Goal: Task Accomplishment & Management: Manage account settings

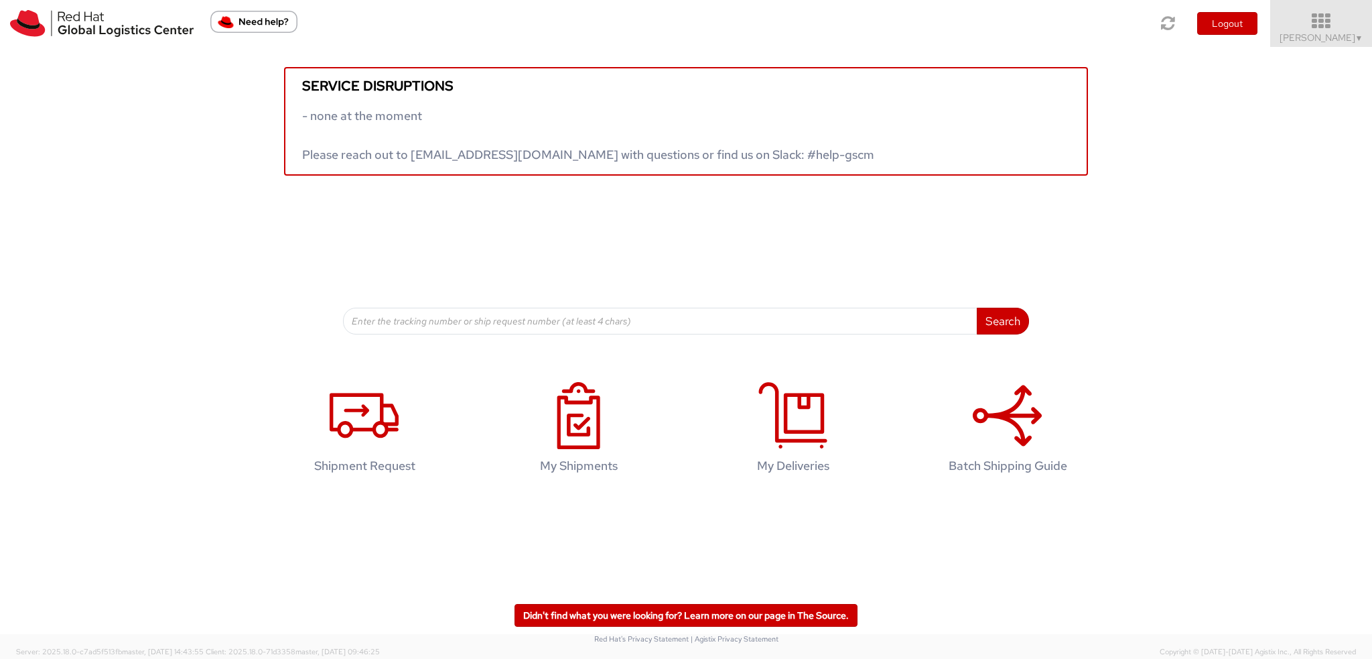
click at [1321, 23] on icon at bounding box center [1321, 21] width 117 height 19
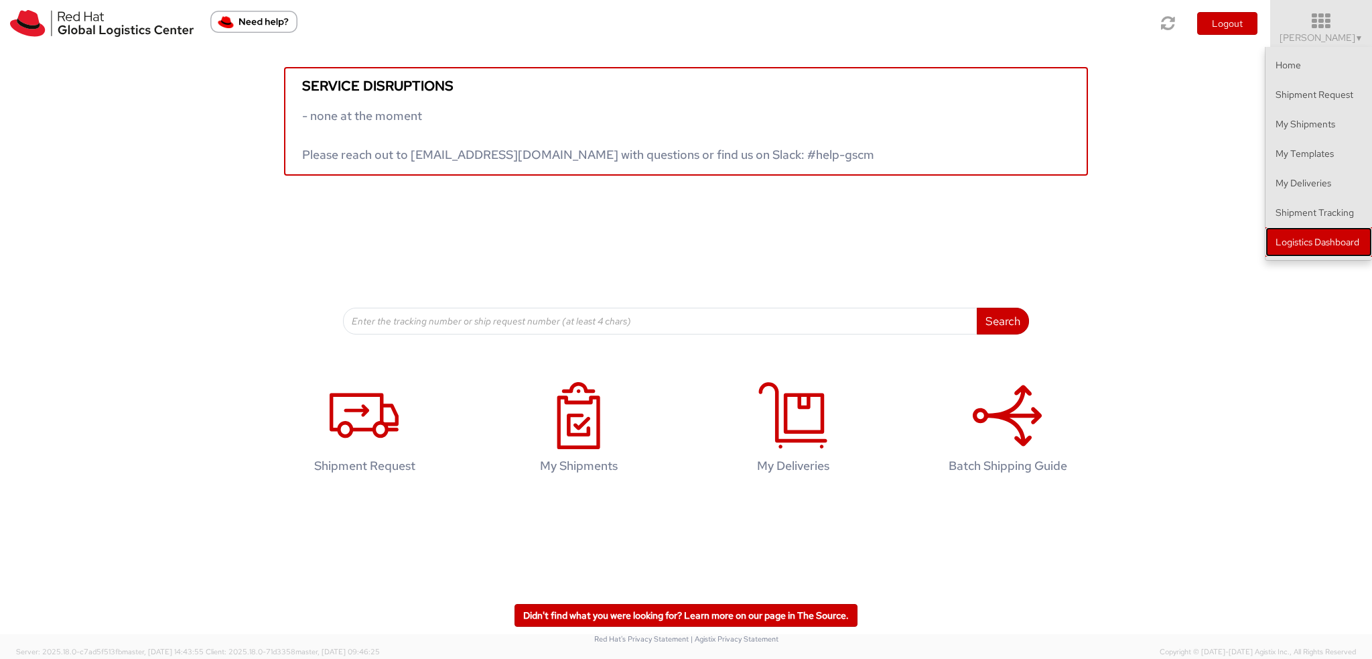
click at [1306, 247] on link "Logistics Dashboard" at bounding box center [1319, 241] width 107 height 29
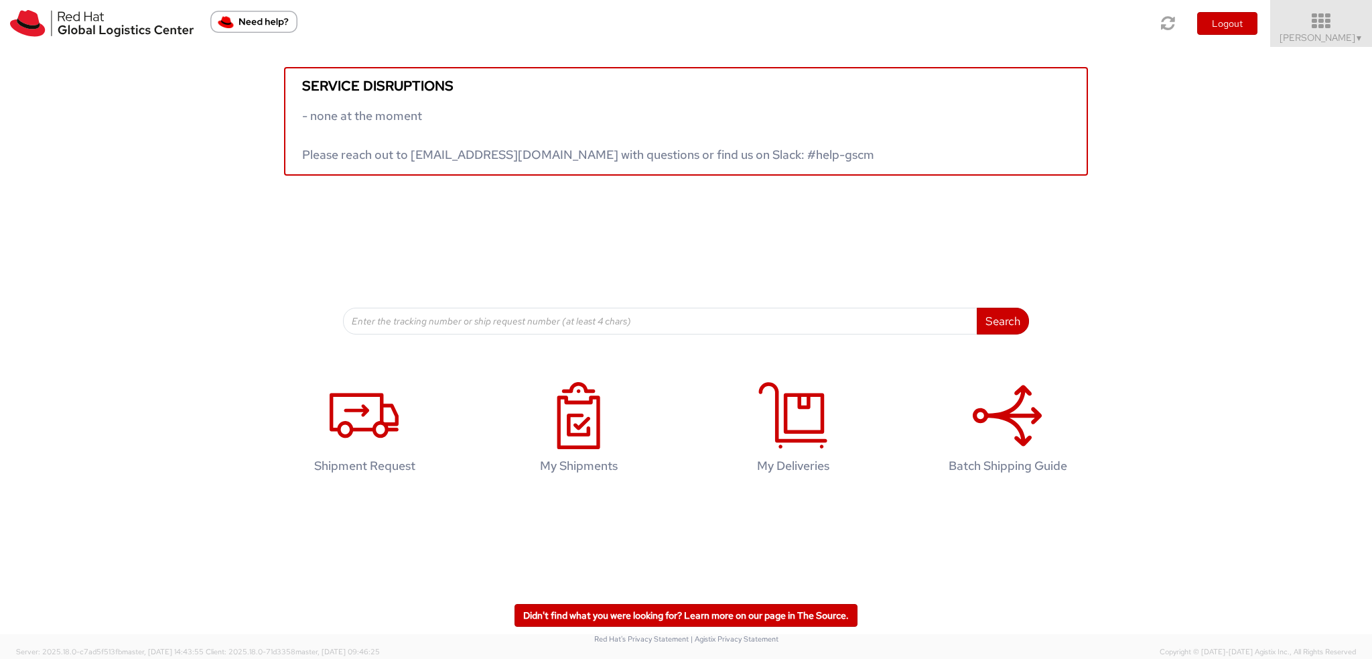
click at [1324, 24] on icon at bounding box center [1321, 21] width 117 height 19
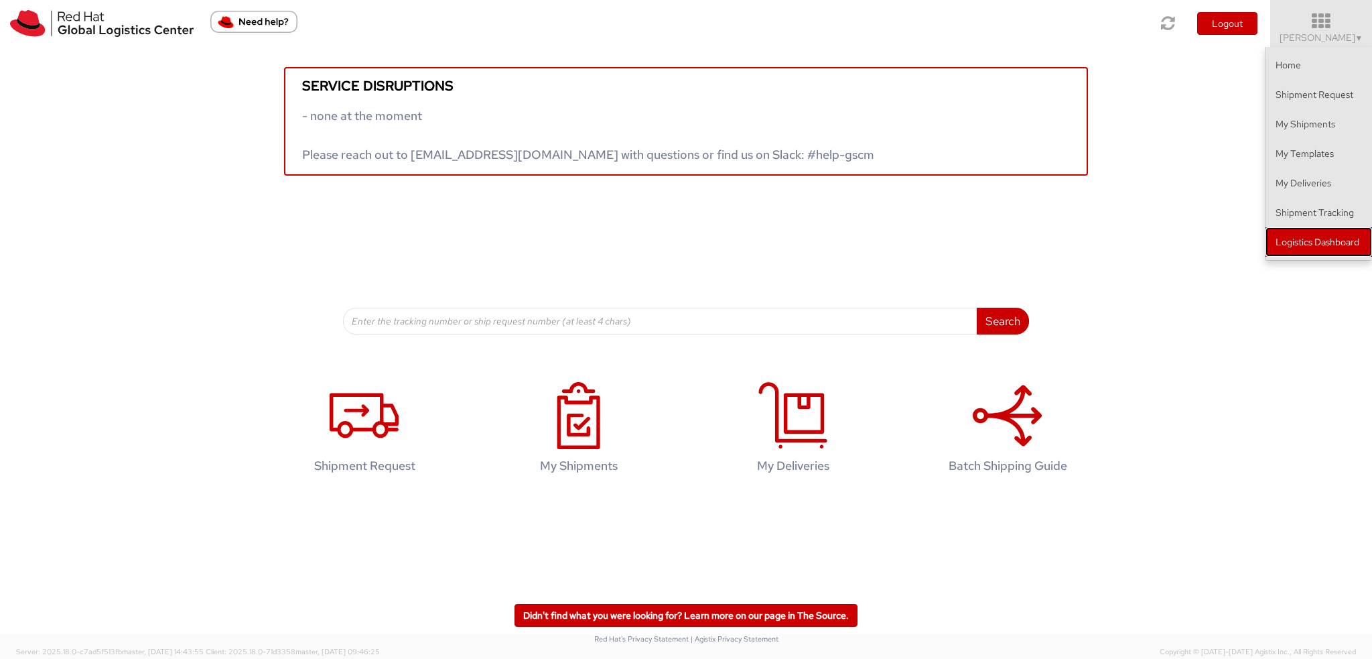
click at [1291, 254] on link "Logistics Dashboard" at bounding box center [1319, 241] width 107 height 29
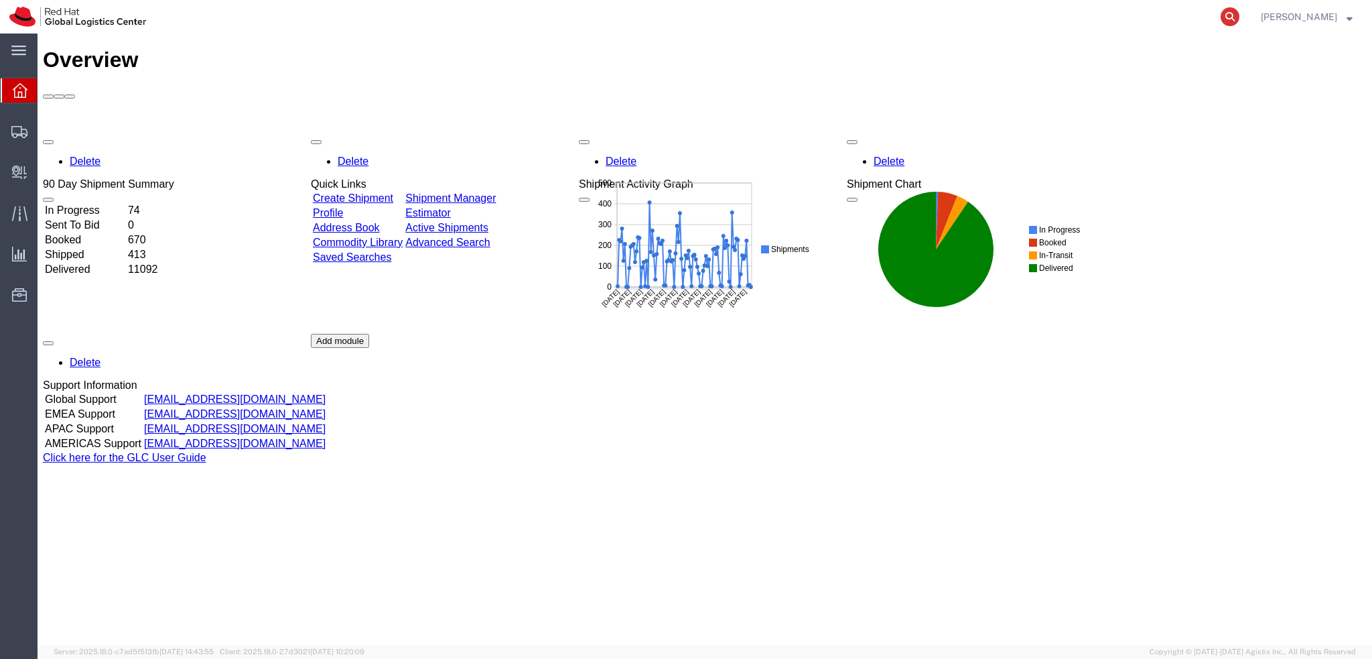
click at [1239, 15] on icon at bounding box center [1230, 16] width 19 height 19
click at [1170, 19] on input "search" at bounding box center [1016, 17] width 407 height 32
paste input "56623276"
type input "56623276"
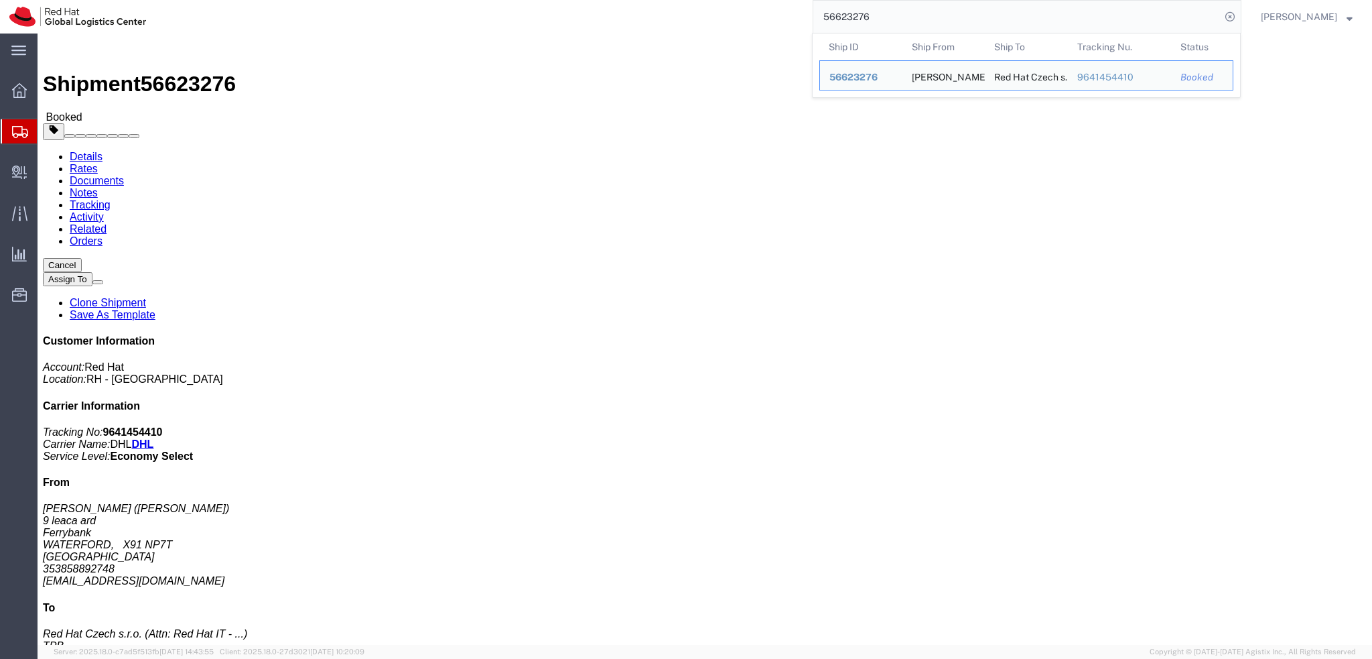
click div "Ship From Stephen Oresanya (Stephen Oresanya) 9 leaca ard Ferrybank WATERFORD, …"
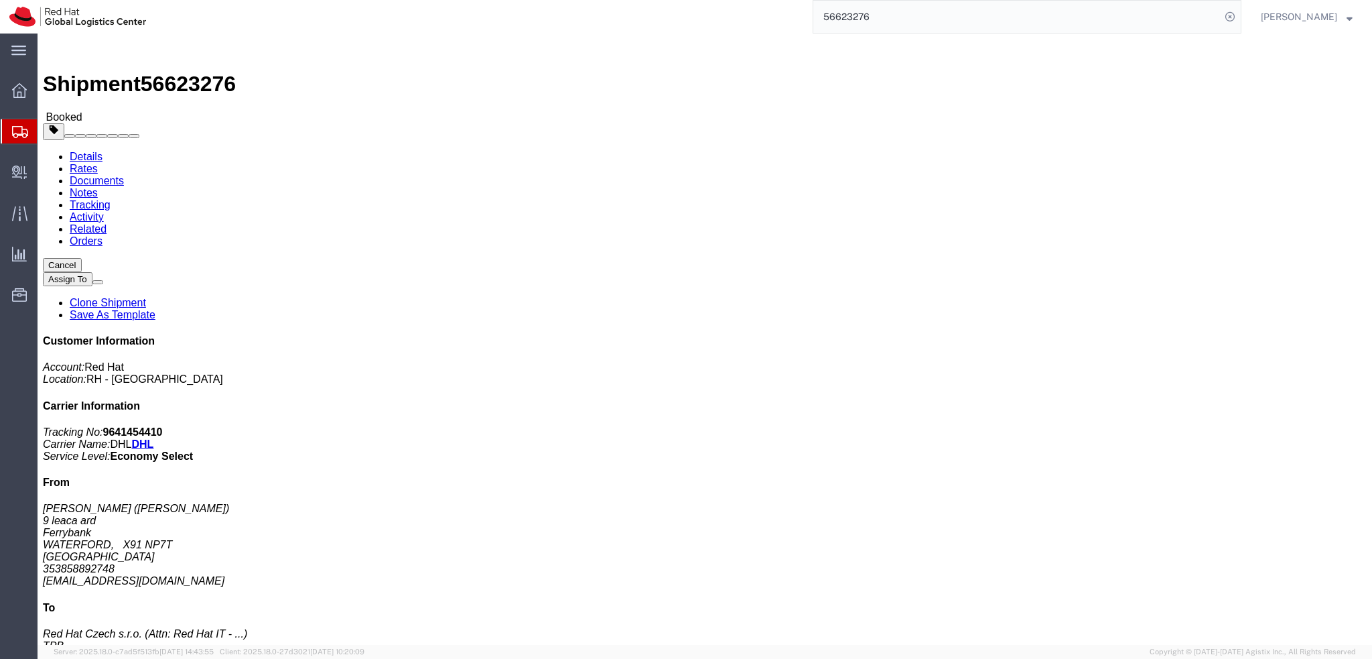
click span "button"
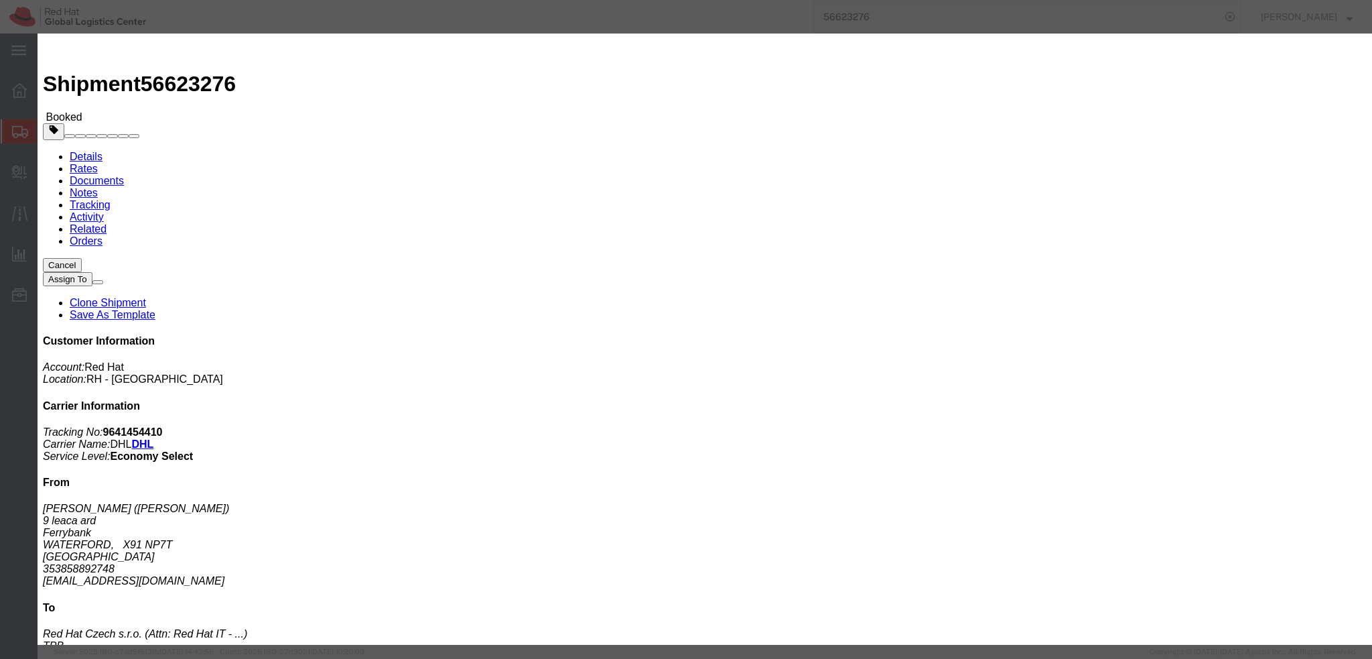
click div "Sep 01 2025 10:00 AM"
click input "10:00 AM"
type input "12:00 PM"
click button "Apply"
click div "[DATE] 1:00 PM"
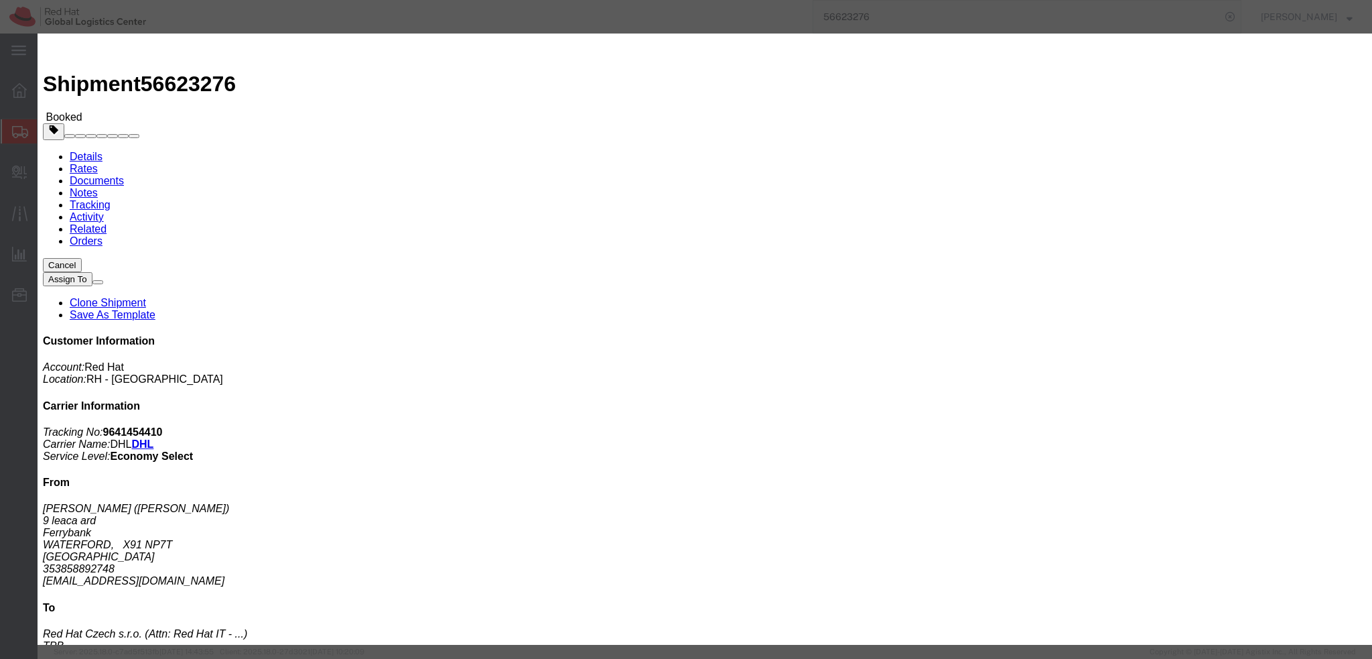
type input "4:00 PM"
click button "Apply"
click button "Save"
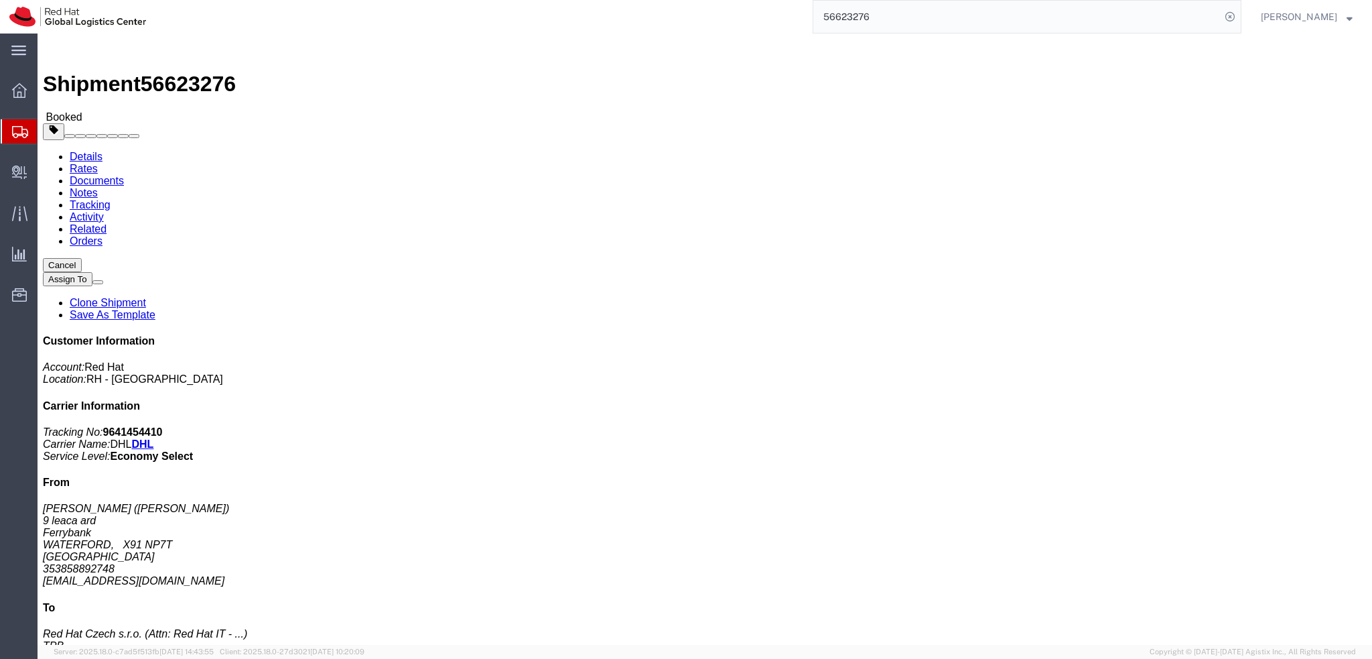
click button "Close"
click button "button"
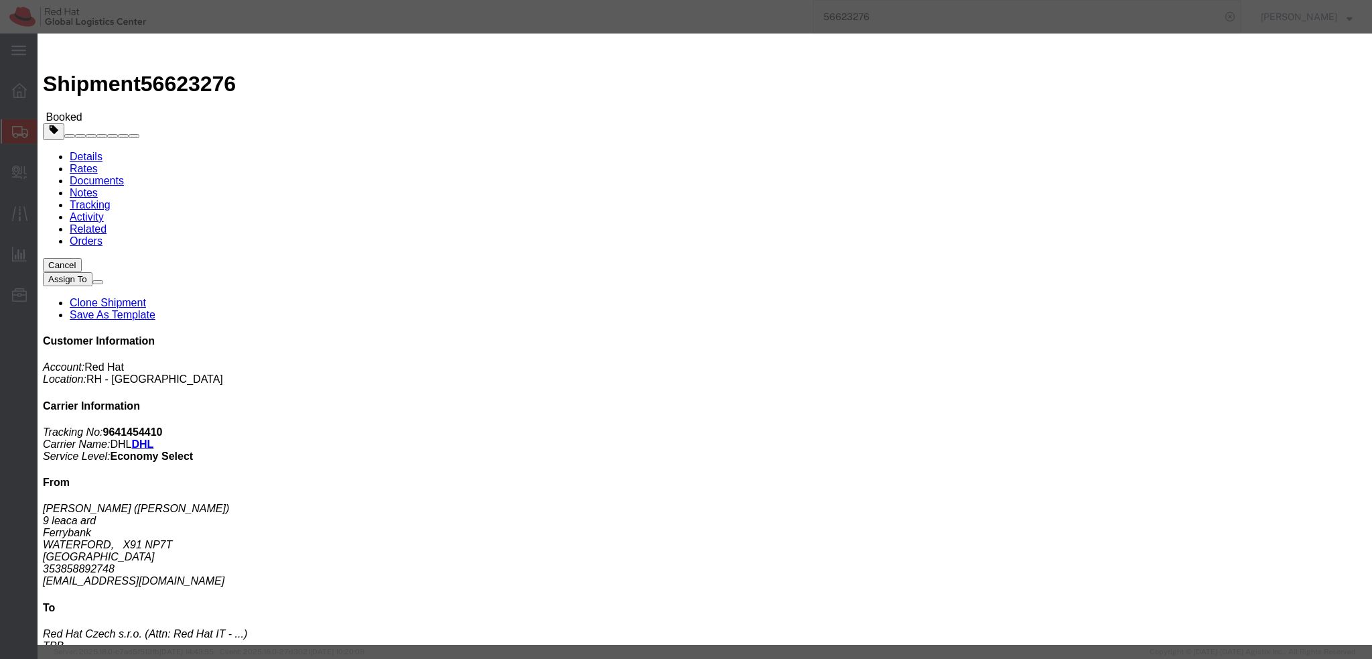
click div "Sep 01 2025 10:00 AM"
click button "Apply"
click div "Sep 09 2025 11:00 AM"
type input "12:00 PM"
click button "Apply"
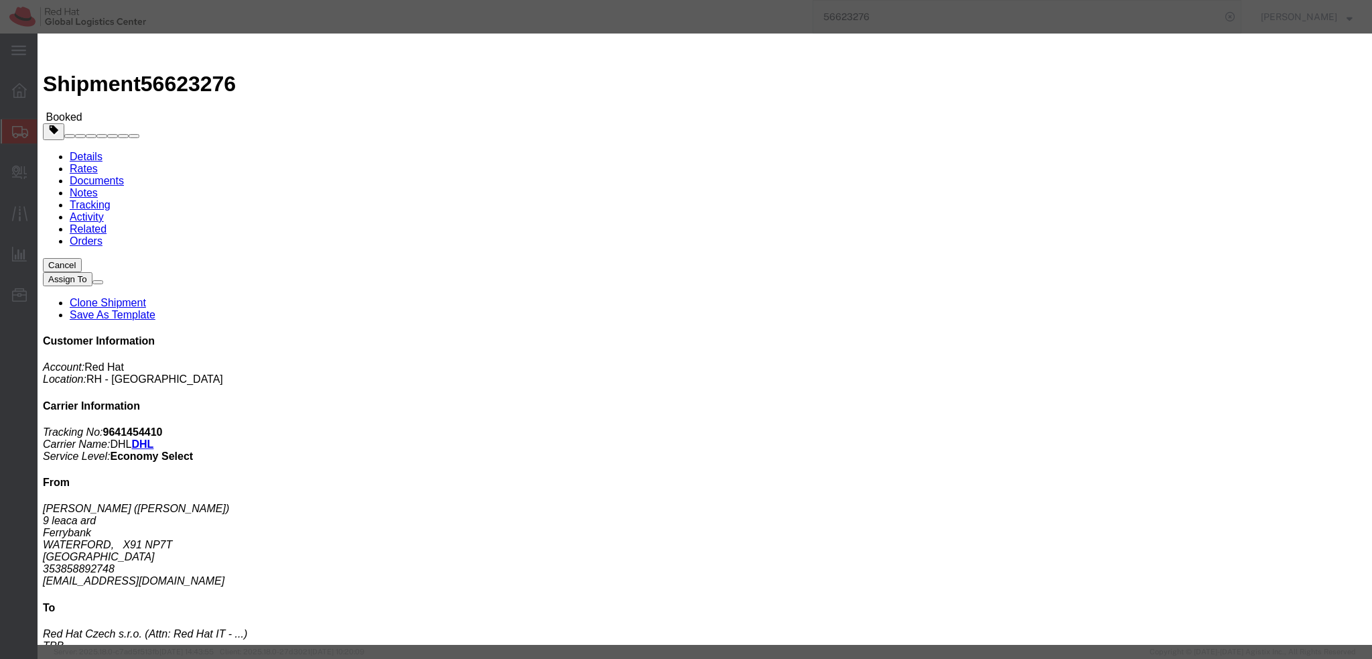
click button "Save"
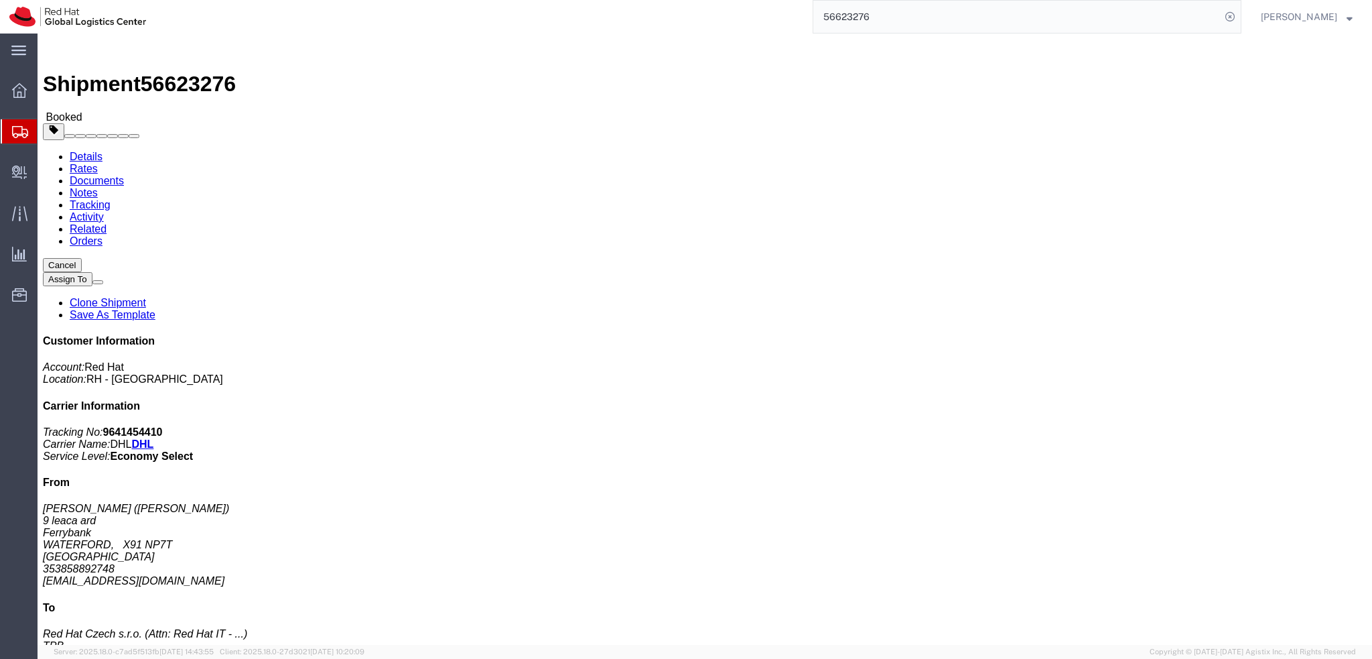
click button "Close"
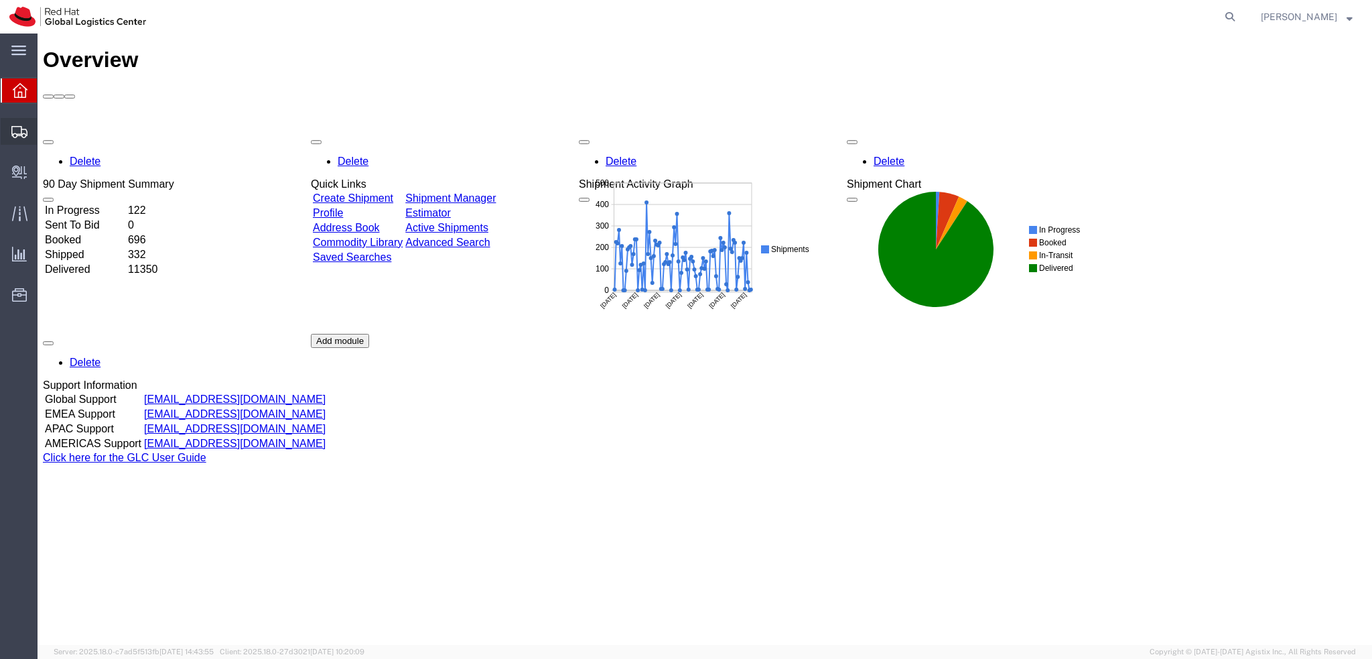
click at [21, 135] on icon at bounding box center [19, 132] width 16 height 12
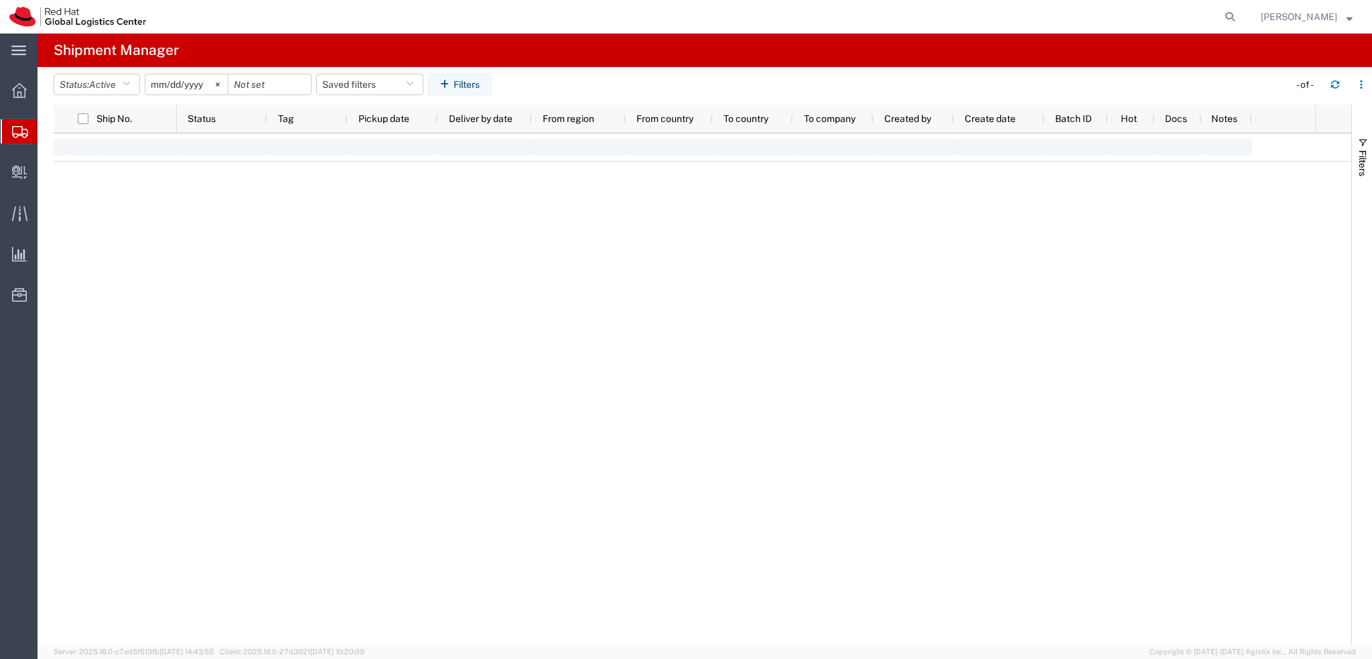
type input "2025-01-05"
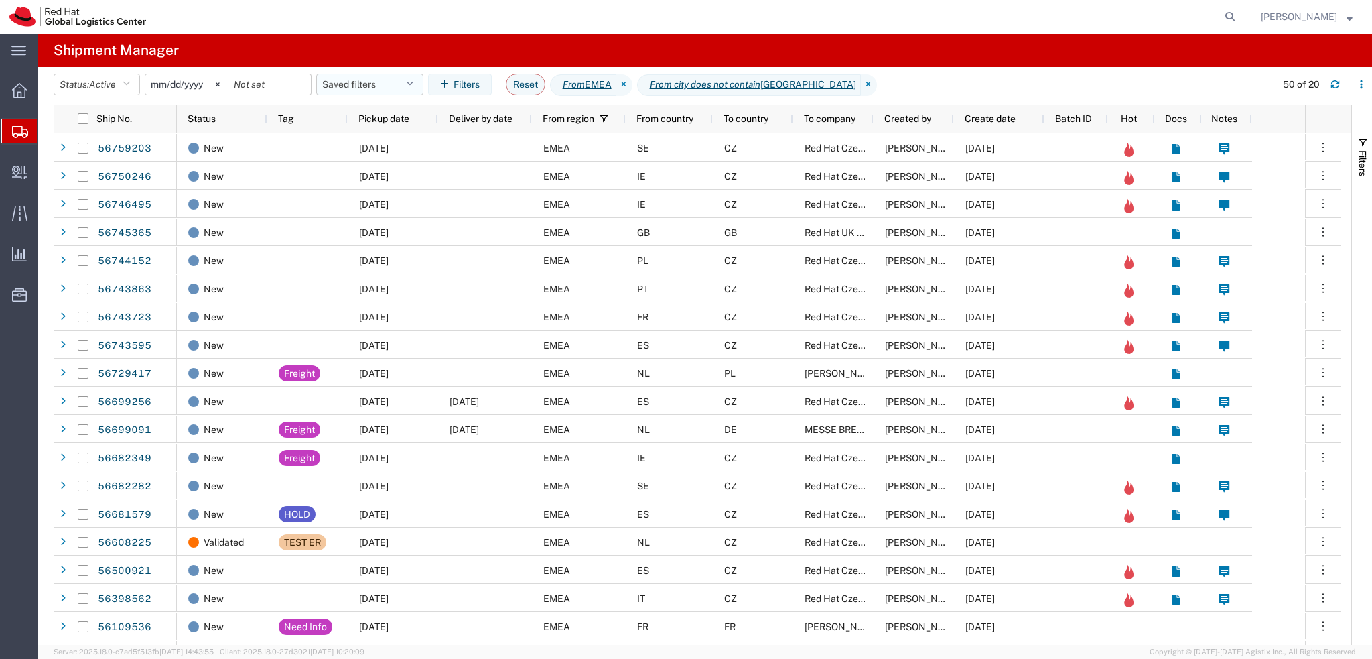
click at [395, 85] on button "Saved filters" at bounding box center [369, 84] width 107 height 21
click at [402, 148] on span "EMEA without Brno" at bounding box center [414, 143] width 159 height 25
click at [399, 123] on span "Pickup date" at bounding box center [383, 118] width 51 height 11
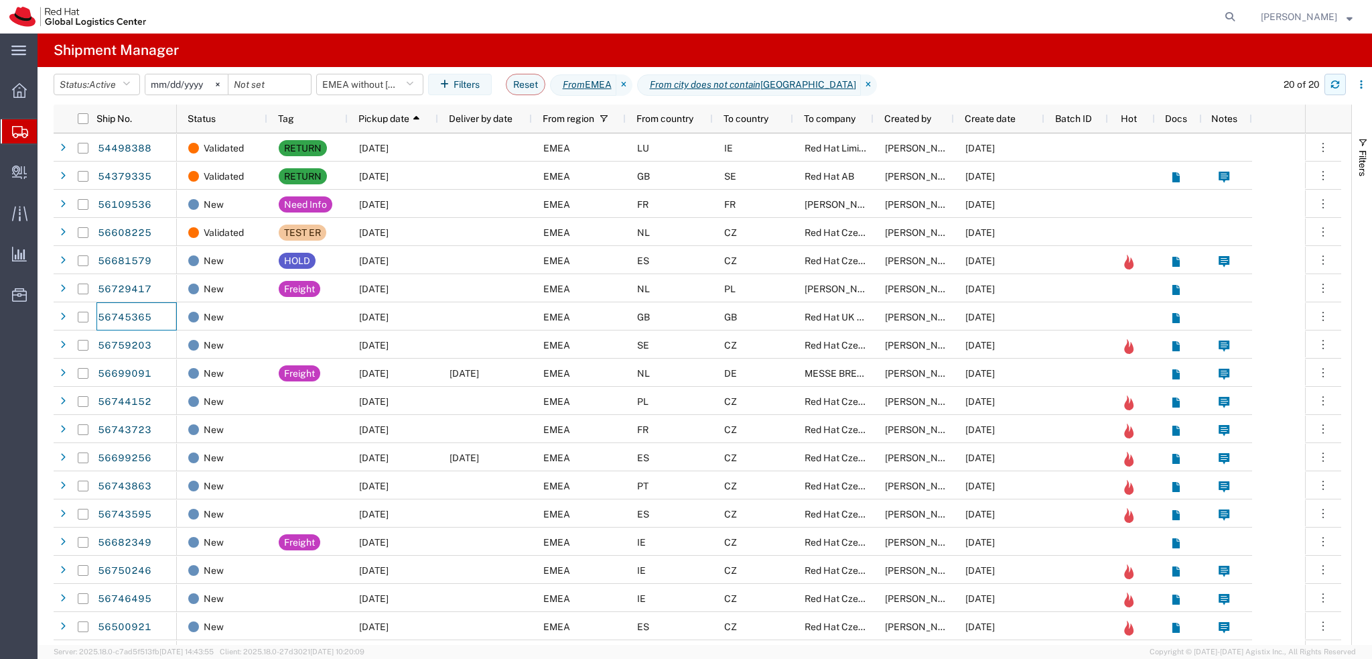
click at [1332, 82] on icon "button" at bounding box center [1335, 84] width 9 height 9
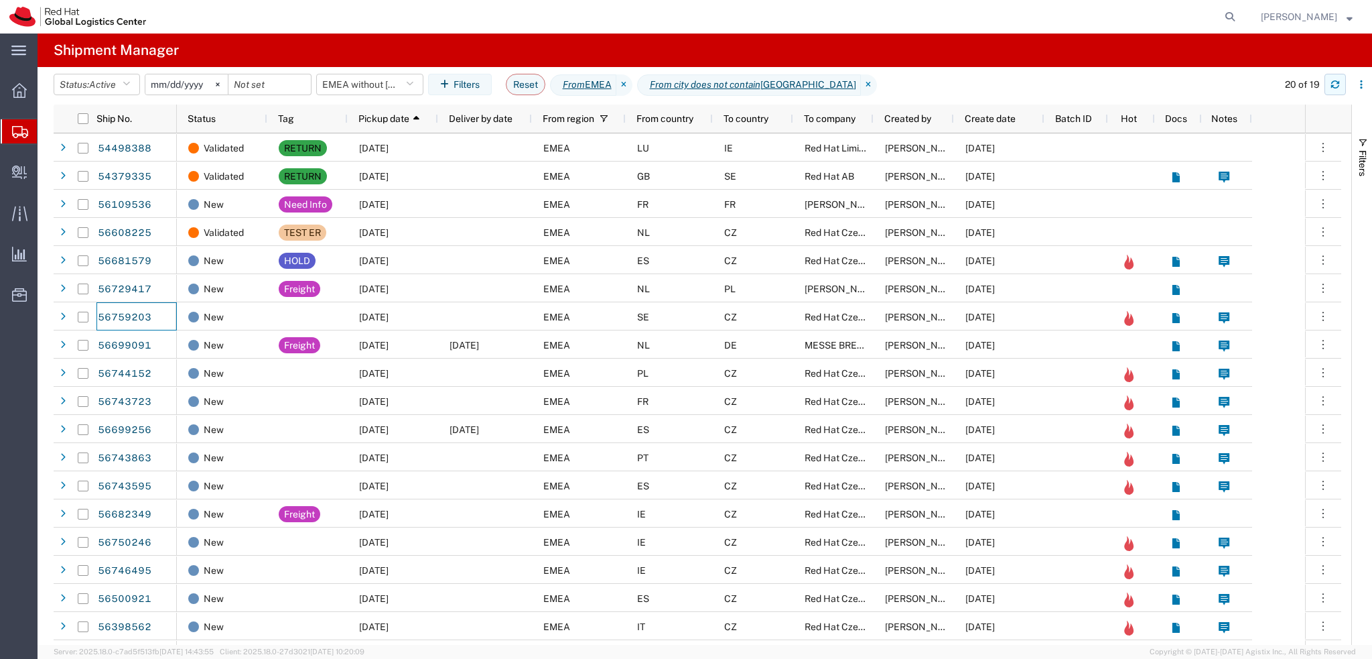
click at [1340, 88] on button "button" at bounding box center [1335, 84] width 21 height 21
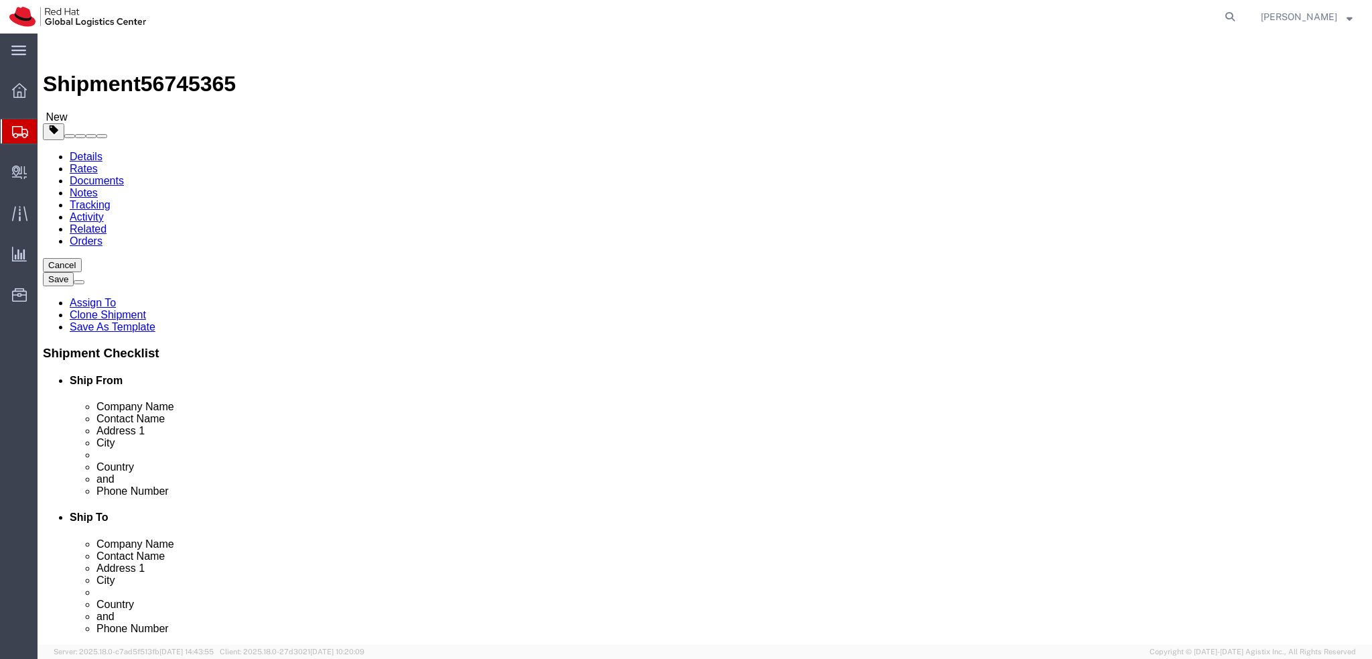
select select
select select "37974"
drag, startPoint x: 283, startPoint y: 273, endPoint x: 172, endPoint y: 269, distance: 112.0
click div "Contact Name [PERSON_NAME]"
drag, startPoint x: 284, startPoint y: 250, endPoint x: 169, endPoint y: 261, distance: 115.8
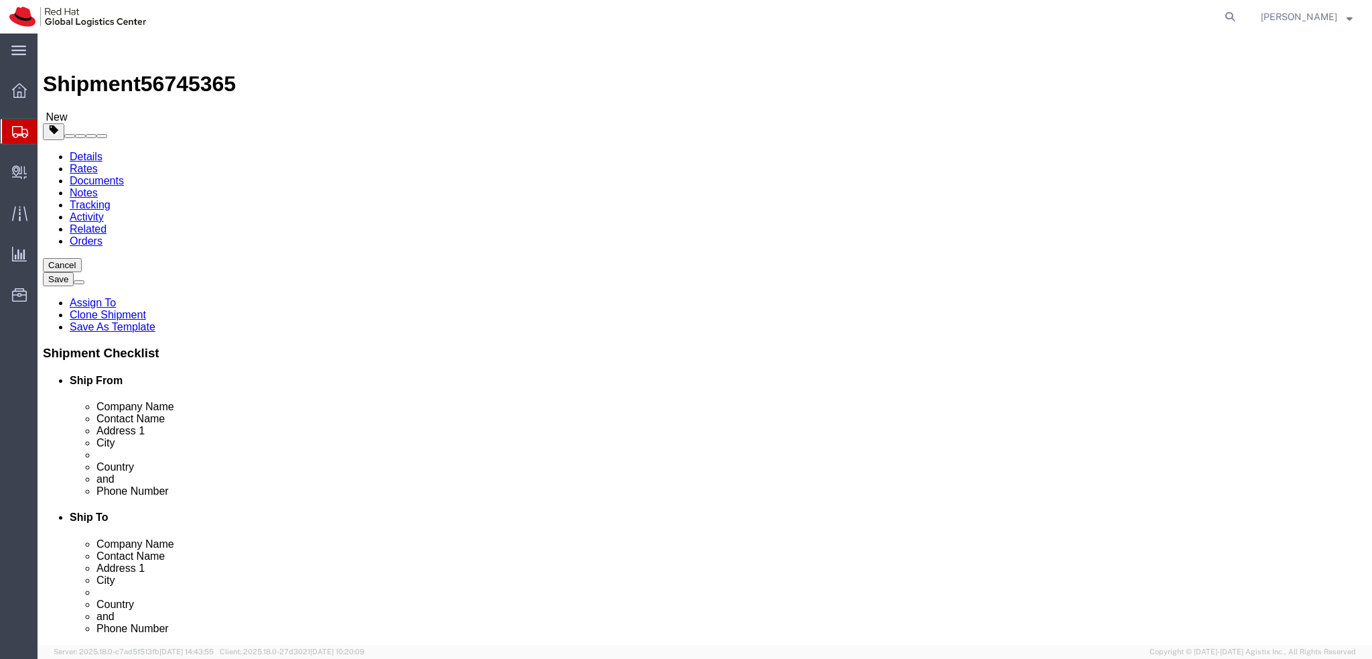
click div "Location My Profile Location [GEOGRAPHIC_DATA] - [GEOGRAPHIC_DATA] - [GEOGRAPHI…"
paste input "[PERSON_NAME]"
click input "[PERSON_NAME]"
type input "[PERSON_NAME]"
click input "[PERSON_NAME]"
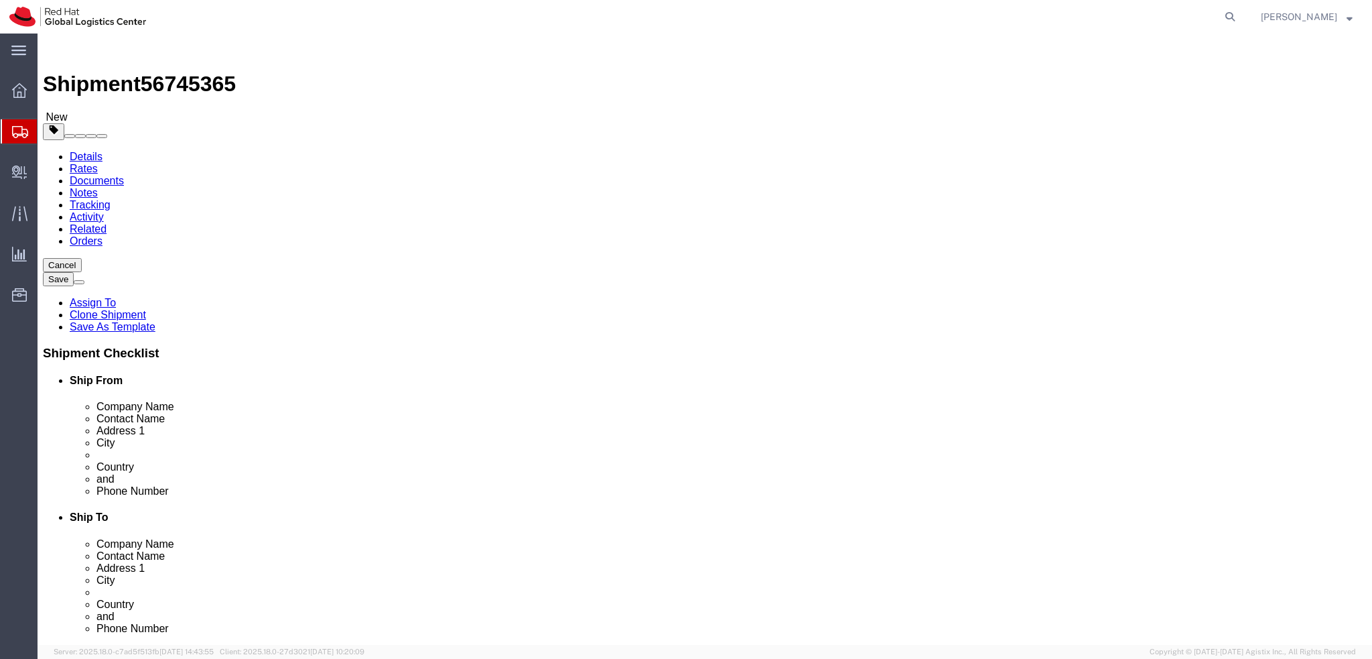
click input "[PERSON_NAME]"
click icon
click dd "1.00 USD"
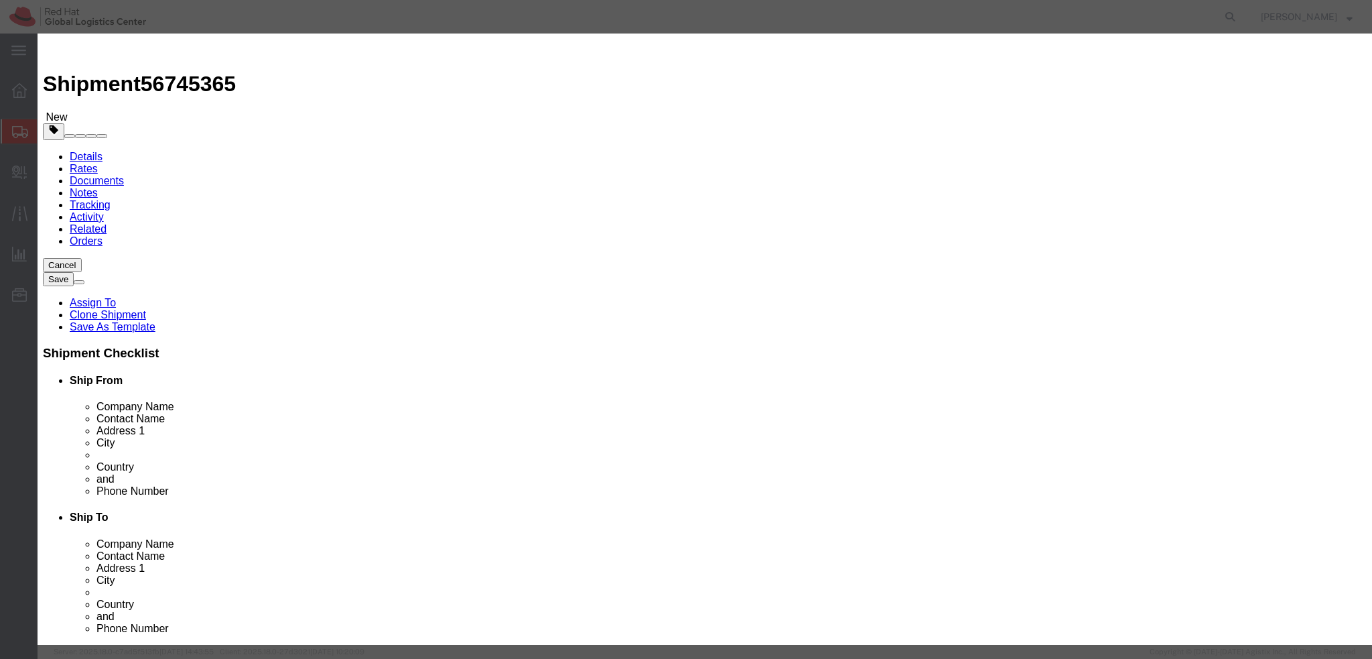
click textarea
type textarea "Mobile phone"
click input "1.00"
type input "100"
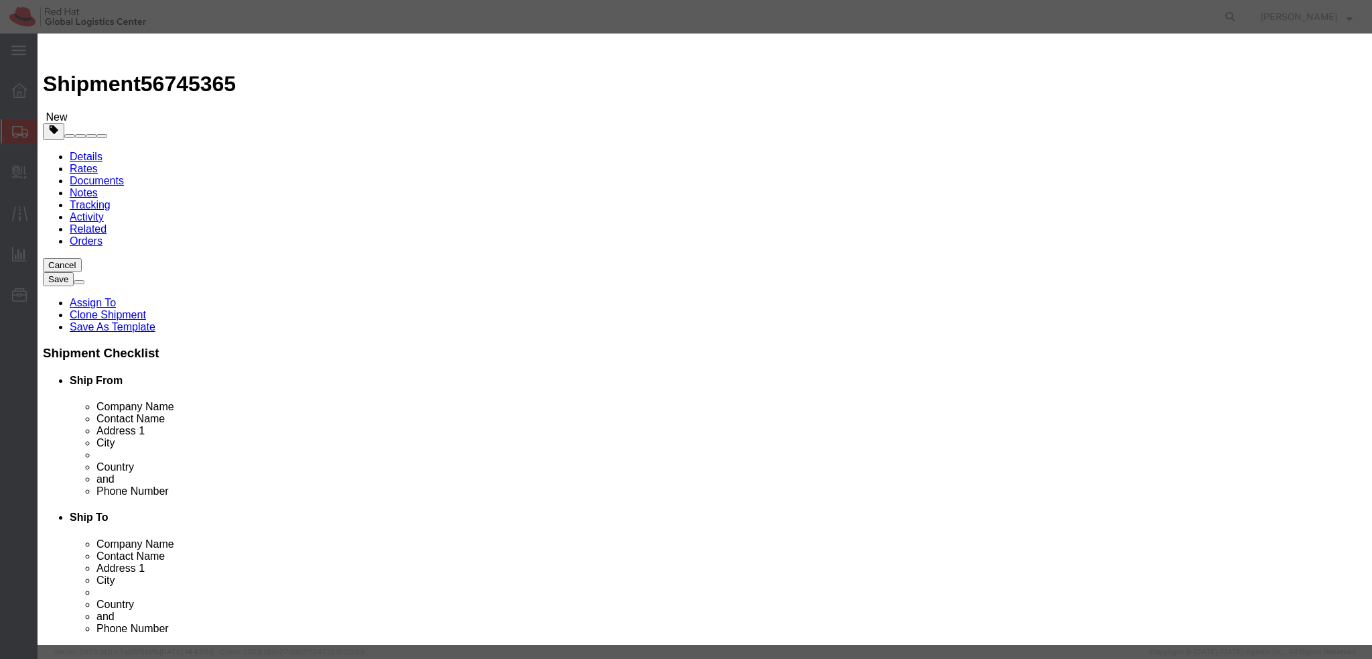
click select "Select Afghanistan Åland Islands Albania Algeria American Samoa Andorra Angola …"
select select "VN"
click select "Select Afghanistan Åland Islands Albania Algeria American Samoa Andorra Angola …"
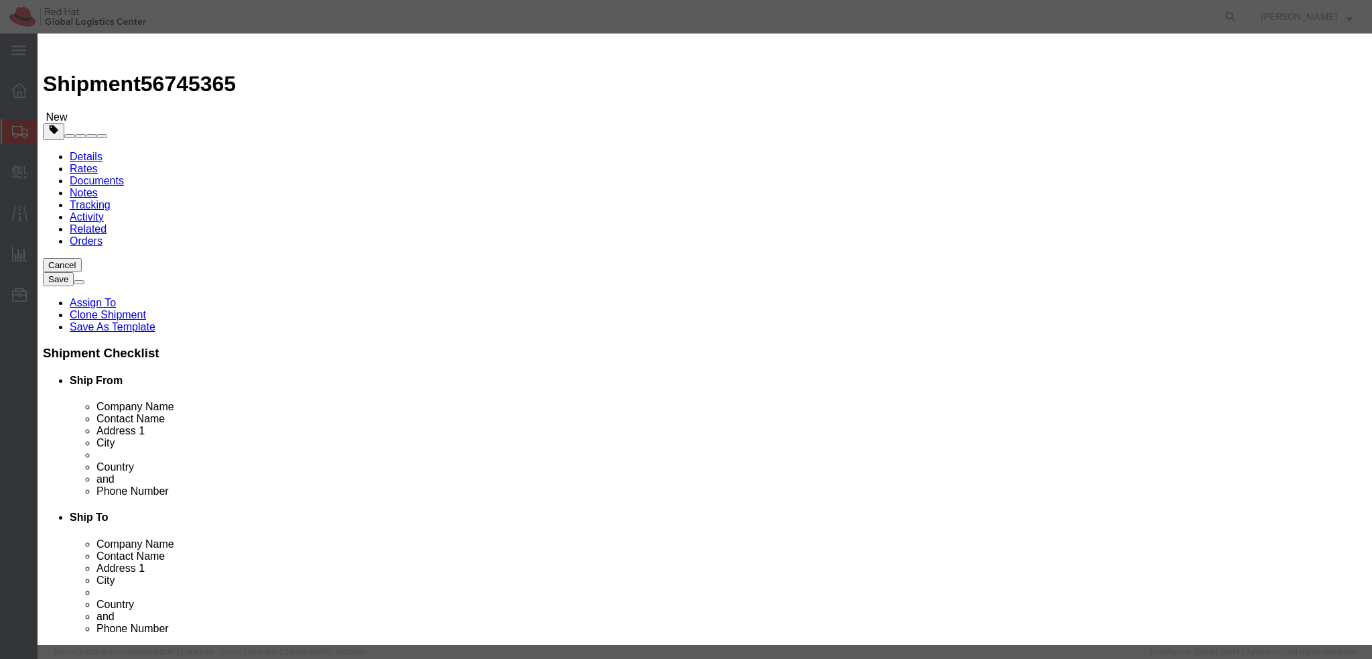
click div "Product Name Samsung S20 Pieces 1.00 Select Bag Barrels 100Board Feet Bottle Bo…"
click button "Save & Close"
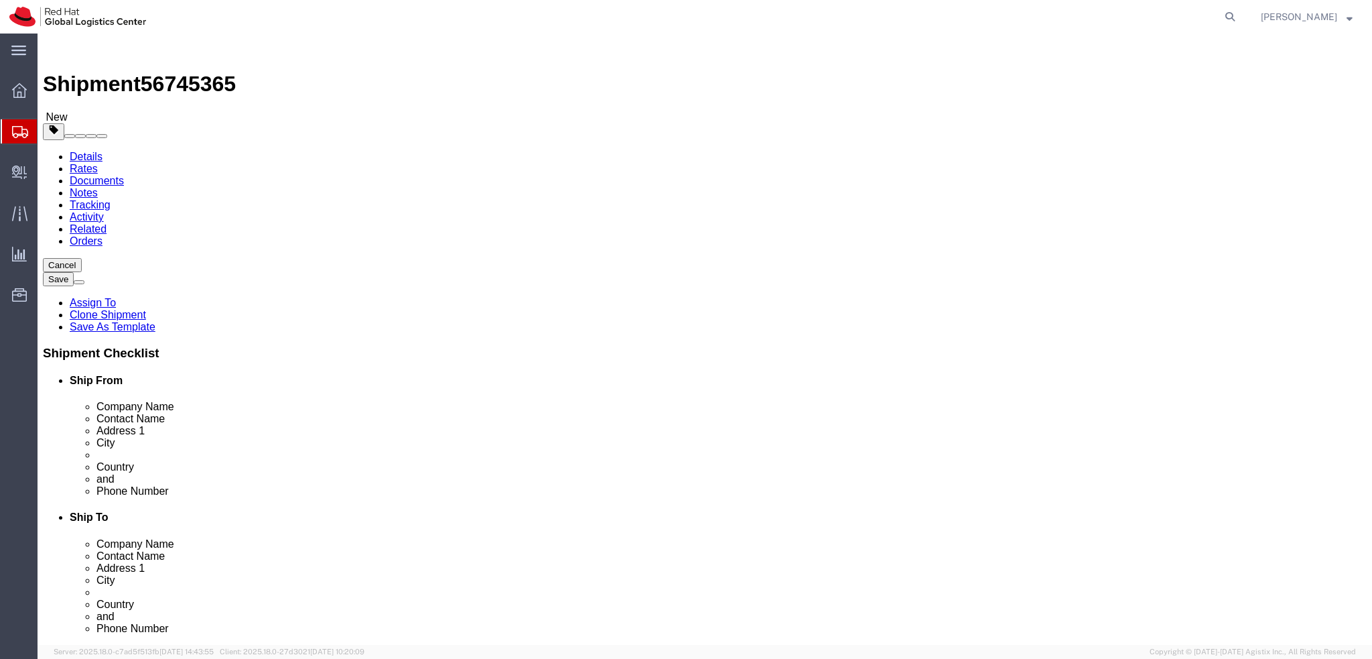
click icon
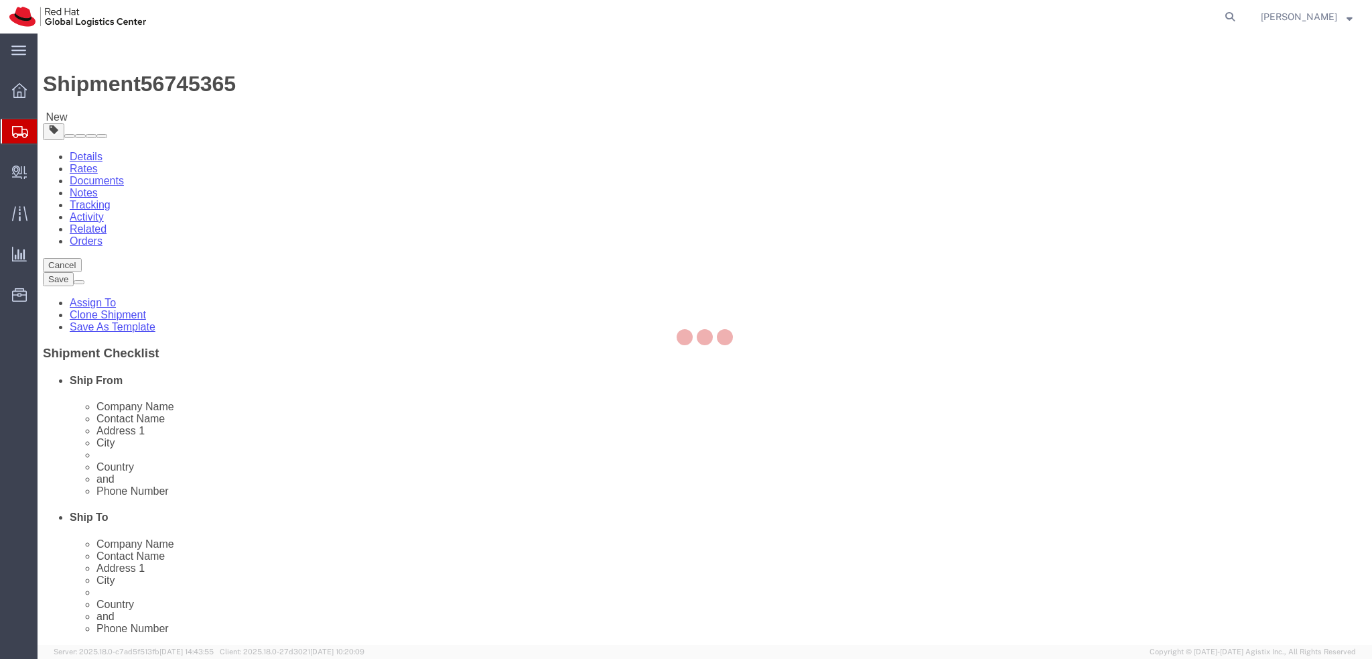
select select "COSTCENTER"
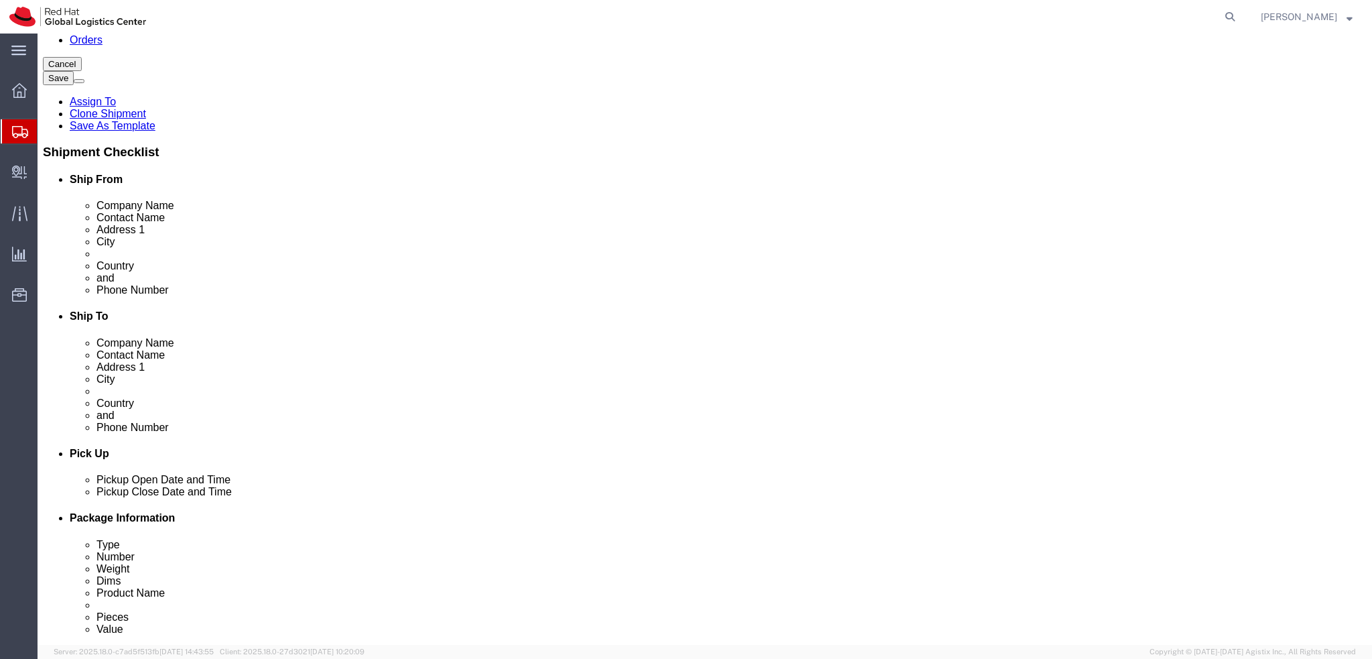
scroll to position [603, 0]
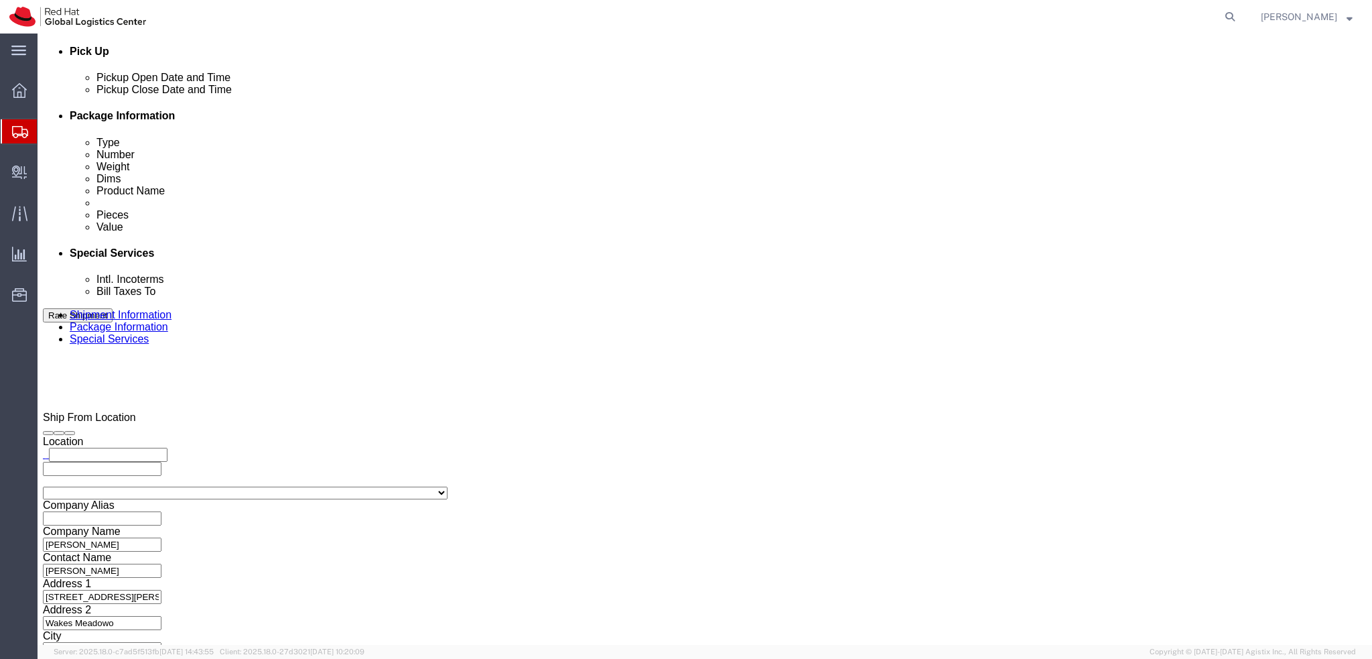
click button "Rate Shipment"
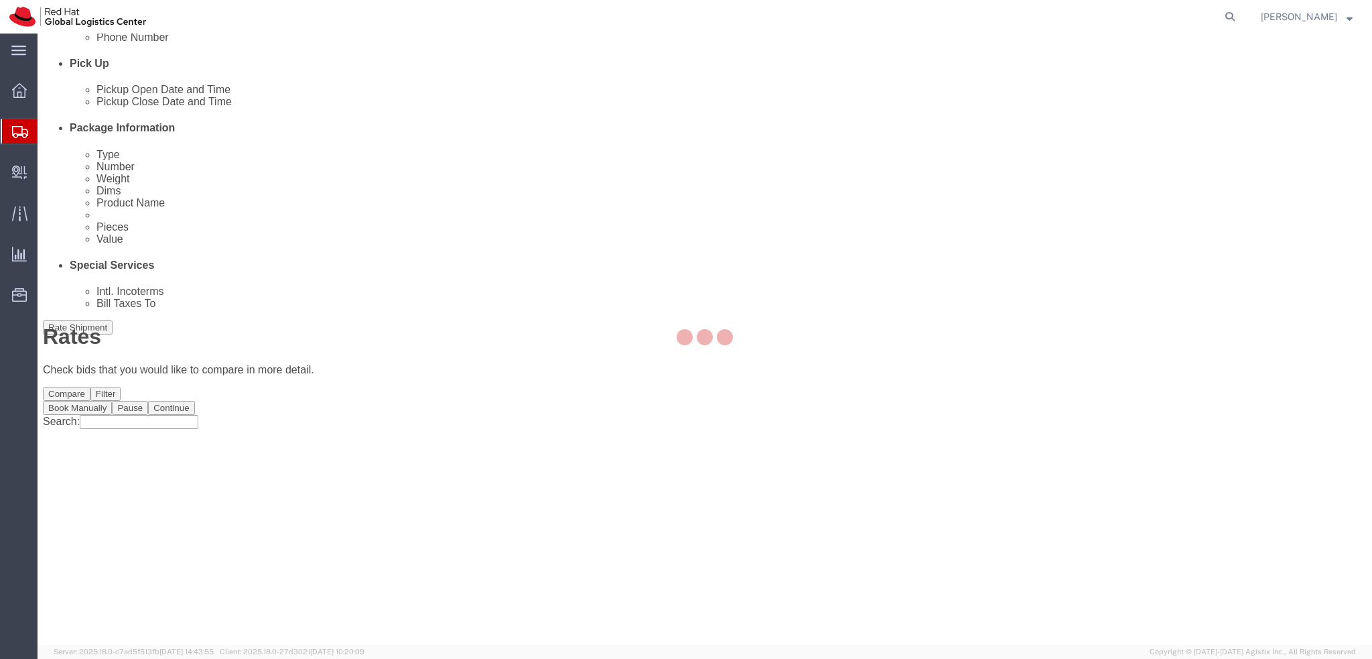
scroll to position [0, 0]
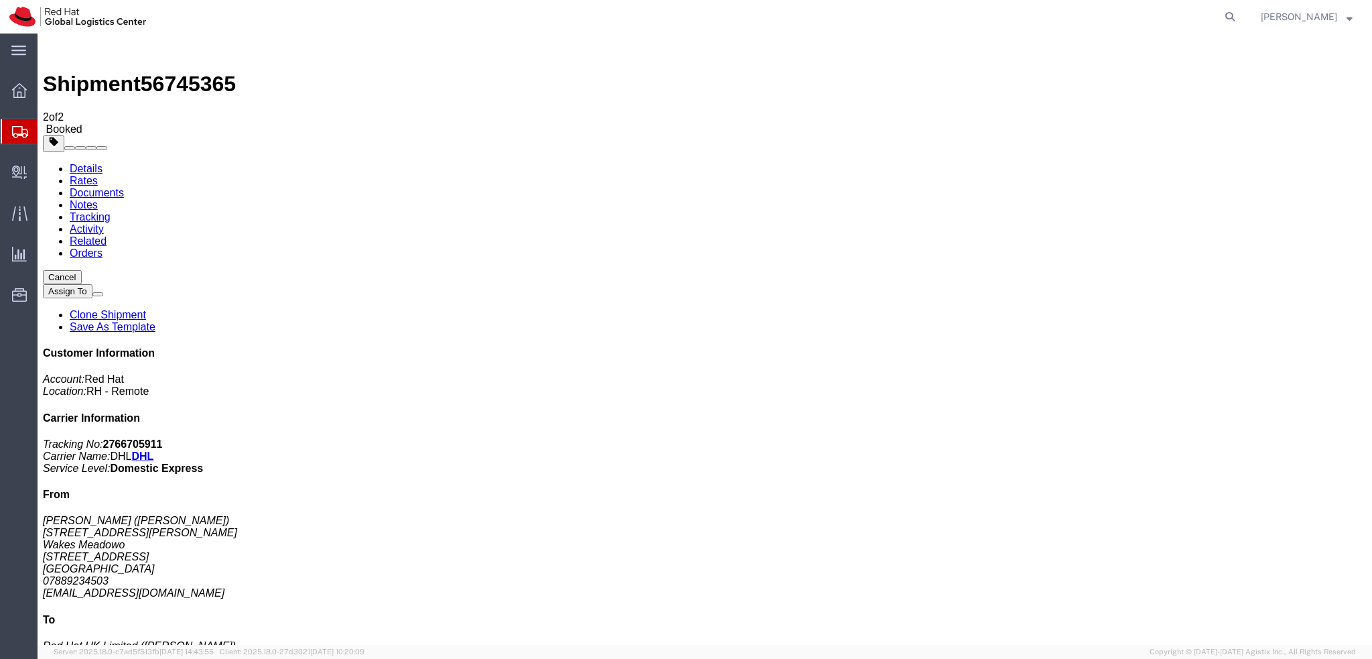
click at [91, 163] on link "Details" at bounding box center [86, 168] width 33 height 11
click span "button"
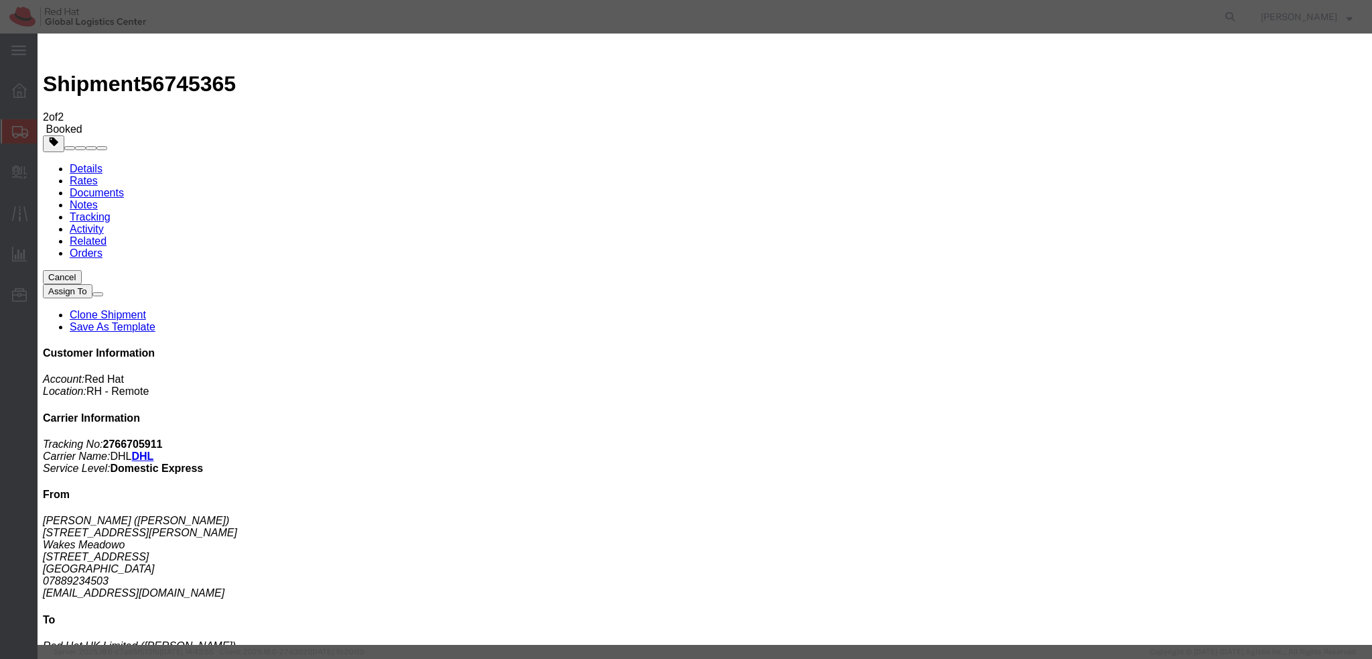
click div "Sep 09 2025 10:54 AM"
type input "12:00 PM"
click button "Apply"
click div "Sep 09 2025 1:00 PM"
type input "4:00 PM"
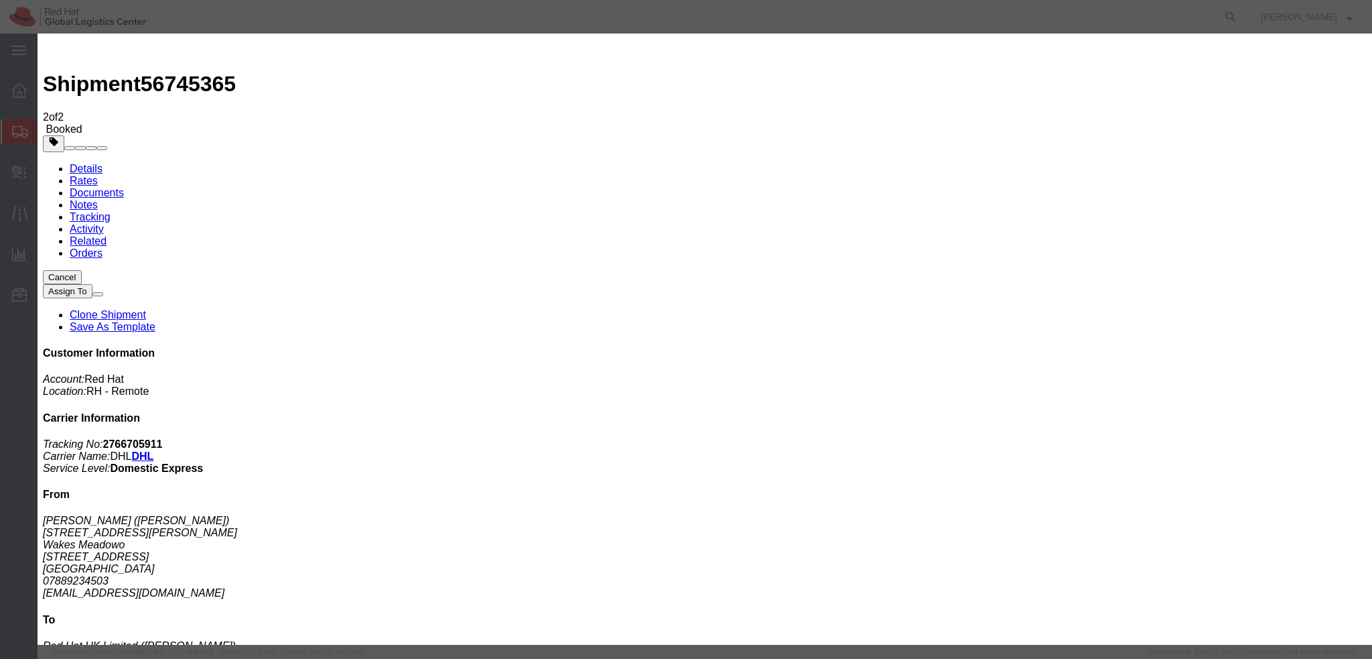
click button "Apply"
click button "Save"
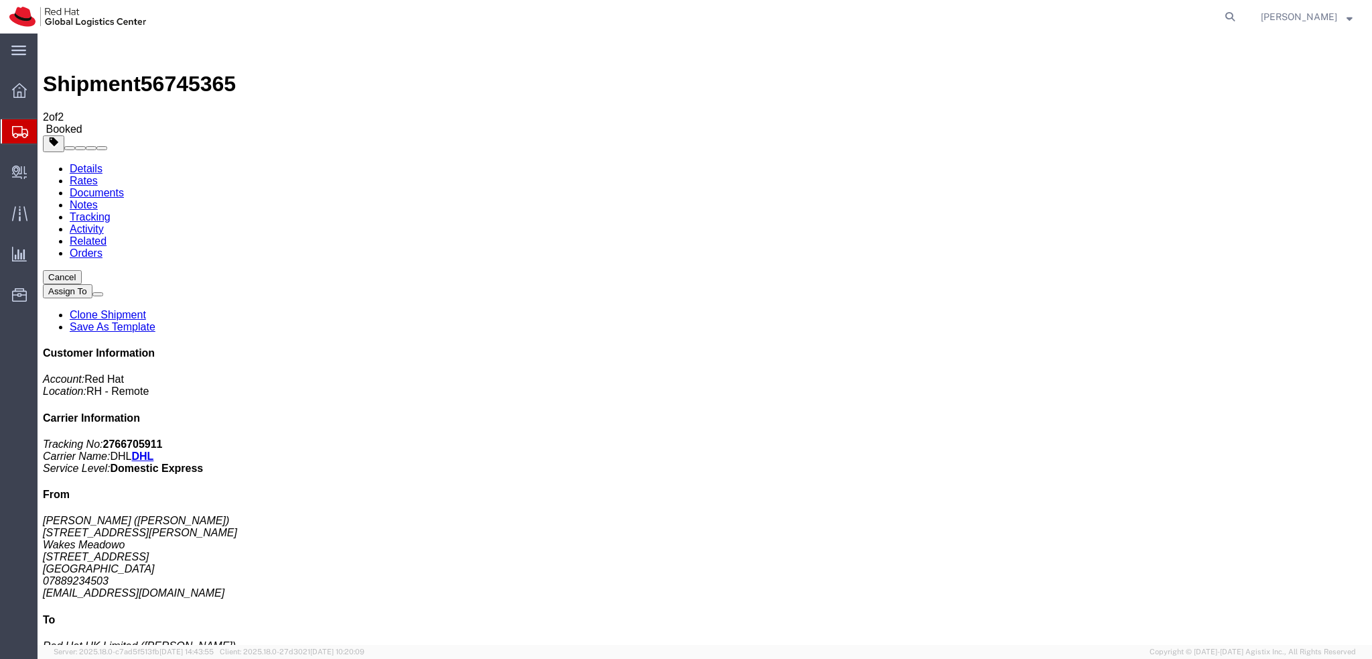
click button "Close"
click address "Jason Hird (Jason Hird) 3 Wilford Avenue Wakes Meadowo Northampton, NN3 9UQ Uni…"
copy div "jhird@redhat.com"
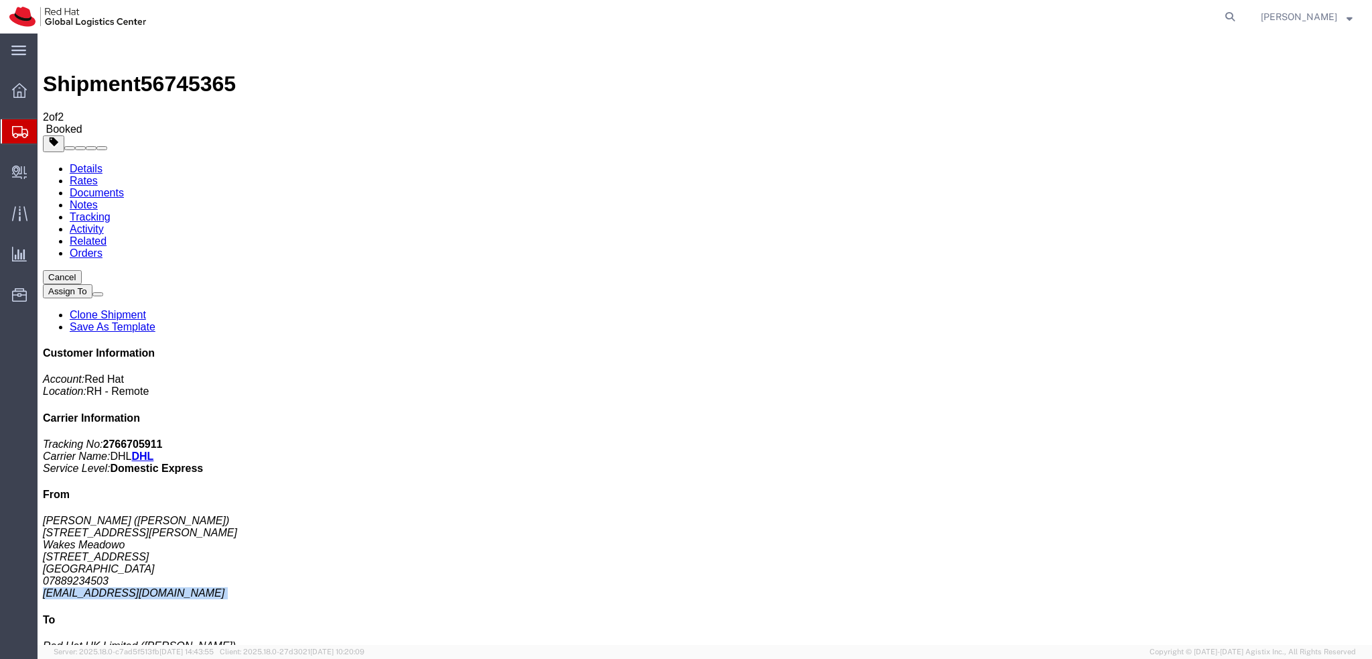
click link "Documents"
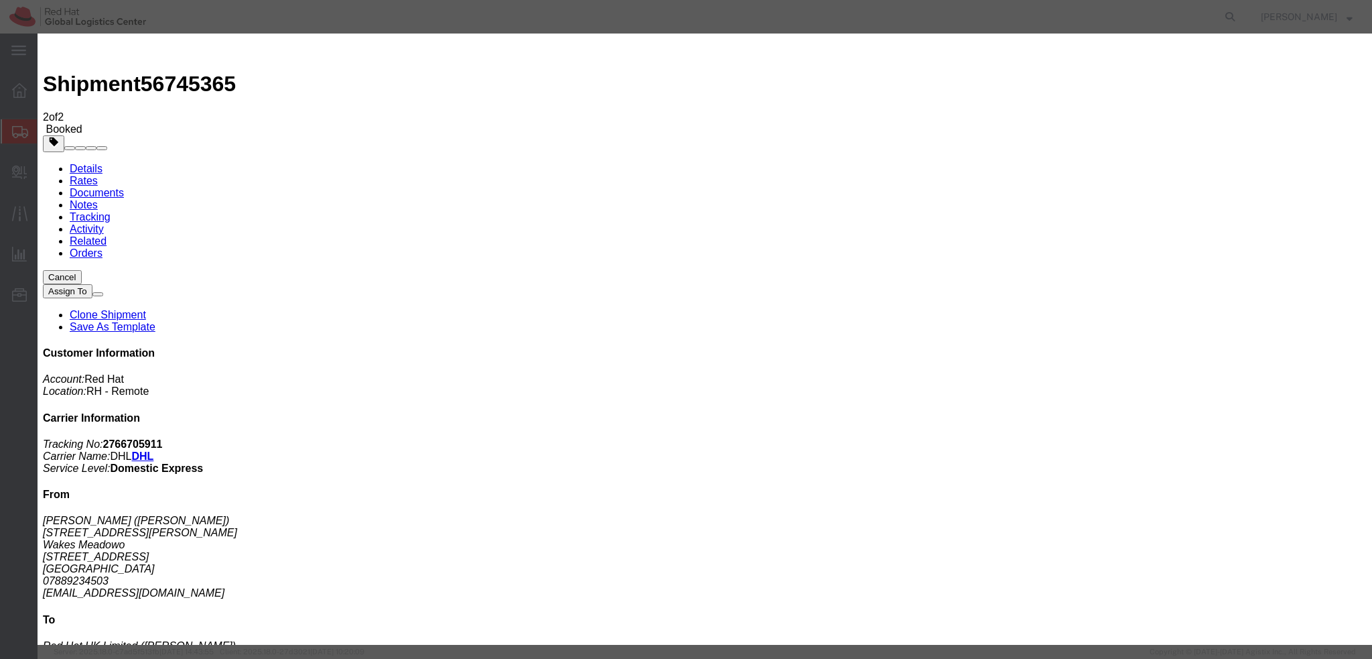
paste input "jhird@redhat.com"
type input "jhird@redhat.com"
paste textarea "Hi A, please find the label for your shipment to B attached to this email. Plea…"
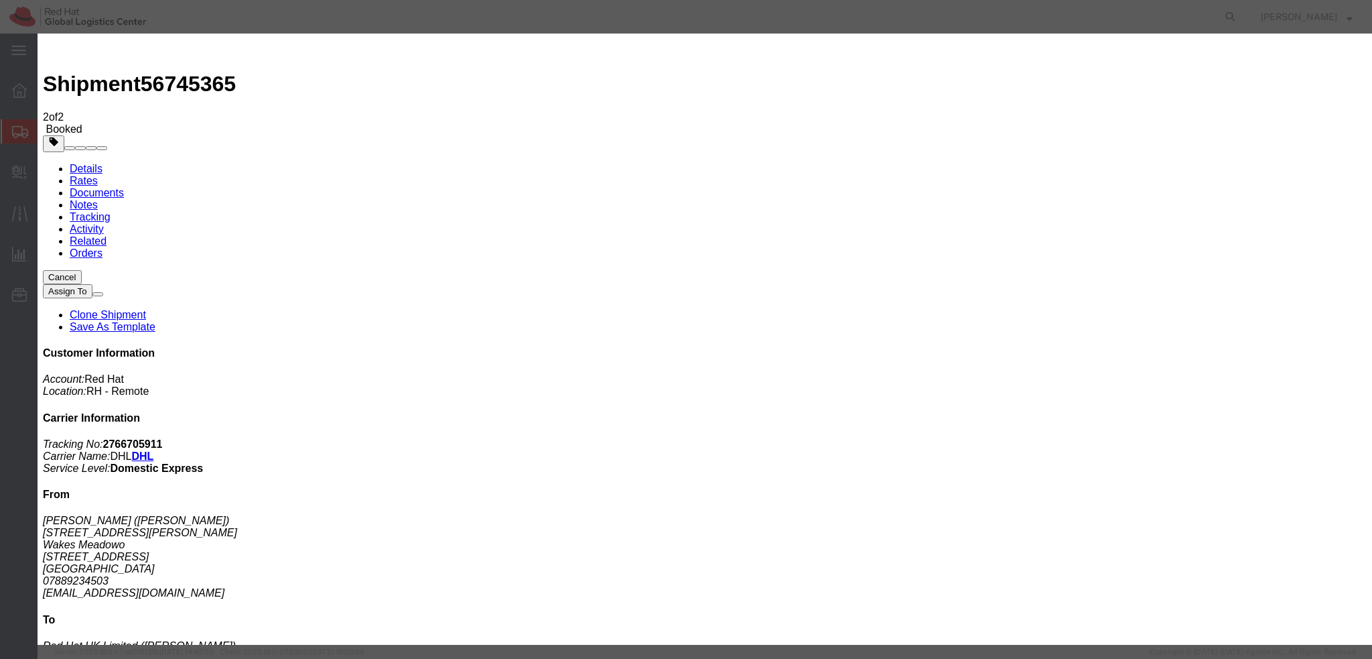
type textarea "Hi Jason, please find the label for your shipment to London attached to this em…"
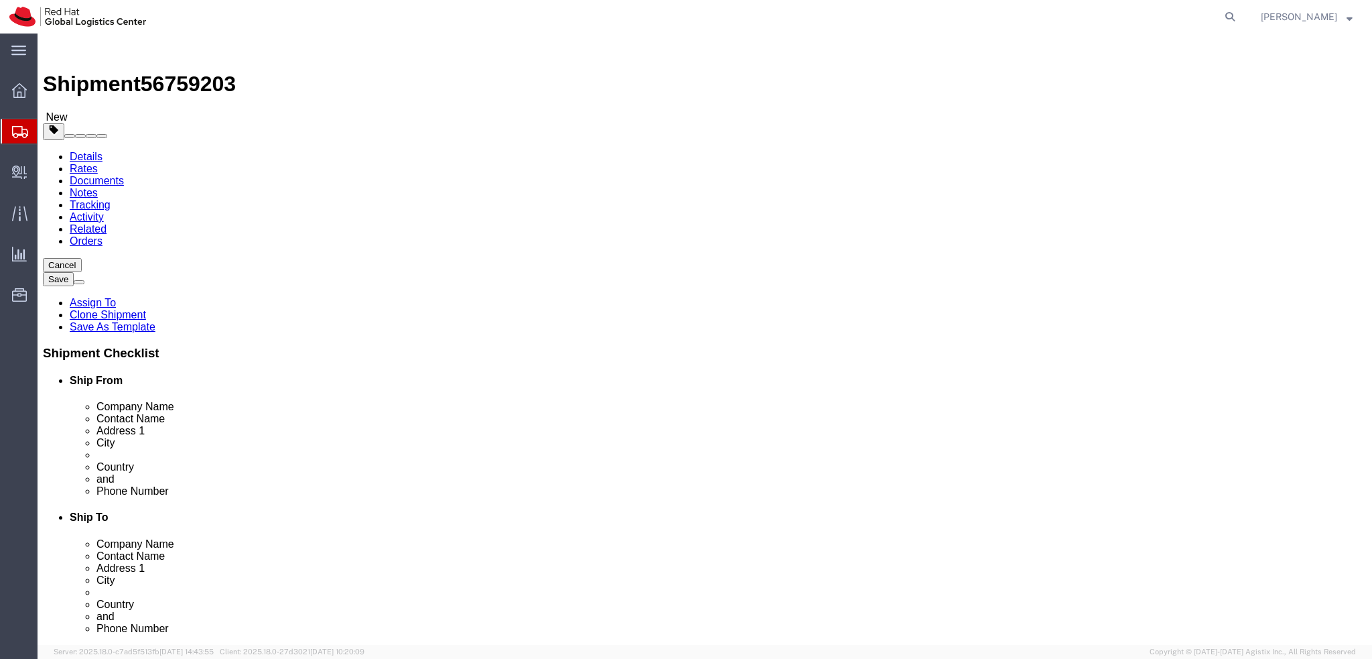
select select "38029"
select select "38036"
click link "Package Information"
click dd "100.00 EUR"
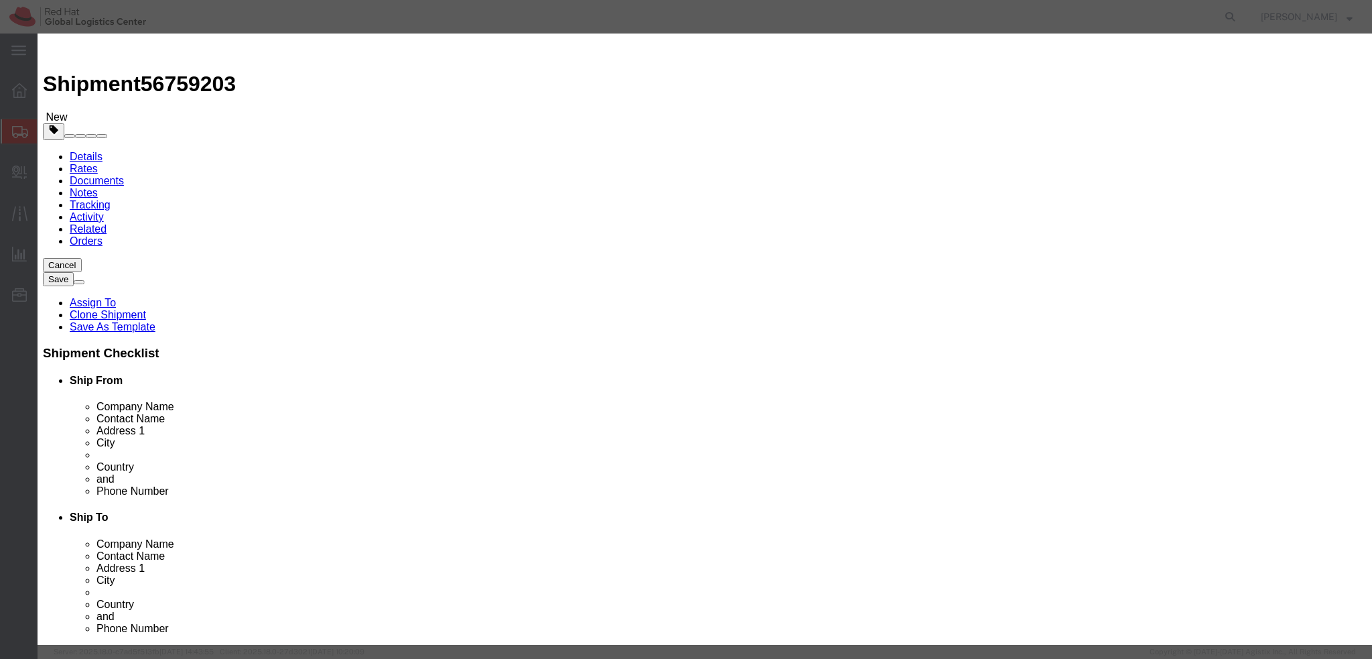
click textarea
type textarea "laptop"
click input "100.00"
type input "500"
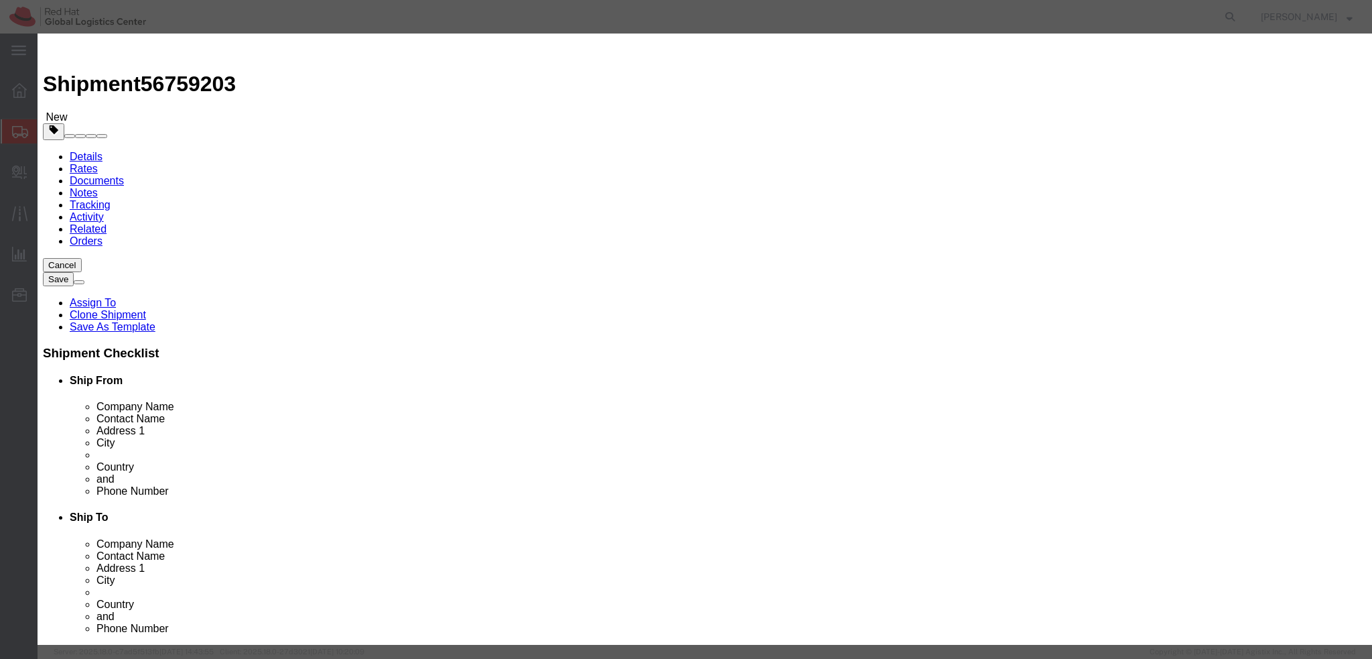
click button "Save & Close"
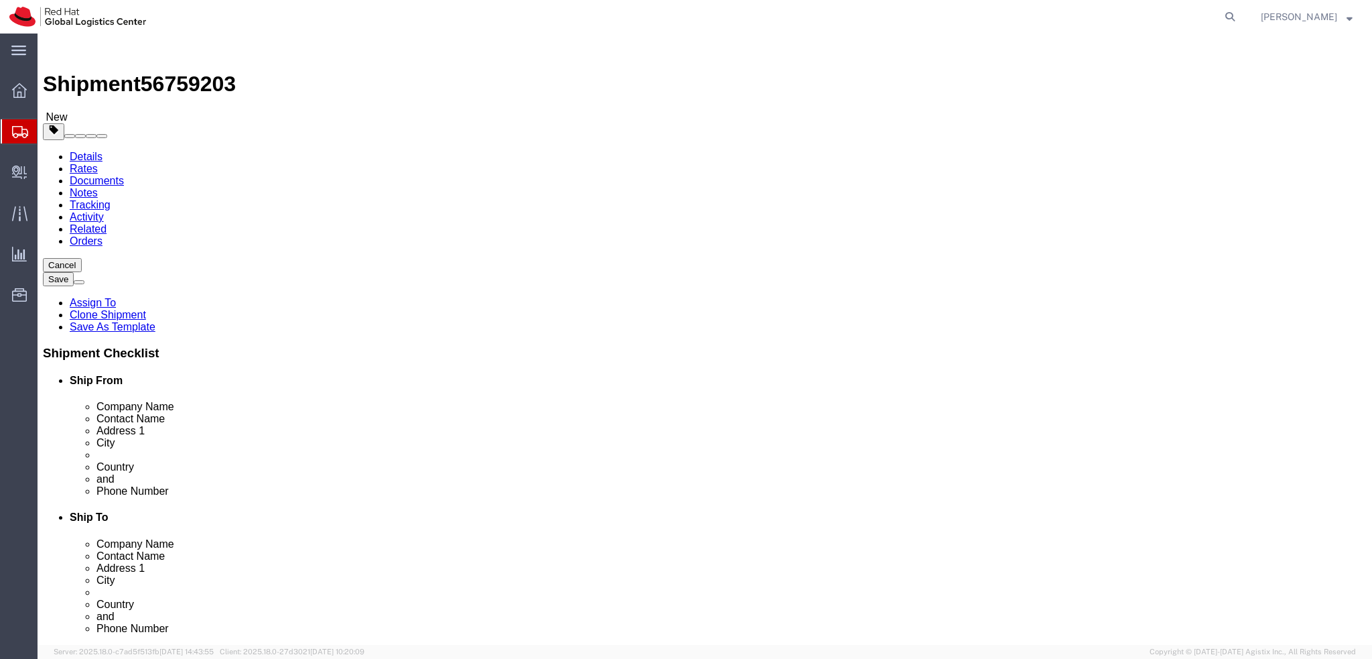
click dd "1.00 Each"
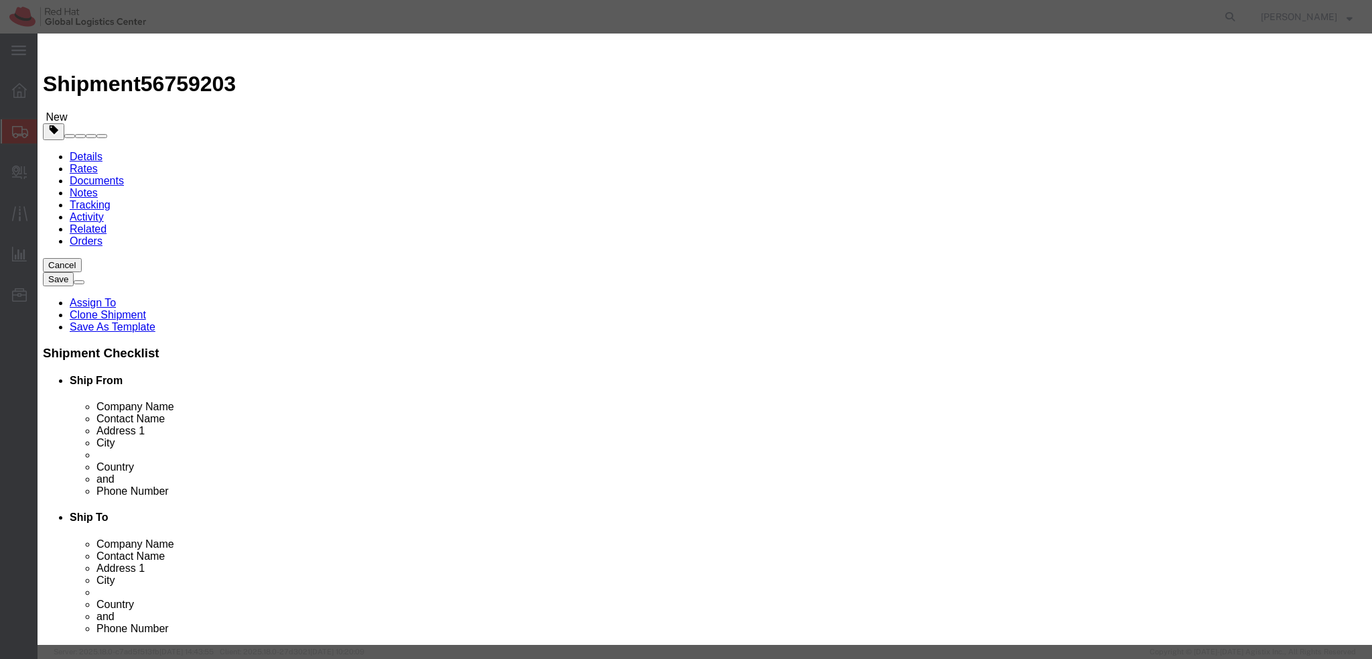
click button "Save & Close"
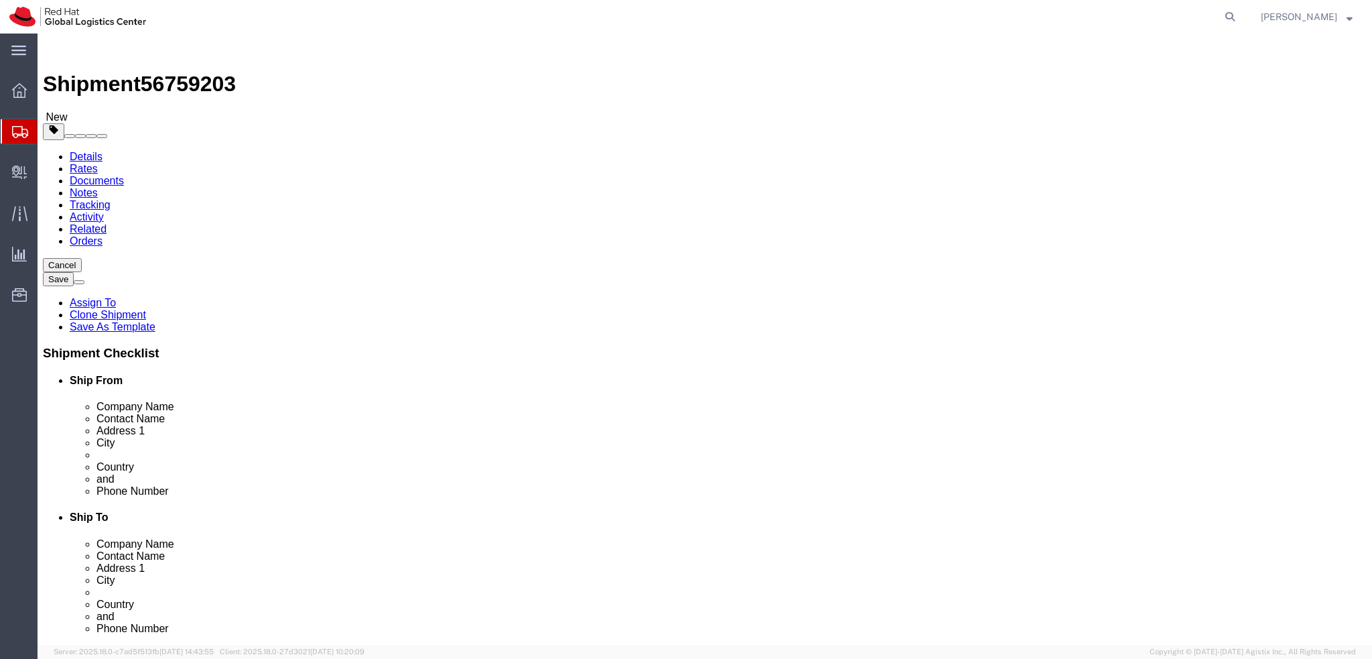
click icon
click button "Rate Shipment"
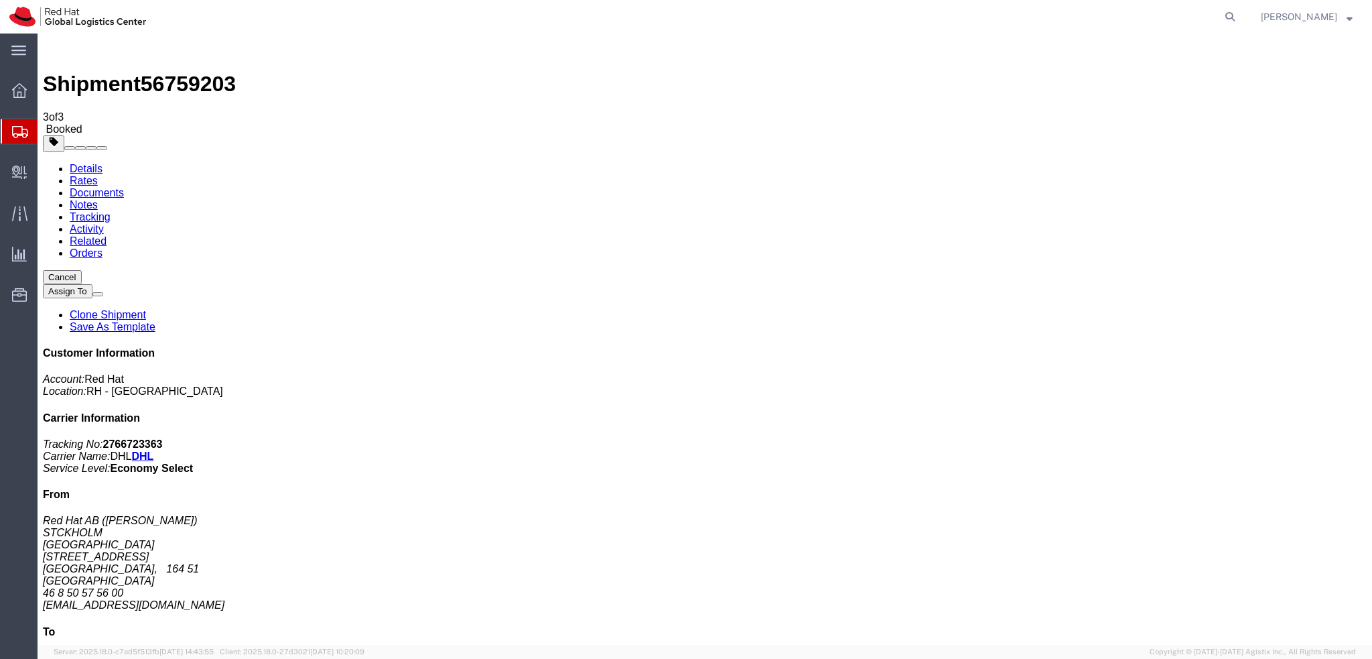
click at [89, 163] on link "Details" at bounding box center [86, 168] width 33 height 11
click span "button"
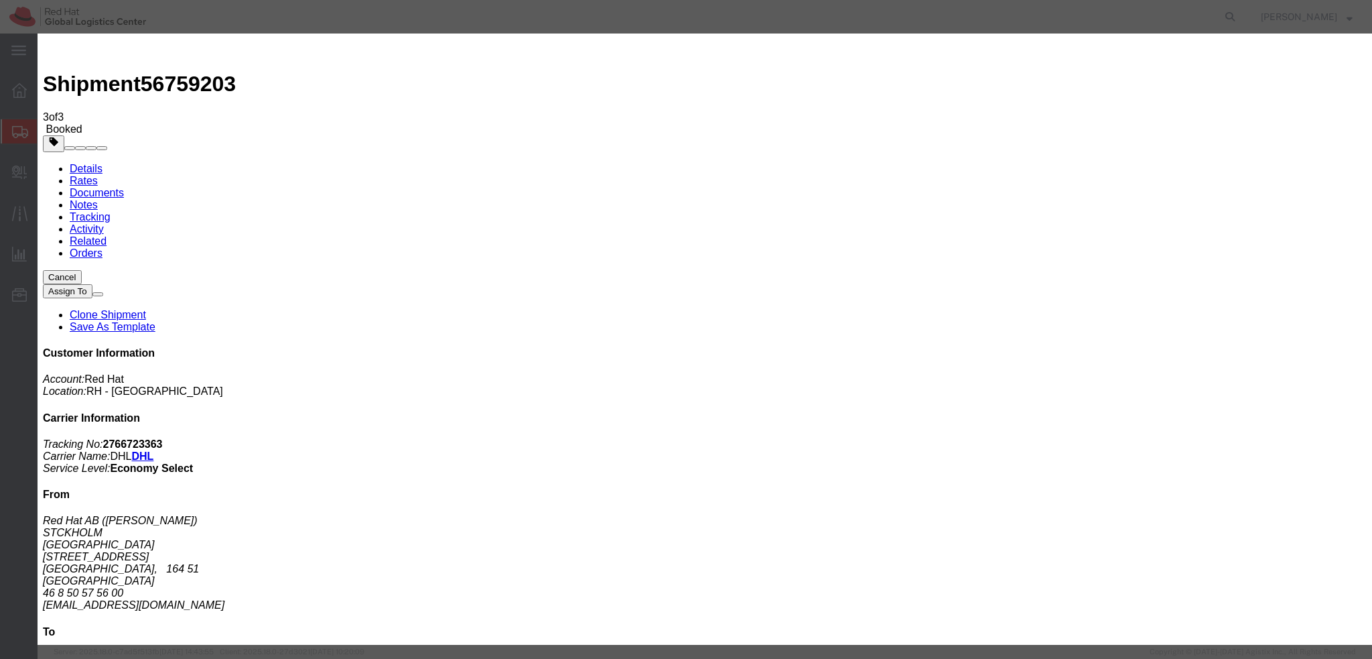
click div "[DATE] 12:00 PM"
type input "3:00 PM"
click button "Apply"
click button "Save"
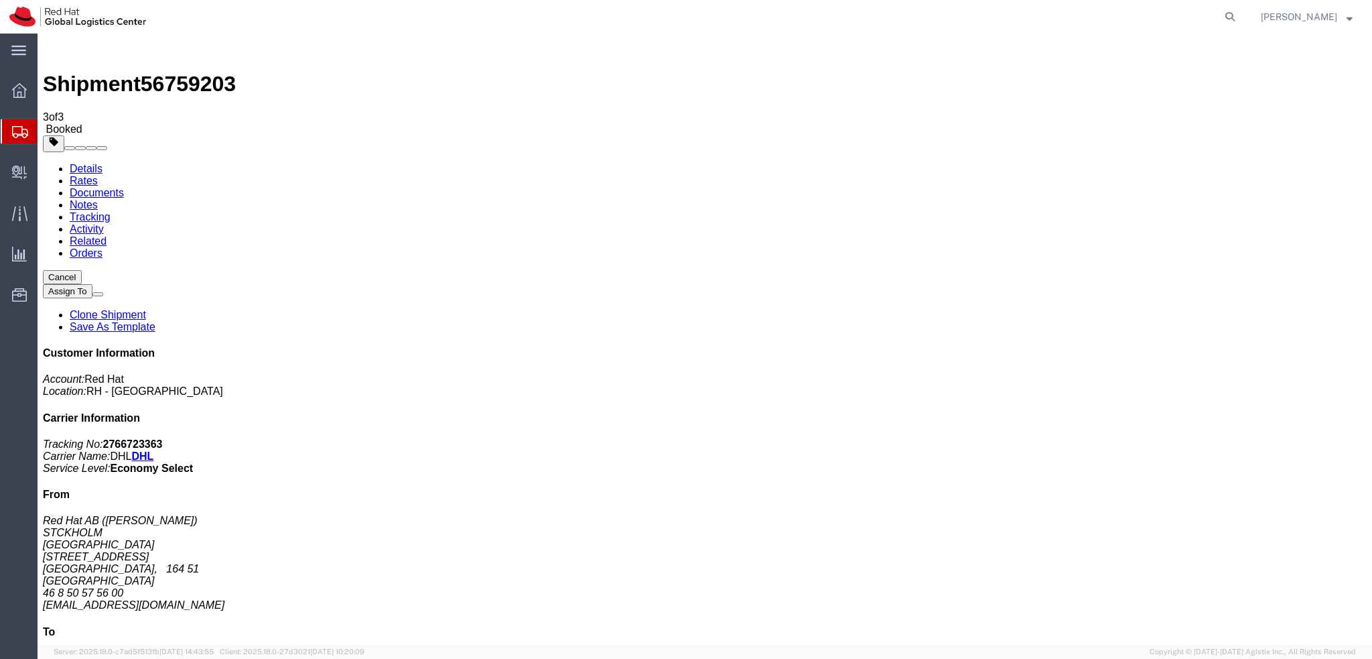
click button "Close"
click link "Schedule pickup request"
click address "Red Hat AB (Mikael Diwing) STCKHOLM Kista Science Tower Farogatan 33, Kista STO…"
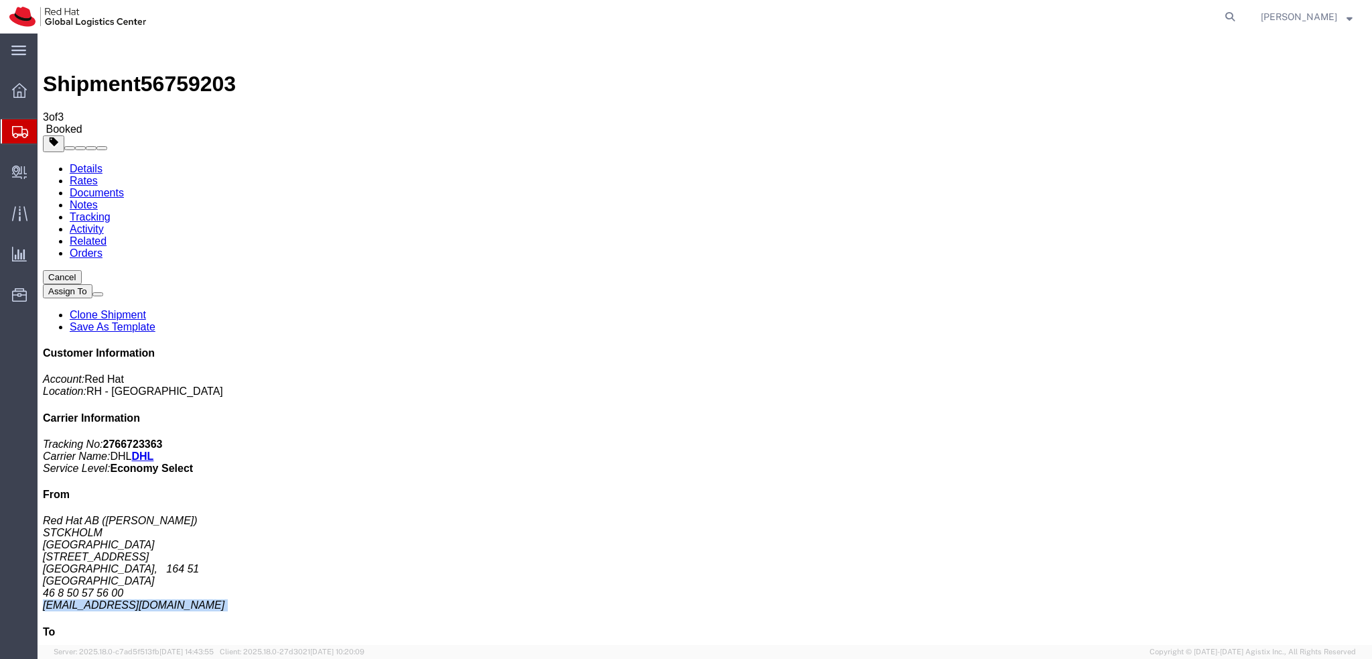
click address "Red Hat AB (Mikael Diwing) STCKHOLM Kista Science Tower Farogatan 33, Kista STO…"
copy div "mdiwing@redhat.com"
click link "Documents"
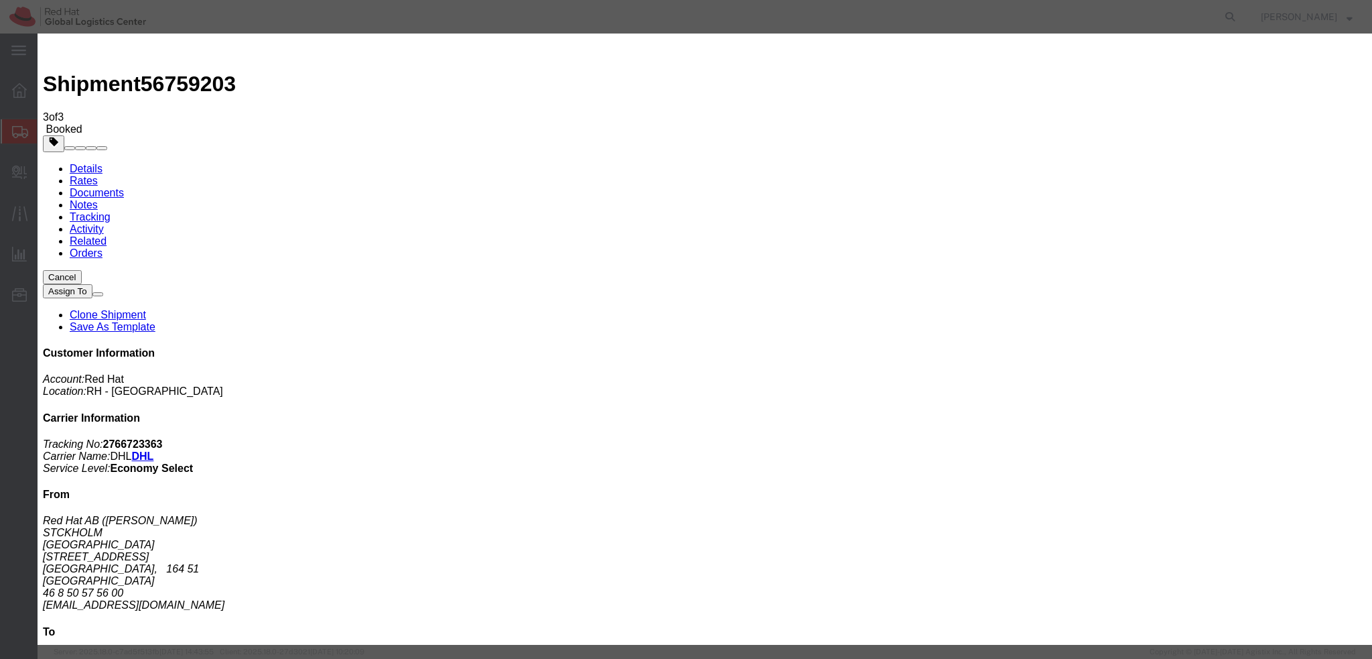
paste input "mdiwing@redhat.com"
type input "mdiwing@redhat.com"
paste textarea "Hi , please find the label for your shipment to London attached to this email. …"
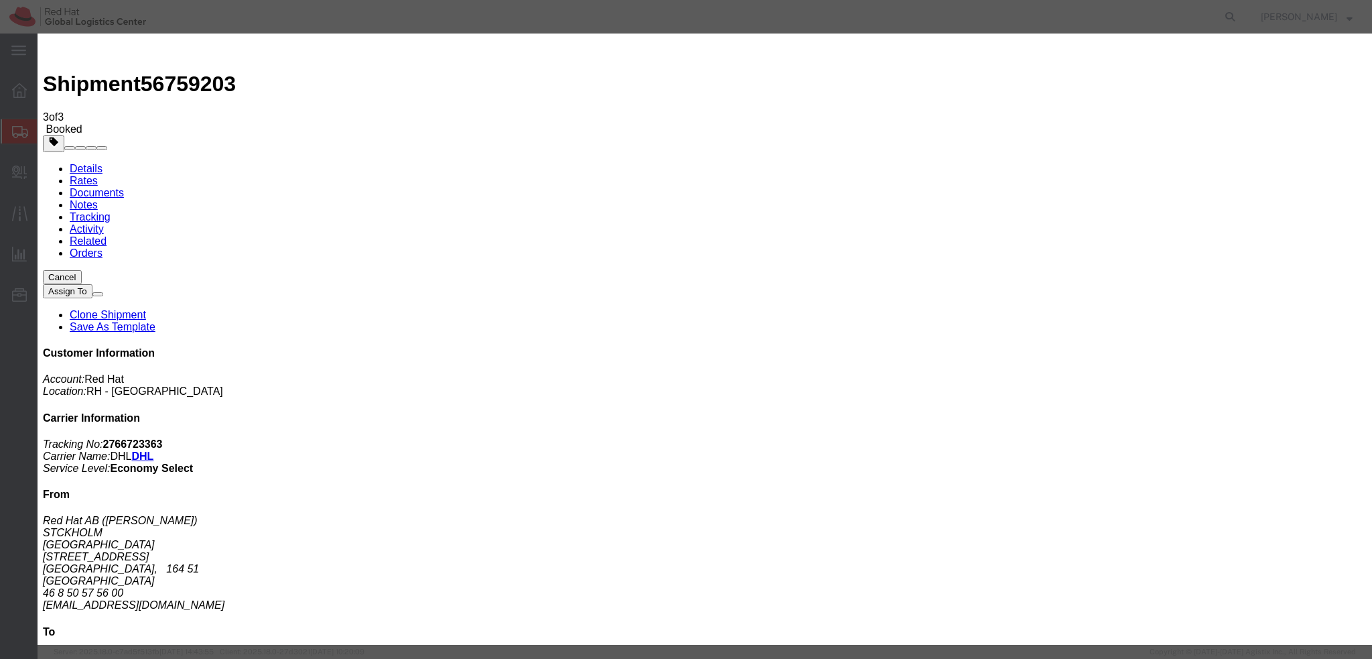
paste textarea "Please bring your package to the reception for the courier collection."
drag, startPoint x: 555, startPoint y: 322, endPoint x: 840, endPoint y: 328, distance: 284.8
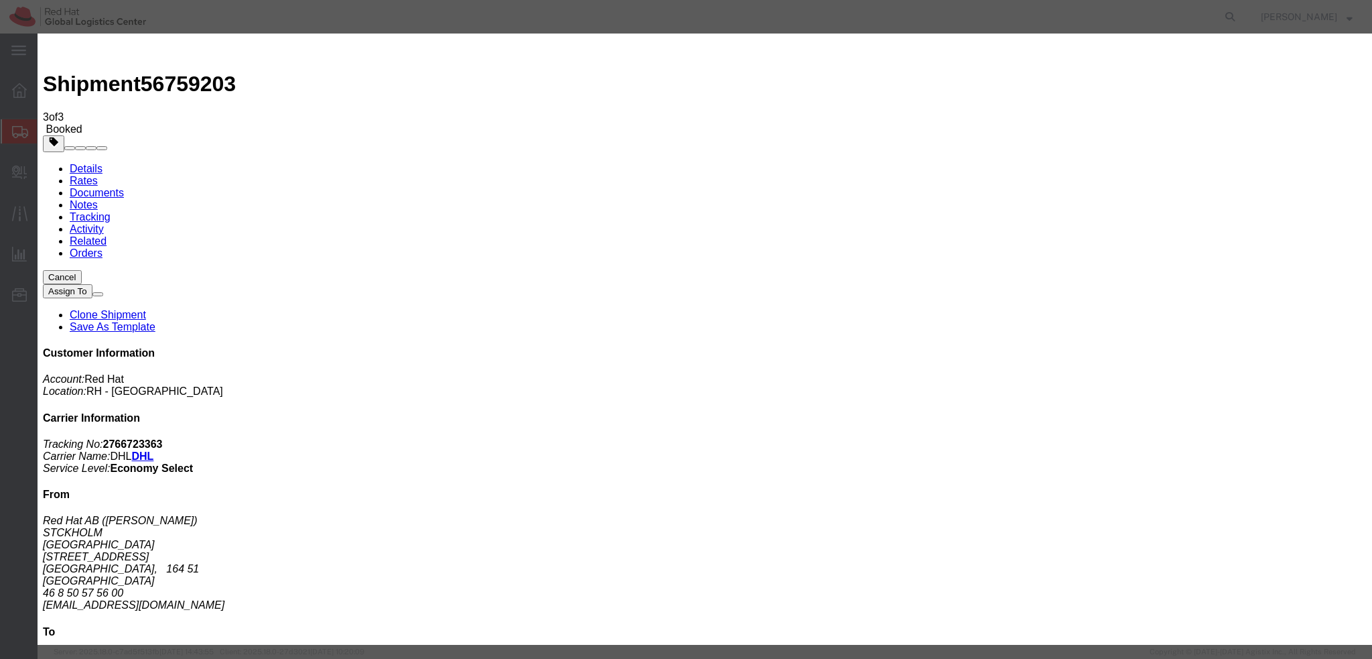
type textarea "Hi Mikael, please find the label for your shipment to Brno attached to this ema…"
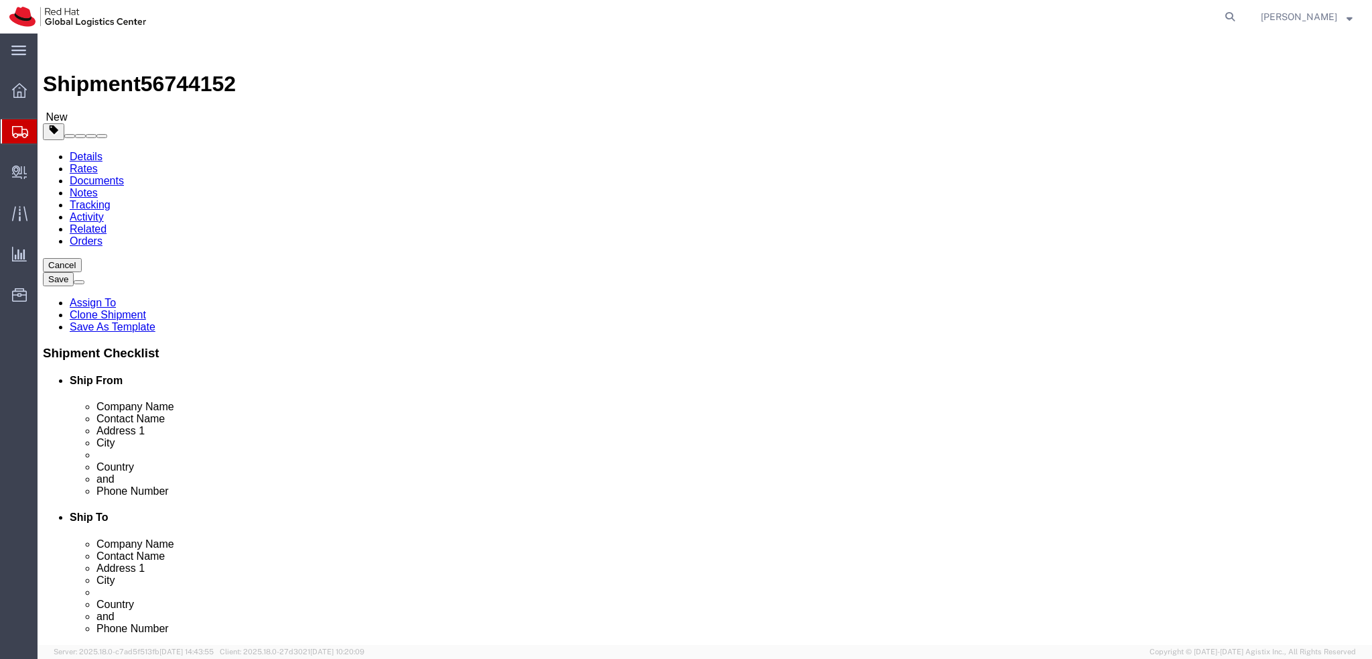
select select
select select "38036"
drag, startPoint x: 314, startPoint y: 279, endPoint x: 83, endPoint y: 285, distance: 230.5
click div "Contact Name [PERSON_NAME]"
drag, startPoint x: 279, startPoint y: 256, endPoint x: 124, endPoint y: 253, distance: 154.8
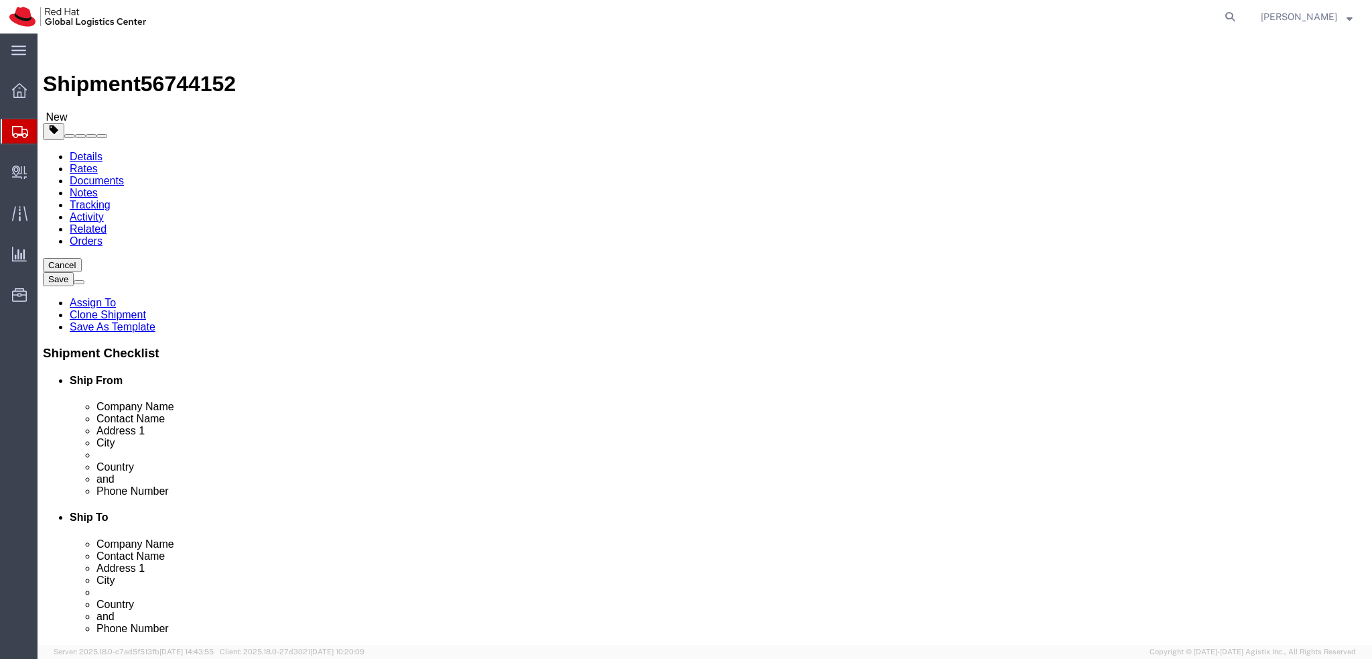
click div "Company Name Red Hat"
paste input "[PERSON_NAME]"
type input "[PERSON_NAME]"
click icon
click dd "1.00 Each"
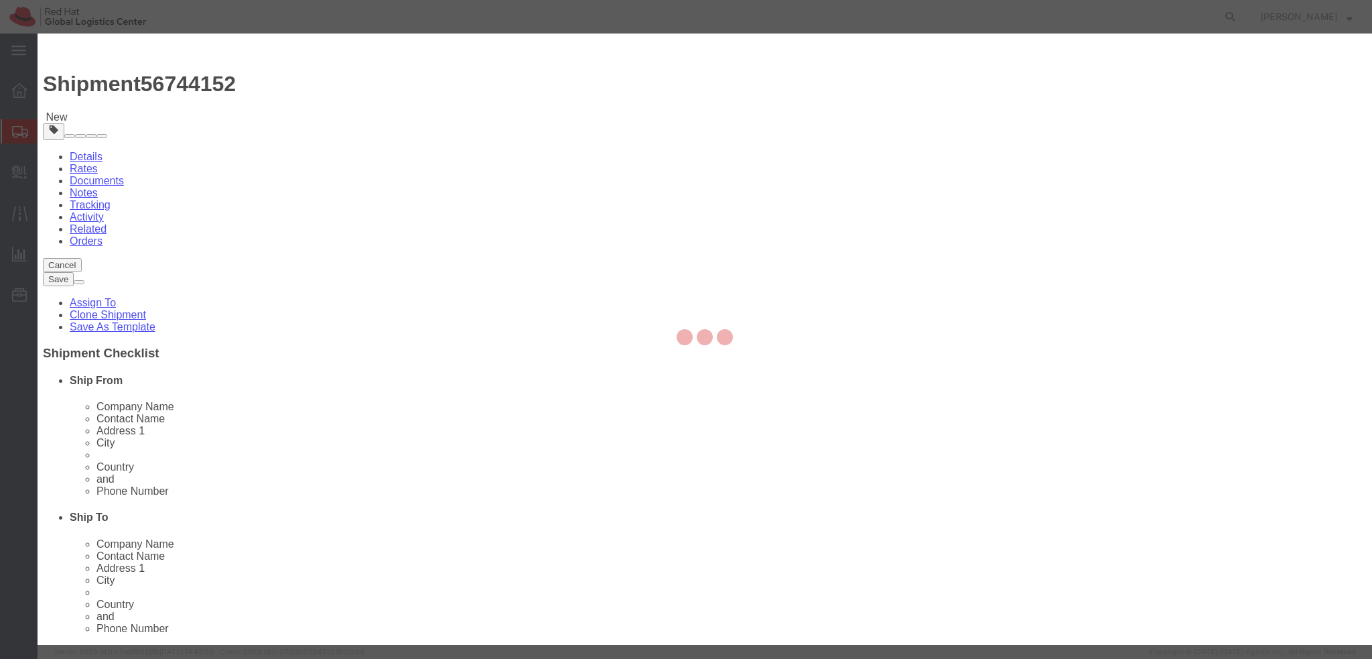
click textarea
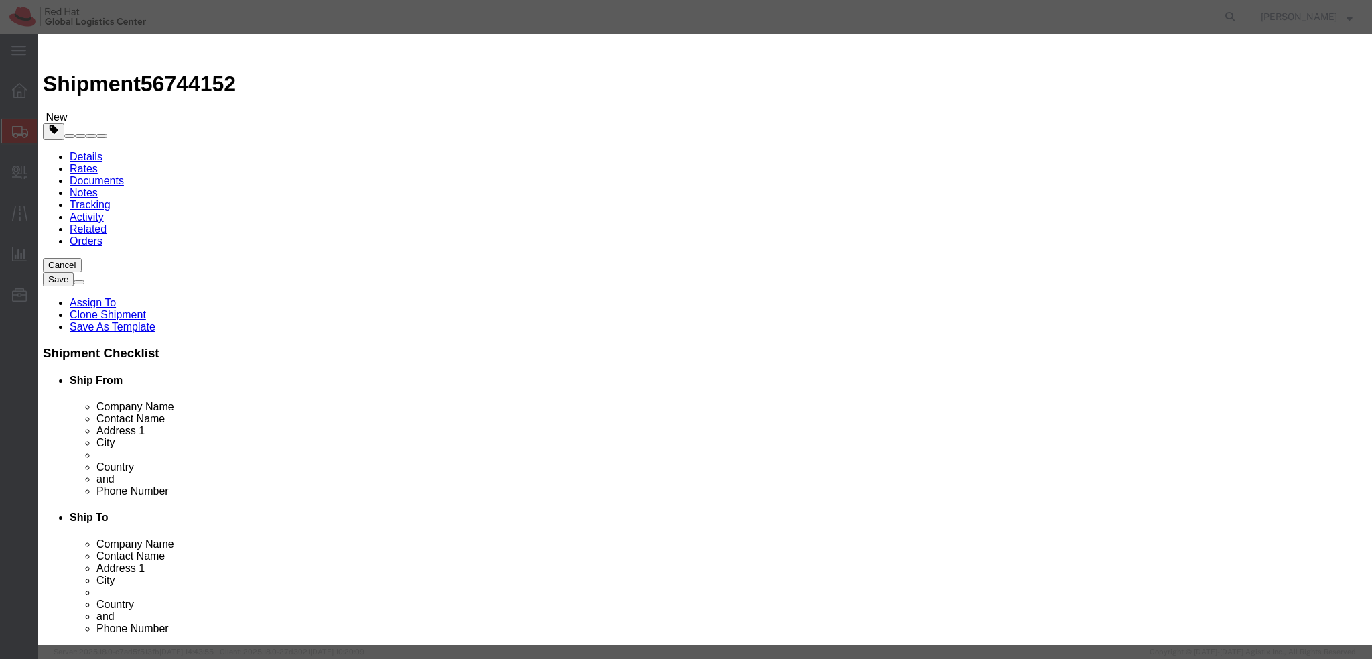
type textarea "Laptop"
click icon
click textarea
type textarea "Docking station"
click button "Save & Close"
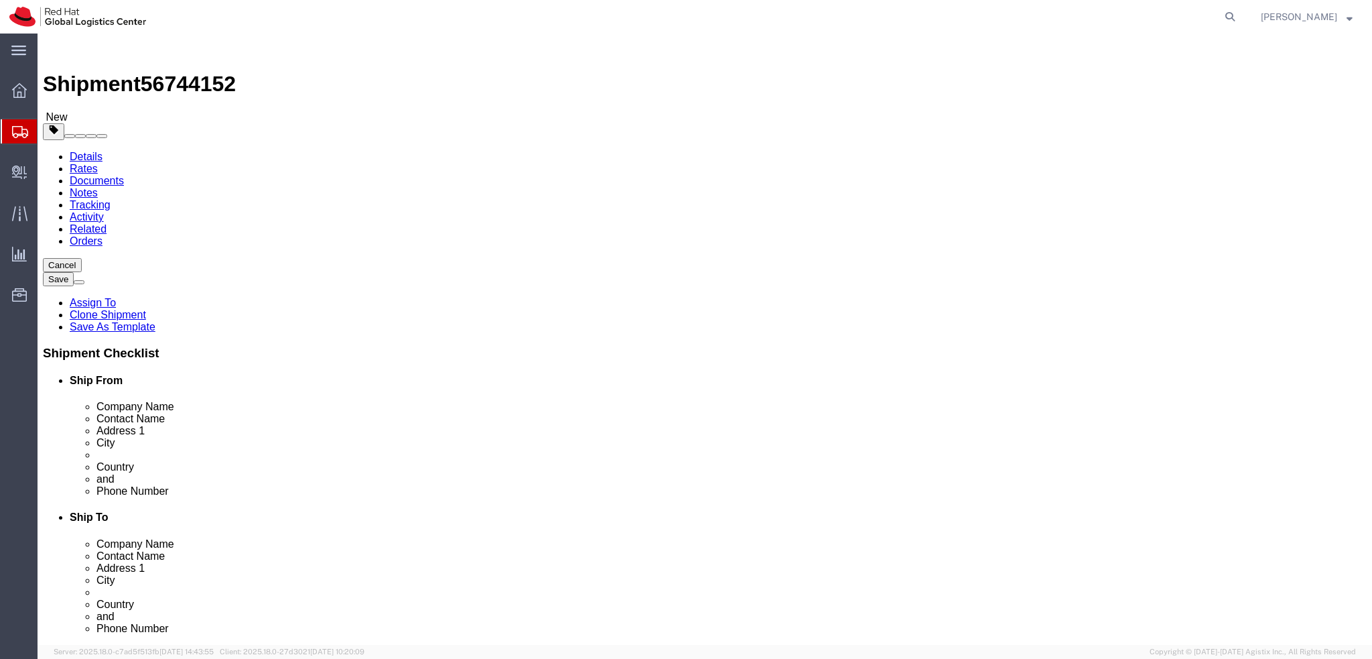
click dd "500.00 PLN"
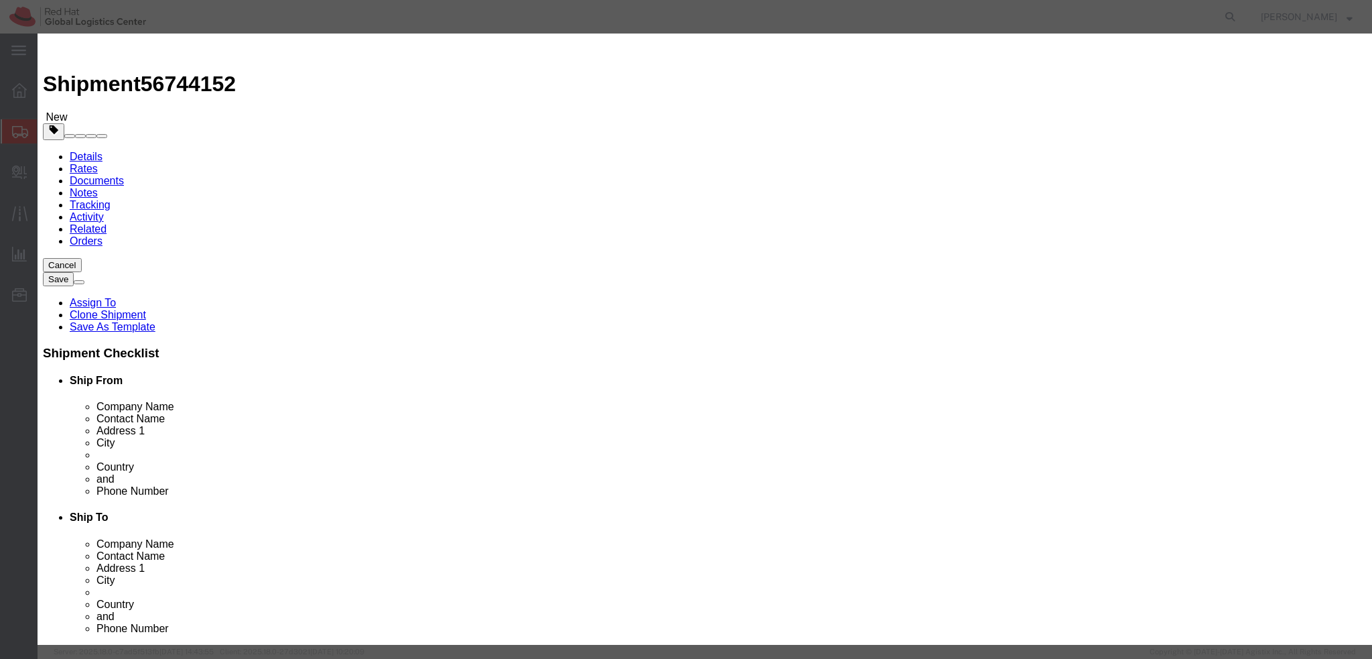
click button "Save & Close"
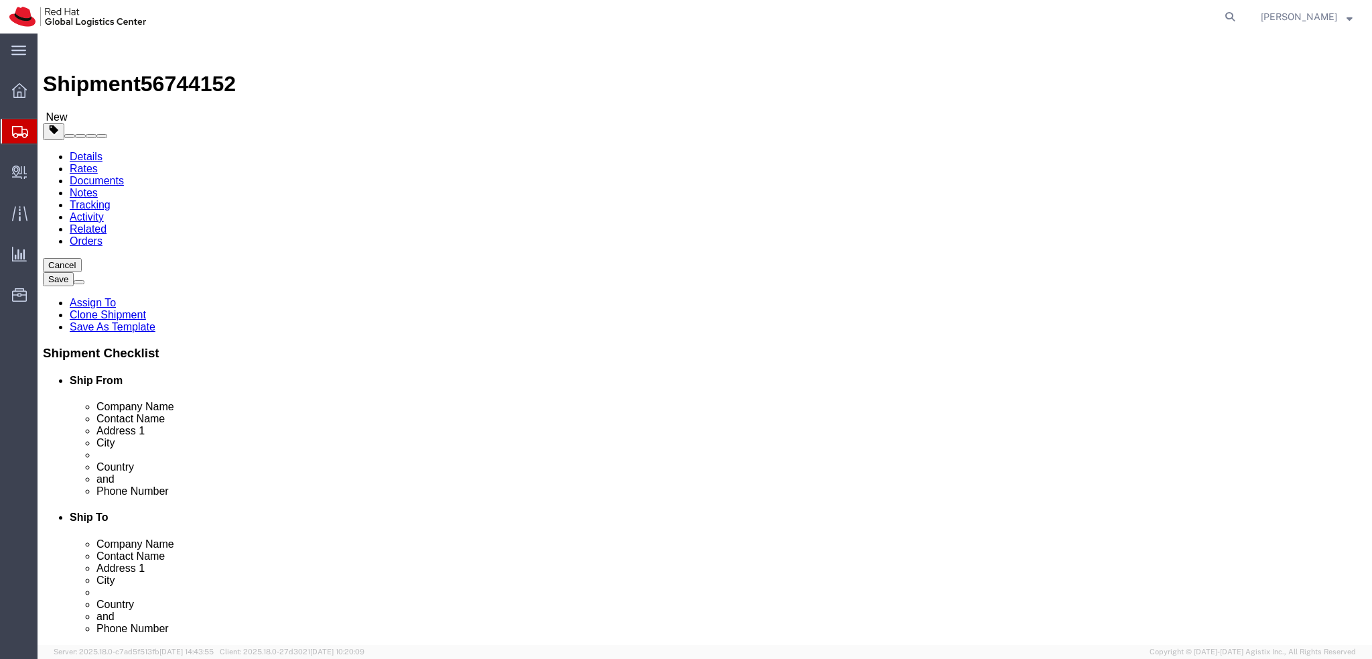
click link "Special Services"
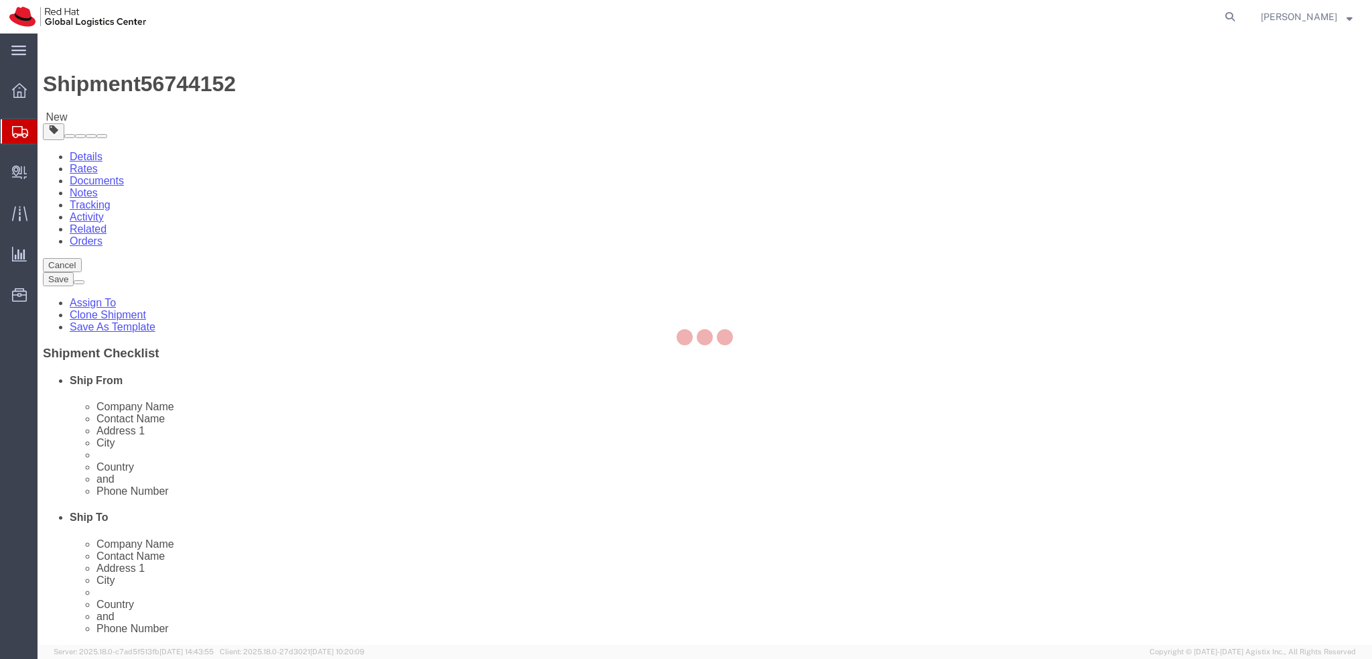
select select "COSTCENTER"
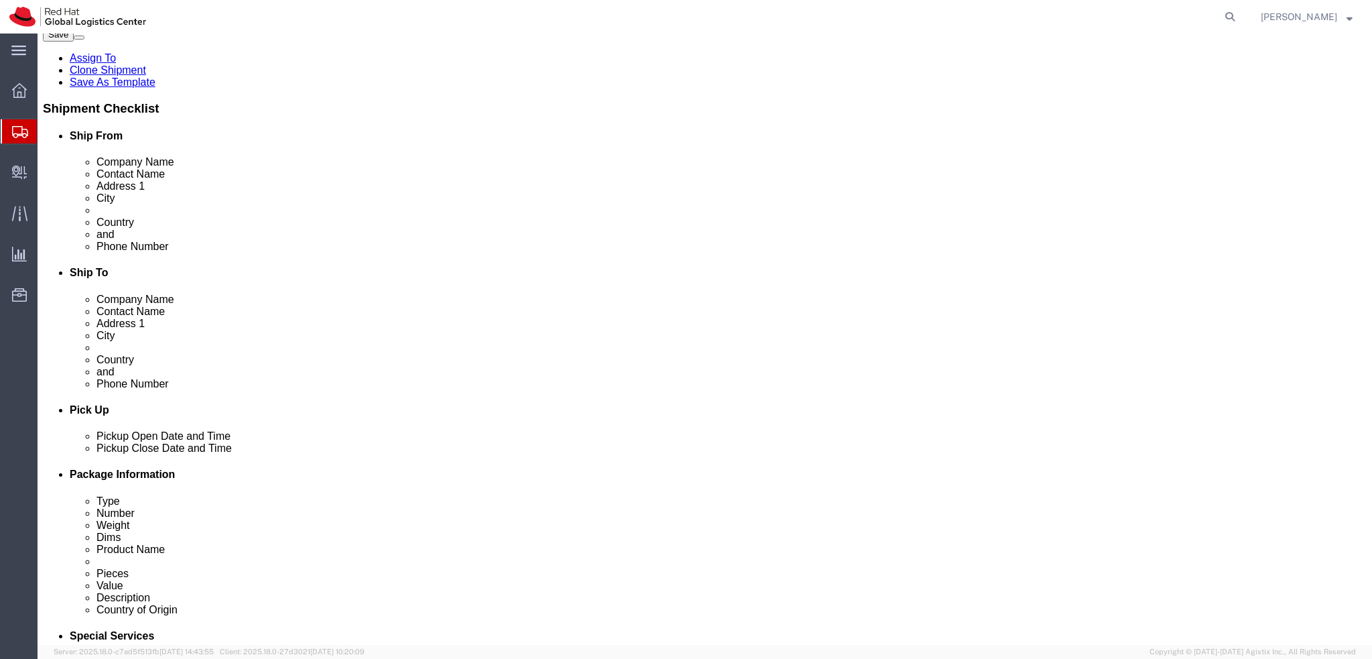
scroll to position [268, 0]
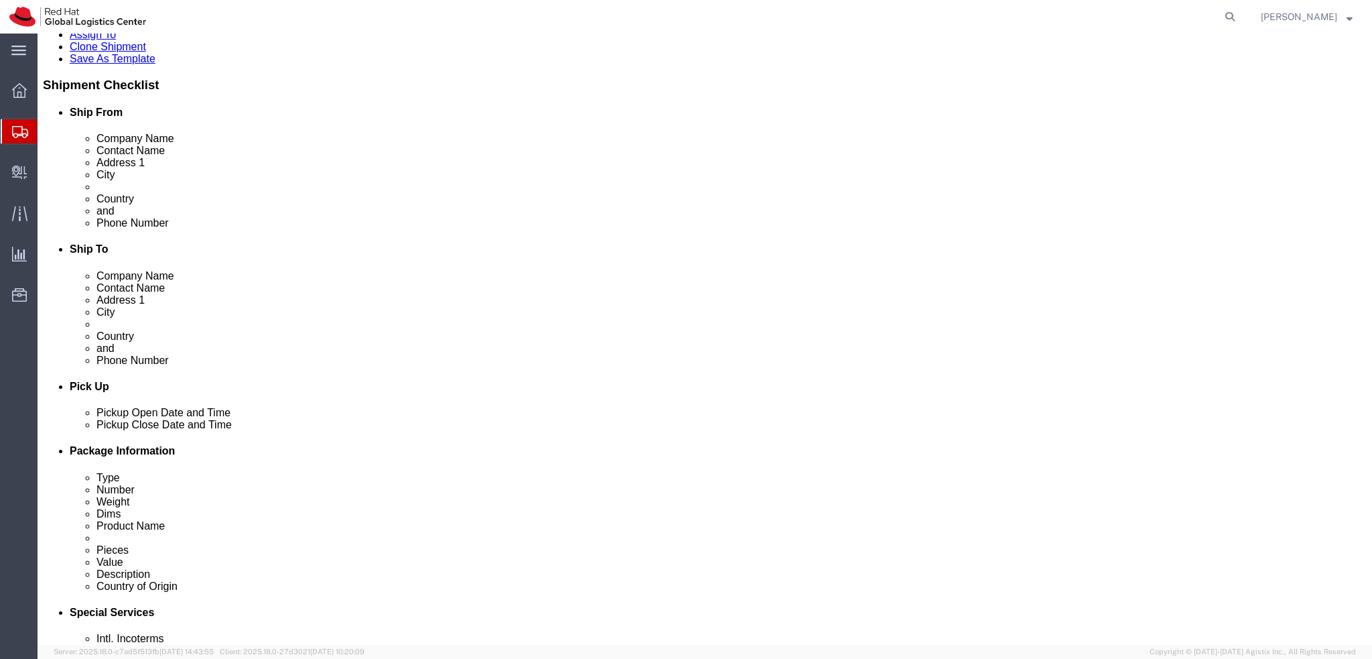
click button "Rate Shipment"
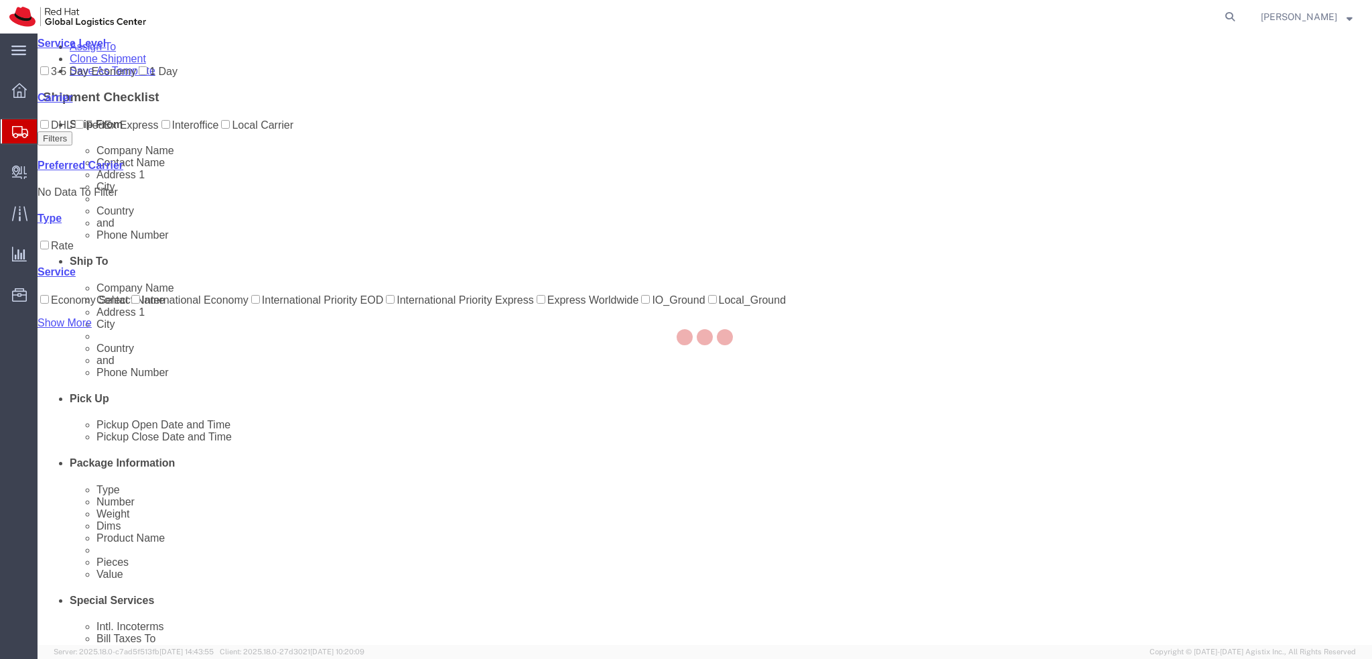
scroll to position [0, 0]
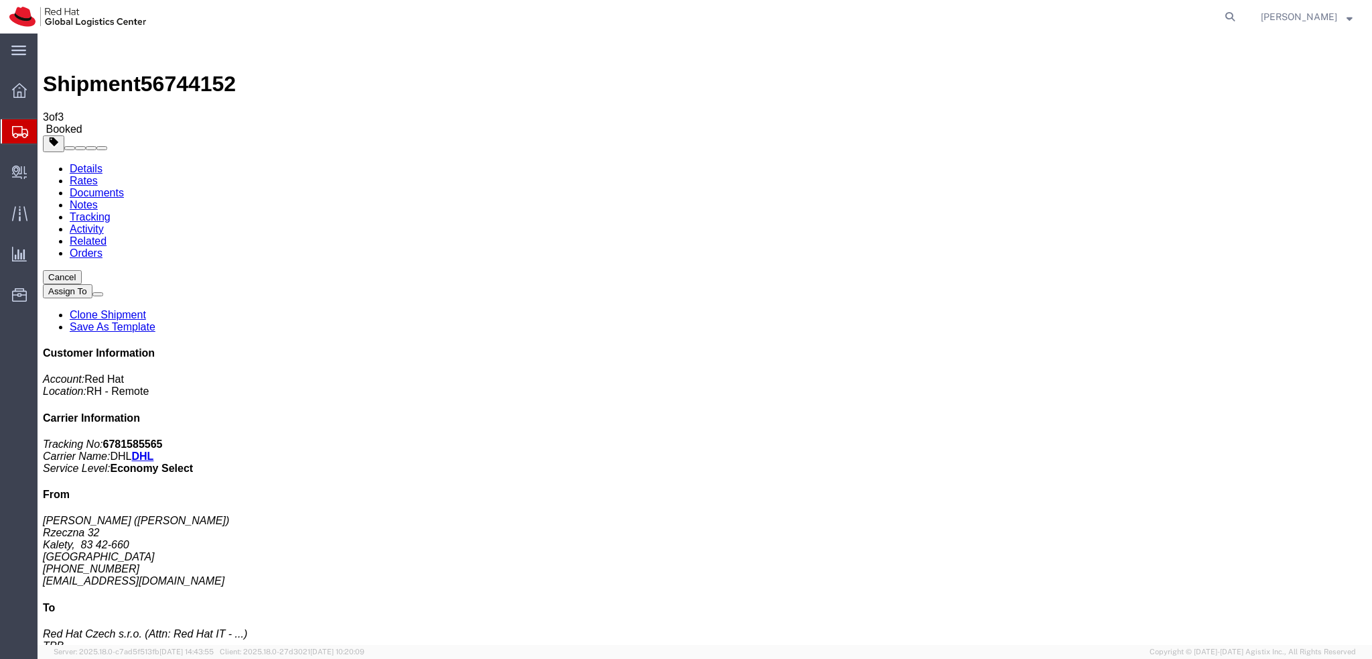
click at [70, 163] on link "Details" at bounding box center [86, 168] width 33 height 11
click link "Schedule pickup request"
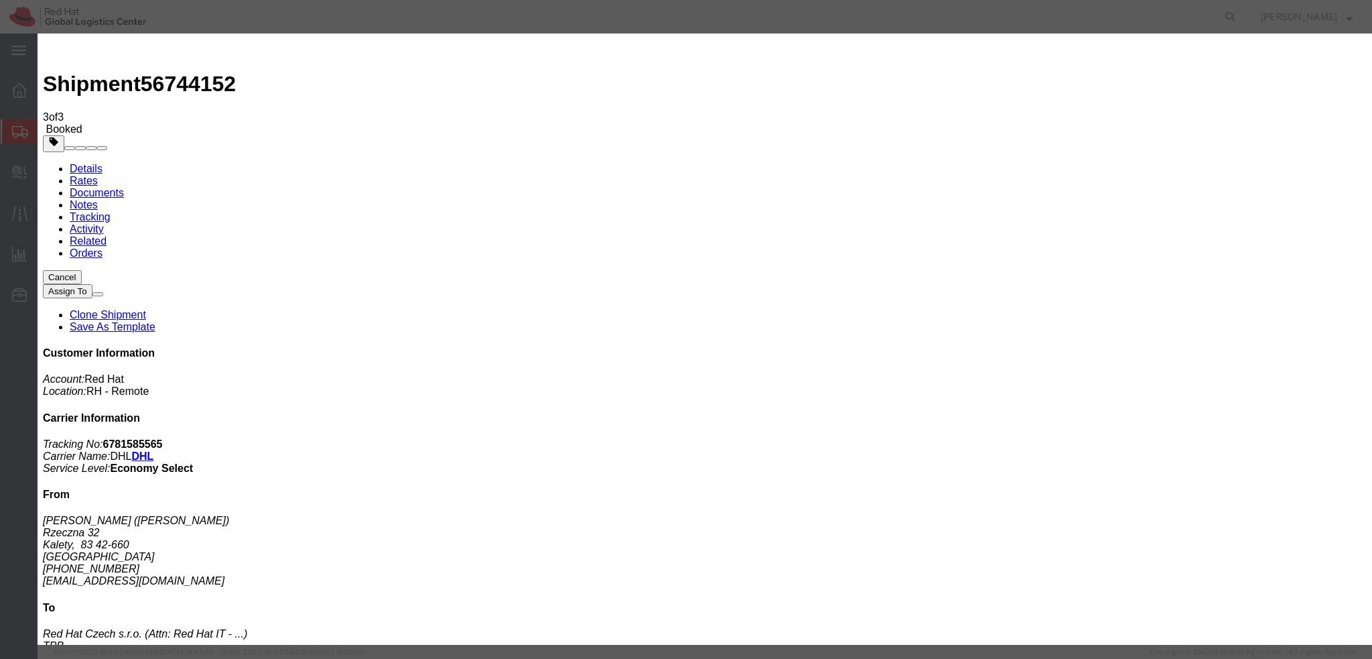
click button "Close"
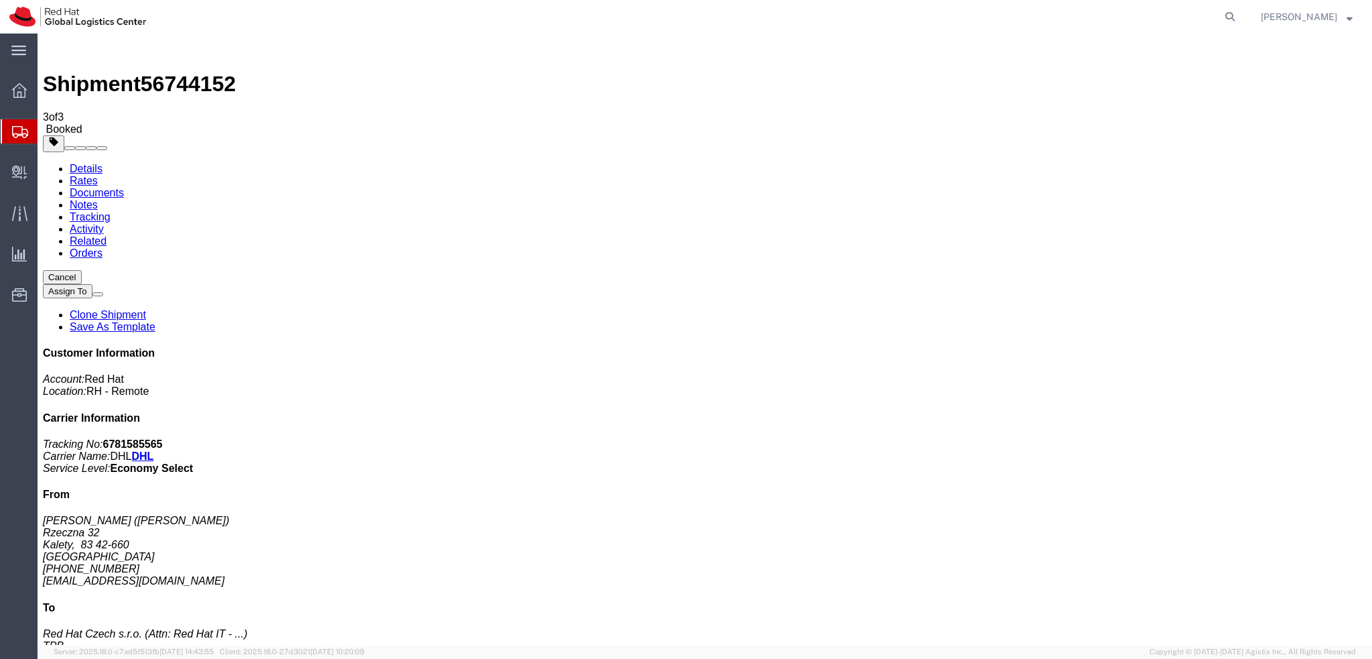
click link "Schedule pickup request"
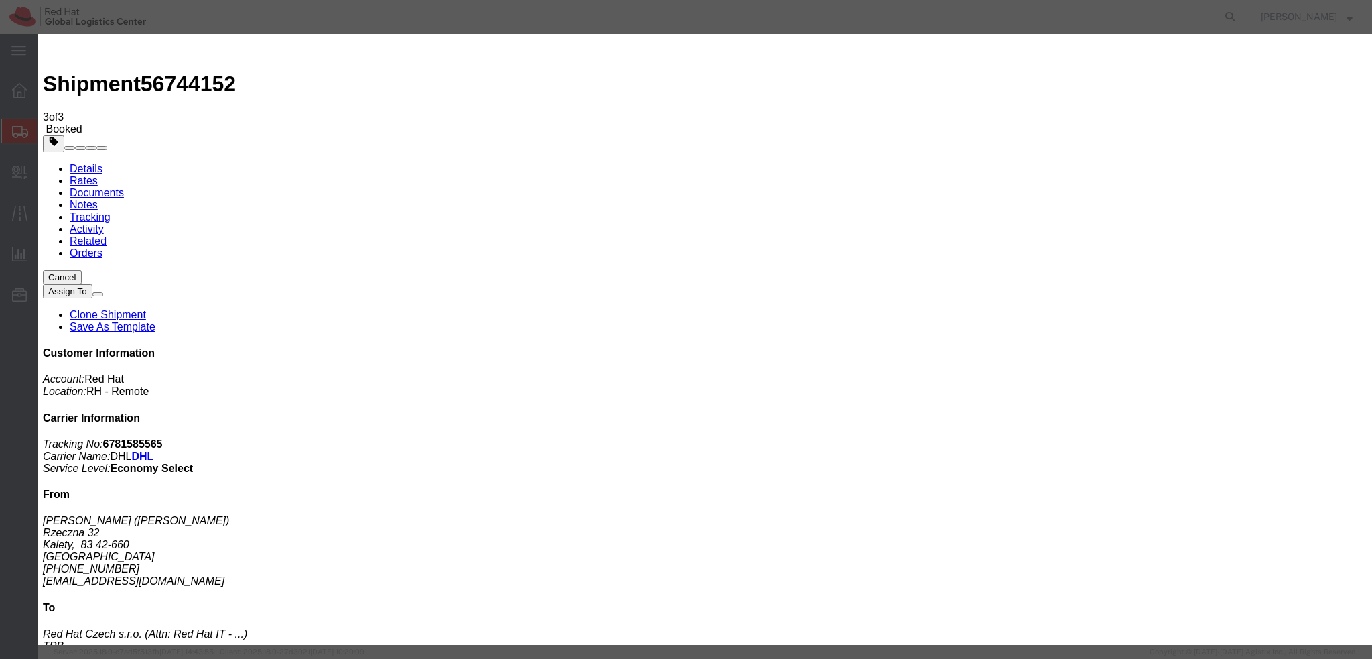
click button "Close"
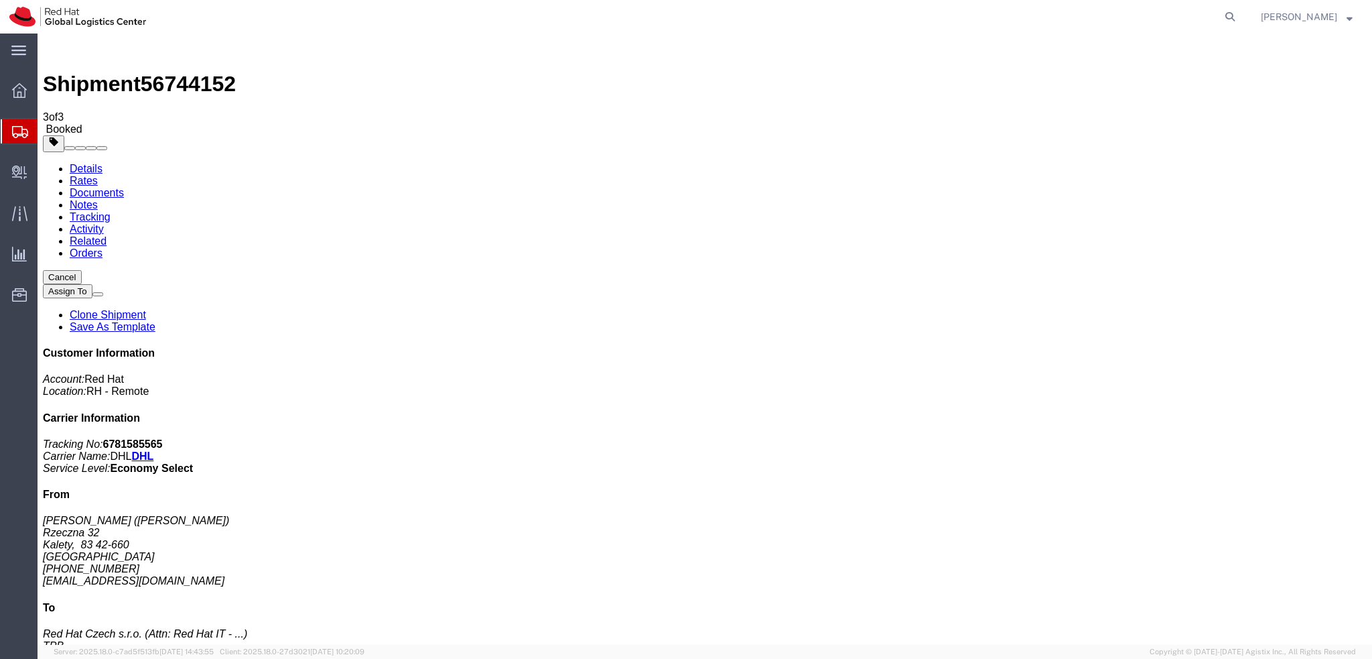
click span "button"
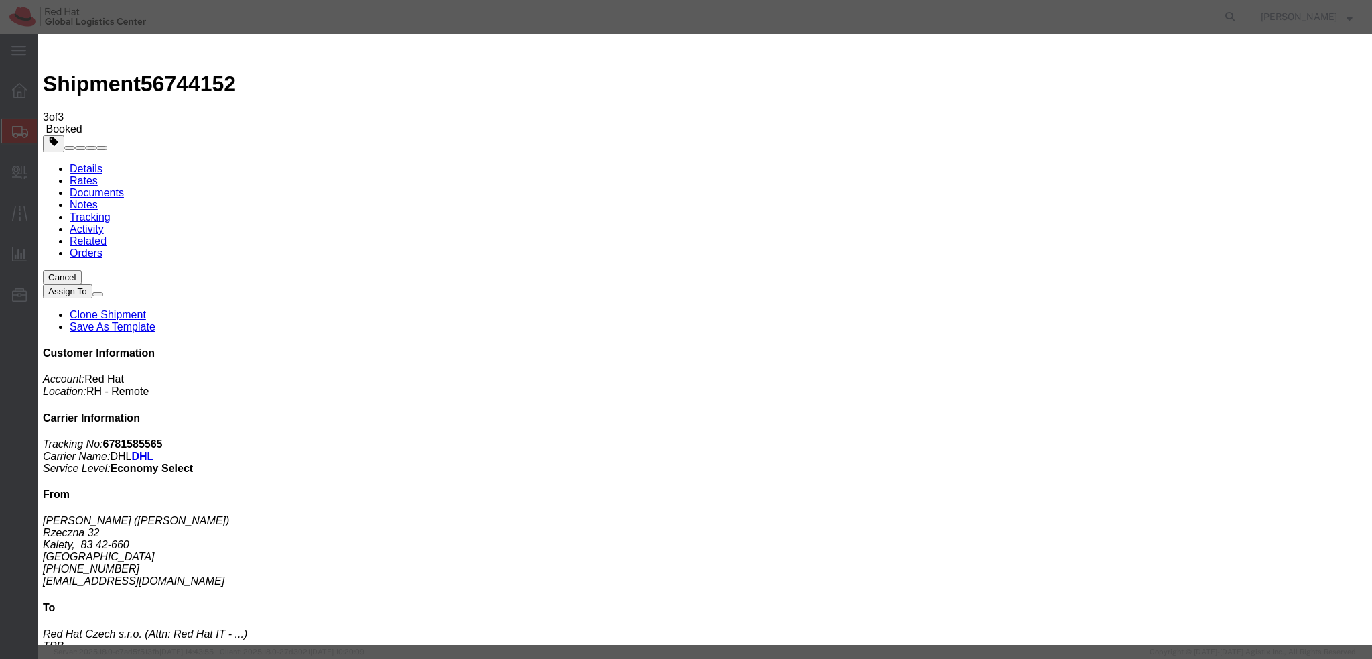
click div "[DATE] 12:00 PM"
type input "8:00 AM"
click button "Apply"
click div "[DATE] 4:00 PM"
type input "10:00 AM"
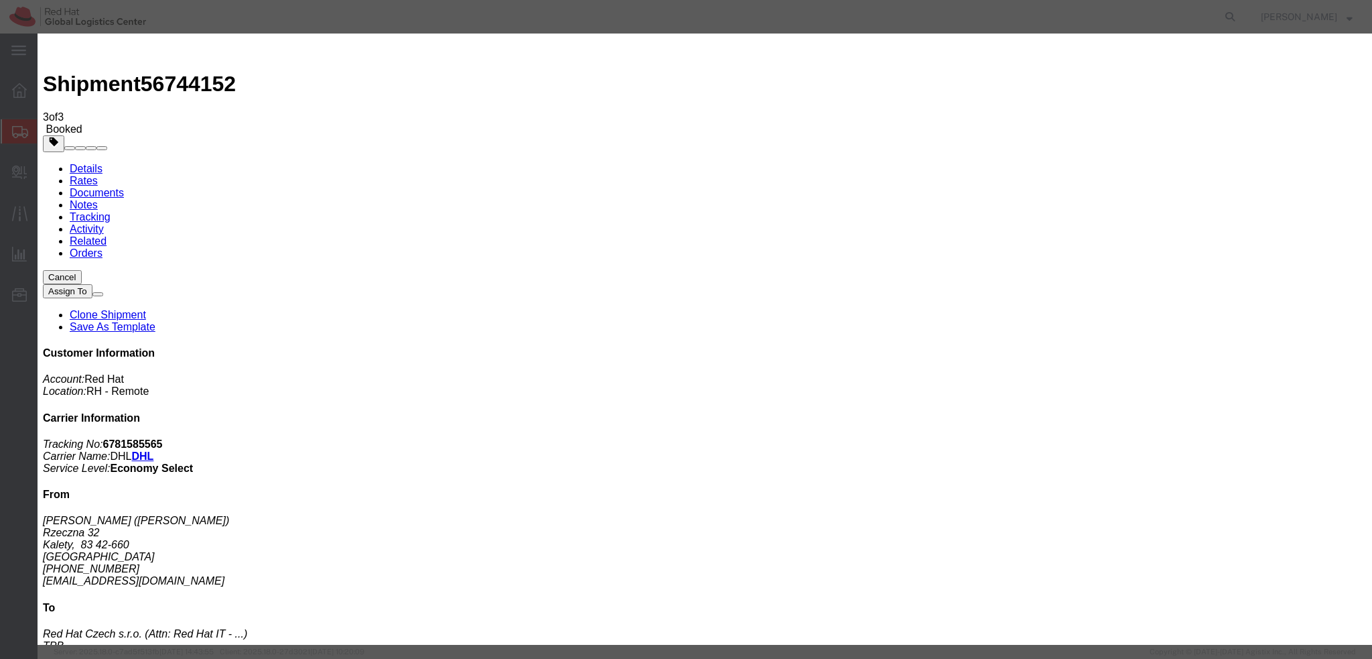
click button "Apply"
click button "Save"
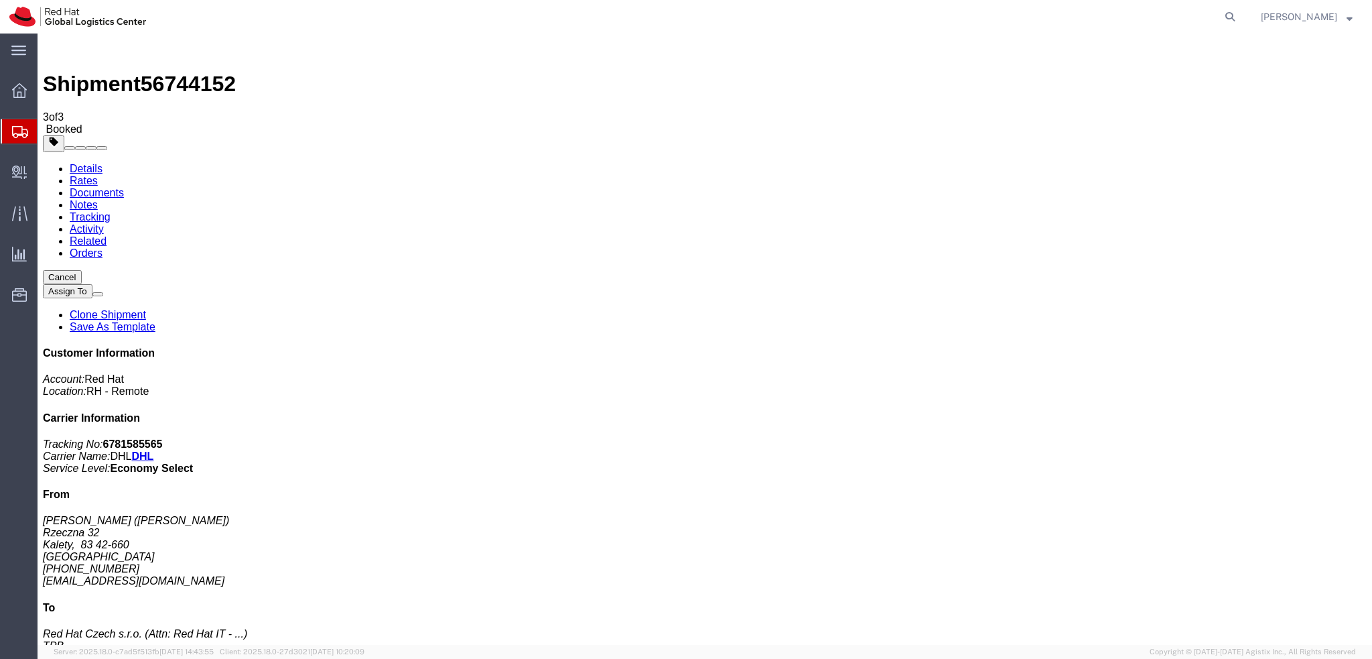
click button "Close"
click address "[PERSON_NAME] ([PERSON_NAME]) [STREET_ADDRESS] [PHONE_NUMBER] [EMAIL_ADDRESS][D…"
click address "Nikolaos Moumoulidis (Nikolaos Moumoulidis) Rzeczna 32 Kalety, 83 42-660 Poland…"
copy div "nmoumoul@redhat.com"
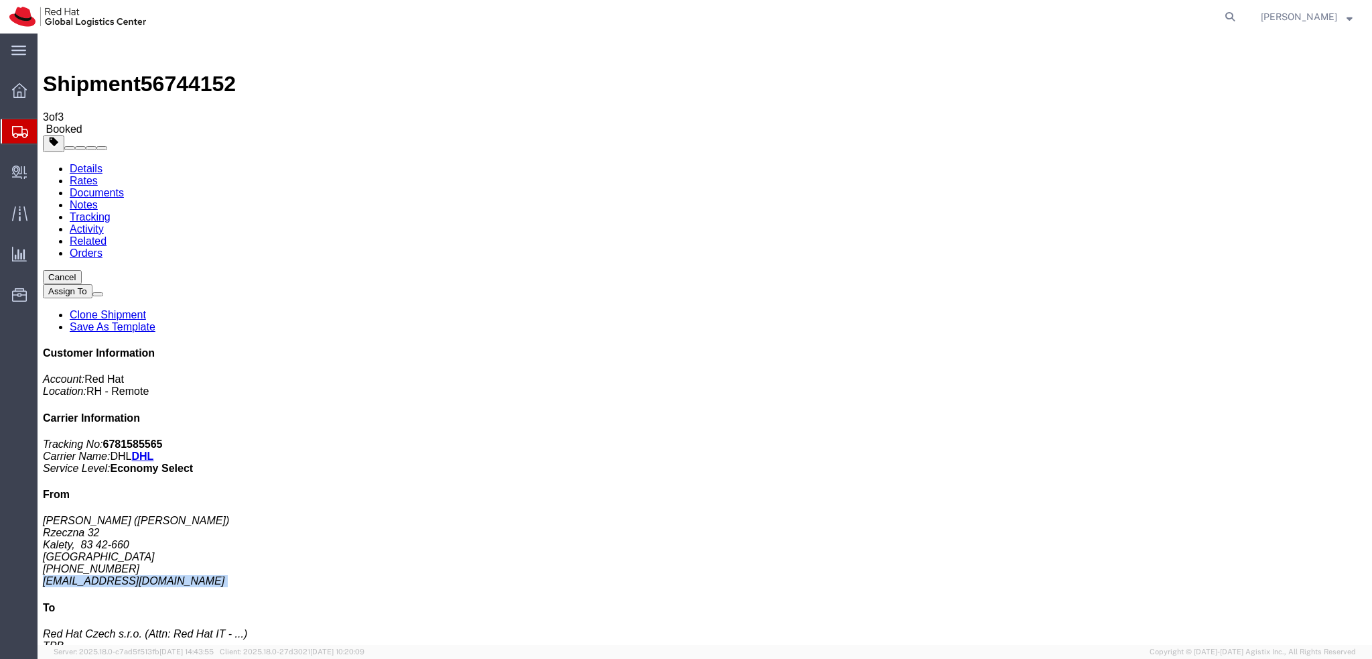
click link "Documents"
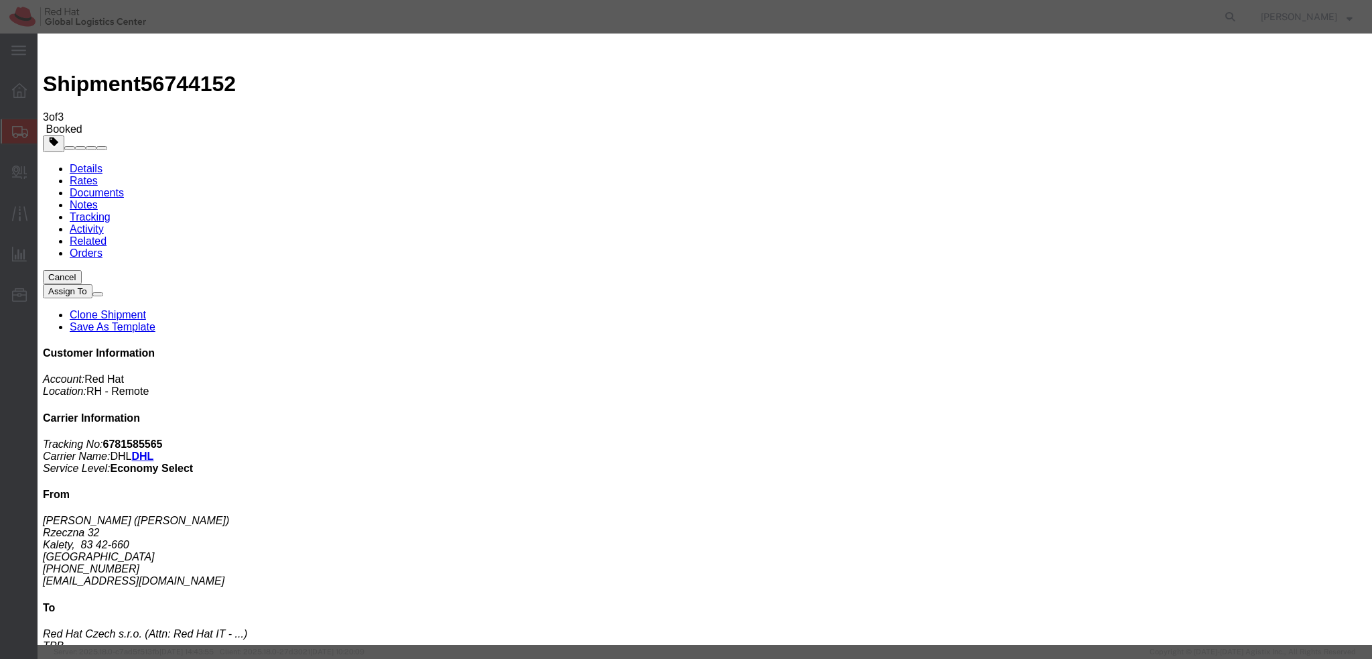
paste input "nmoumoul@redhat.com"
type input "nmoumoul@redhat.com"
paste textarea "Hi , please find the label for your shipment to London attached to this email. …"
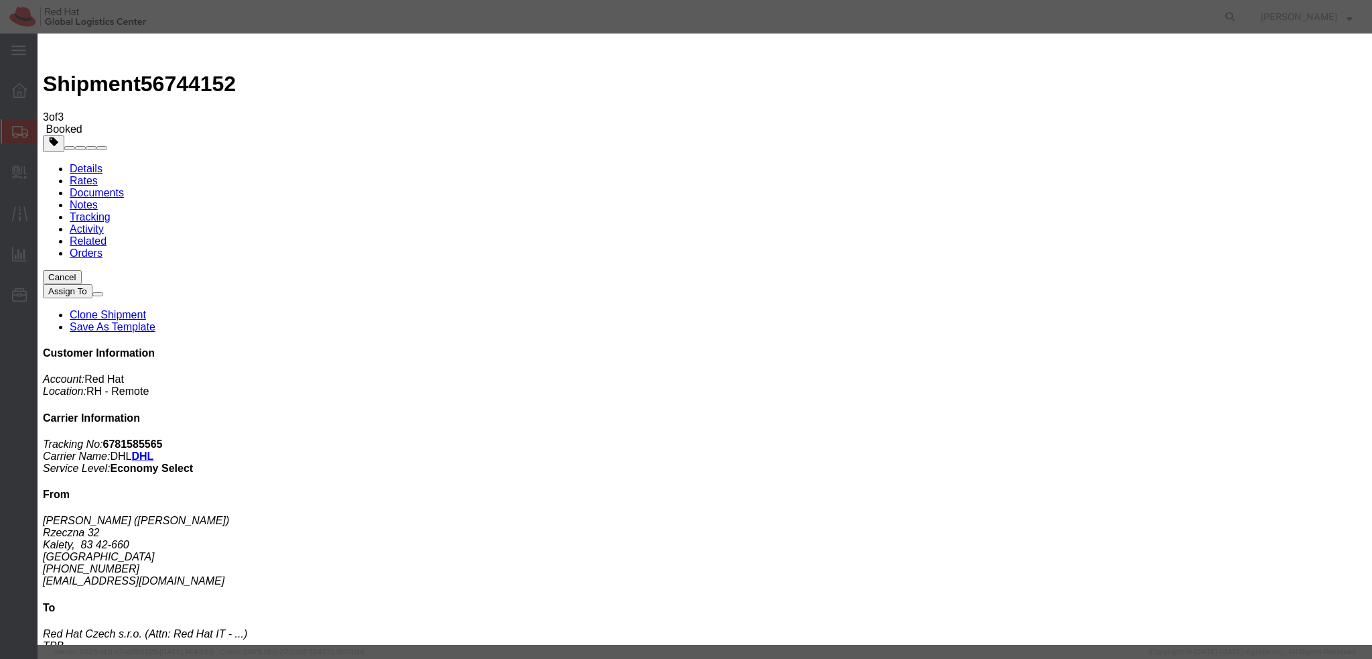
type textarea "Hi Nikolaos, please find the label for your shipment to Brno attached to this e…"
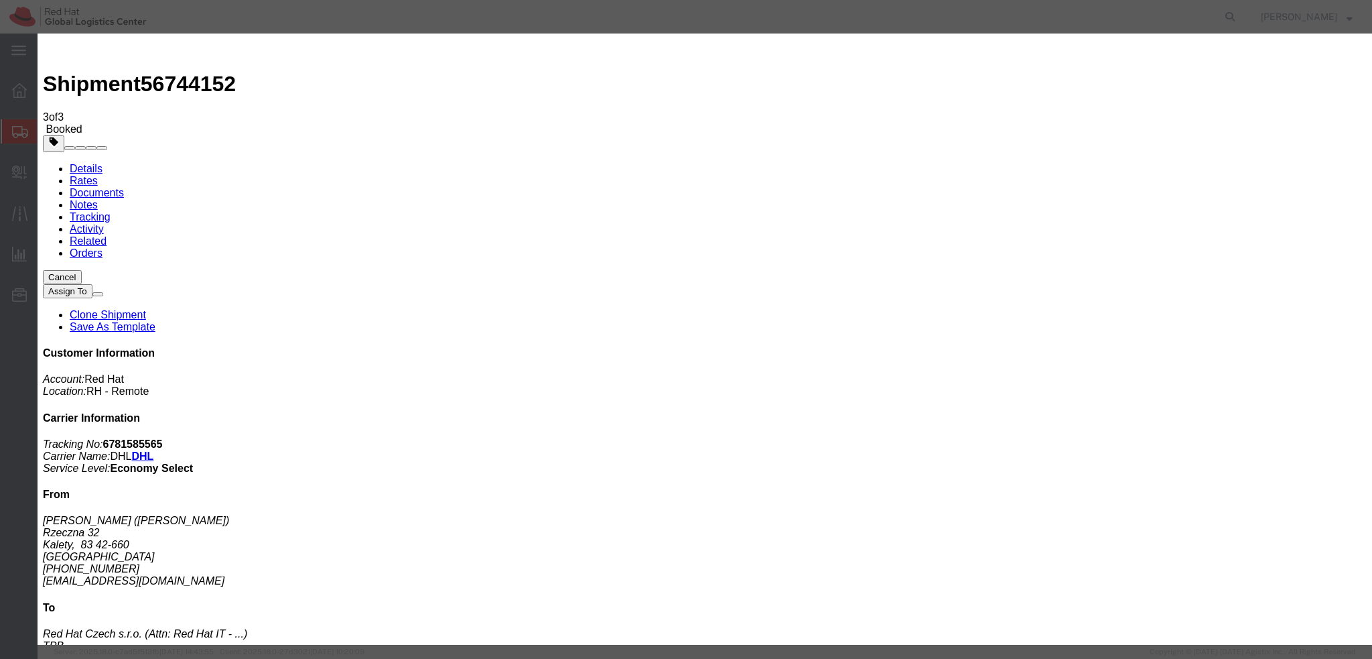
scroll to position [13, 0]
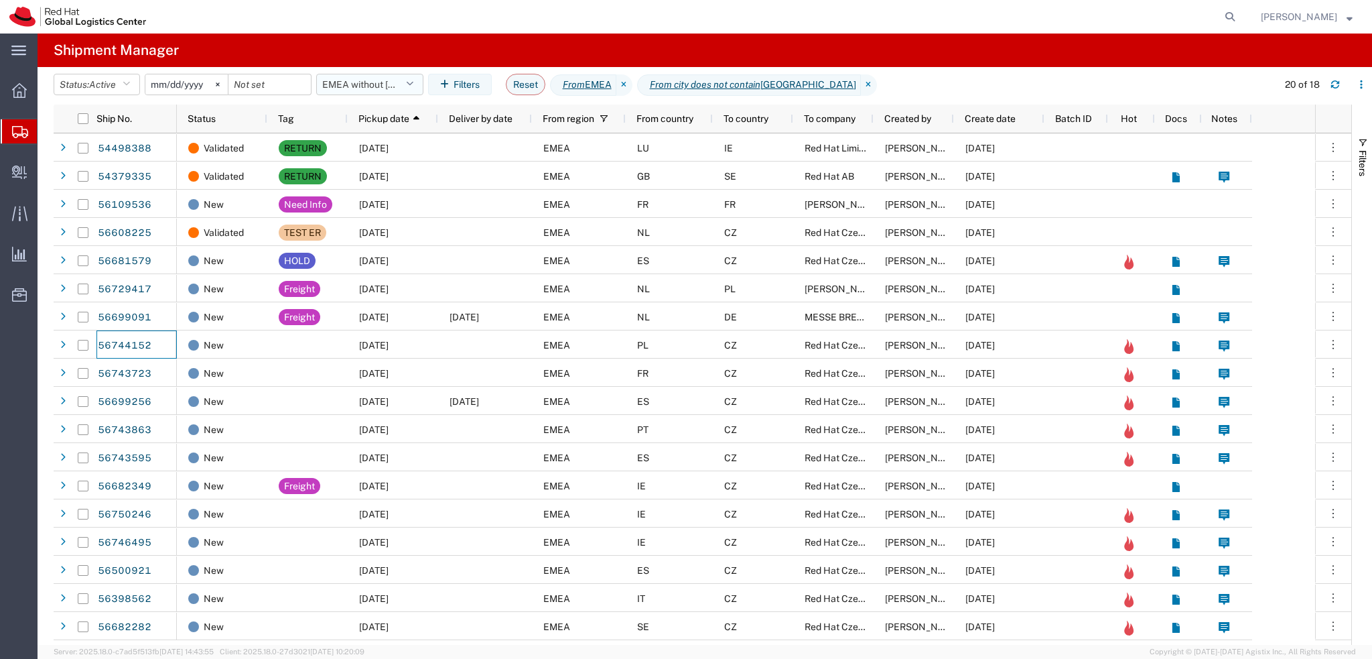
click at [413, 86] on icon "button" at bounding box center [409, 84] width 7 height 9
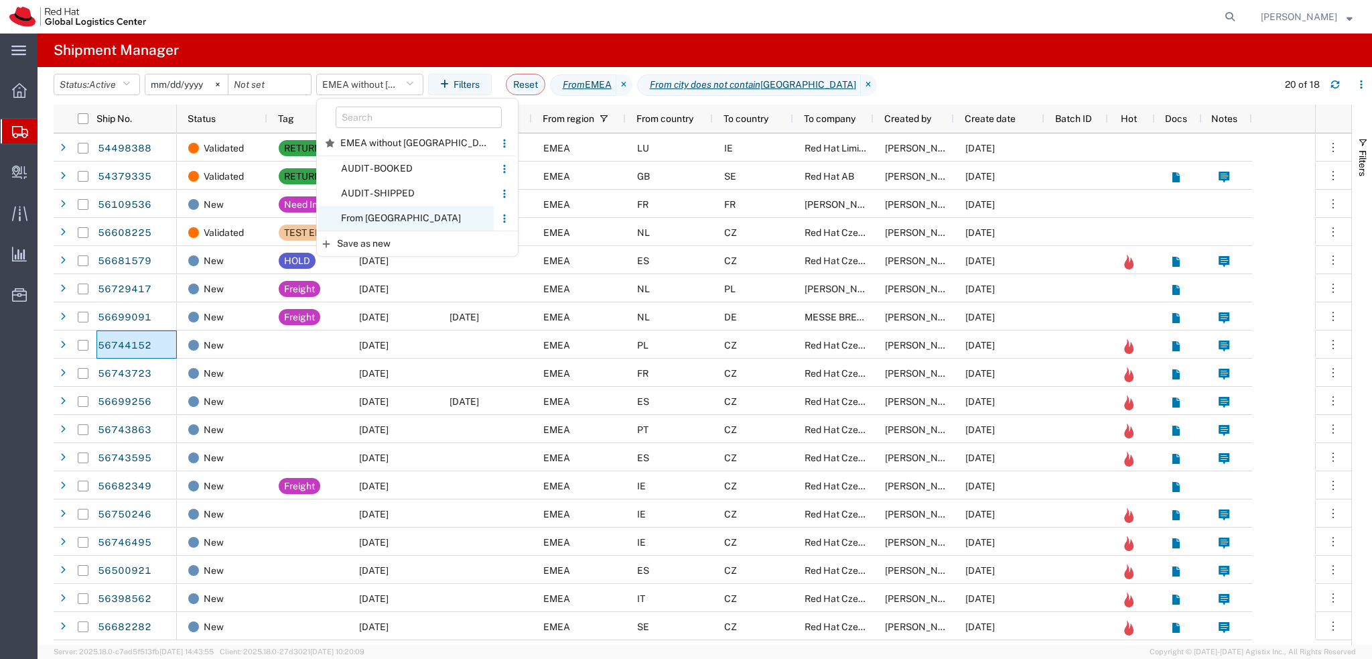
click at [388, 219] on span "From CZ" at bounding box center [406, 218] width 176 height 25
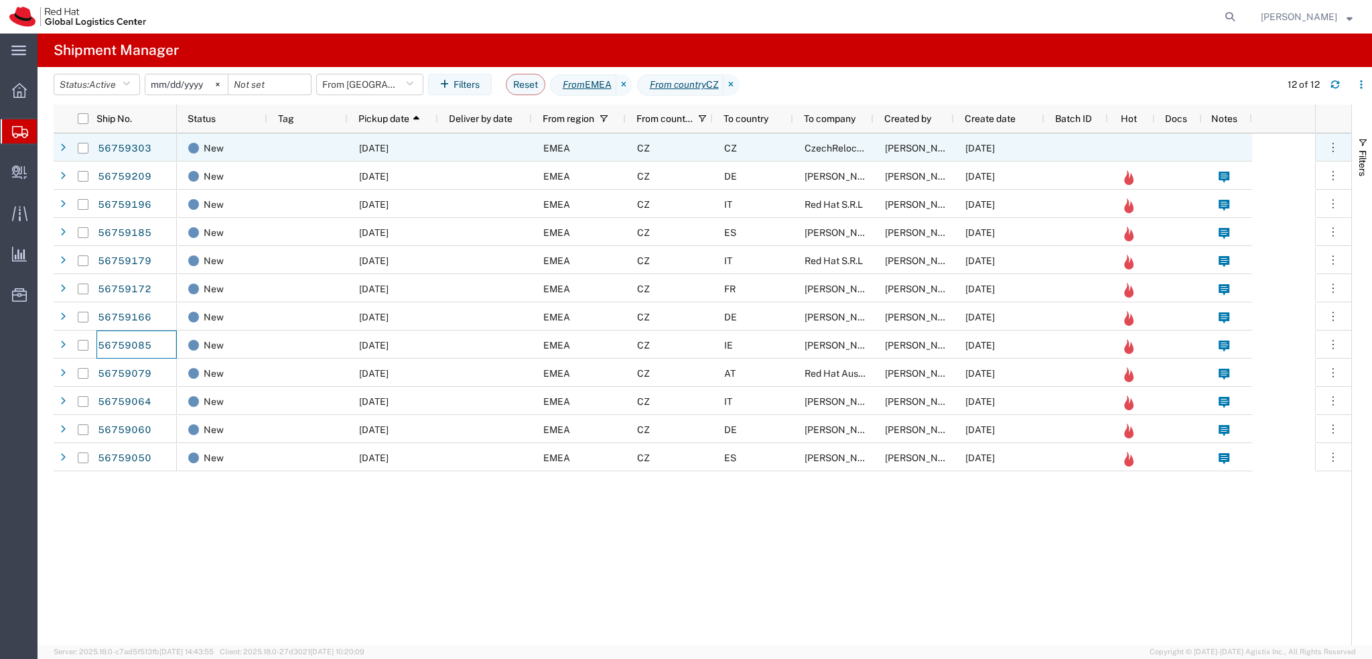
click at [697, 147] on div "CZ" at bounding box center [669, 147] width 87 height 28
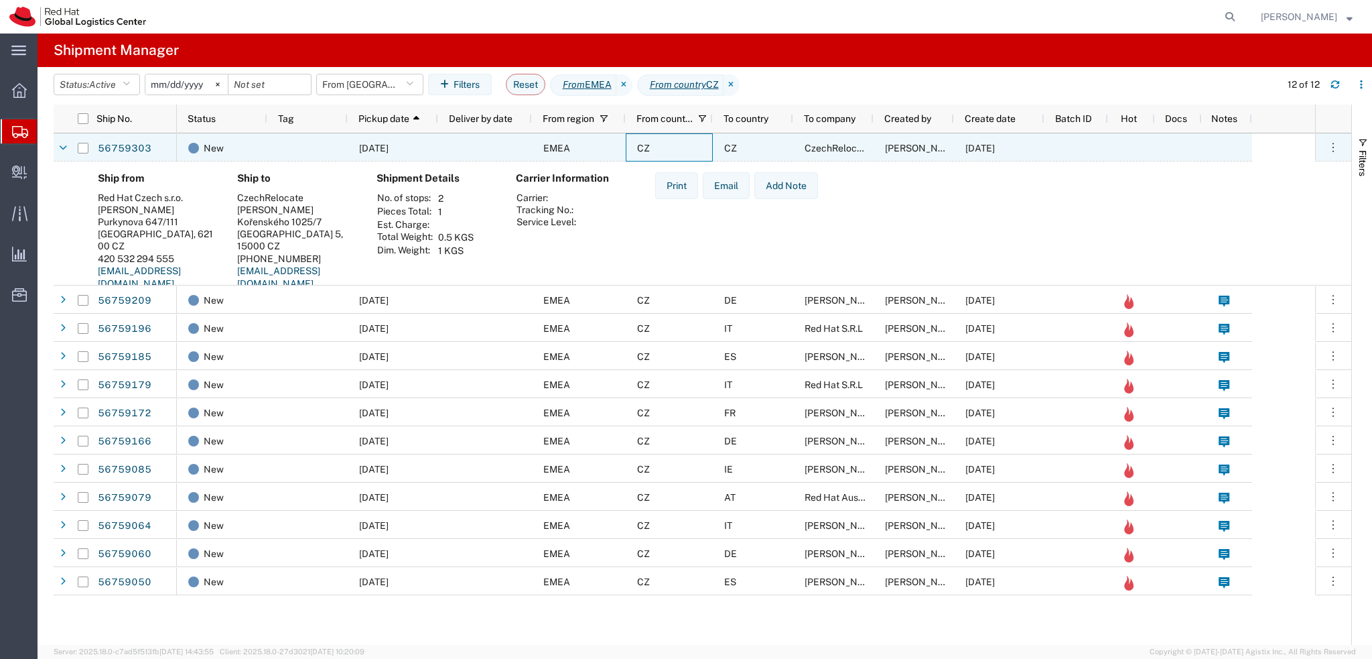
click at [691, 149] on div "CZ" at bounding box center [669, 147] width 87 height 28
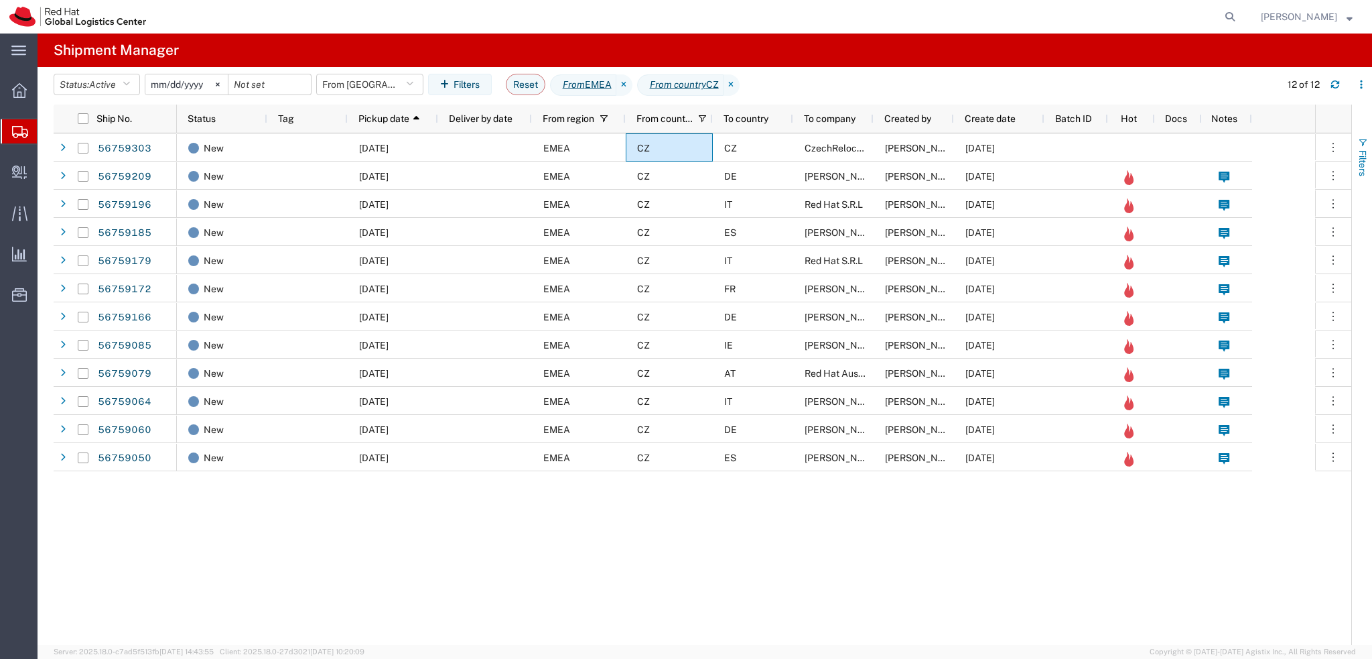
click at [1357, 156] on span "Filters" at bounding box center [1362, 163] width 11 height 26
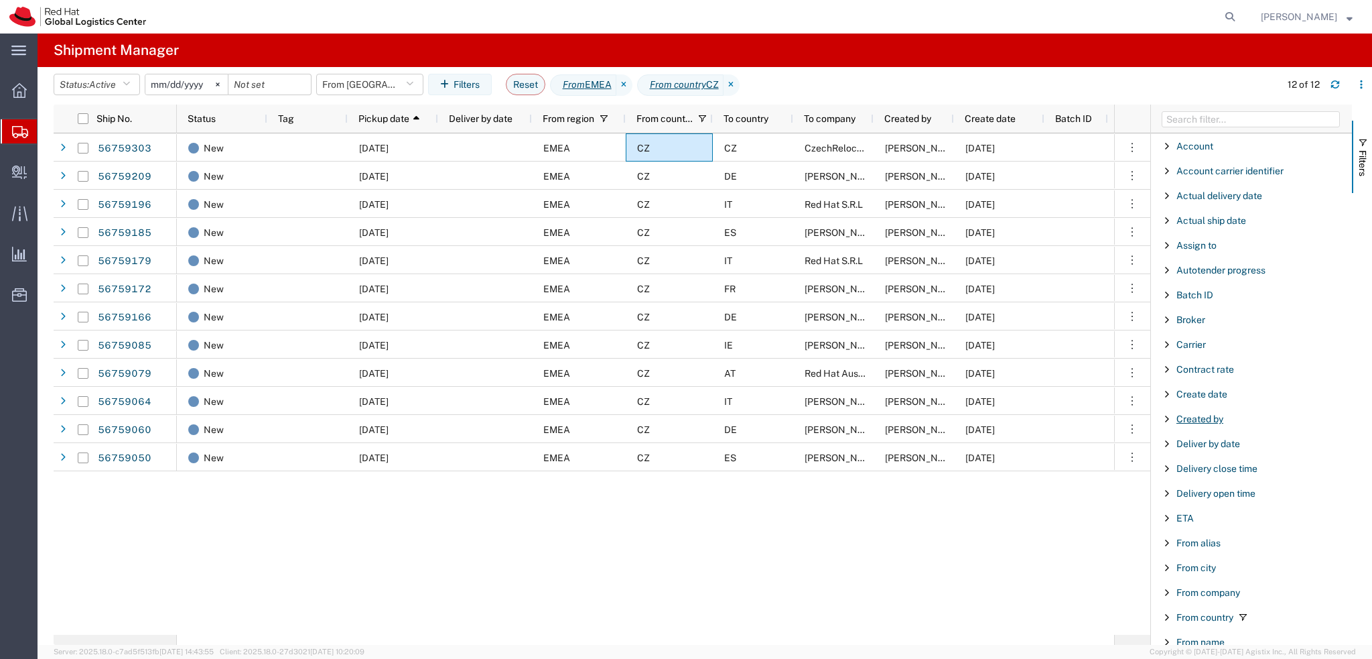
click at [1189, 419] on span "Created by" at bounding box center [1200, 418] width 47 height 11
click at [1201, 450] on div "starts with" at bounding box center [1251, 453] width 153 height 11
click at [1198, 474] on input "Filter Value" at bounding box center [1256, 475] width 176 height 16
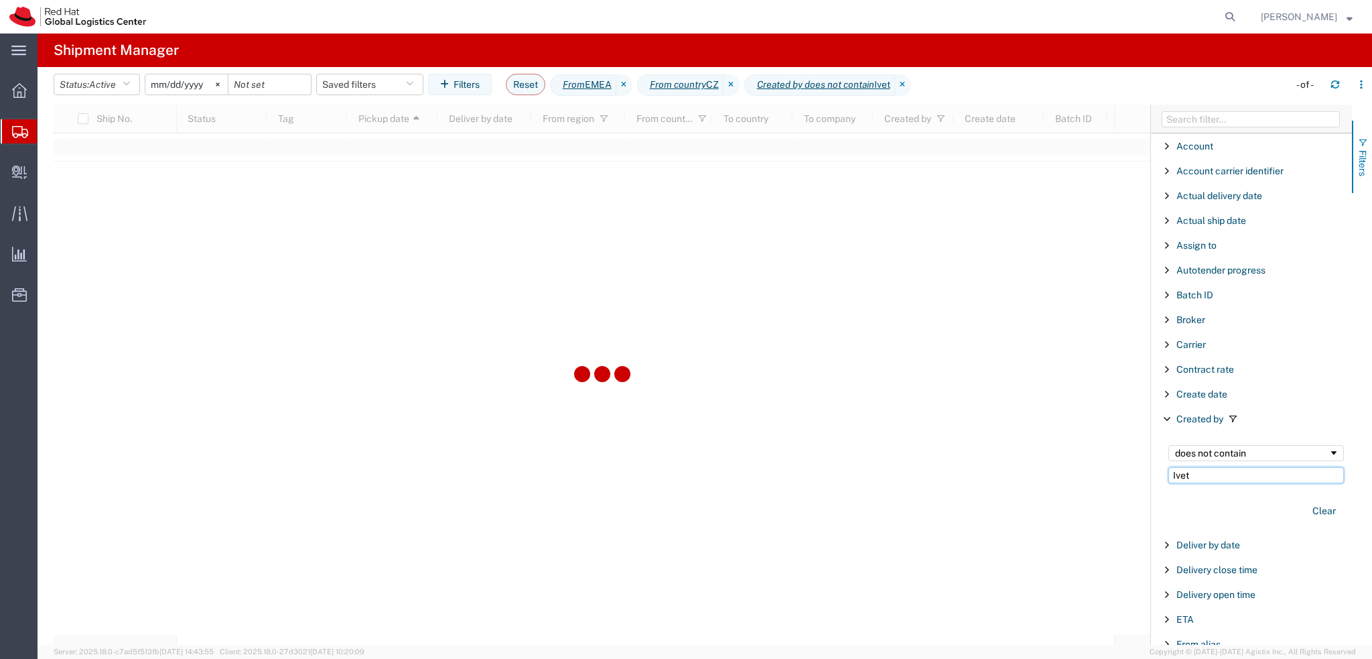
type input "Ivet"
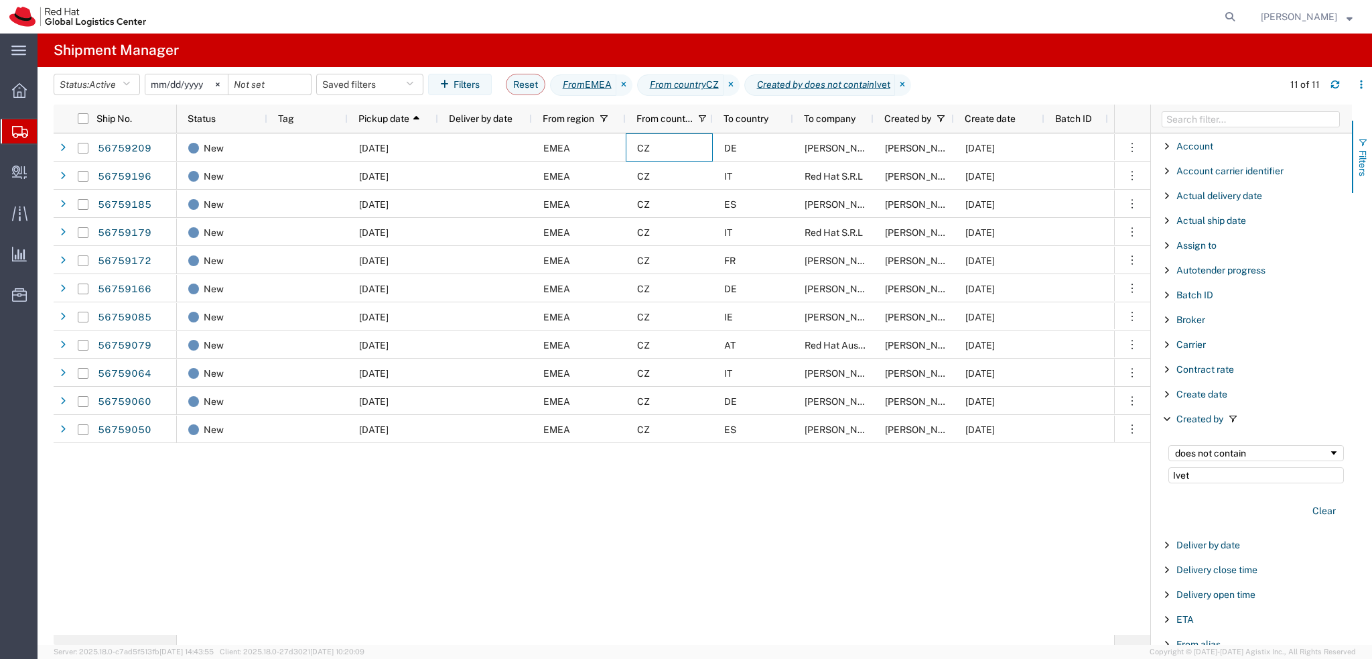
click at [1365, 137] on span "button" at bounding box center [1362, 142] width 11 height 11
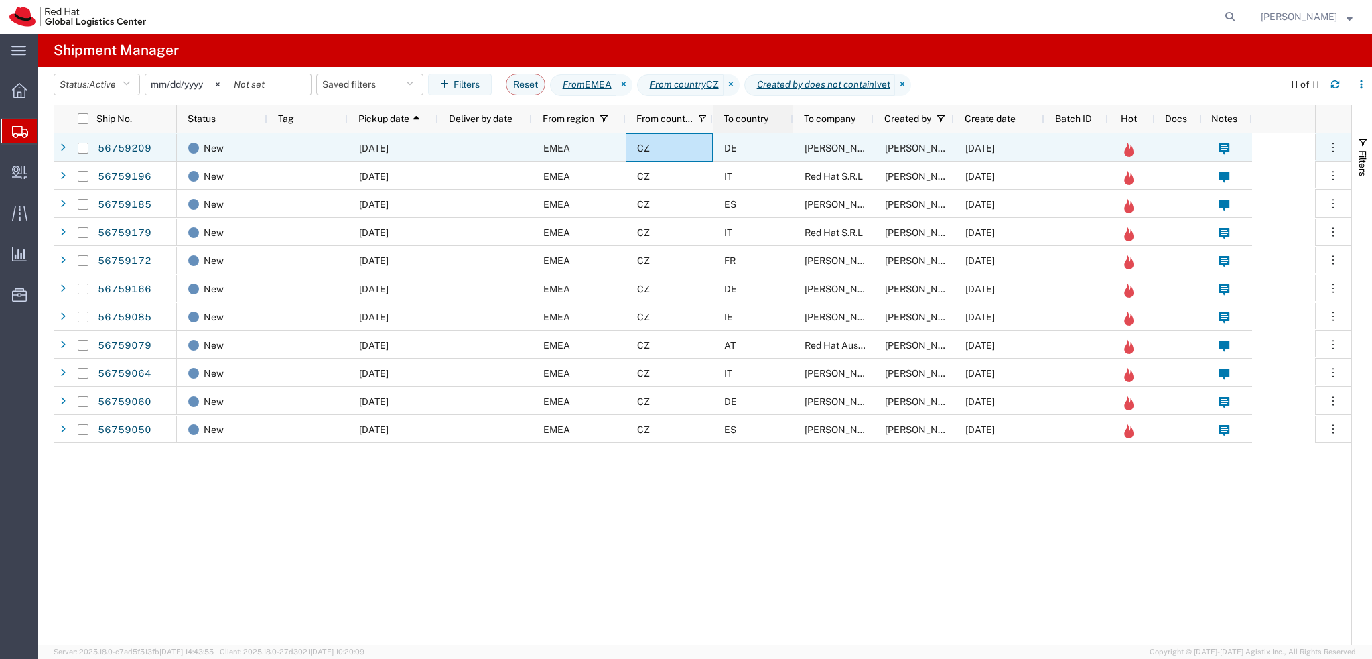
click at [740, 128] on div "To country" at bounding box center [756, 118] width 64 height 21
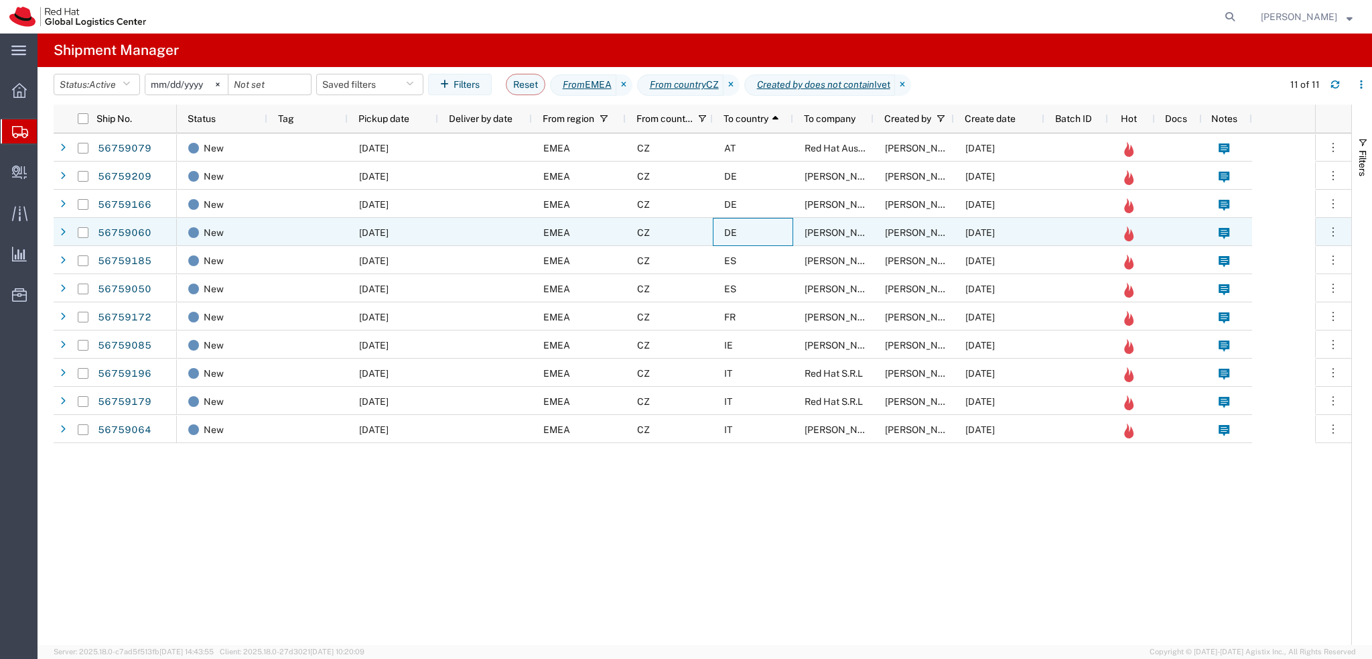
click at [764, 237] on div "DE" at bounding box center [753, 232] width 80 height 28
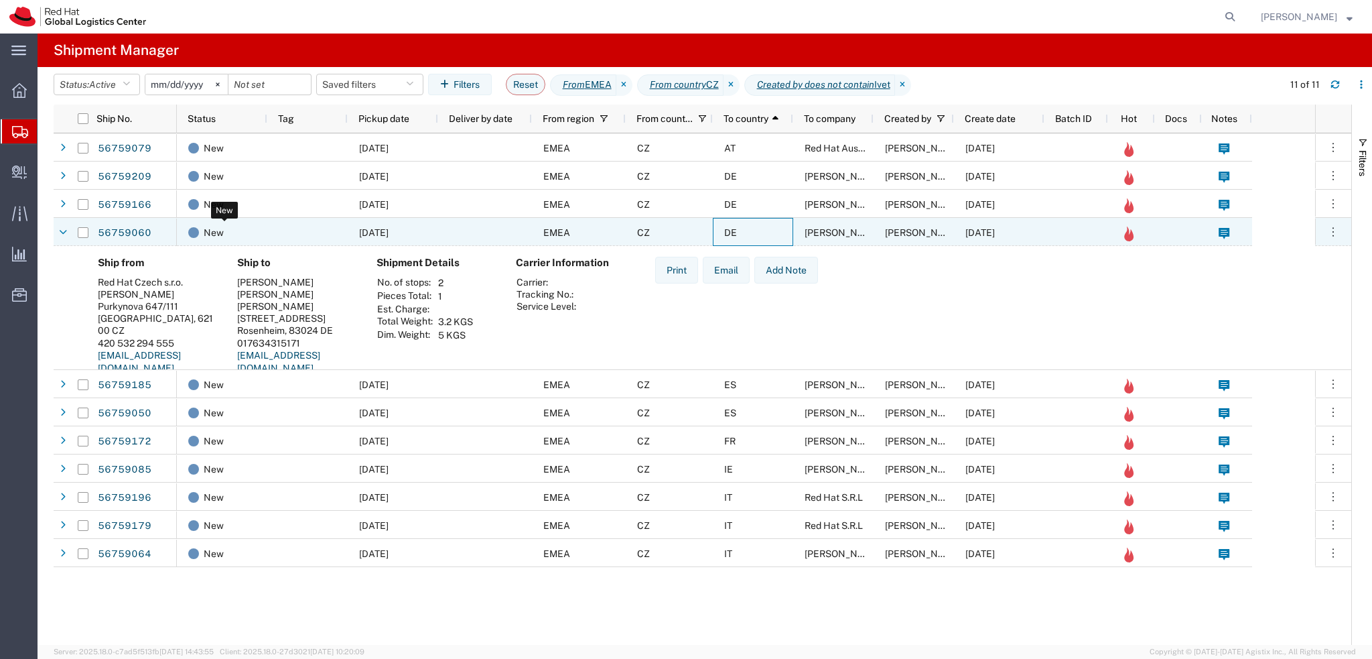
click at [250, 235] on div "New" at bounding box center [224, 232] width 73 height 28
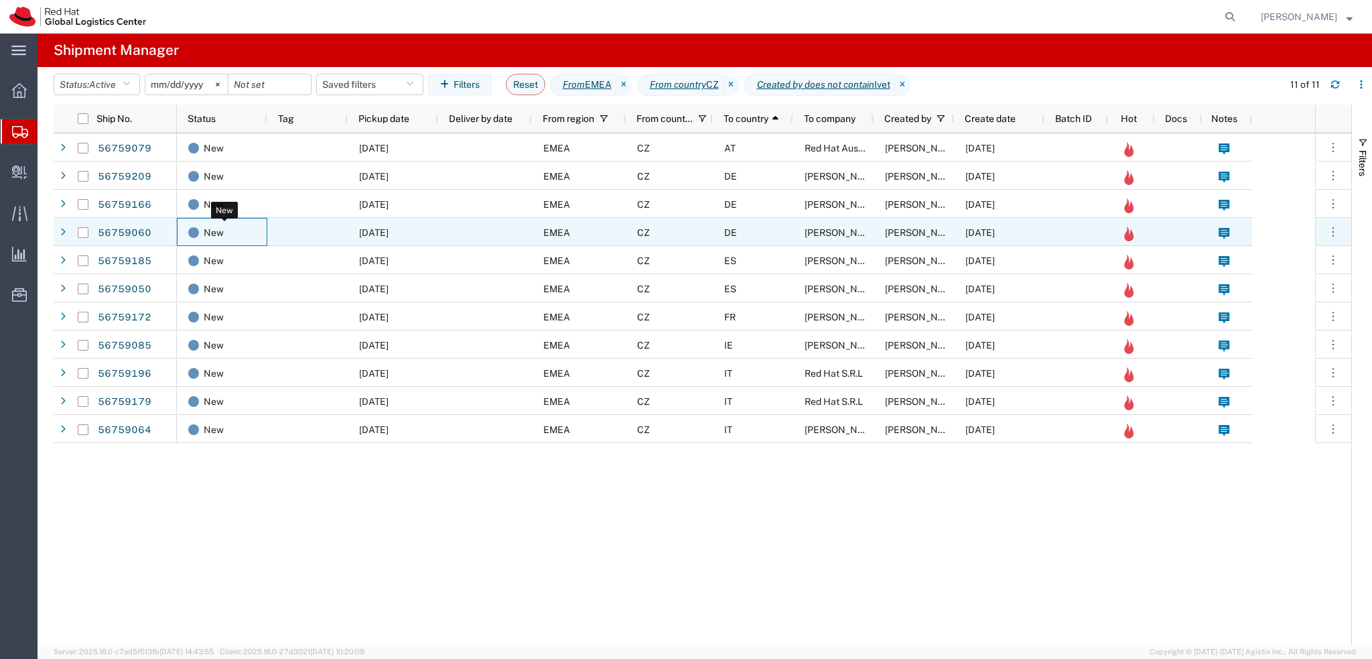
click at [250, 235] on div "New" at bounding box center [224, 232] width 73 height 28
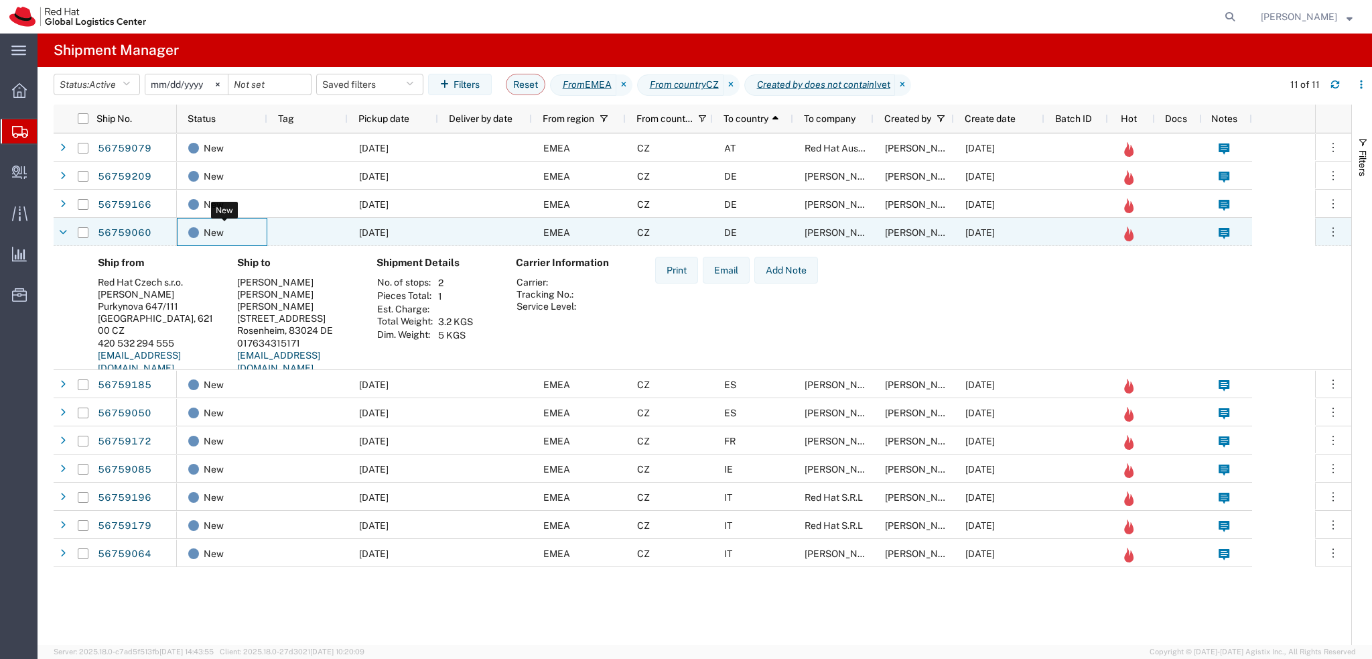
click at [250, 235] on div "New" at bounding box center [224, 232] width 73 height 28
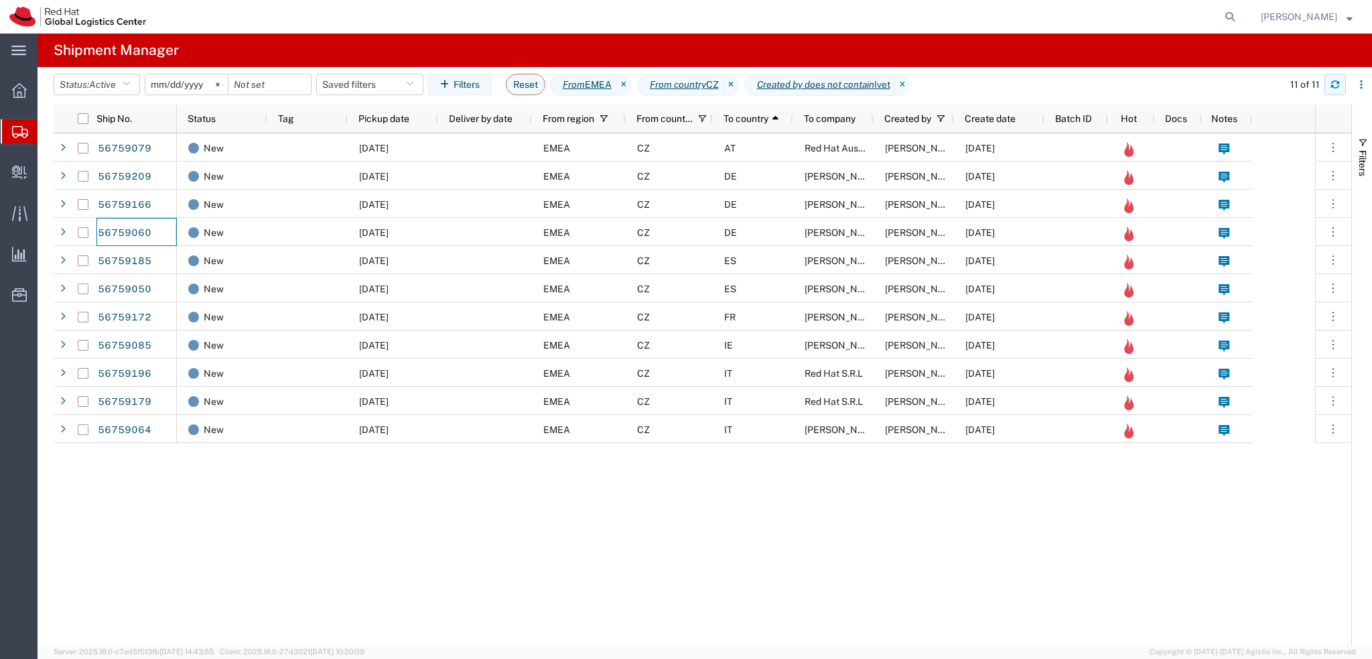
click at [1339, 79] on button "button" at bounding box center [1335, 84] width 21 height 21
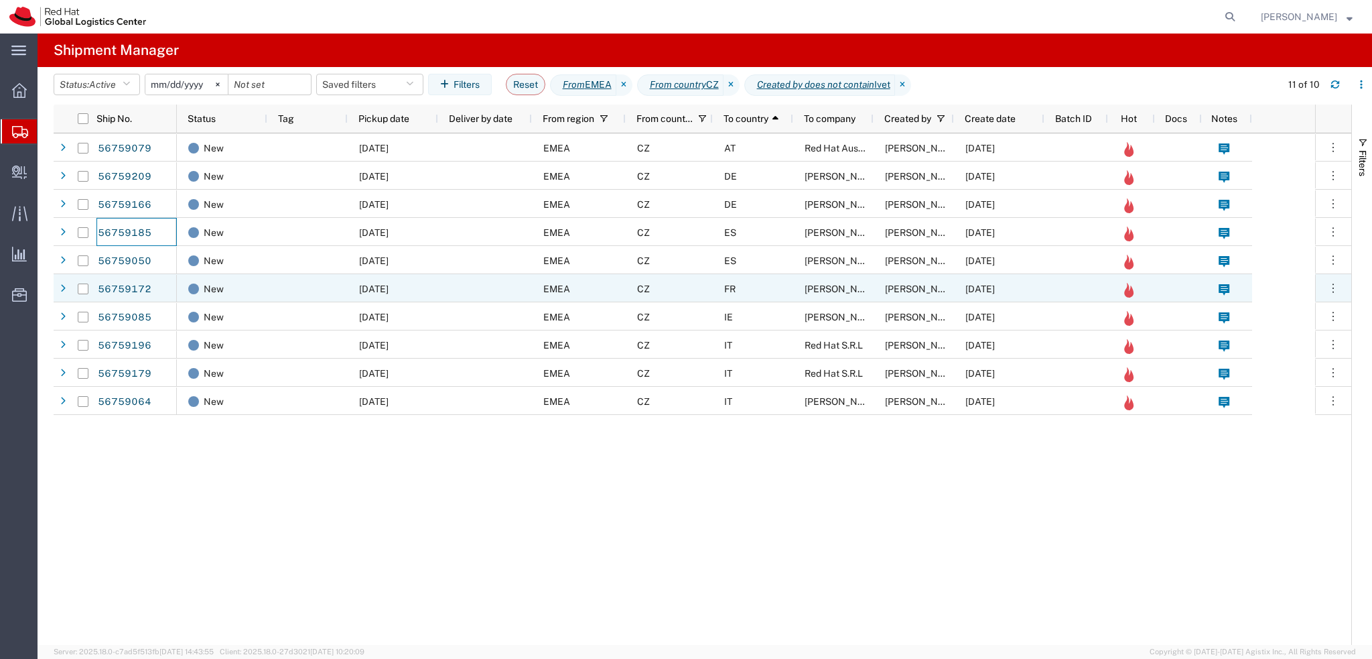
click at [761, 272] on div "ES" at bounding box center [753, 260] width 80 height 28
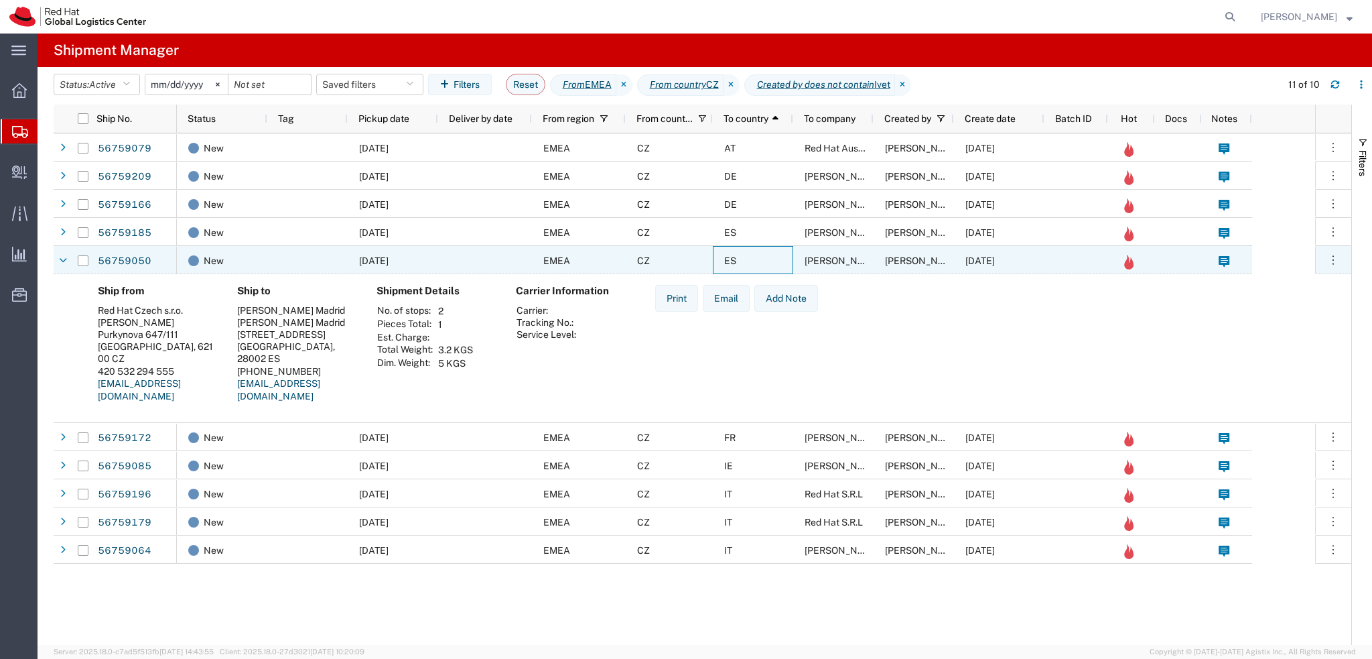
click at [762, 265] on div "ES" at bounding box center [753, 260] width 80 height 28
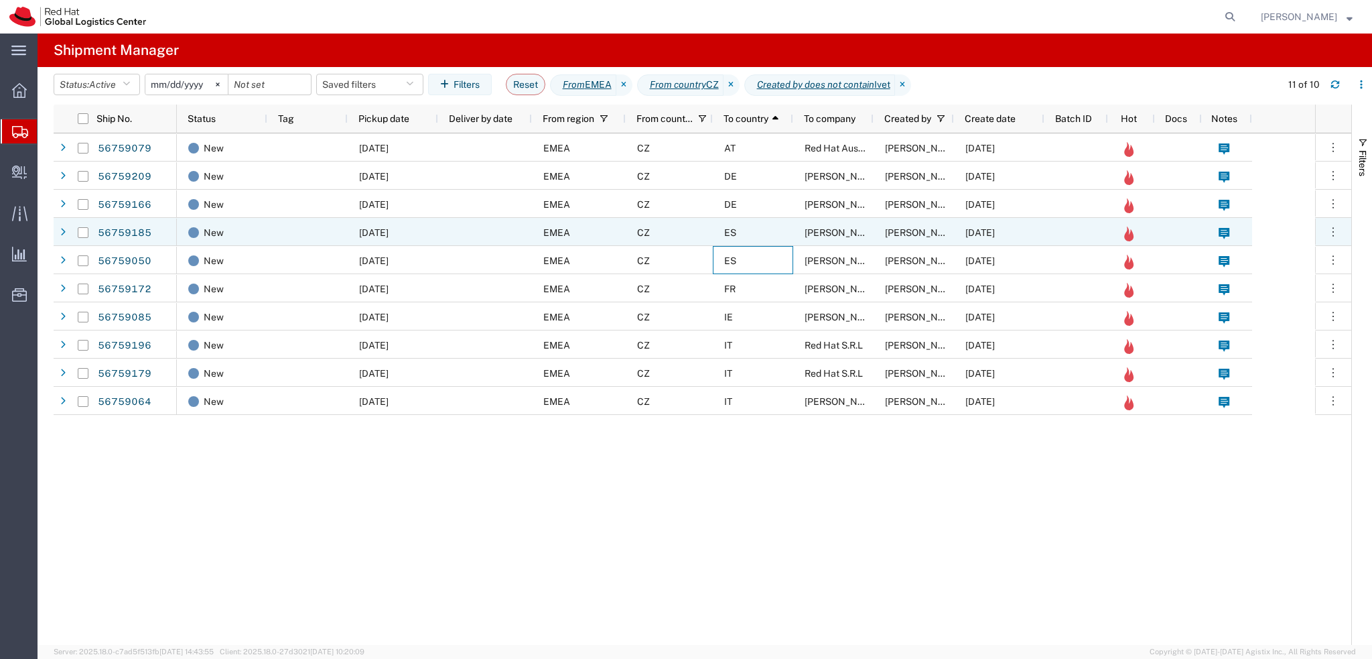
click at [768, 233] on div "ES" at bounding box center [753, 232] width 80 height 28
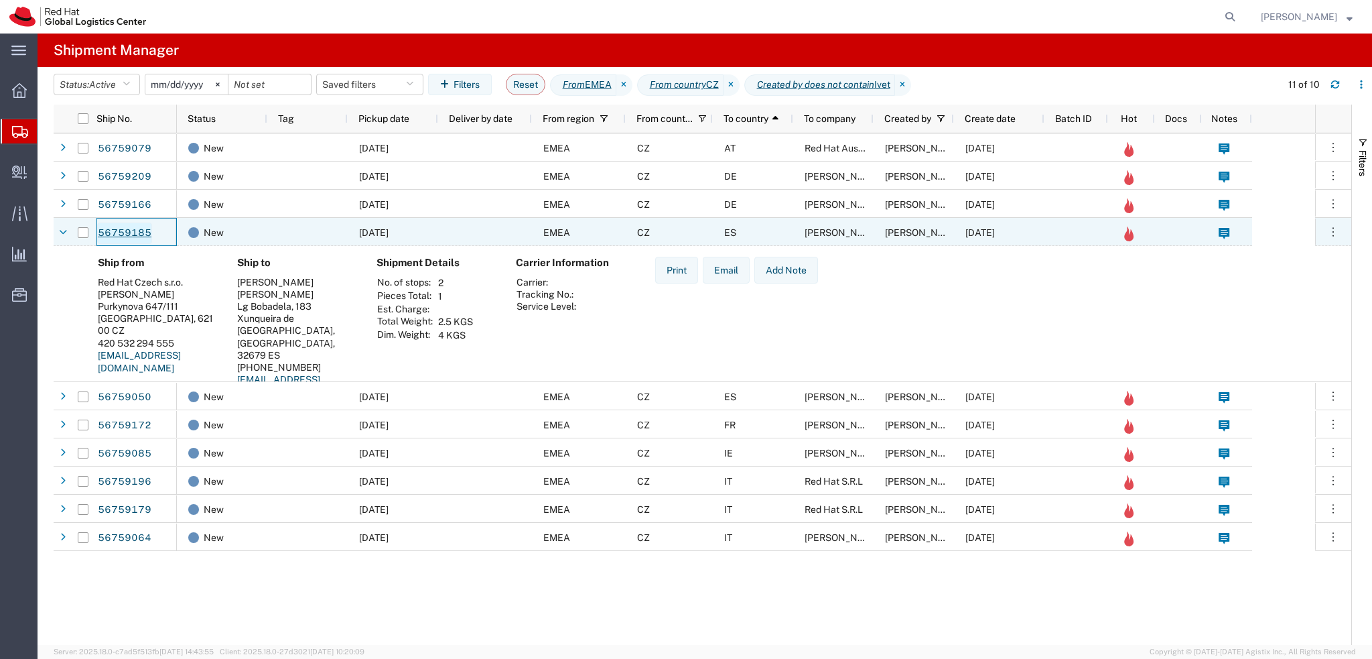
drag, startPoint x: 137, startPoint y: 234, endPoint x: 145, endPoint y: 226, distance: 11.9
click at [576, 232] on div "EMEA" at bounding box center [579, 232] width 94 height 28
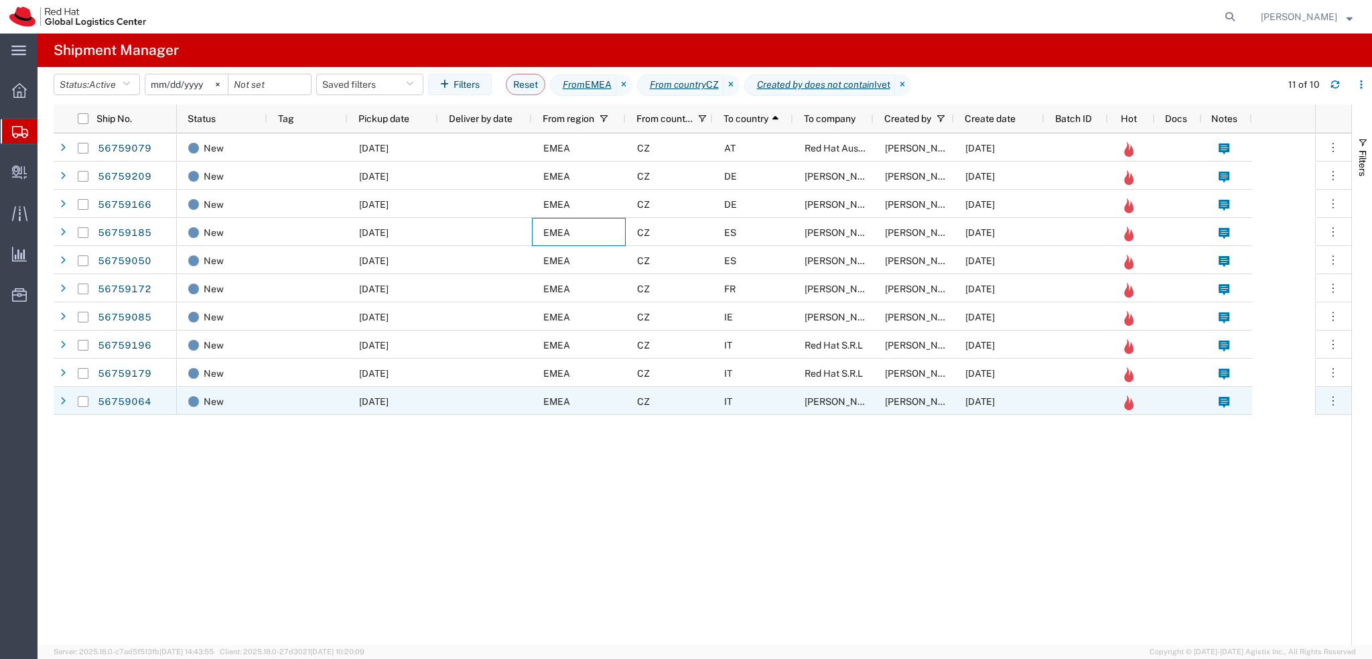
click at [764, 401] on div "IT" at bounding box center [753, 401] width 80 height 28
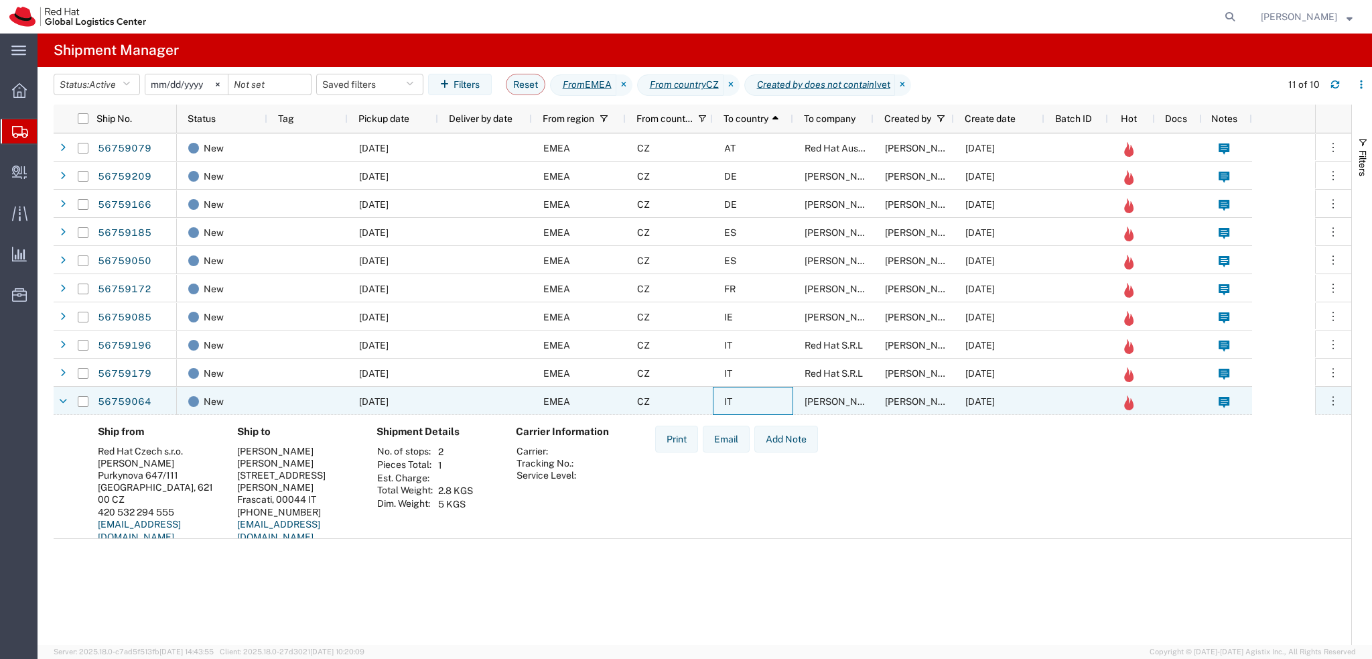
click at [764, 401] on div "IT" at bounding box center [753, 401] width 80 height 28
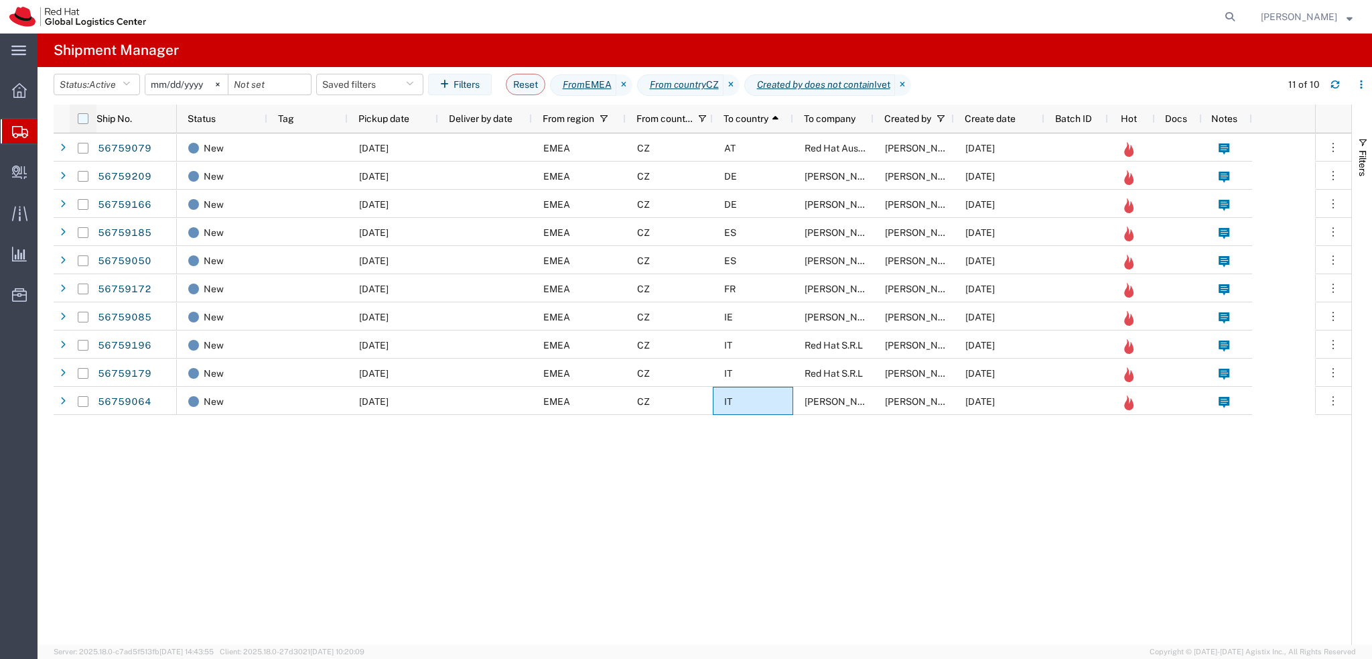
click at [83, 122] on input "checkbox" at bounding box center [83, 118] width 11 height 11
checkbox input "true"
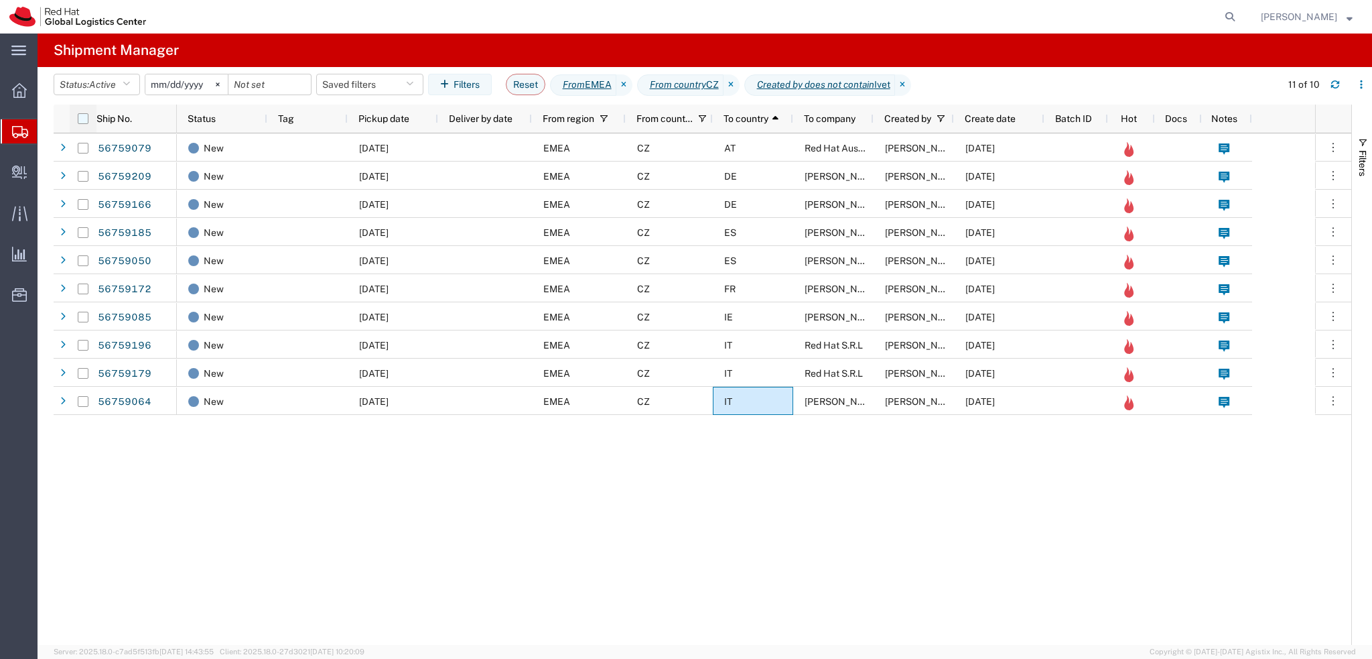
checkbox input "true"
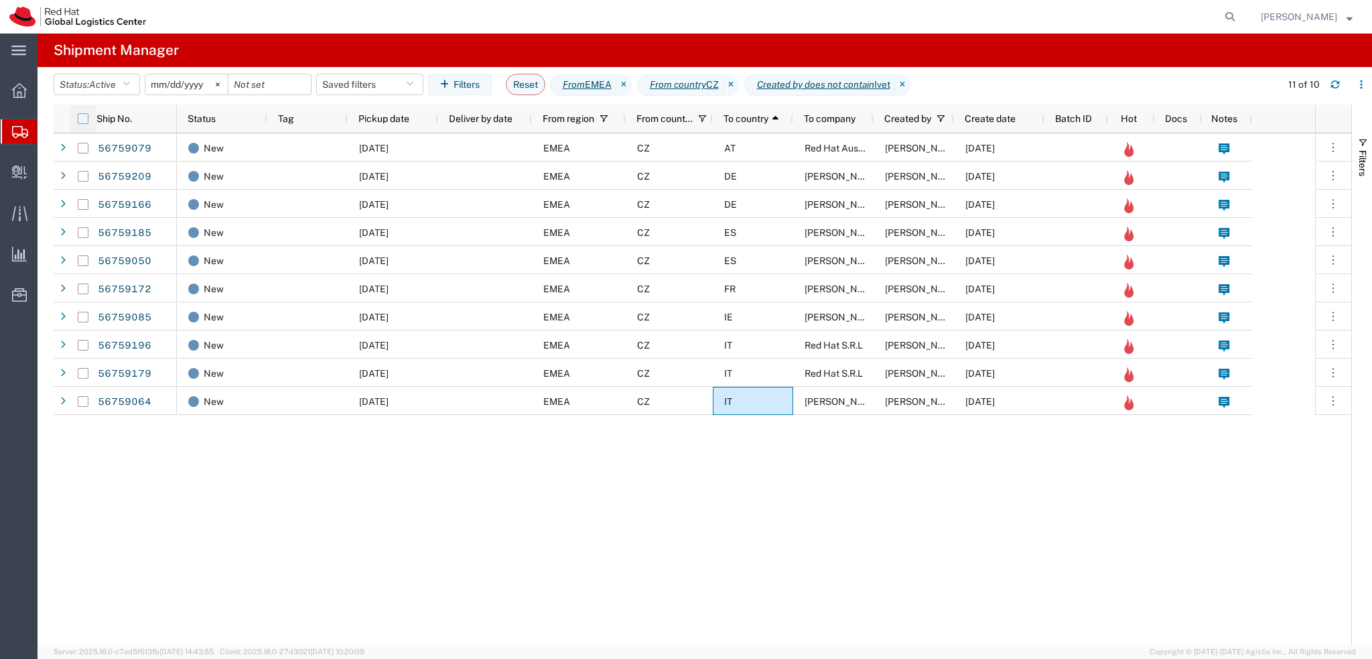
checkbox input "true"
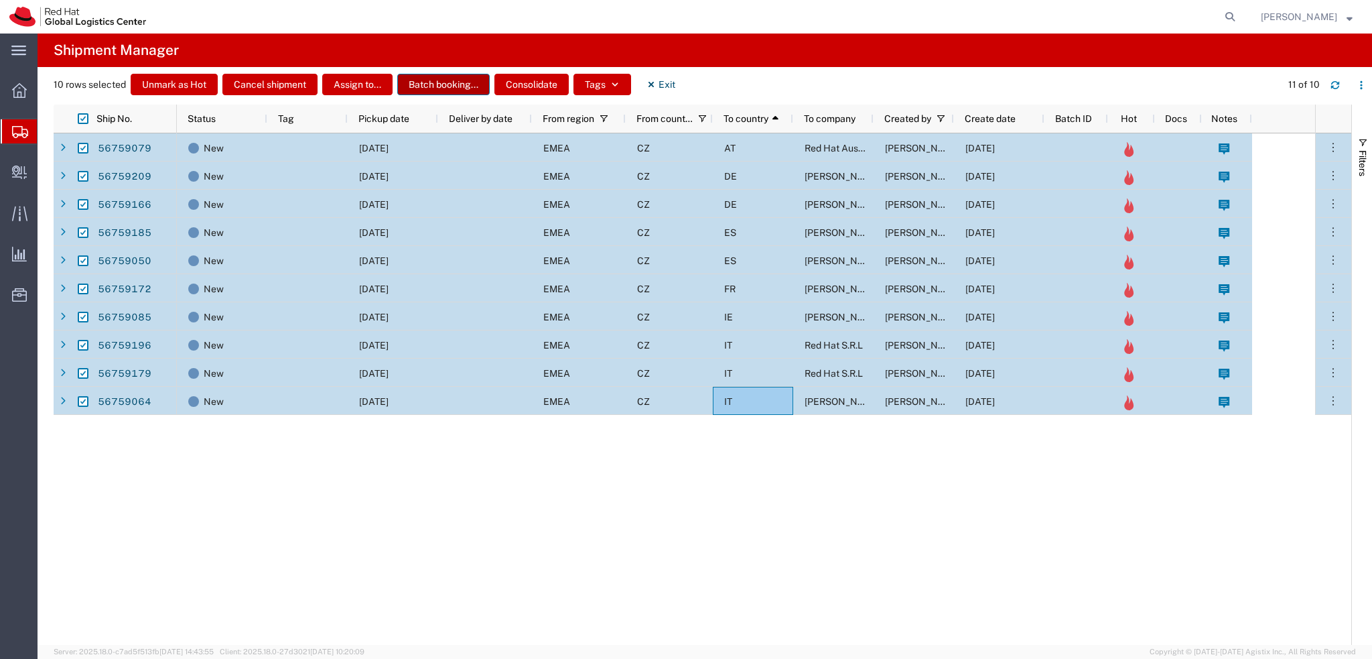
click at [431, 84] on button "Batch booking..." at bounding box center [443, 84] width 92 height 21
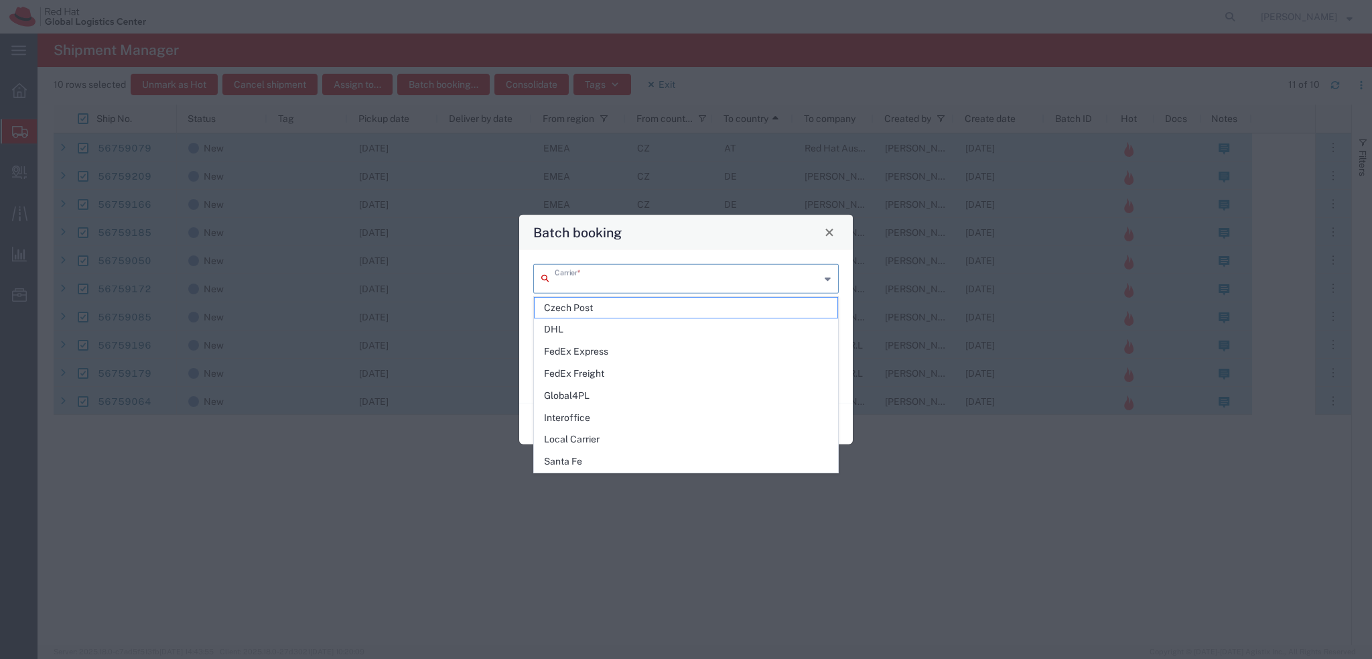
click at [603, 280] on input "text" at bounding box center [687, 276] width 265 height 23
click at [616, 330] on span "DHL" at bounding box center [686, 329] width 303 height 21
type input "DHL"
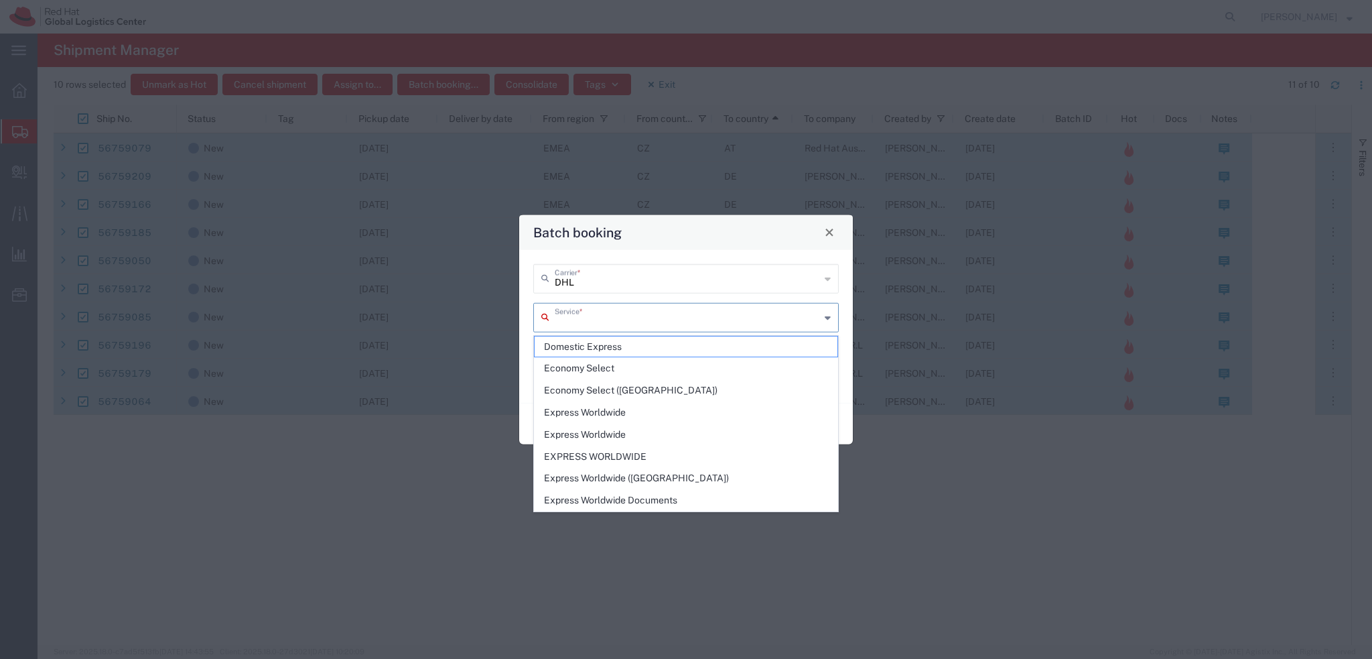
click at [594, 315] on input "text" at bounding box center [687, 315] width 265 height 23
click at [643, 371] on span "Economy Select" at bounding box center [686, 368] width 303 height 21
type input "Economy Select"
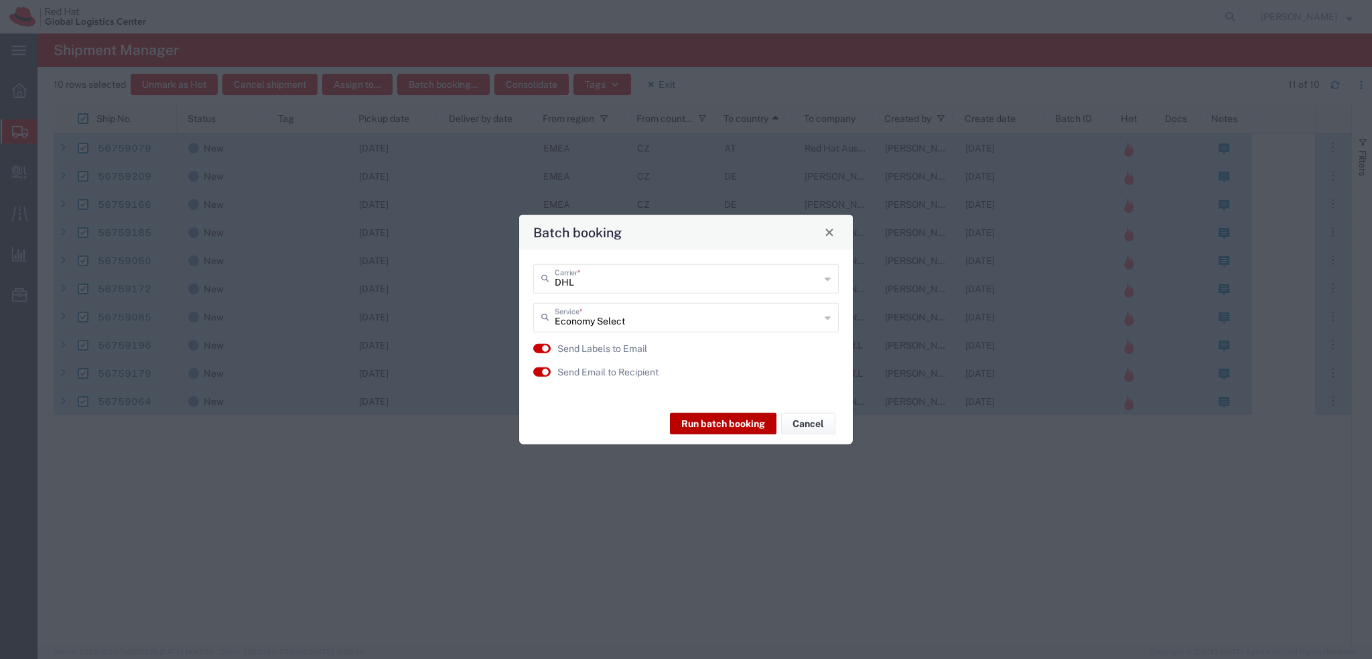
click at [719, 423] on button "Run batch booking" at bounding box center [723, 423] width 107 height 21
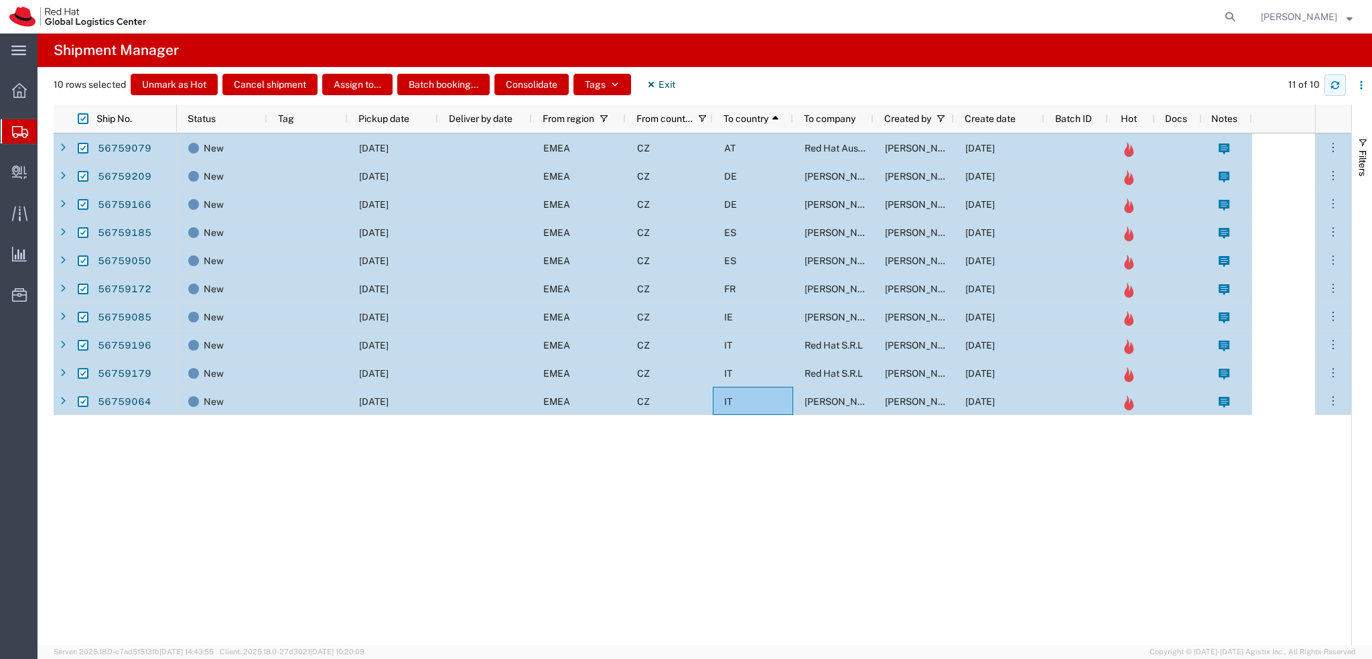
click at [1332, 88] on icon "button" at bounding box center [1335, 84] width 9 height 9
click at [666, 89] on button "Exit" at bounding box center [661, 84] width 50 height 21
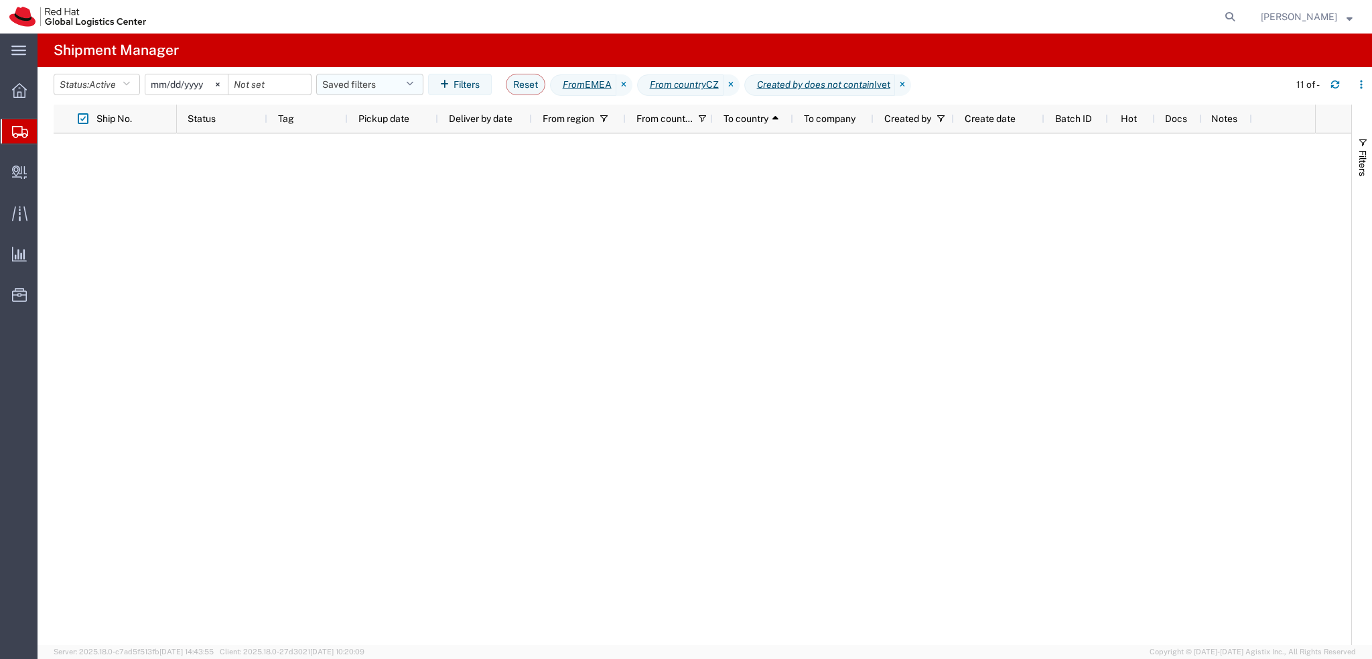
click at [412, 90] on button "Saved filters" at bounding box center [369, 84] width 107 height 21
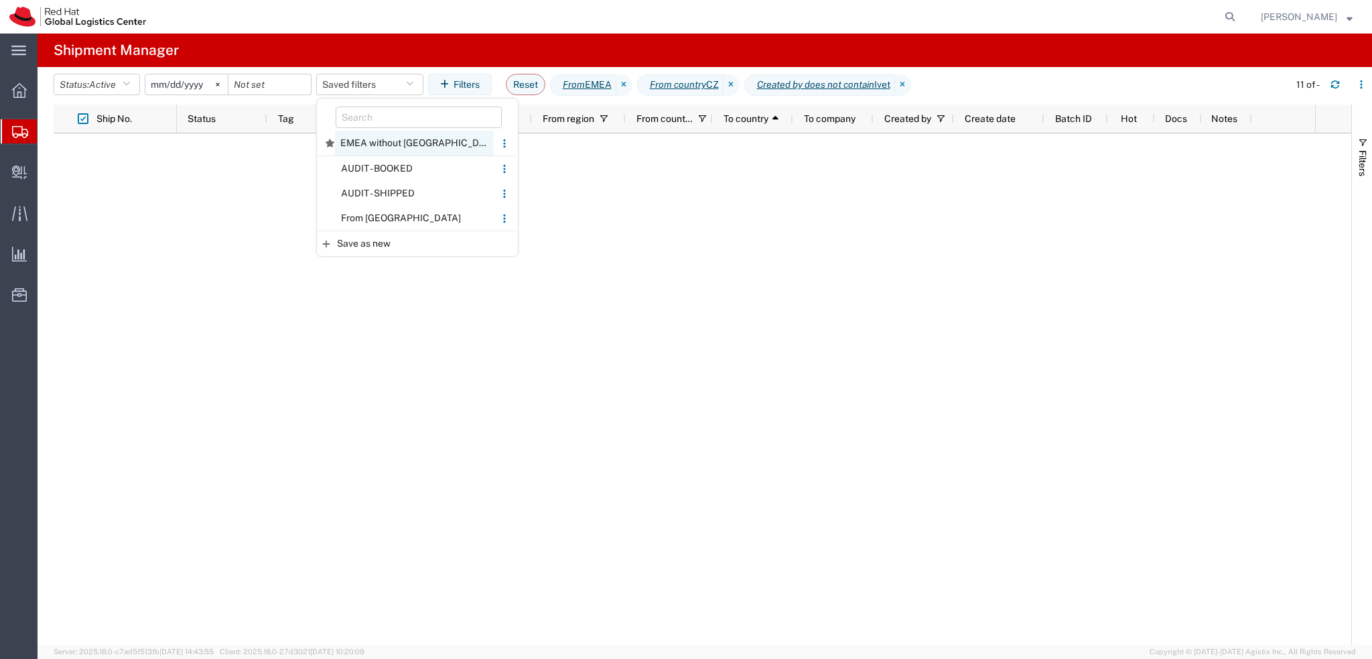
click at [388, 143] on span "EMEA without Brno" at bounding box center [414, 143] width 159 height 25
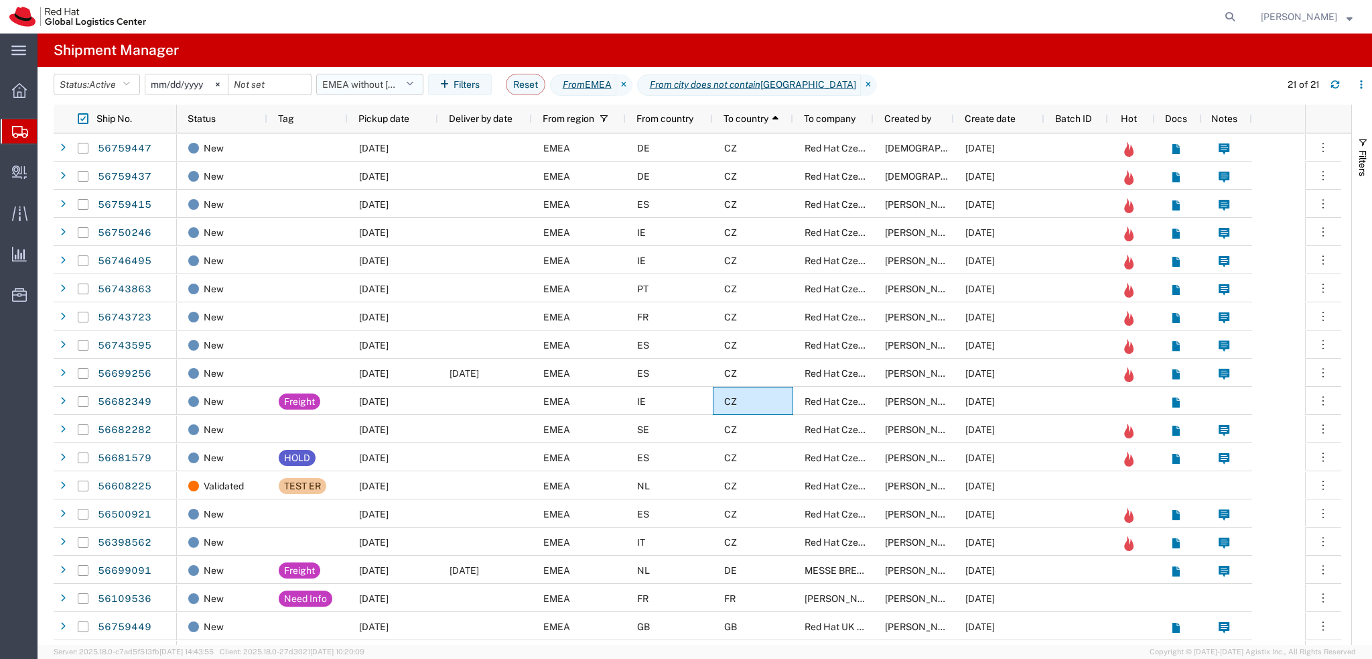
click at [406, 86] on button "EMEA without Brno" at bounding box center [369, 84] width 107 height 21
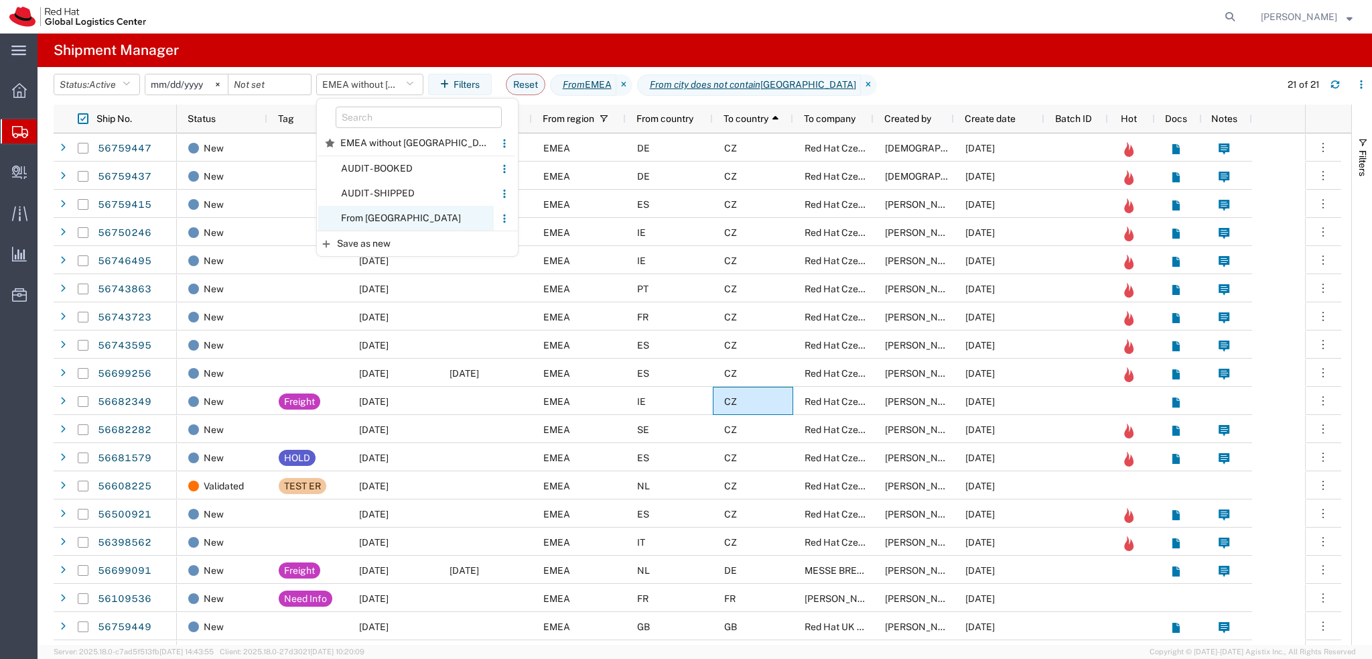
click at [397, 226] on span "From CZ" at bounding box center [406, 218] width 176 height 25
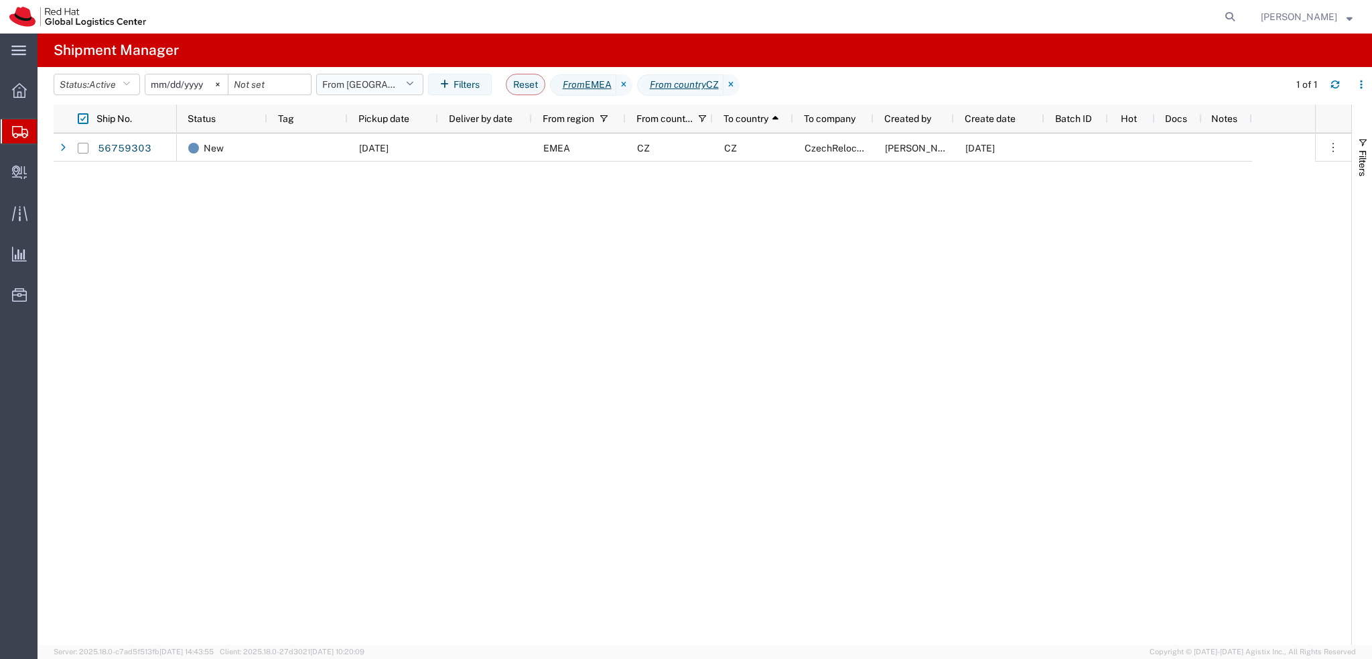
click at [397, 84] on button "From CZ" at bounding box center [369, 84] width 107 height 21
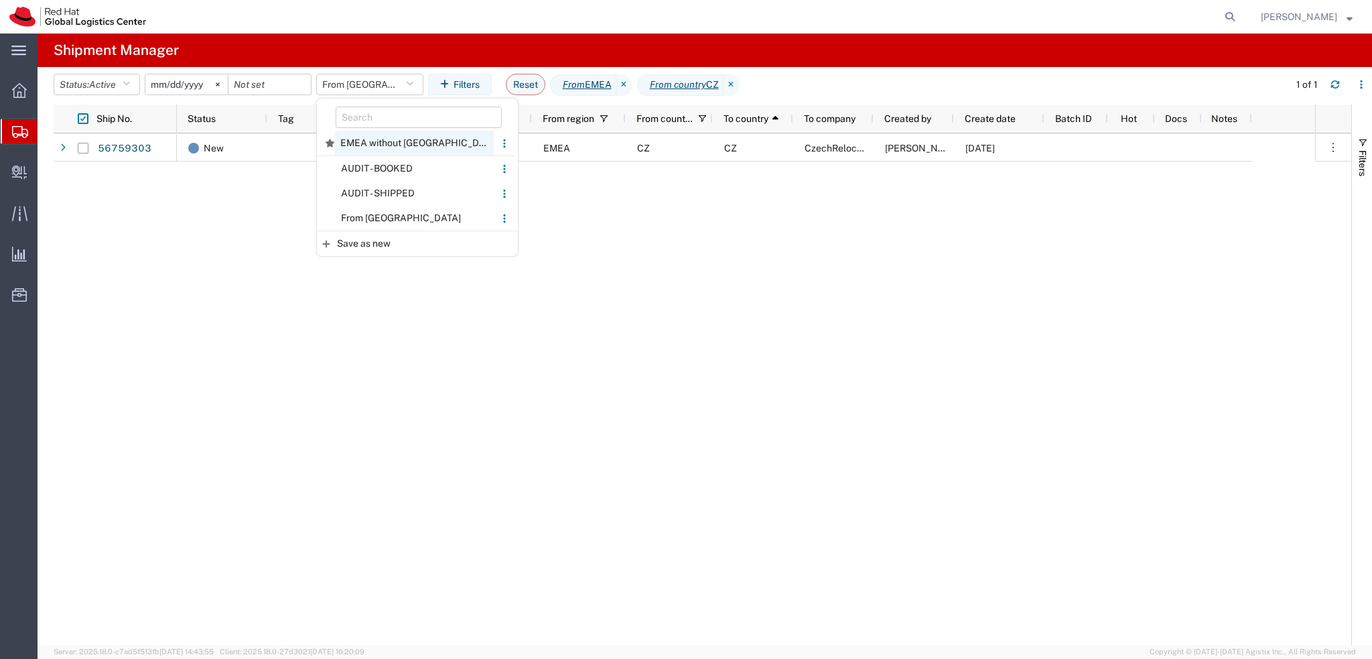
click at [410, 141] on span "EMEA without Brno" at bounding box center [414, 143] width 159 height 25
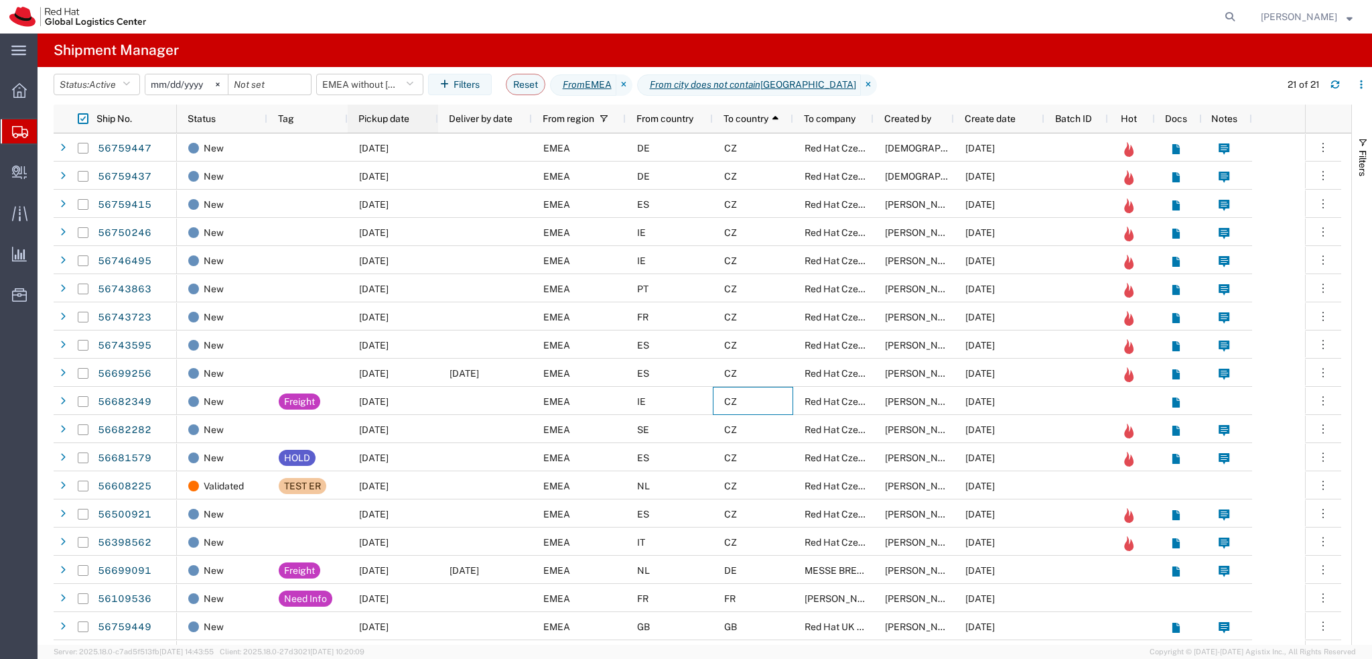
click at [399, 121] on span "Pickup date" at bounding box center [383, 118] width 51 height 11
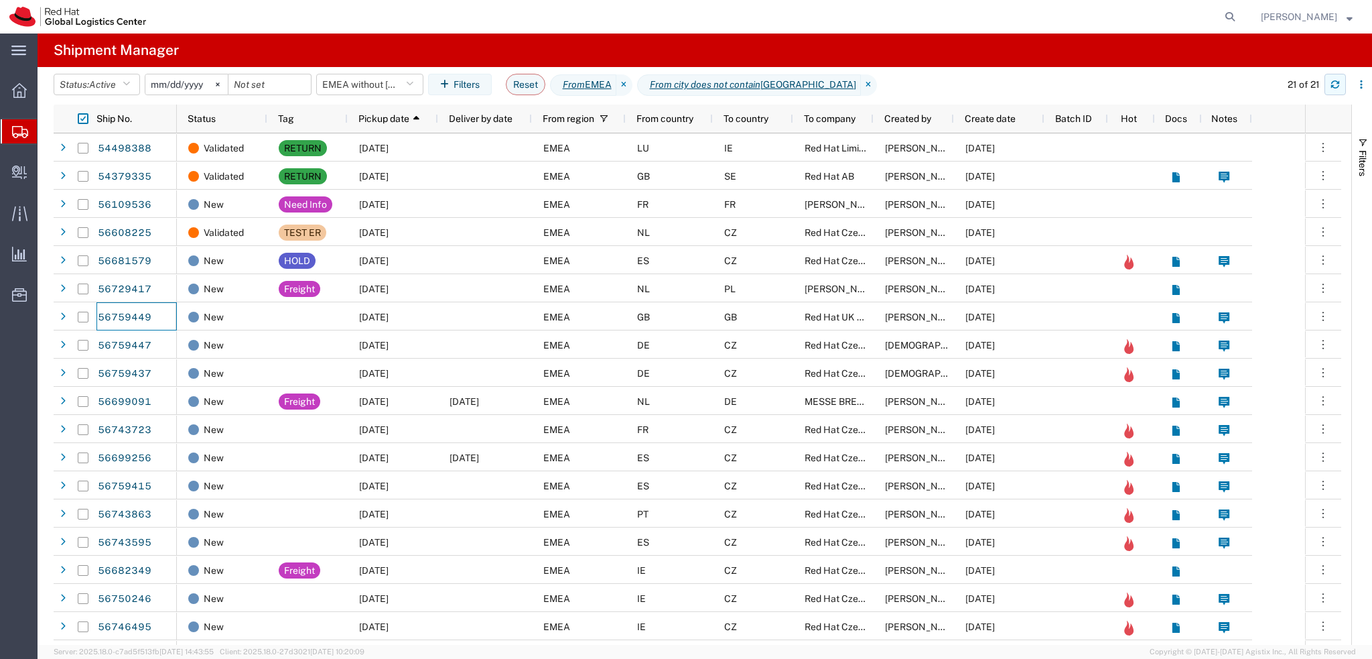
click at [1332, 80] on icon "button" at bounding box center [1335, 84] width 9 height 9
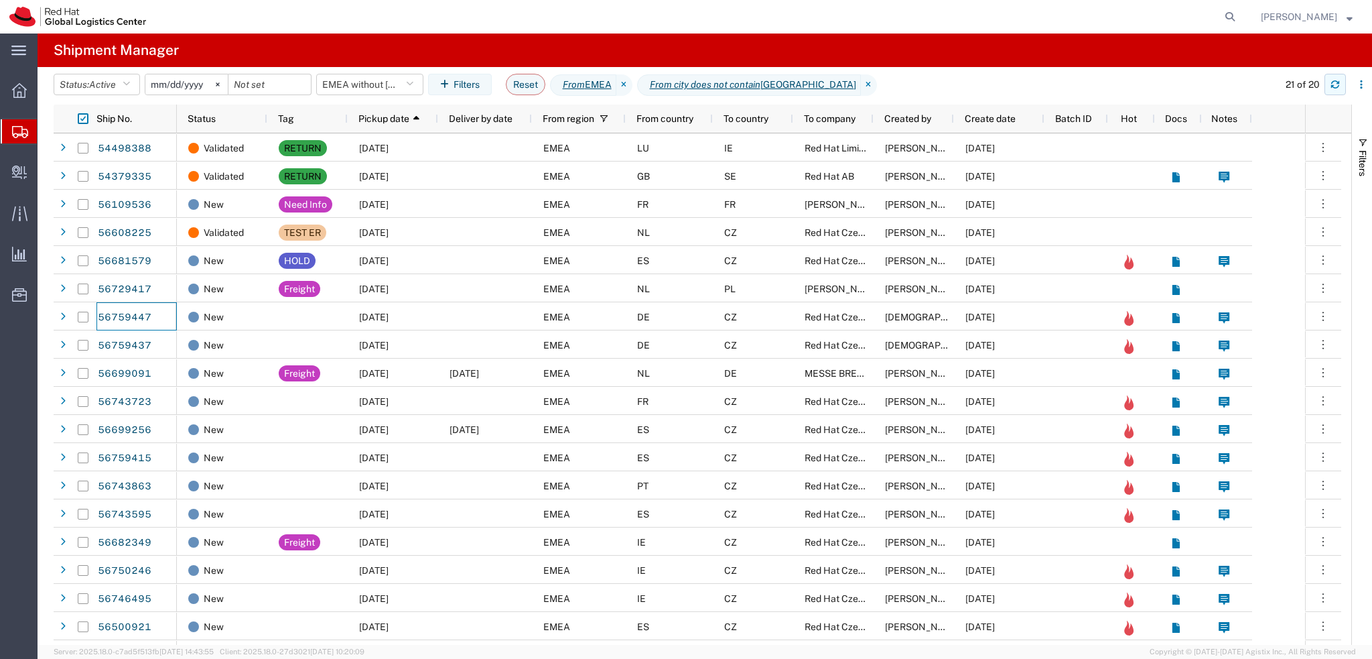
click at [1339, 82] on icon "button" at bounding box center [1335, 81] width 8 height 3
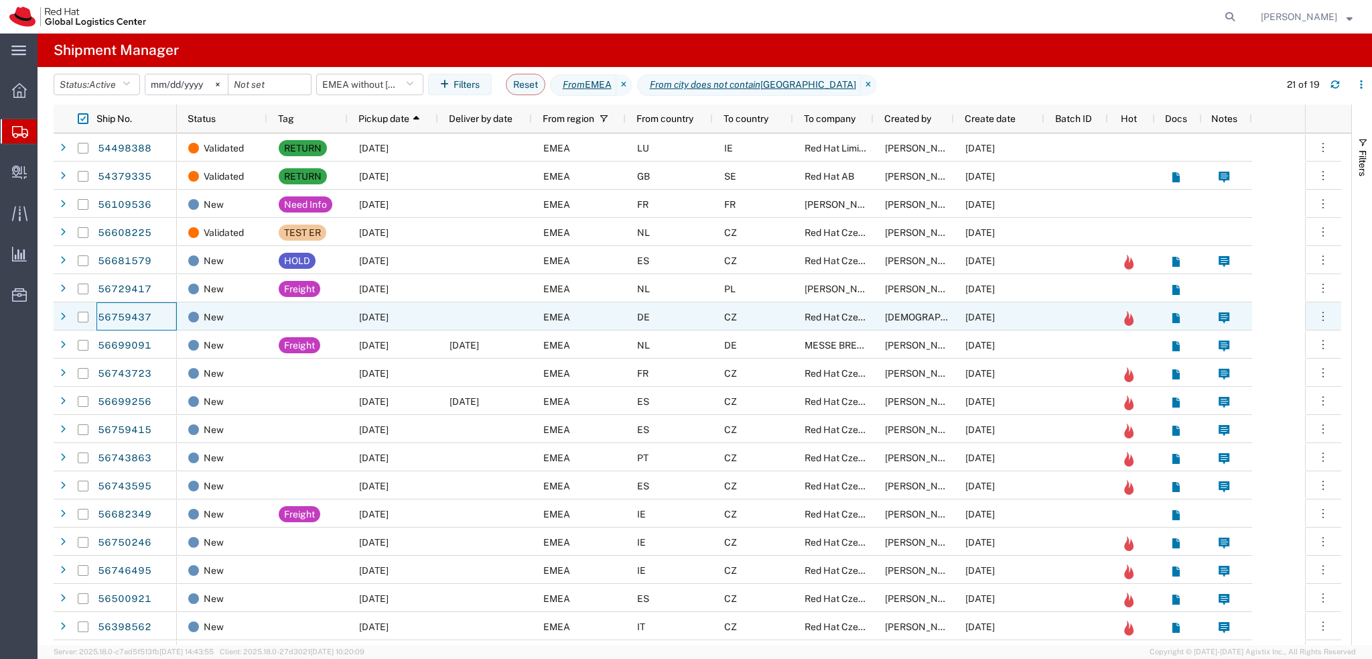
click at [728, 316] on span "CZ" at bounding box center [730, 317] width 13 height 11
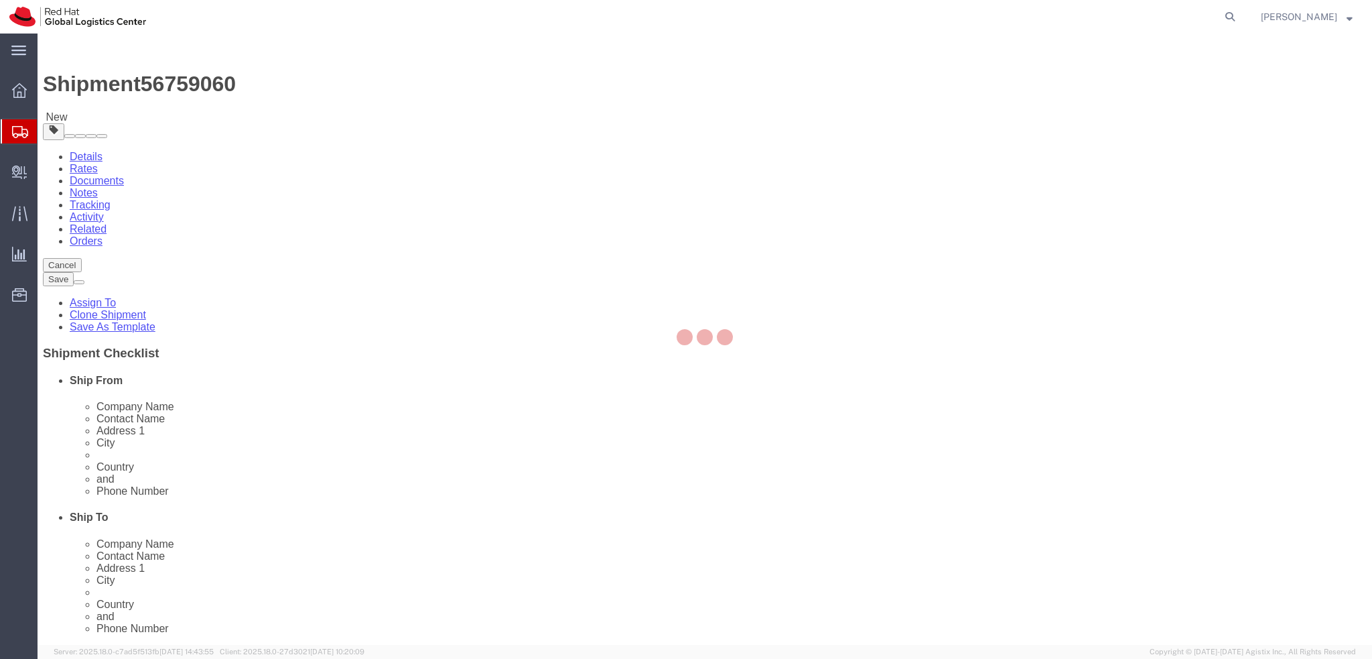
select select "38036"
select select
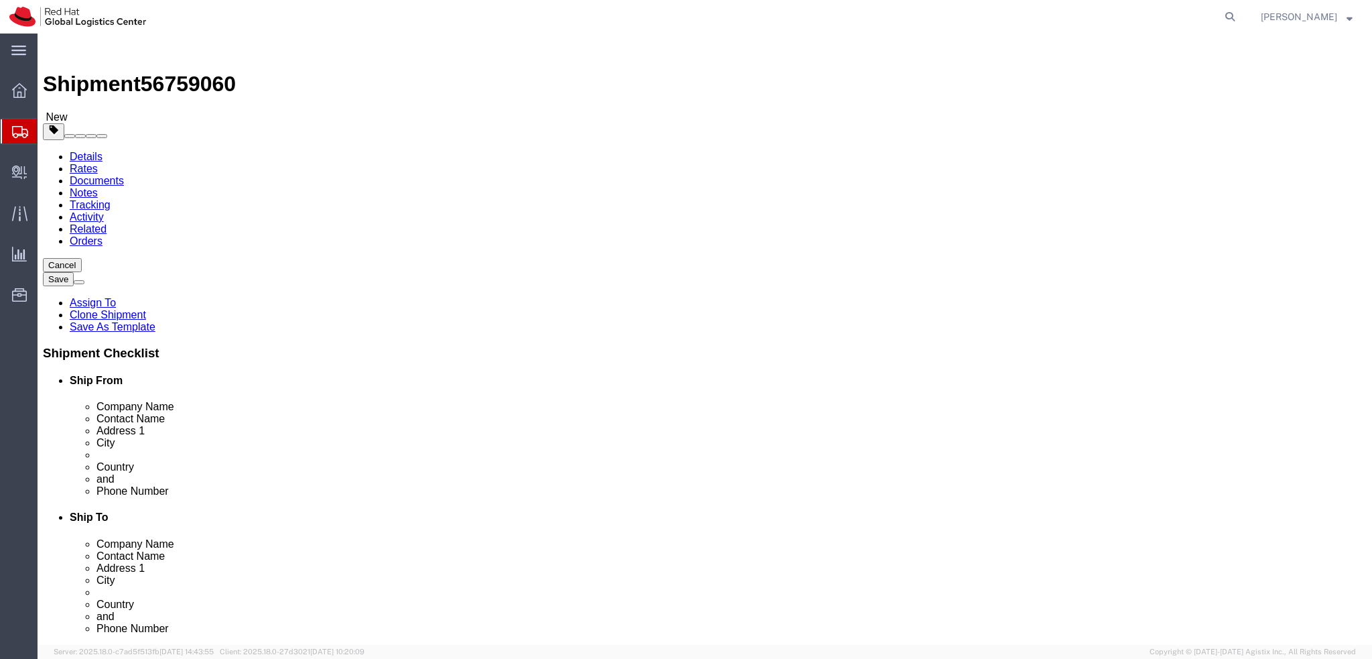
click link "Package Information"
click dd "2480.40 EUR"
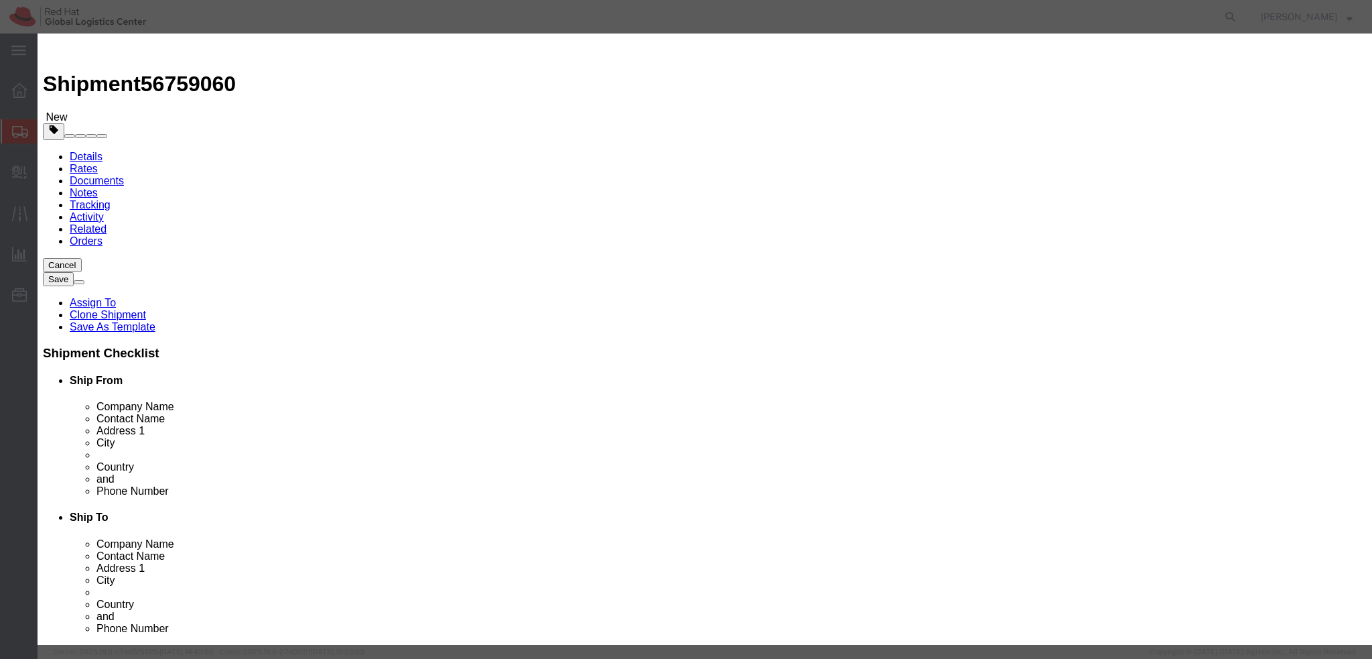
click button "Save & Close"
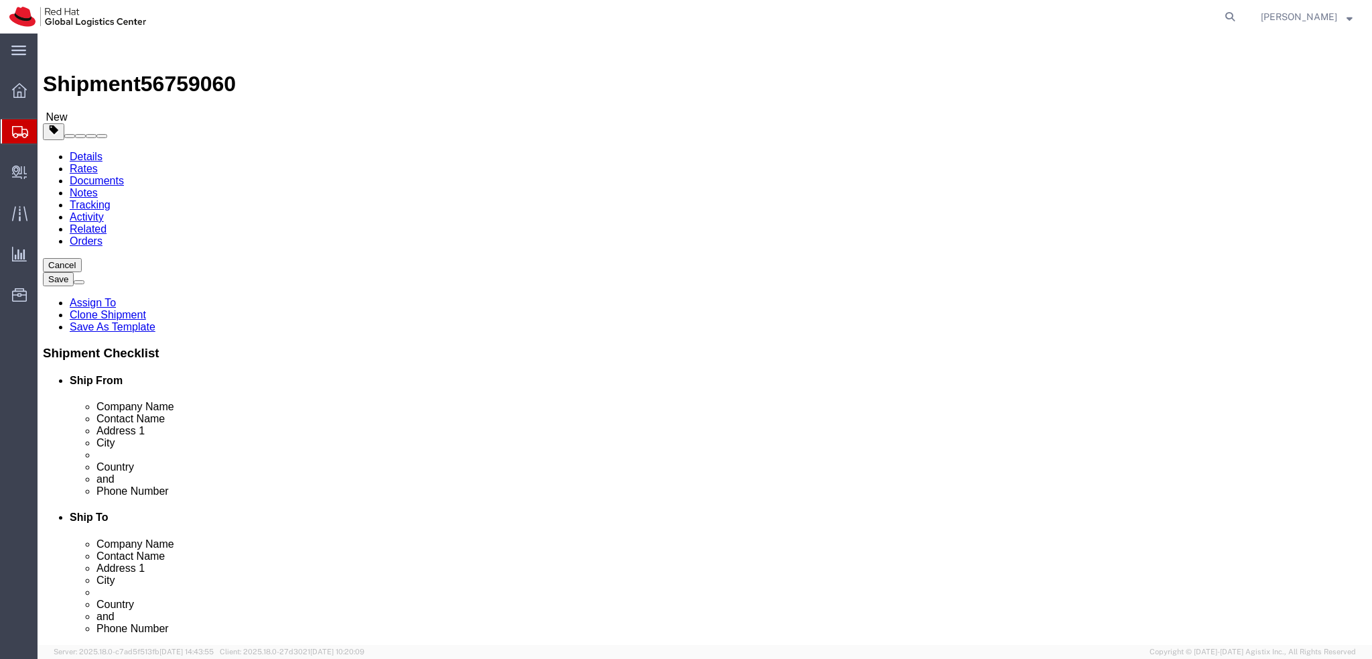
click dd "2480.40 EUR"
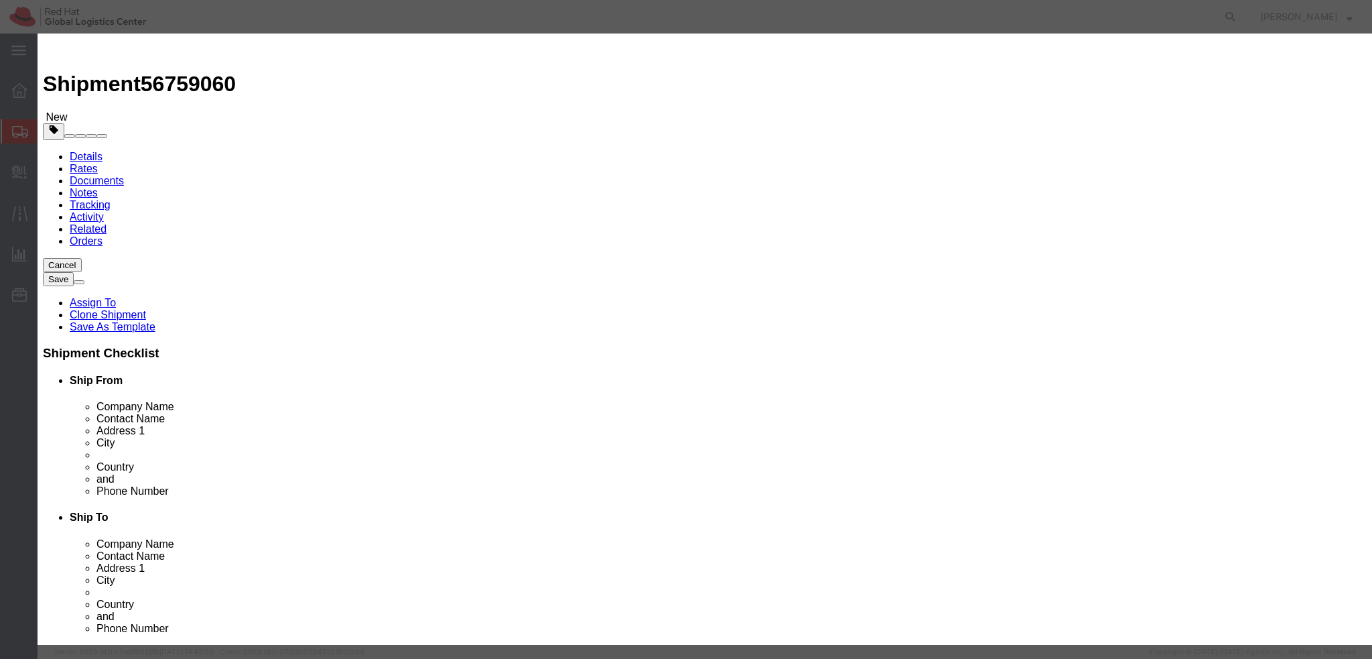
click button "Save & Close"
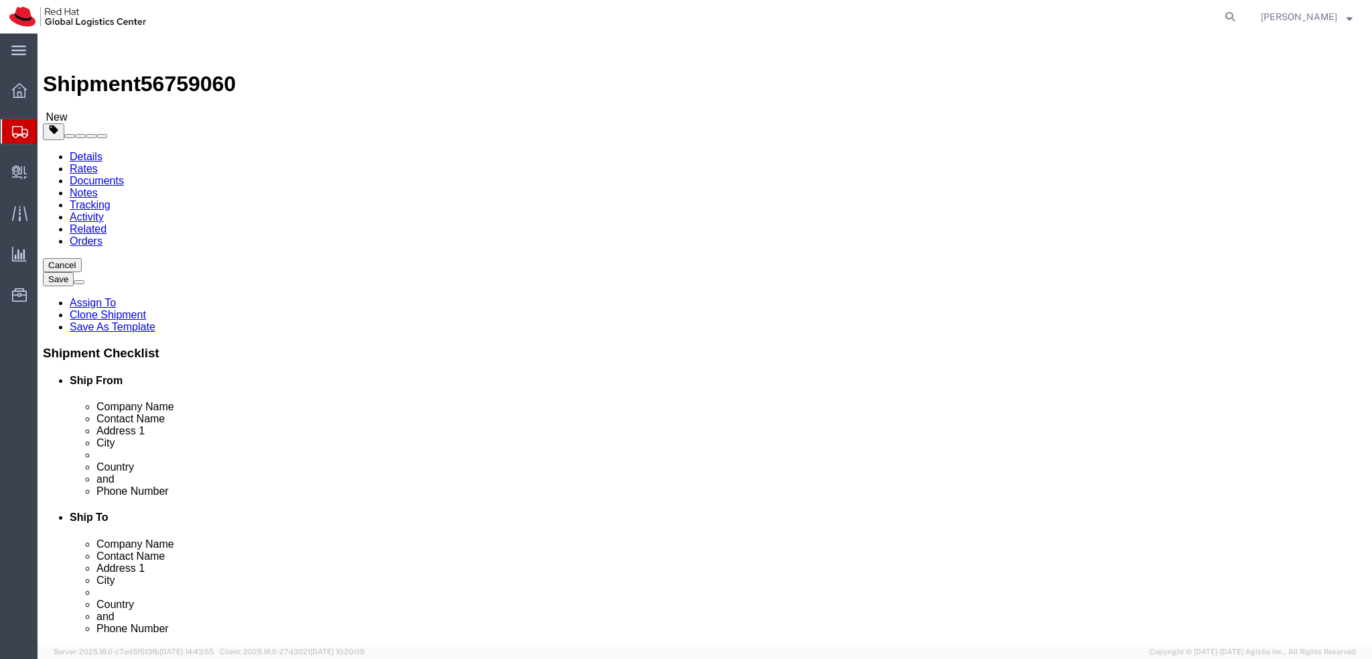
click icon
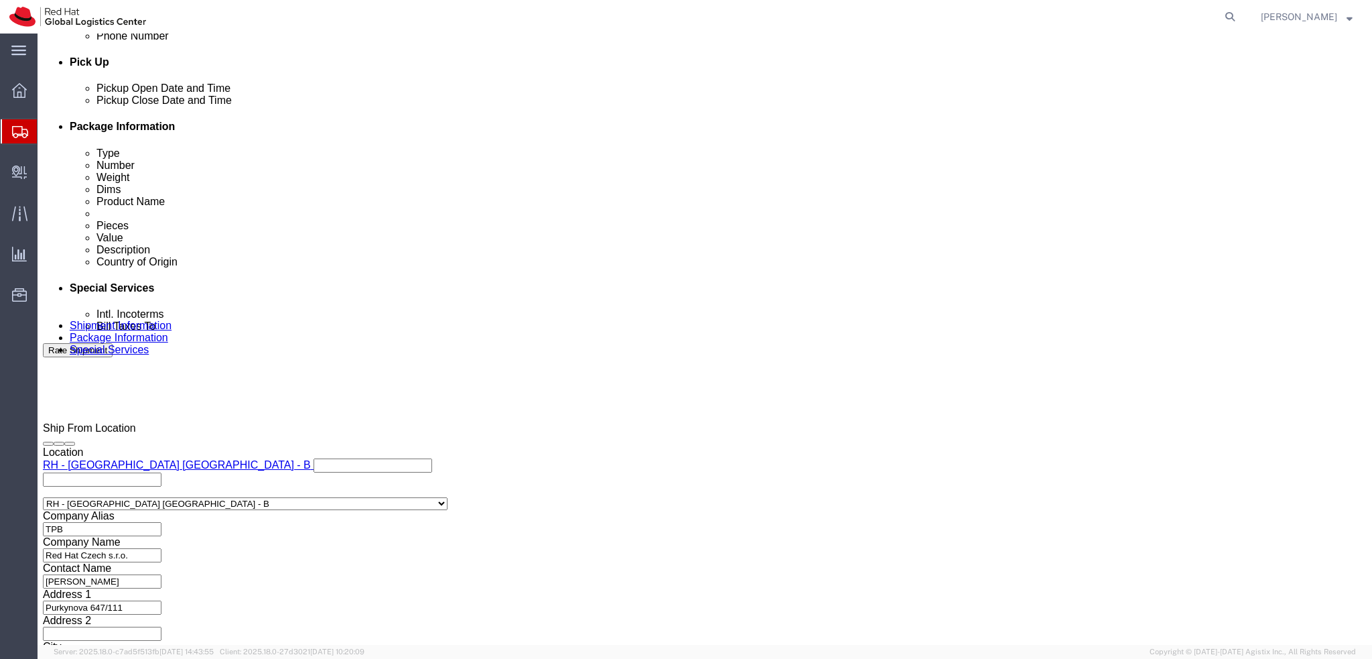
scroll to position [603, 0]
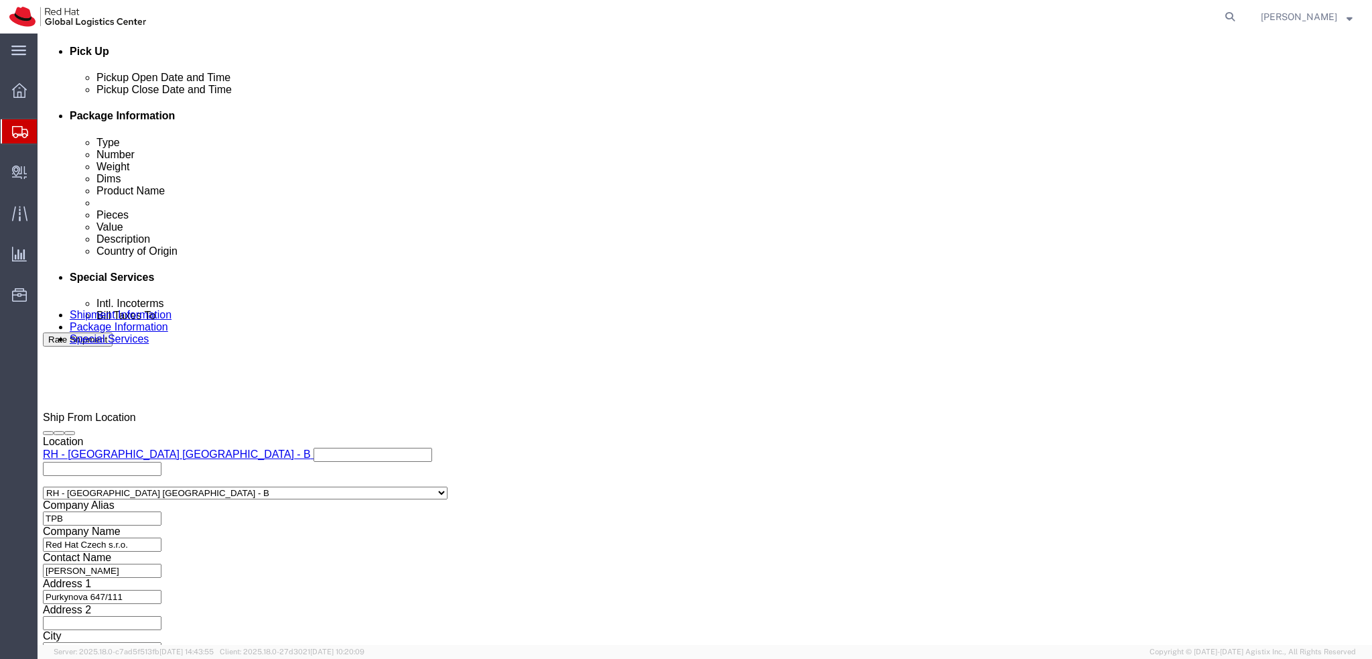
click button "Rate Shipment"
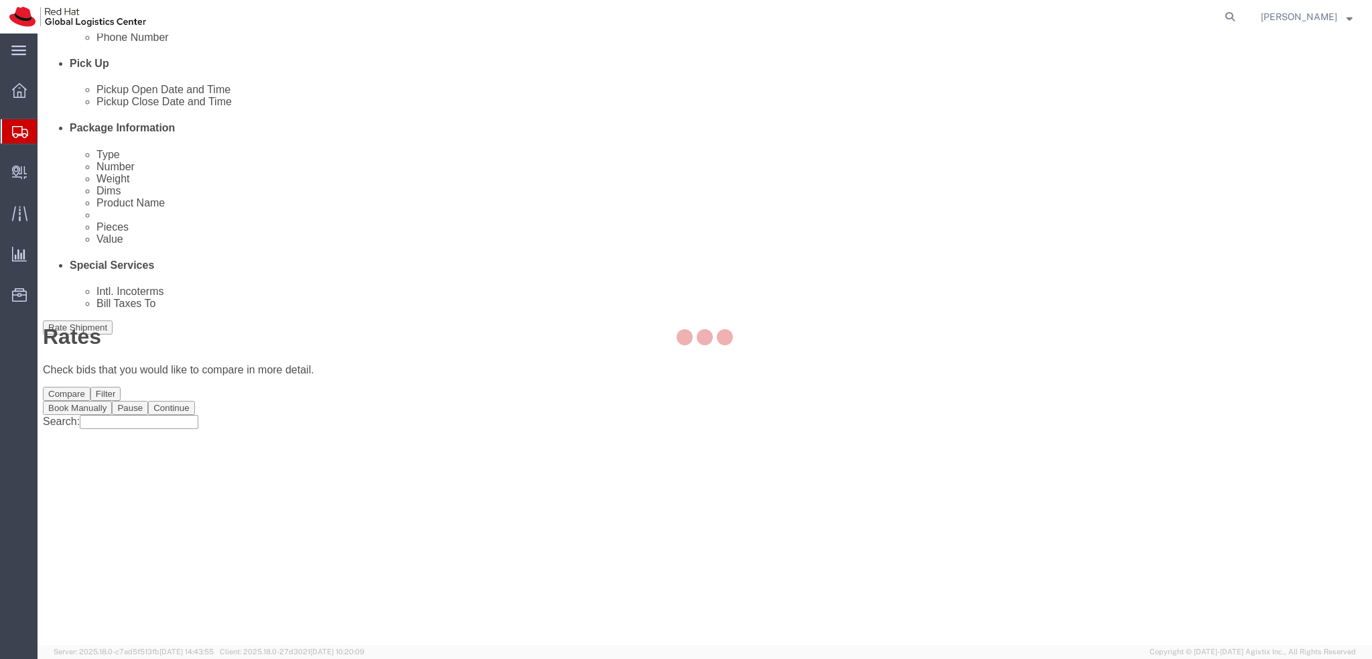
scroll to position [0, 0]
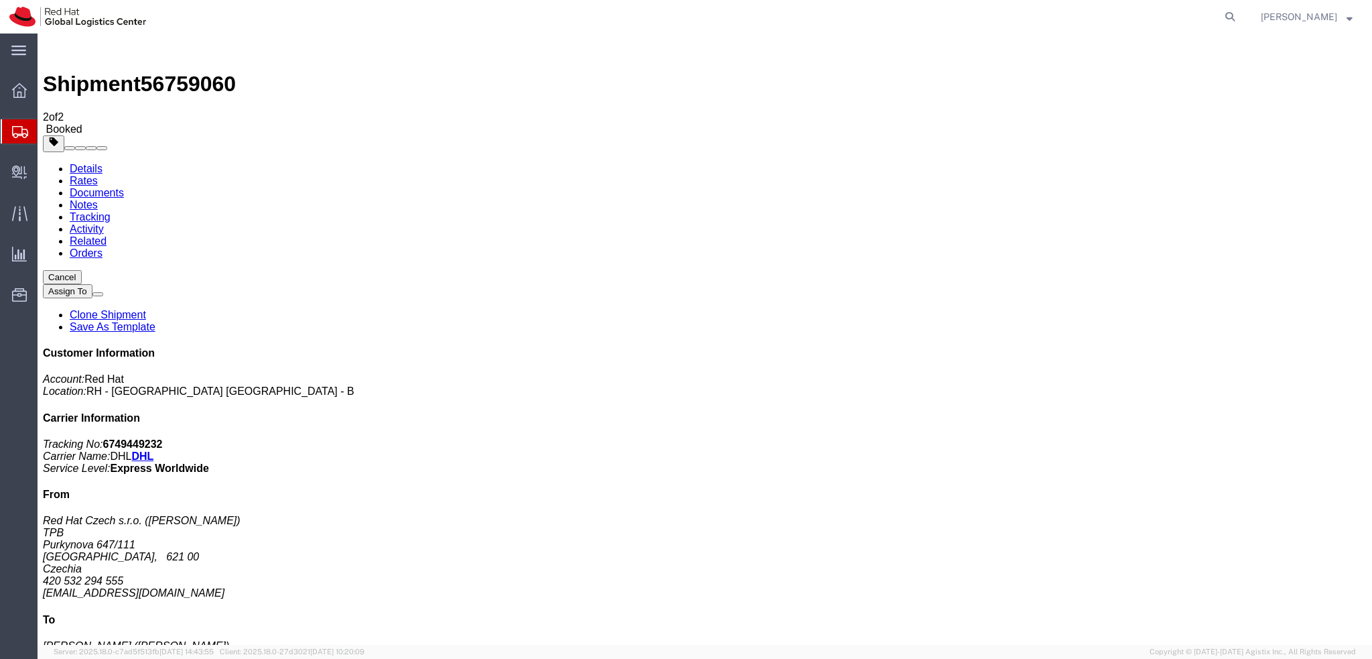
click at [86, 163] on link "Details" at bounding box center [86, 168] width 33 height 11
click link "Schedule pickup request"
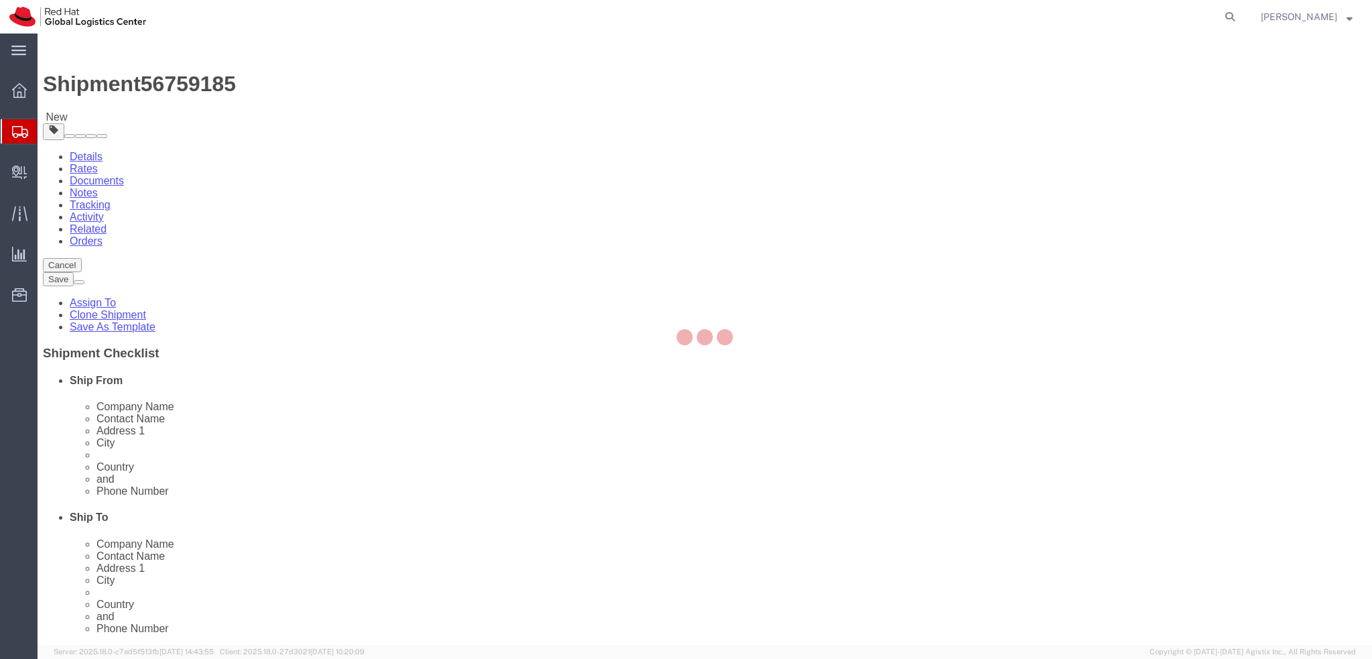
select select "38036"
select select
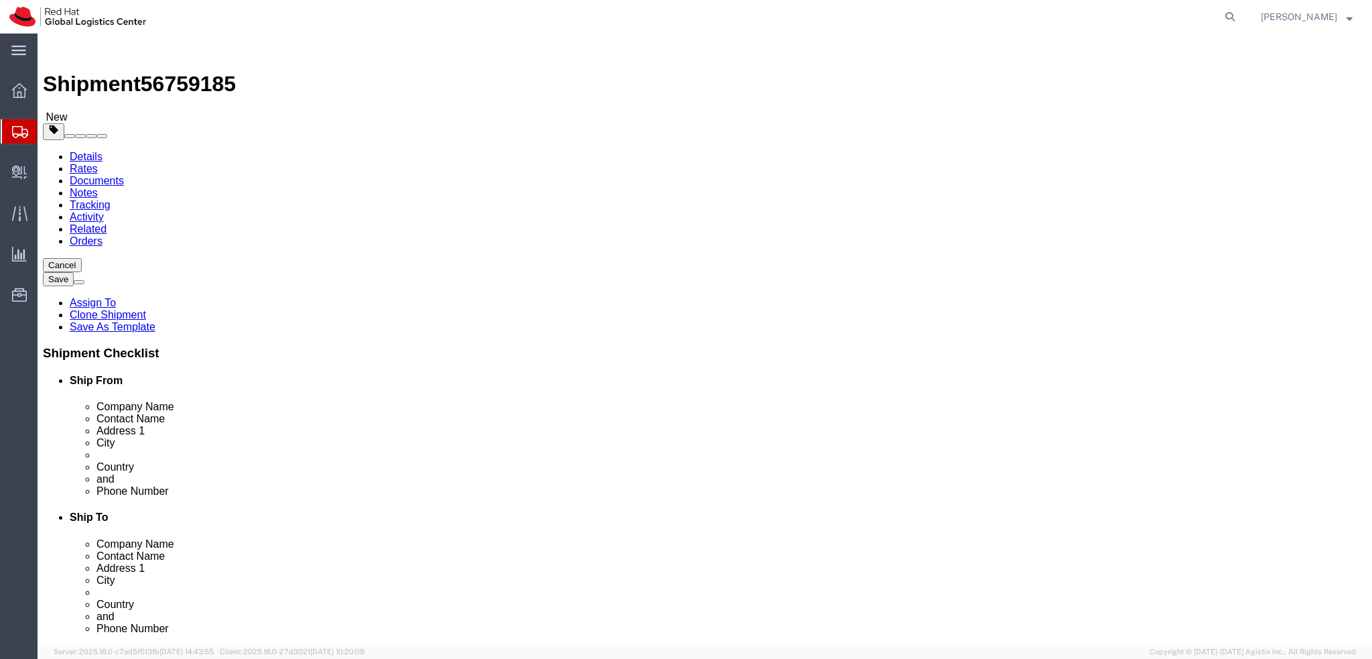
drag, startPoint x: 822, startPoint y: 301, endPoint x: 683, endPoint y: 293, distance: 138.9
click div "Address 1 Lg Bobadela, 183"
click input "Xunqueira de Ambía, Ourense"
drag, startPoint x: 731, startPoint y: 356, endPoint x: 813, endPoint y: 362, distance: 82.6
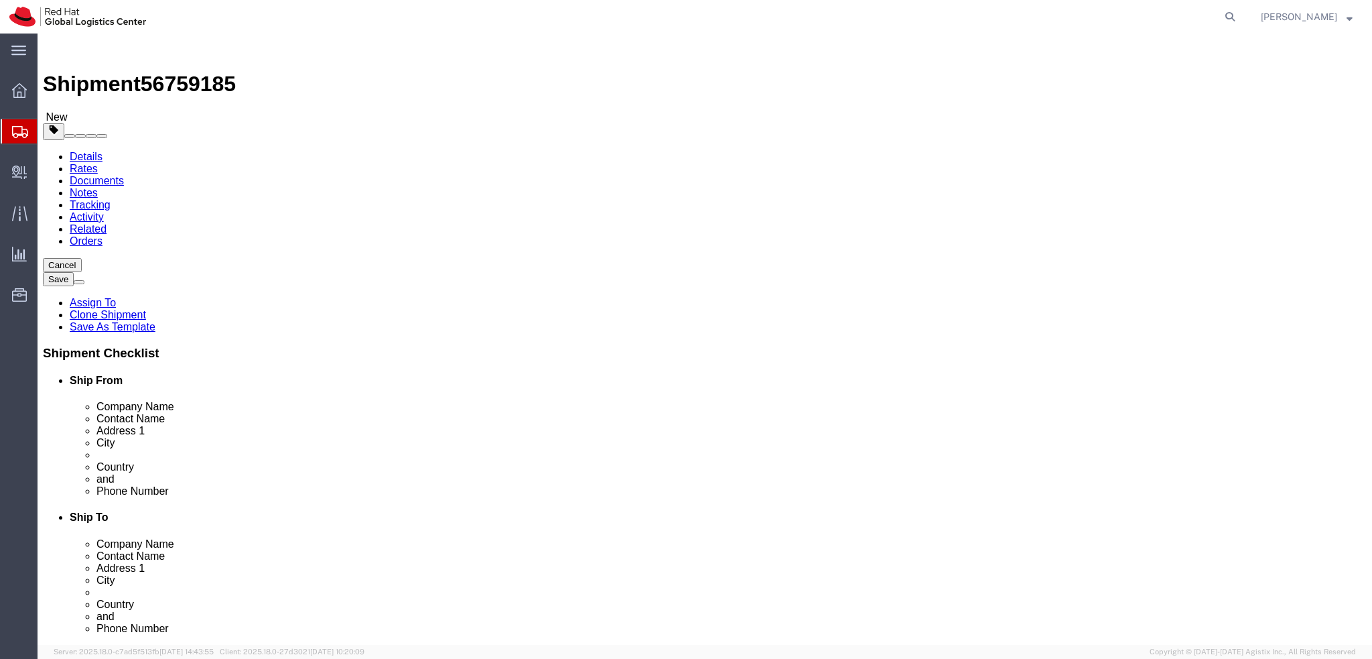
click div "Location My Profile Location RH - Amsterdam - MSO RH - Amsterdam Data Center RH…"
drag, startPoint x: 823, startPoint y: 296, endPoint x: 691, endPoint y: 298, distance: 131.3
click div "Address 1 Lg Bobadela, 183"
click input "Lg Bobadela, 183"
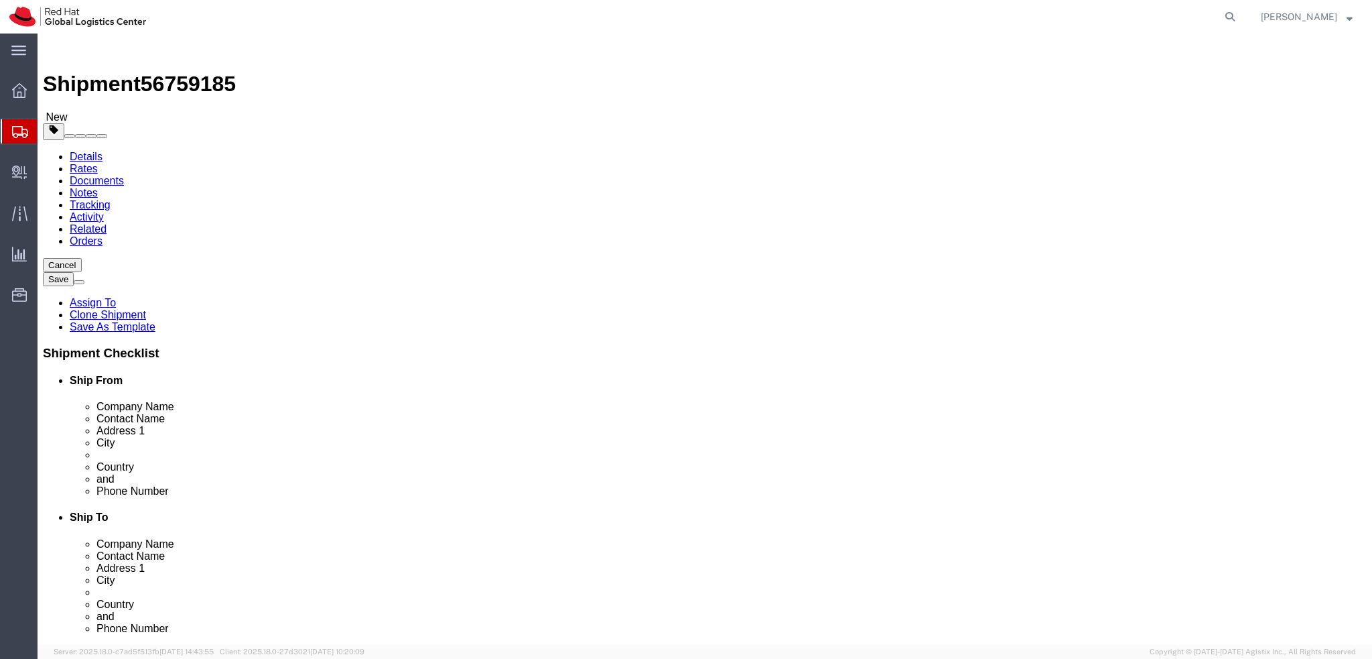
click input "Xunqueira de Ambía, Ourense"
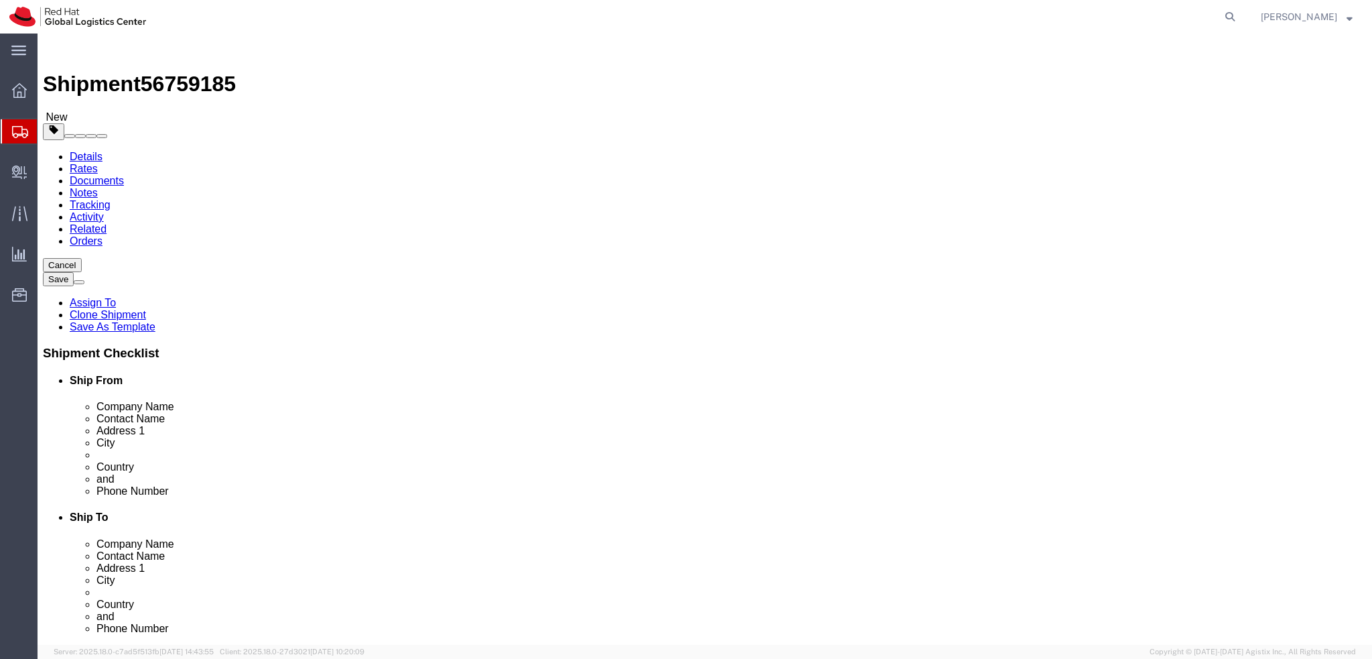
click input "Xunqueira de Ambía, Ourense"
drag, startPoint x: 816, startPoint y: 353, endPoint x: 705, endPoint y: 354, distance: 111.2
click div "City Xunqueira de Ambía, Ourense"
click input "Xunqueira de Ambía, Ourense"
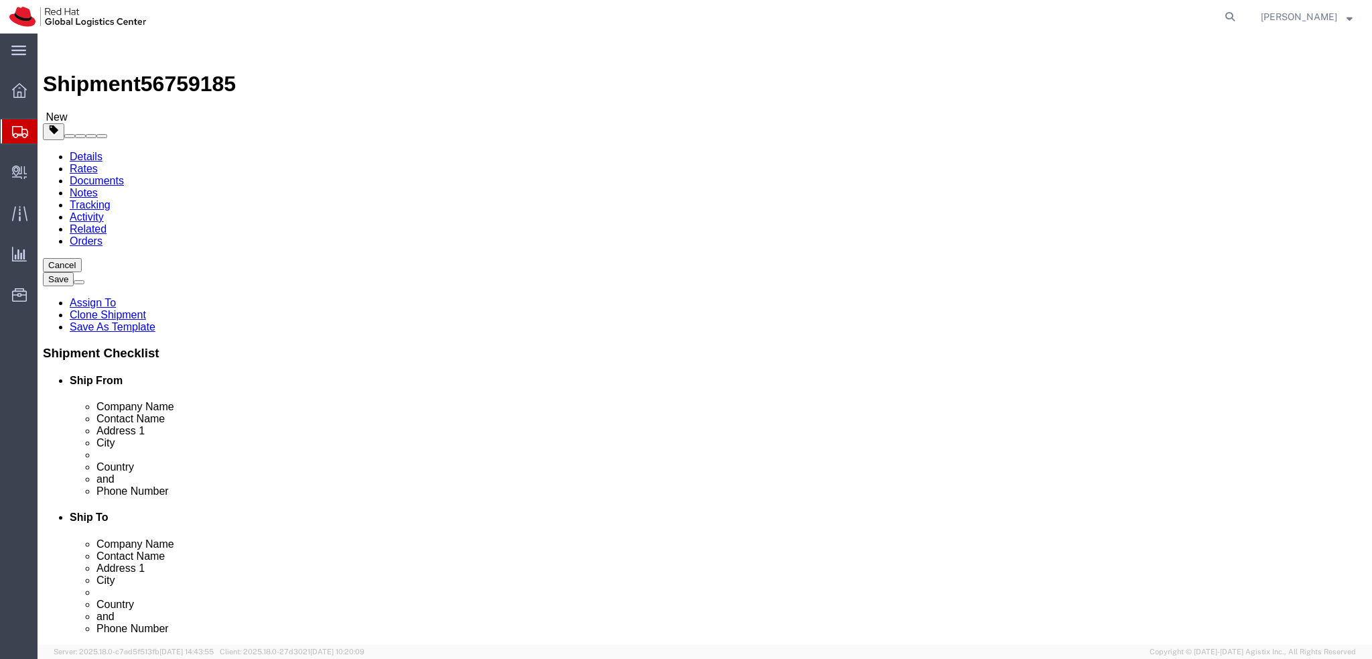
click input "Xunqueira de Ambía, Ourense"
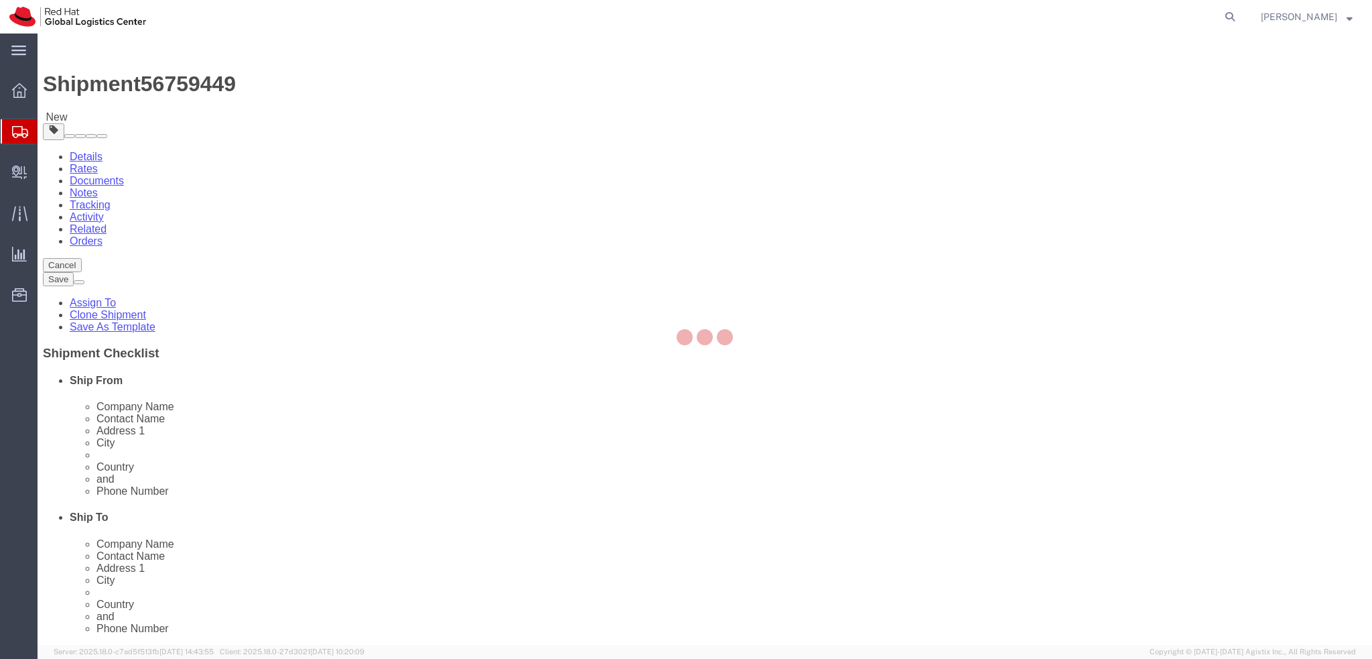
select select
select select "37974"
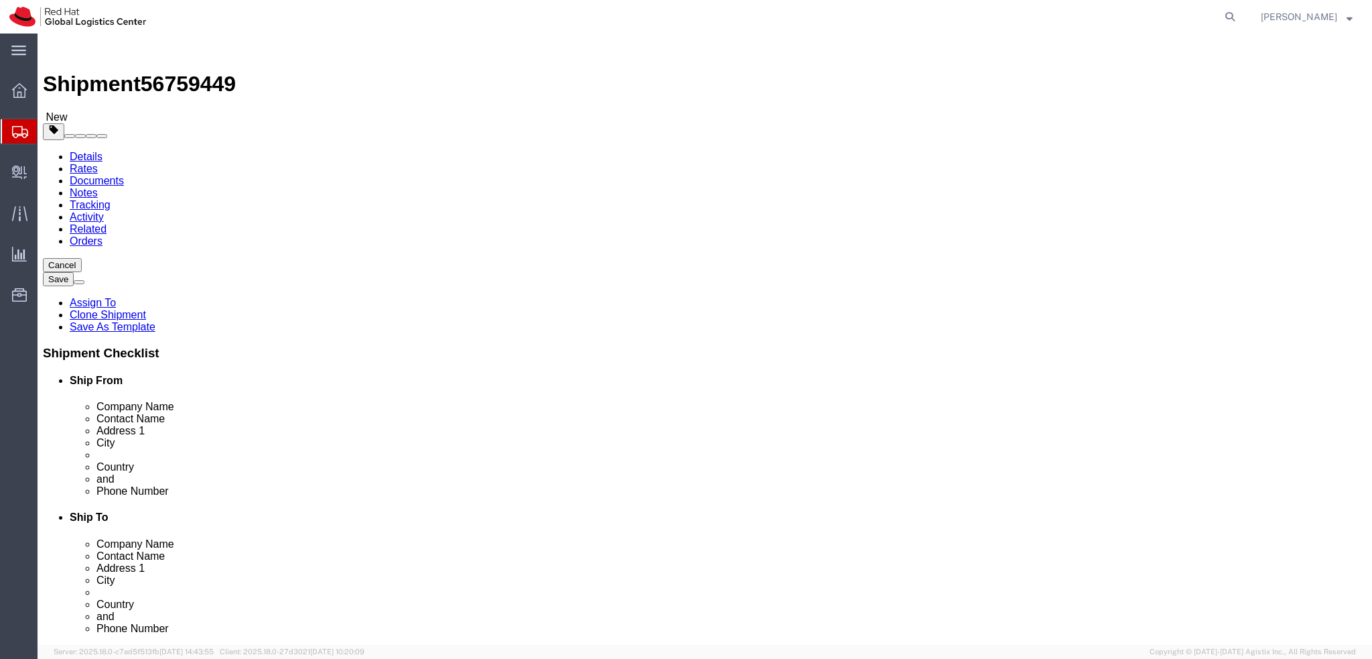
drag, startPoint x: 318, startPoint y: 278, endPoint x: 32, endPoint y: 289, distance: 286.3
click div "Location My Profile Location [GEOGRAPHIC_DATA] - [GEOGRAPHIC_DATA] - [GEOGRAPHI…"
drag, startPoint x: 235, startPoint y: 253, endPoint x: 152, endPoint y: 253, distance: 83.1
click div "Company Name Red Hat"
paste input "[PERSON_NAME]"
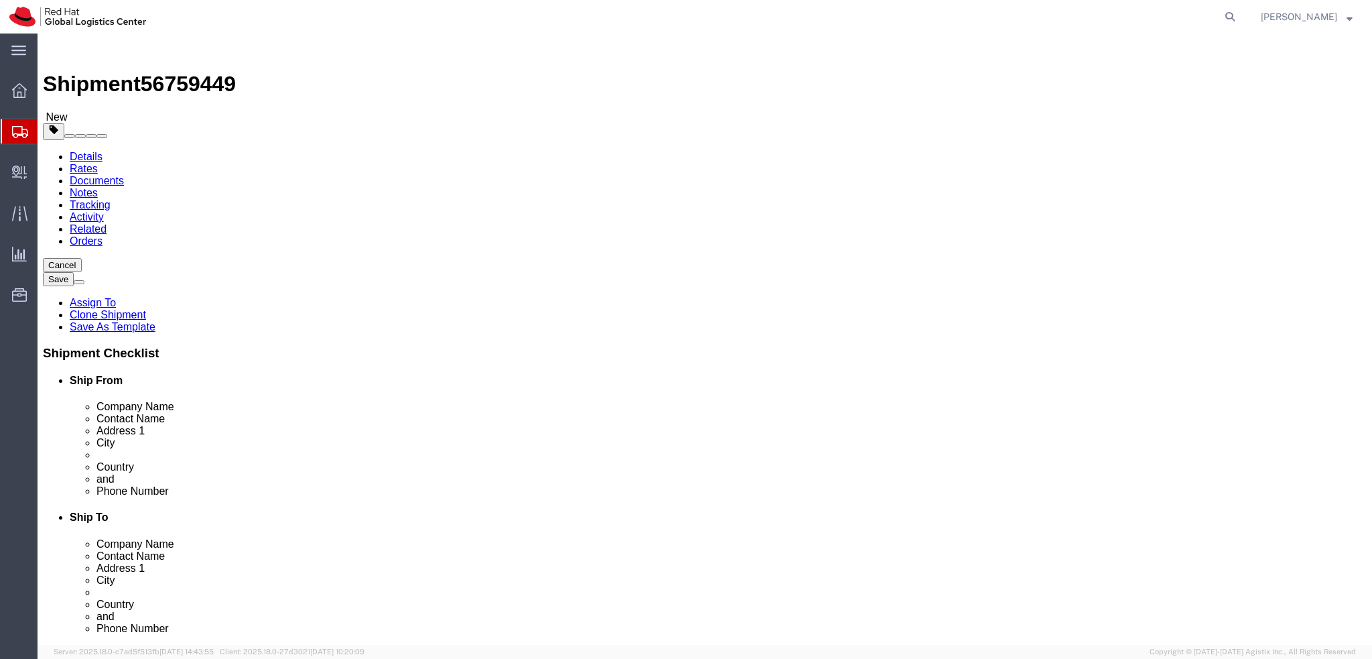
type input "[PERSON_NAME]"
click label "Address 1"
click div "Location My Profile Location [GEOGRAPHIC_DATA] - [GEOGRAPHIC_DATA] - [GEOGRAPHI…"
click icon
click dd "250.00 GBP"
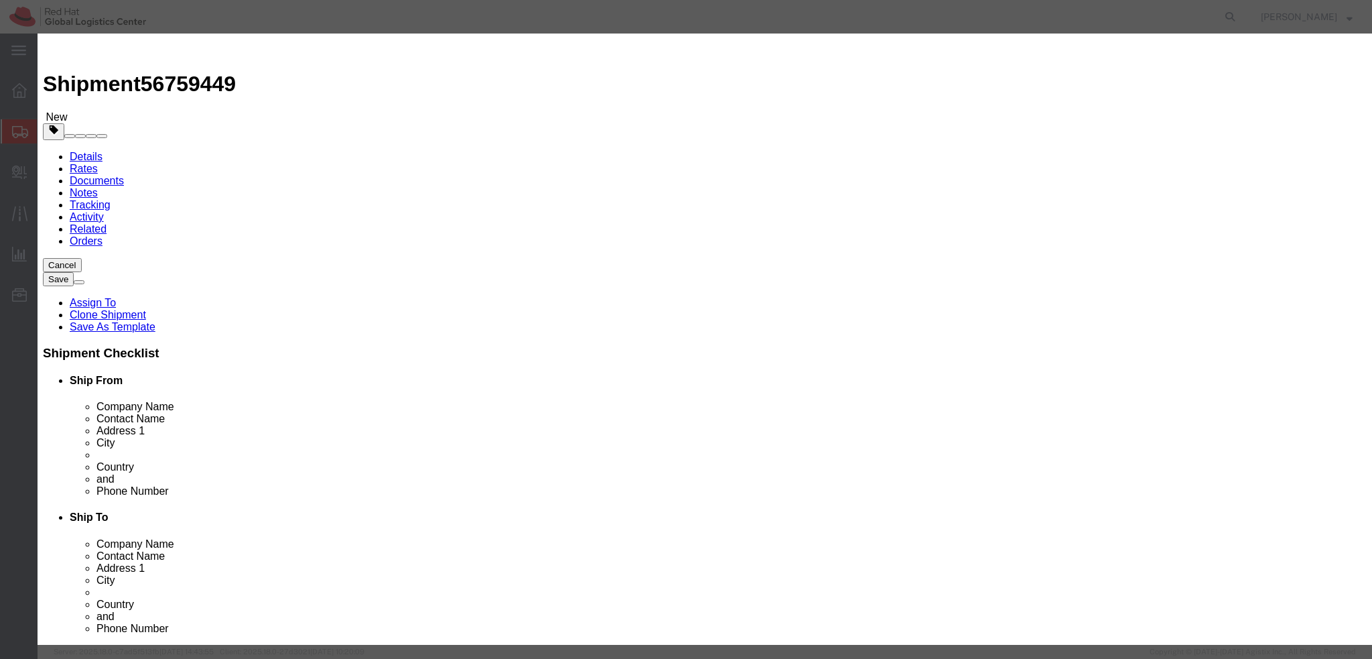
click textarea
type textarea "Mobile phone"
click button "Save & Close"
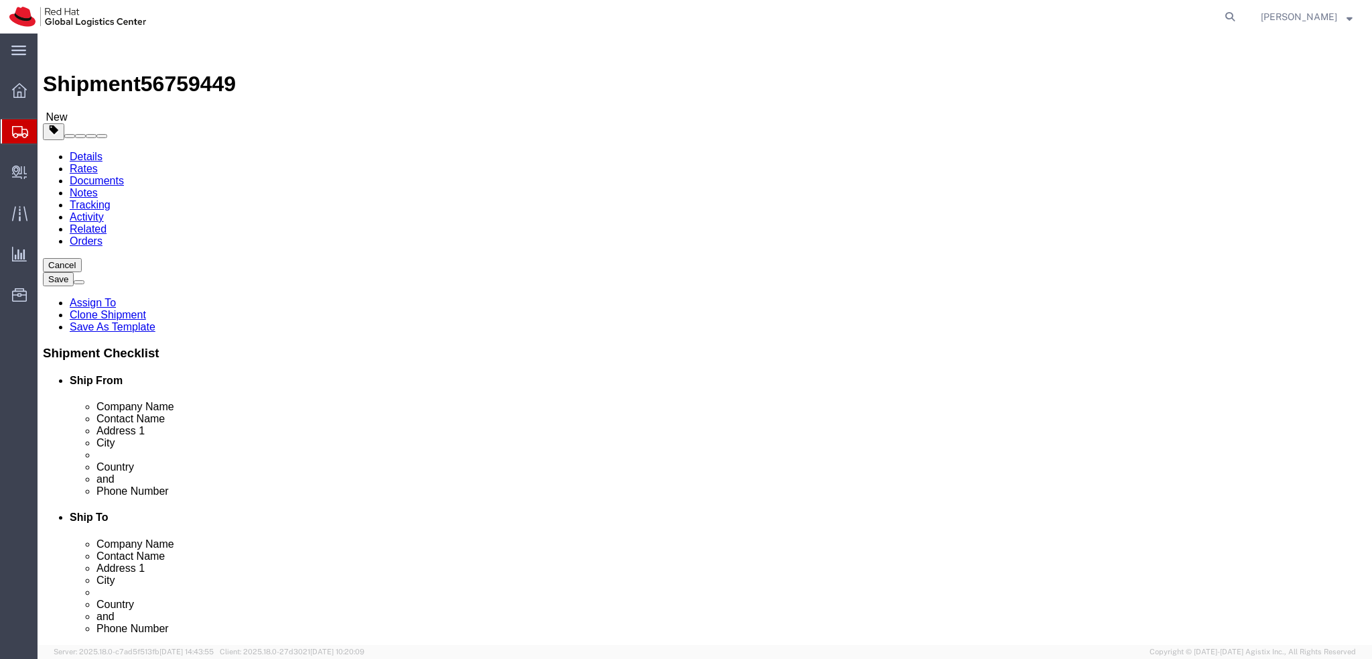
click dd "250.00 GBP"
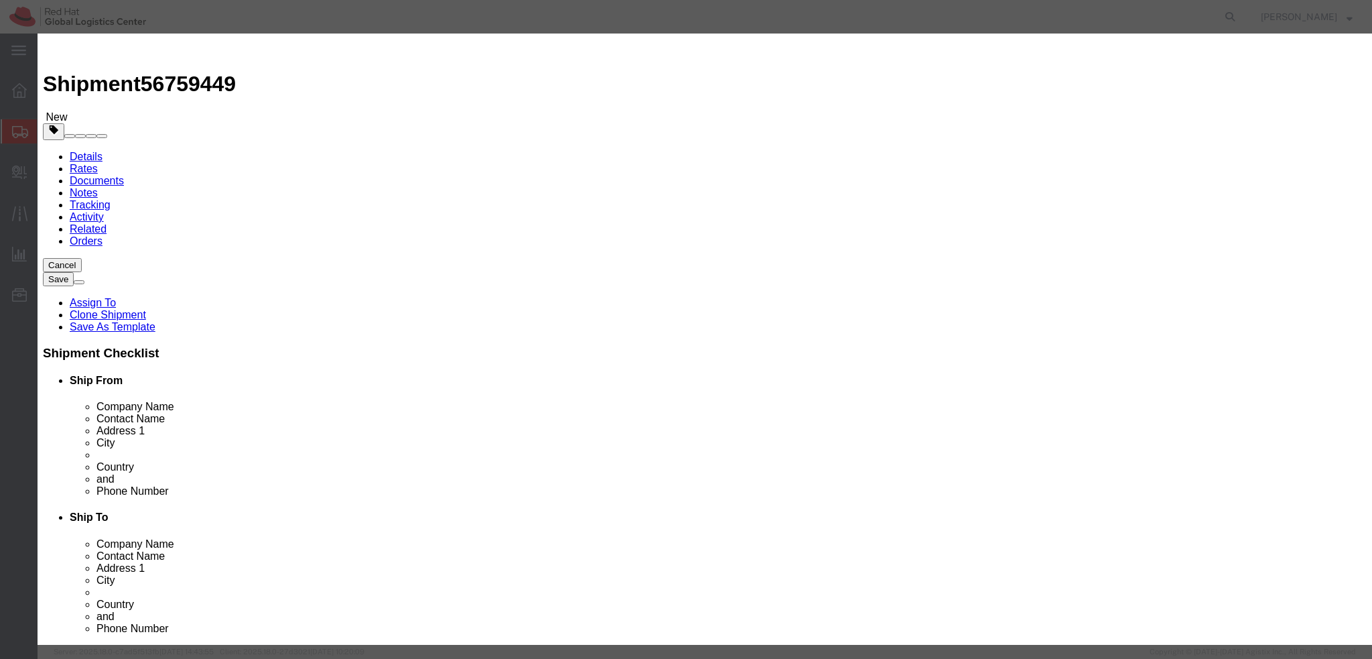
click button "Save & Close"
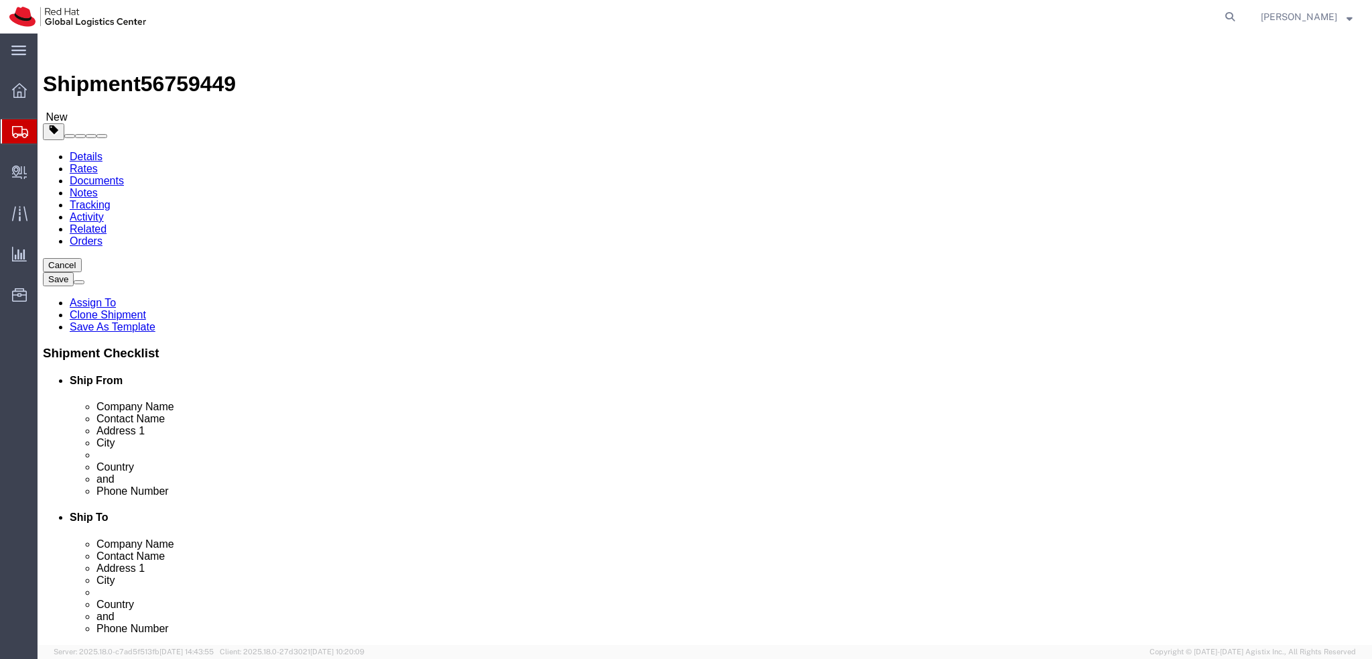
click icon
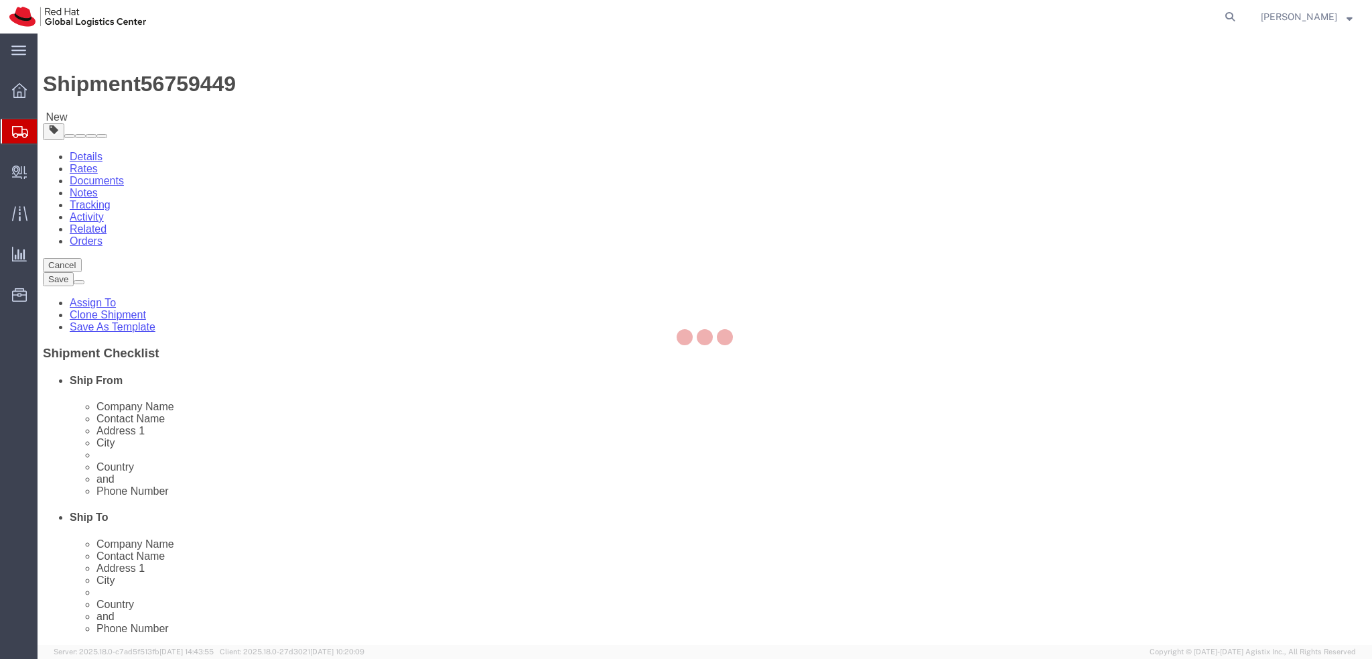
select select "COSTCENTER"
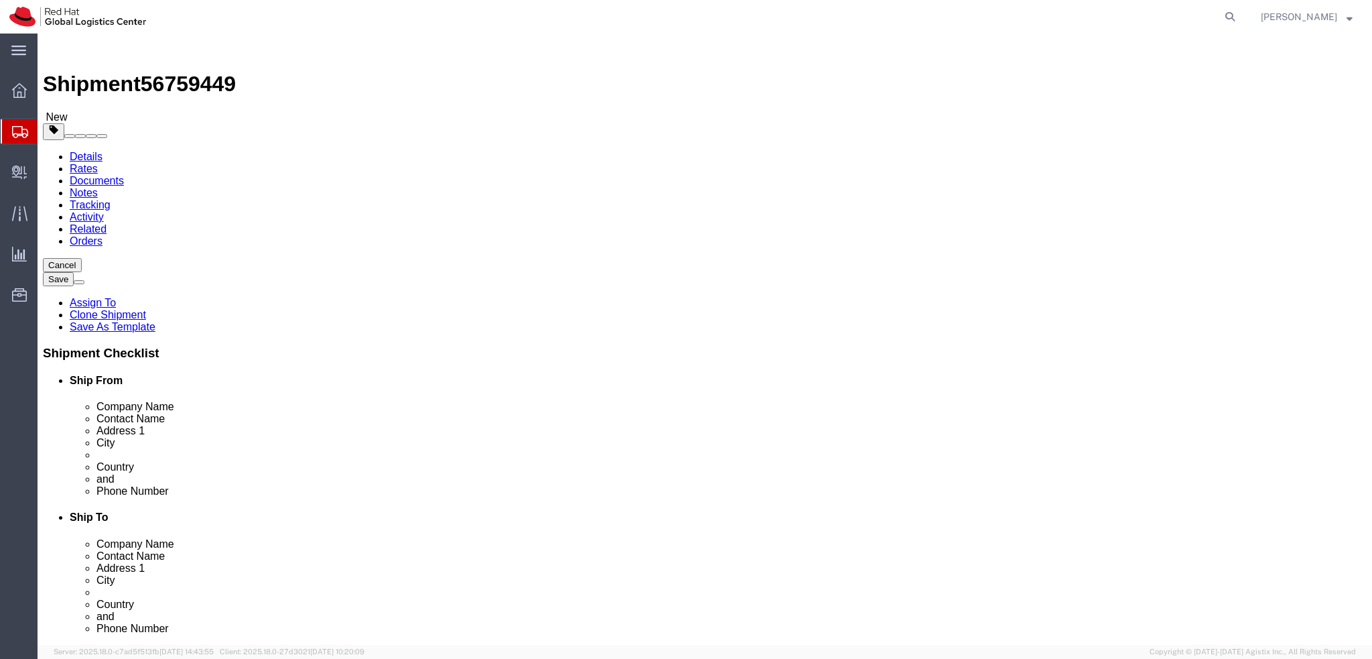
click input "Return Label Required"
checkbox input "false"
click icon
click link "Shipment Information"
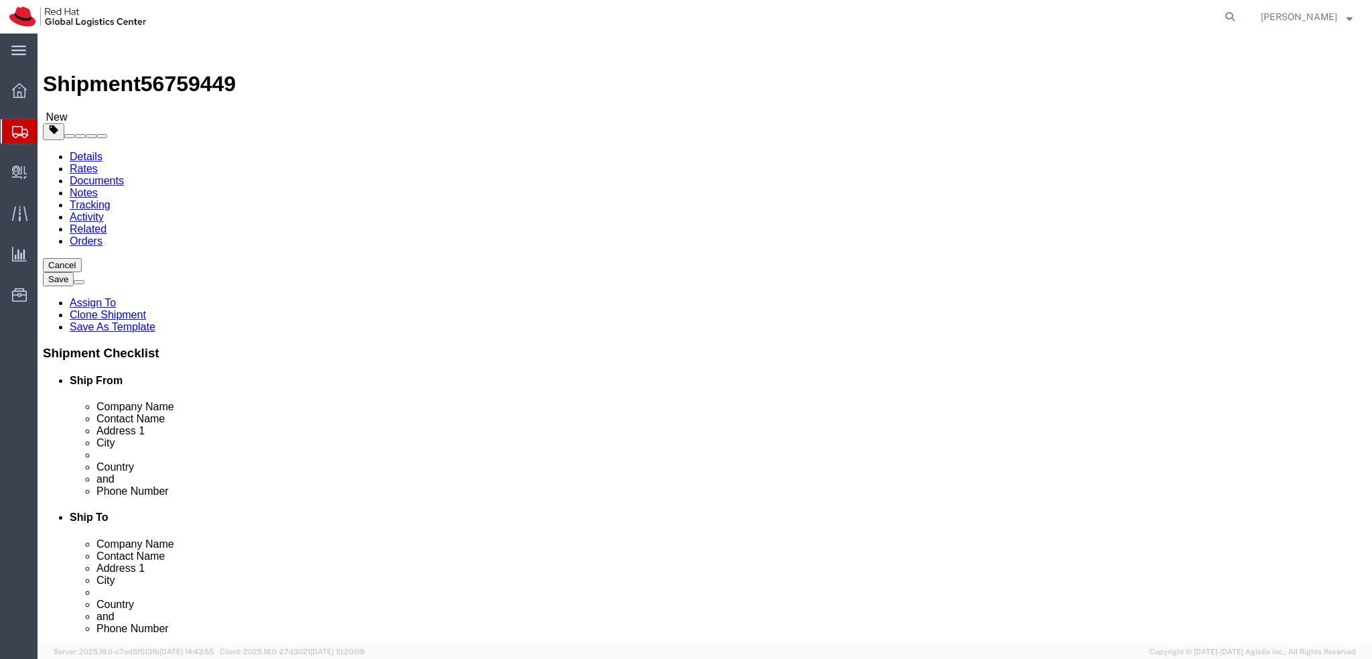
click link "Package Information"
click icon
click button "Rate Shipment"
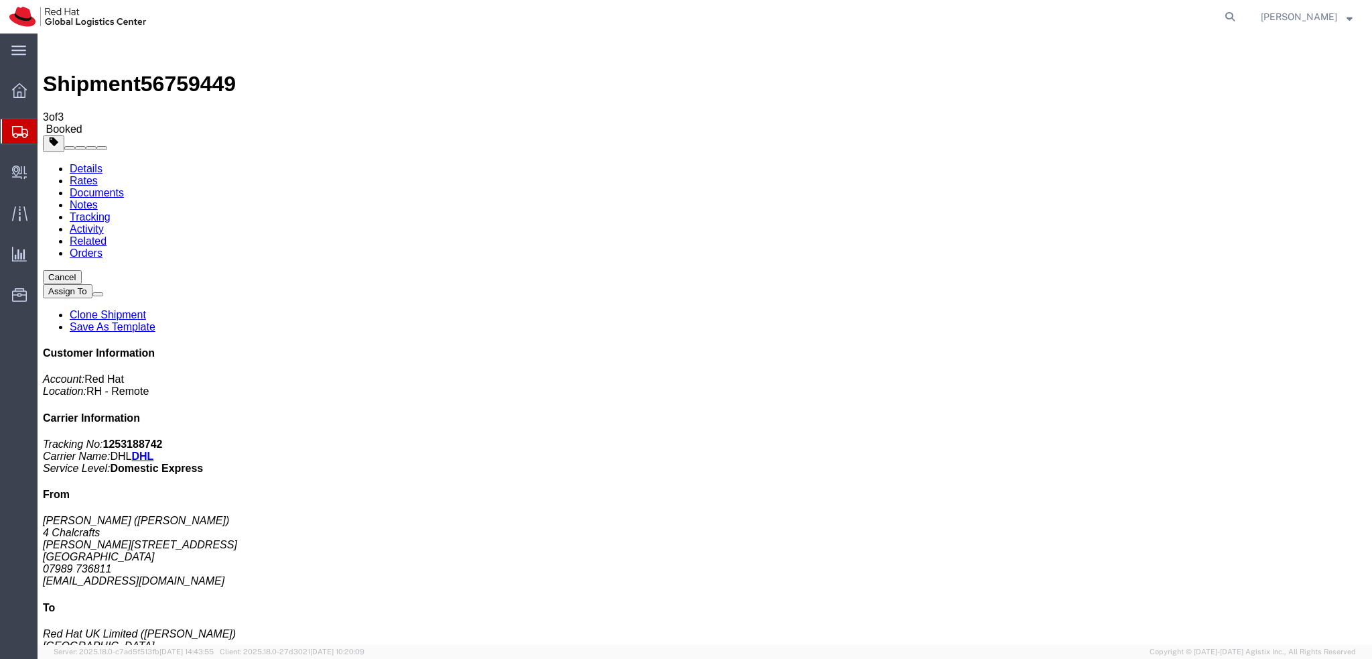
click at [80, 163] on link "Details" at bounding box center [86, 168] width 33 height 11
click link "Schedule pickup request"
click address "Steve Cassidy (Steve Cassidy) 4 Chalcrafts Alton, GU34 2HD United Kingdom 07989…"
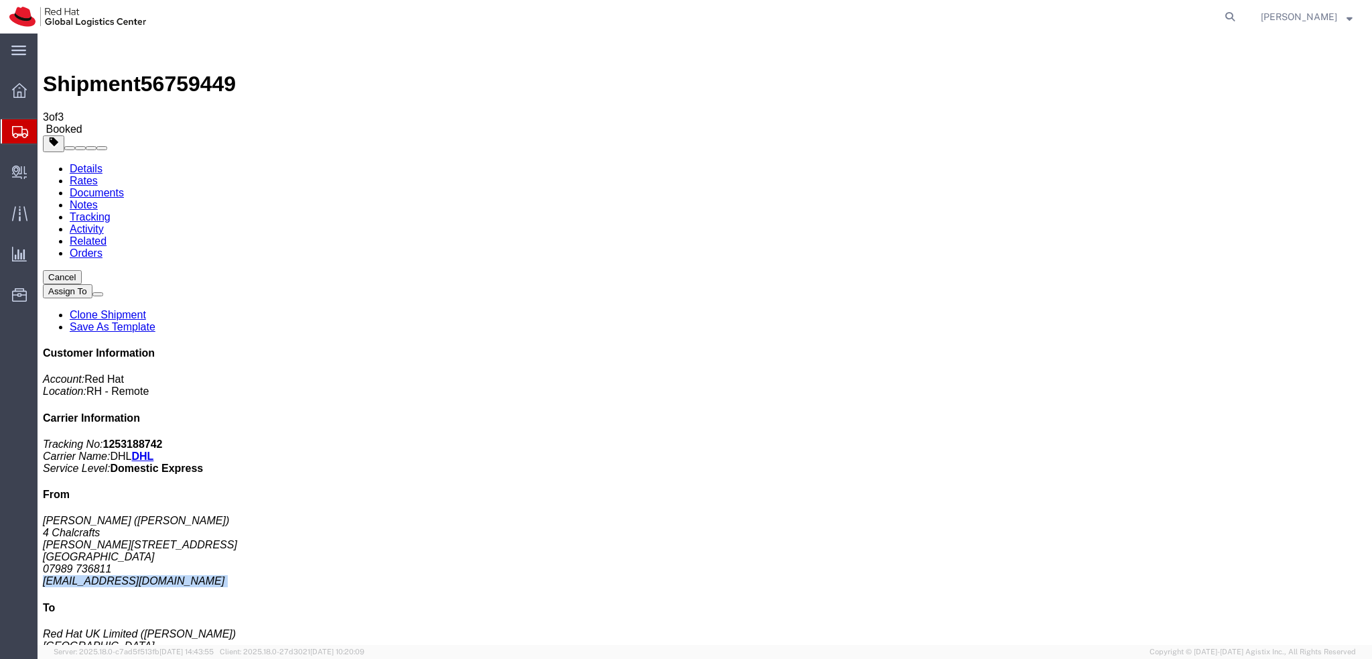
copy div "scassidy@redhat.com"
click link "Documents"
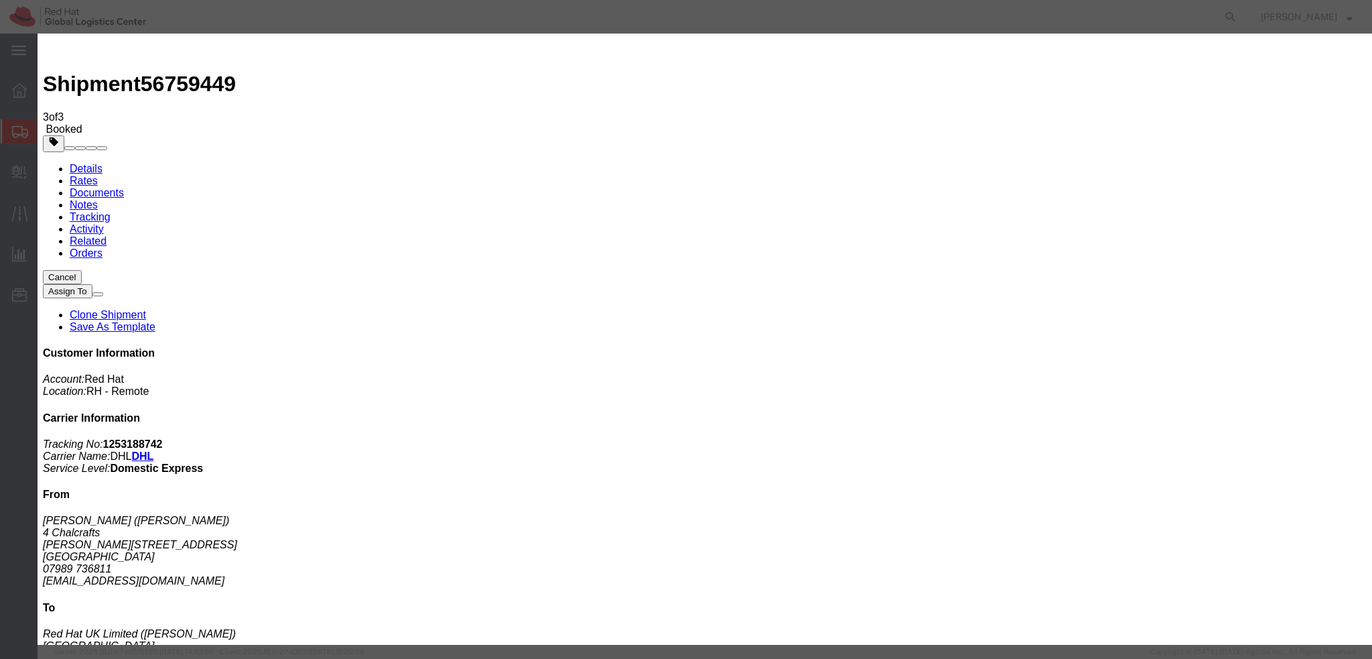
paste input "scassidy@redhat.com"
type input "scassidy@redhat.com"
type input "Enter Email Address"
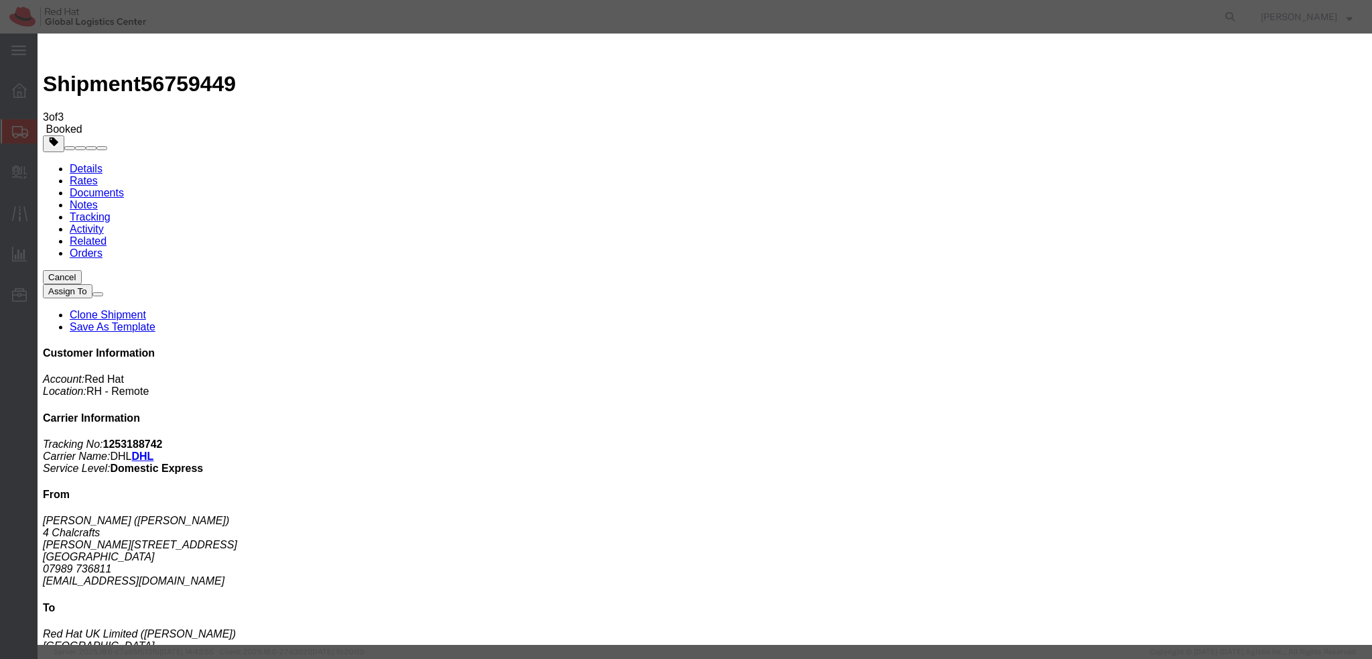
paste input "scassidy@redhat.com"
type input "scassidy@redhat.com"
paste textarea "Hi Nikolaos, please find the label for your shipment to Brno attached to this e…"
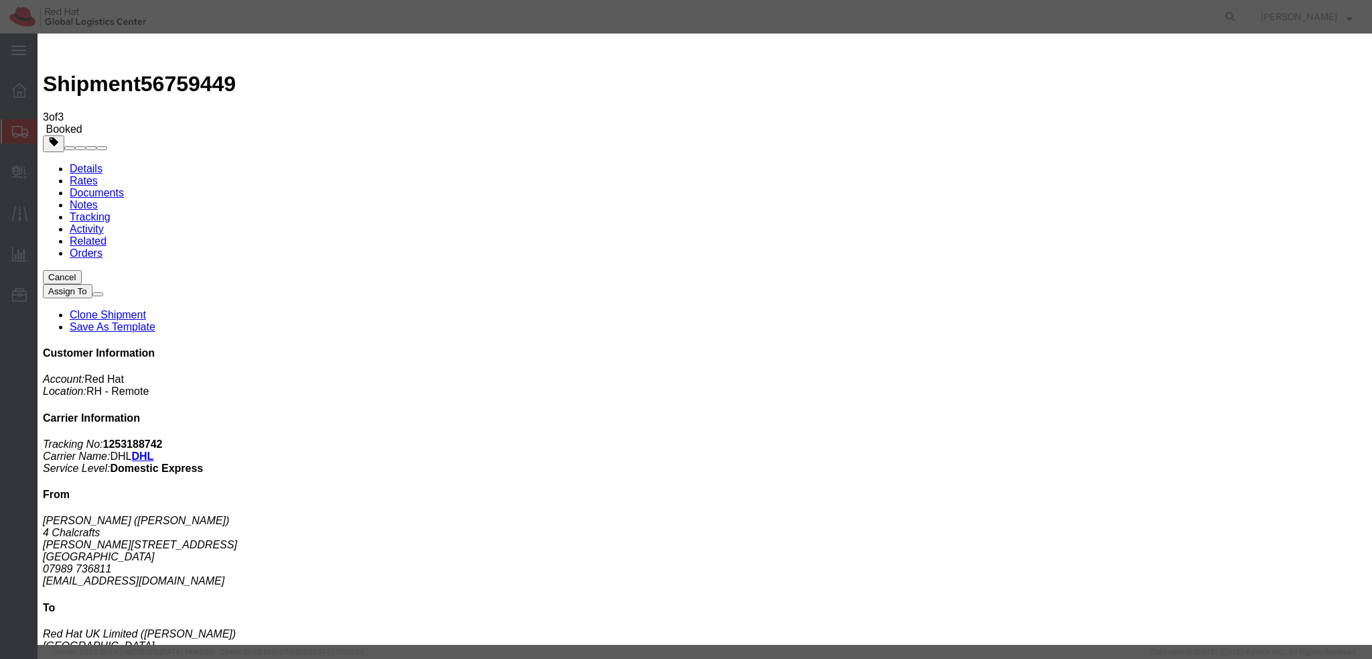
scroll to position [0, 0]
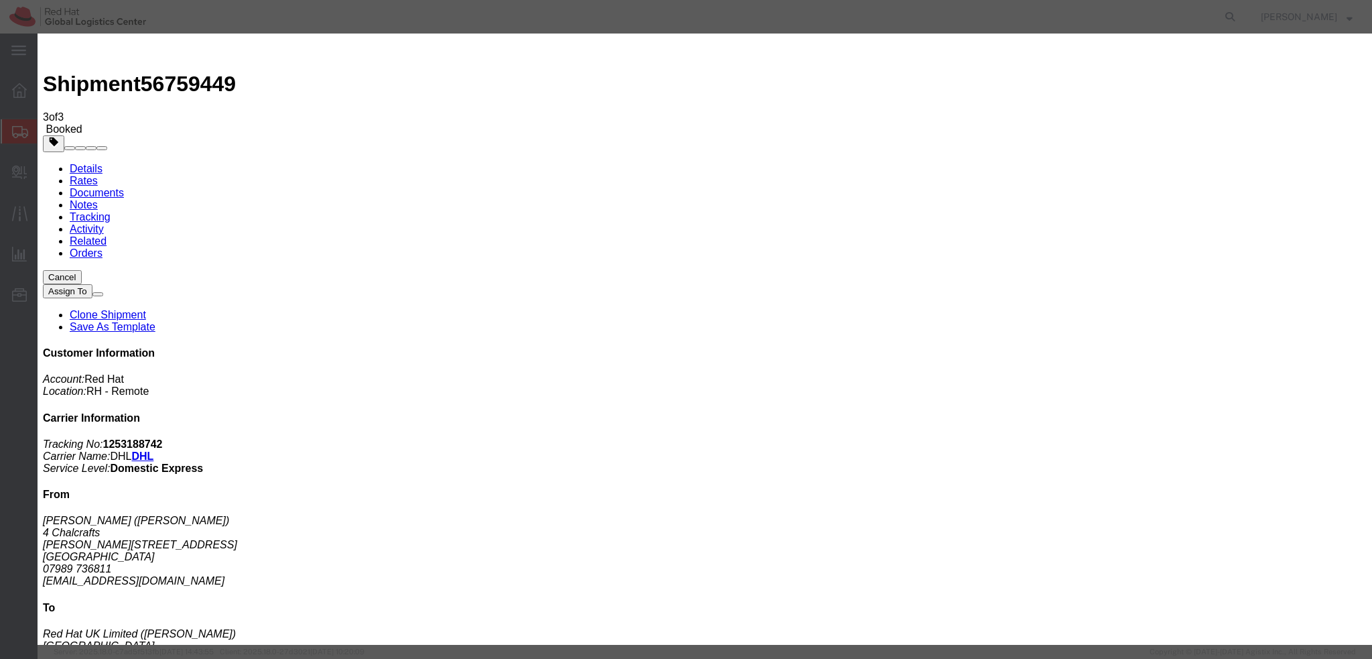
type textarea "Hi Steve, please find the label for your shipment to London attached to this em…"
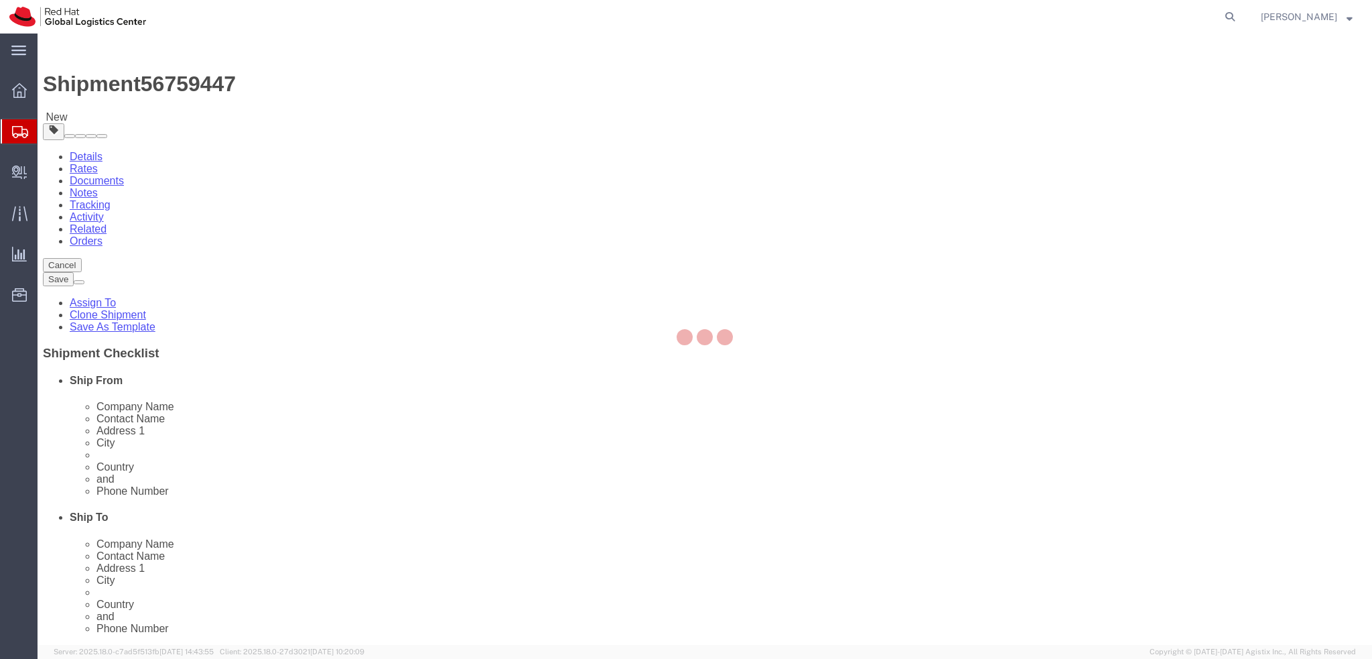
select select
select select "38036"
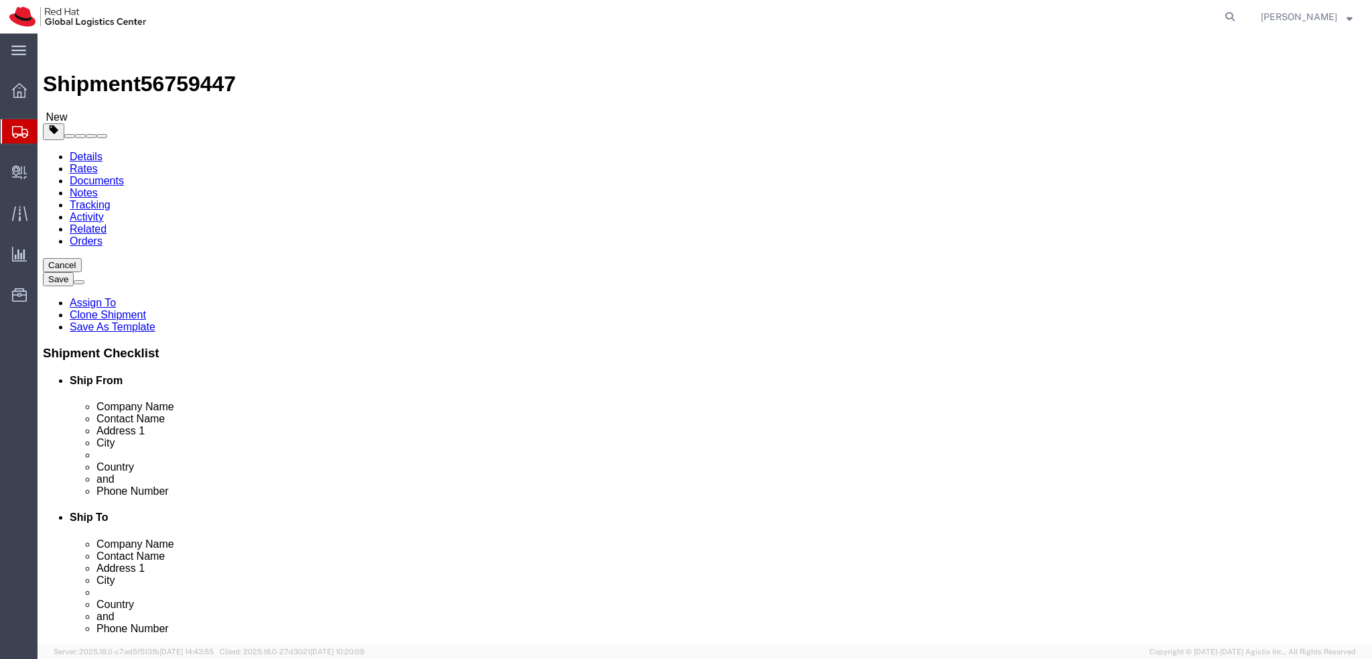
drag, startPoint x: 343, startPoint y: 482, endPoint x: 131, endPoint y: 485, distance: 211.7
click div "Email schaller@redhat.com"
drag, startPoint x: 311, startPoint y: 451, endPoint x: 159, endPoint y: 460, distance: 151.7
click div "Phone Number +491622684776"
click input "Ingrid Schaller"
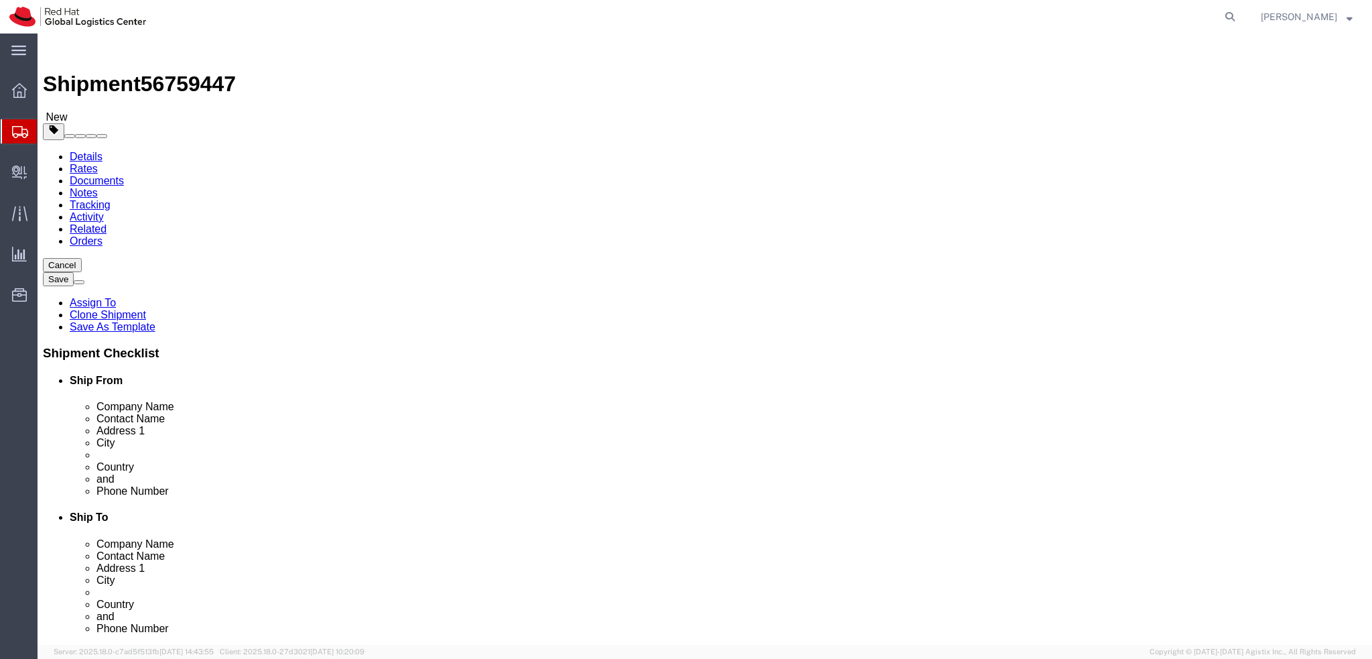
drag, startPoint x: 287, startPoint y: 274, endPoint x: 185, endPoint y: 279, distance: 102.0
click div "Ingrid Schaller"
click input "Ingrid Schaller"
type input "muni"
select select "37988"
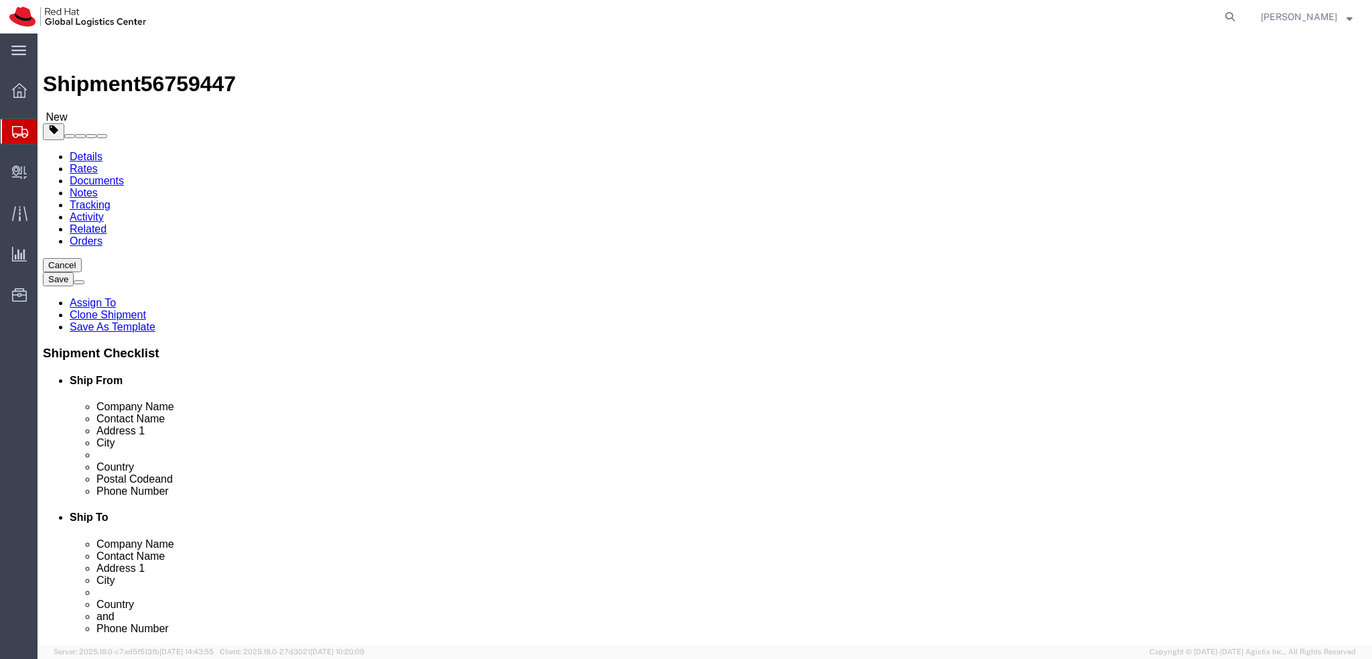
drag, startPoint x: 306, startPoint y: 457, endPoint x: 161, endPoint y: 462, distance: 144.8
click div "Phone Number +491622684776"
paste input "+491622684776"
type input "+491622684776"
click input "schaller@redhat.com"
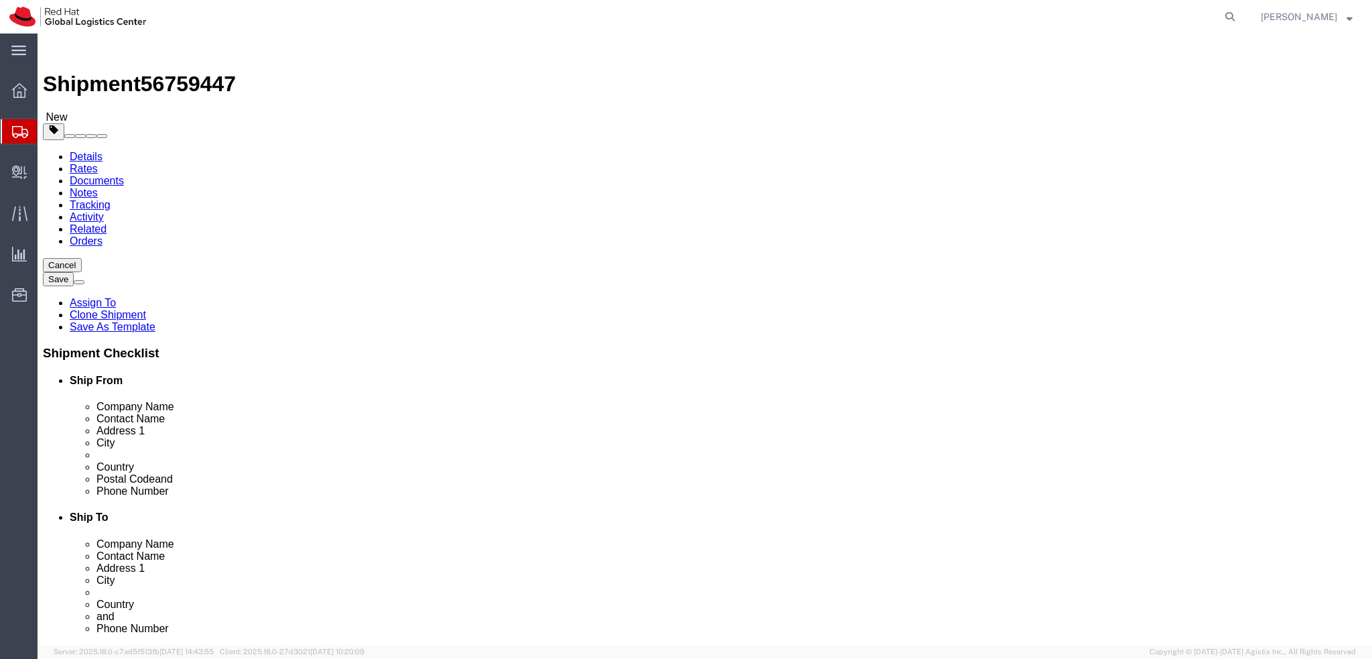
paste input "schaller@redhat.com"
type input "schaller@redhat.com"
click input "Ingrid Schaller"
paste input "Ingrid Schaller"
type input "Ingrid Schaller"
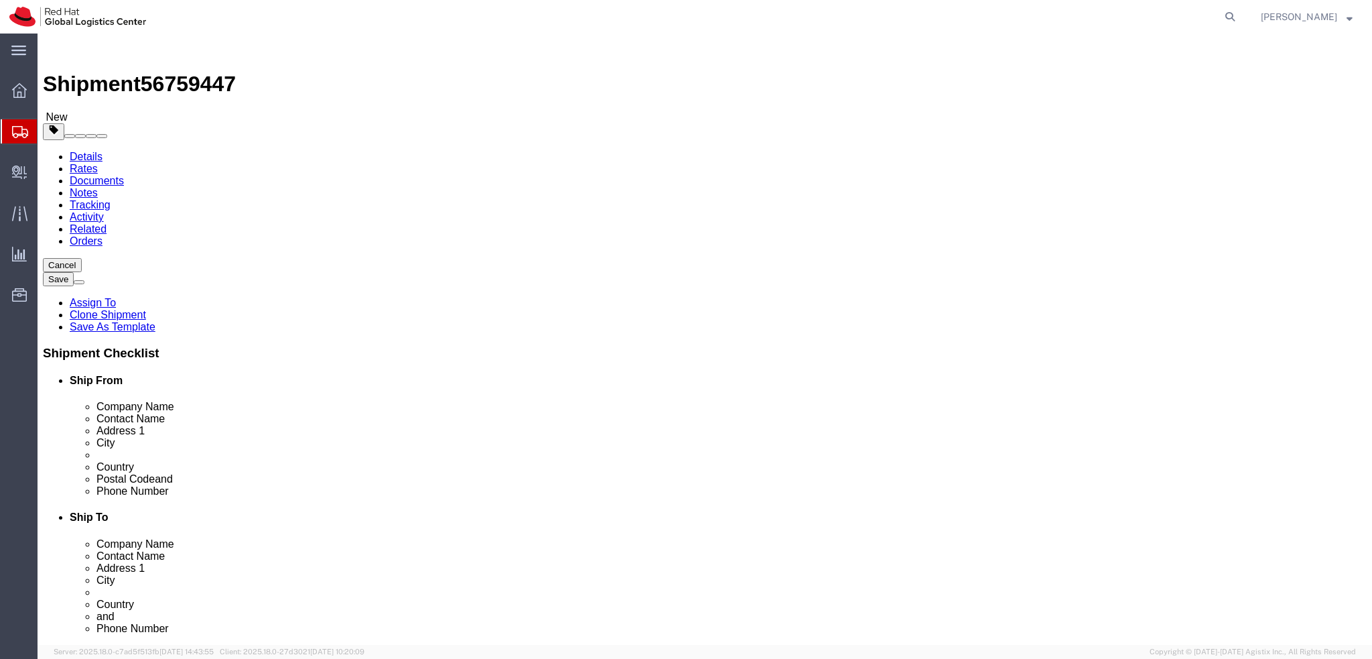
click div "Location RH - Munich My Profile Location RH - Amsterdam - MSO RH - Amsterdam Da…"
click link "Package Information"
click dd "1.00 Each"
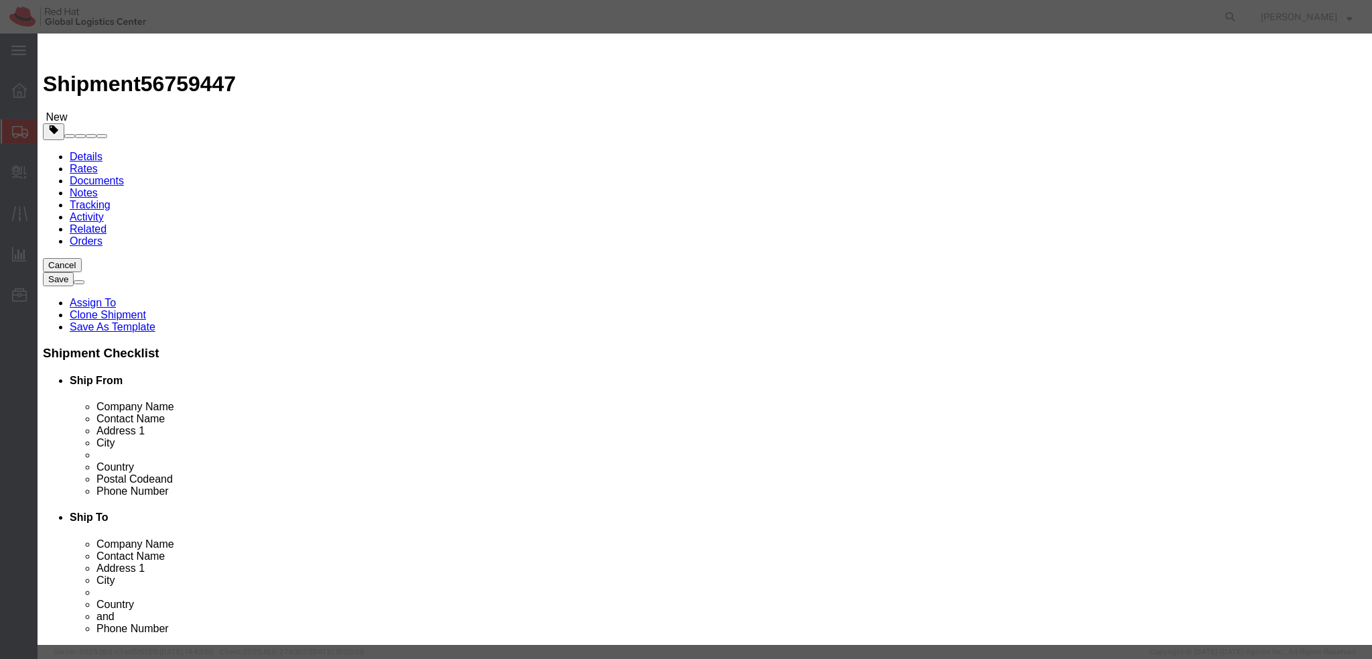
click textarea
type textarea "Docking station"
click button "Save & Close"
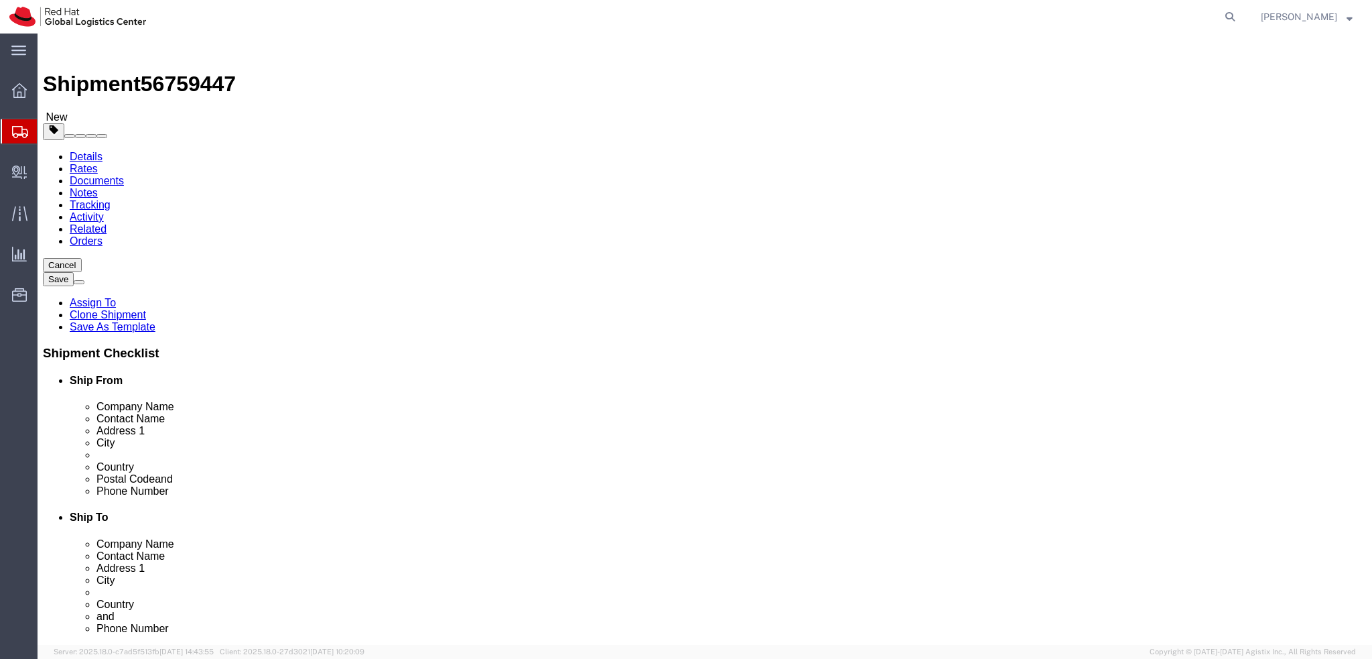
click link "Special Services"
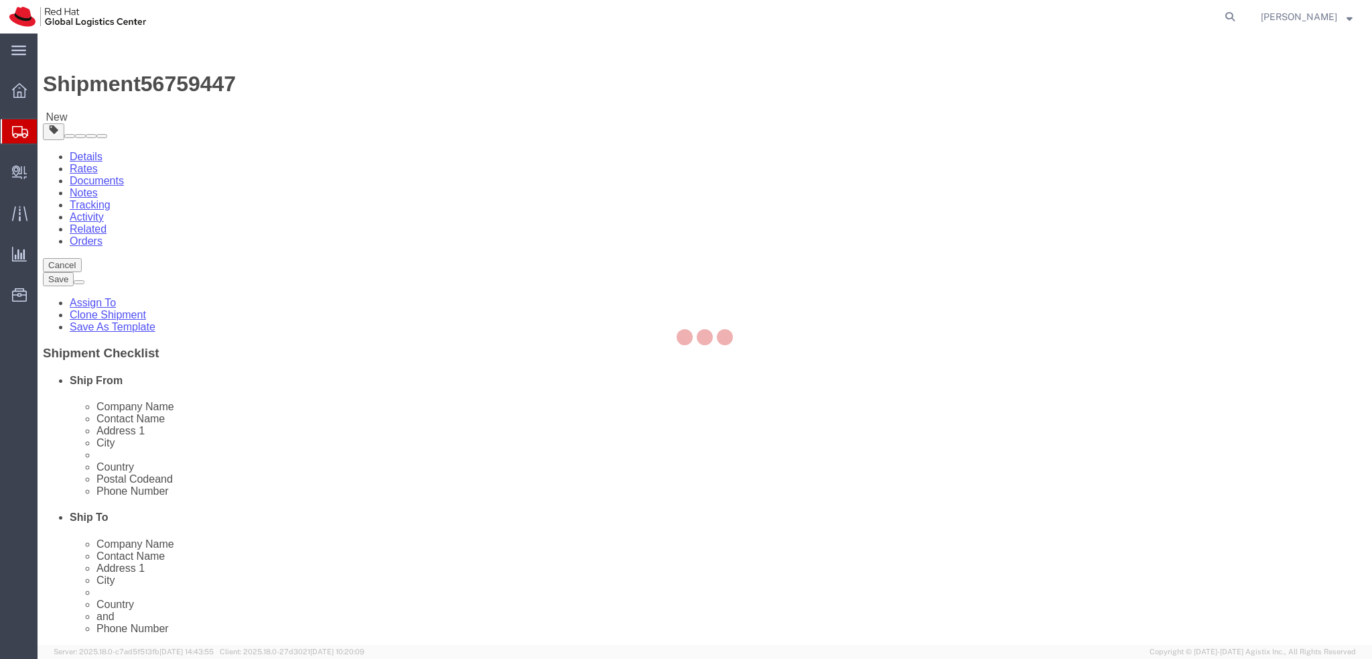
select select "COSTCENTER"
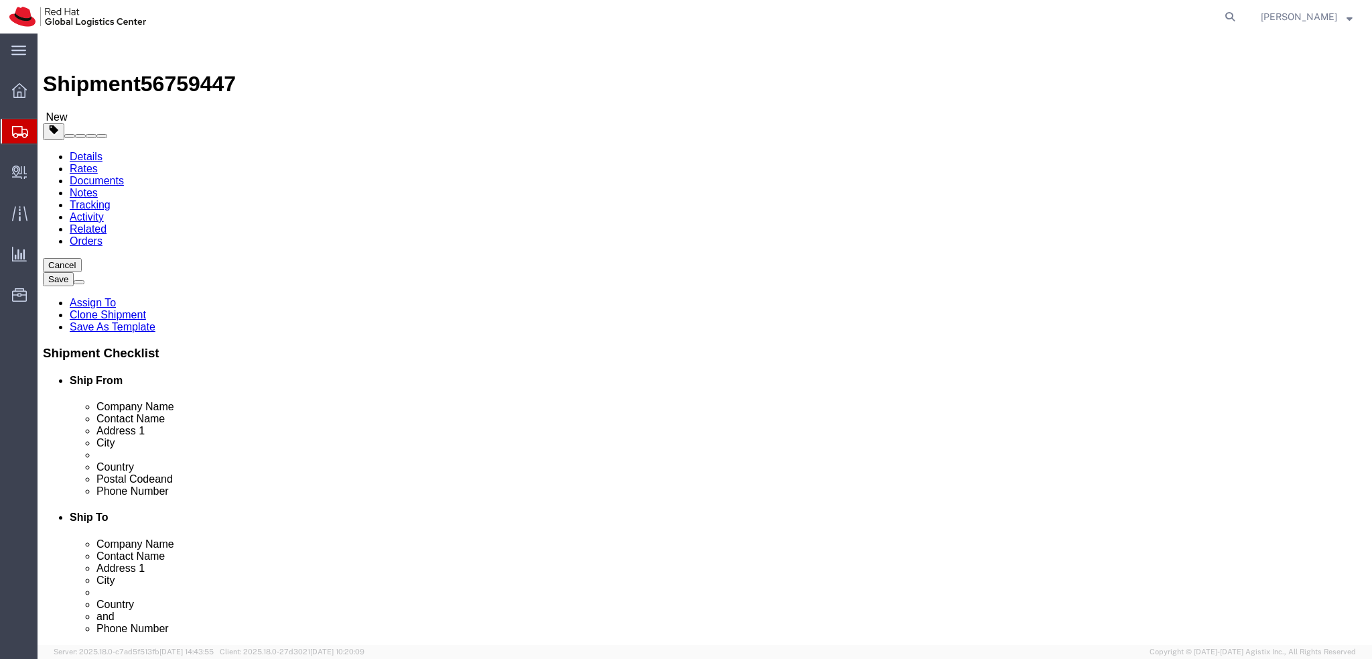
drag, startPoint x: 60, startPoint y: 86, endPoint x: 167, endPoint y: 86, distance: 107.9
click icon
click button "Rate Shipment"
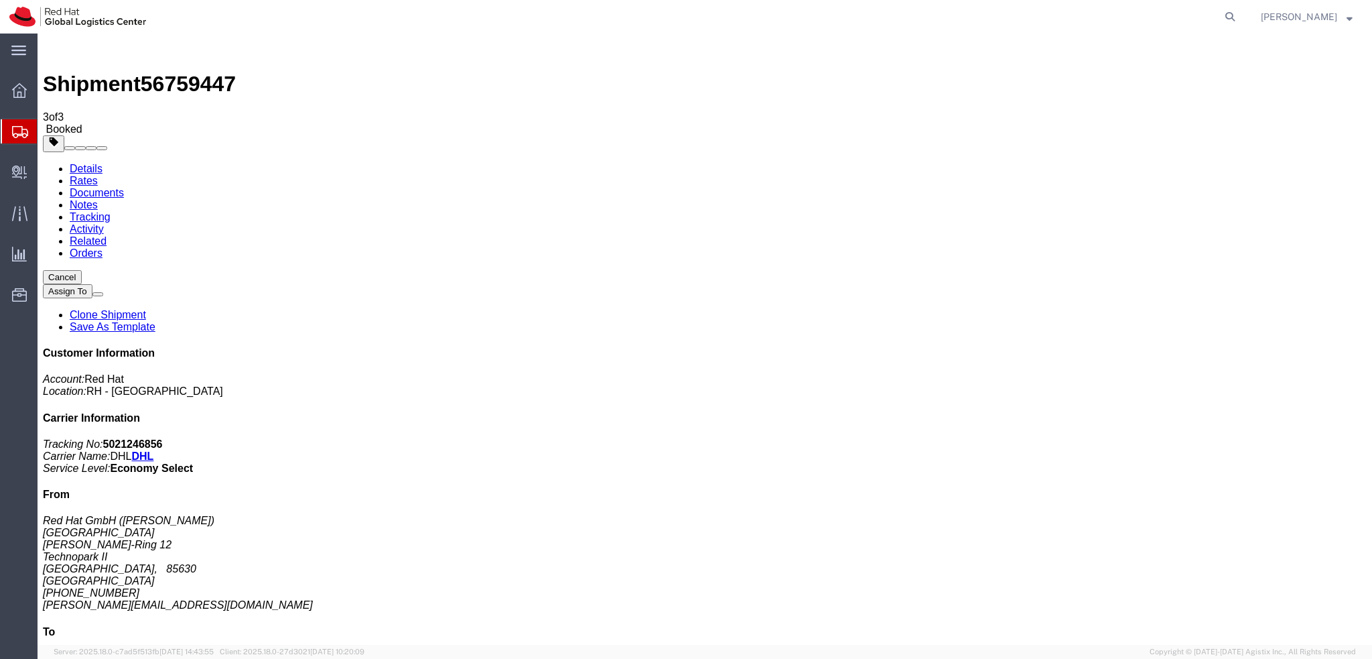
click at [77, 163] on link "Details" at bounding box center [86, 168] width 33 height 11
click div "Shipment Detail Ship From Red Hat GmbH (Ingrid Schaller) MUNICH Werner-von-Siem…"
click span "button"
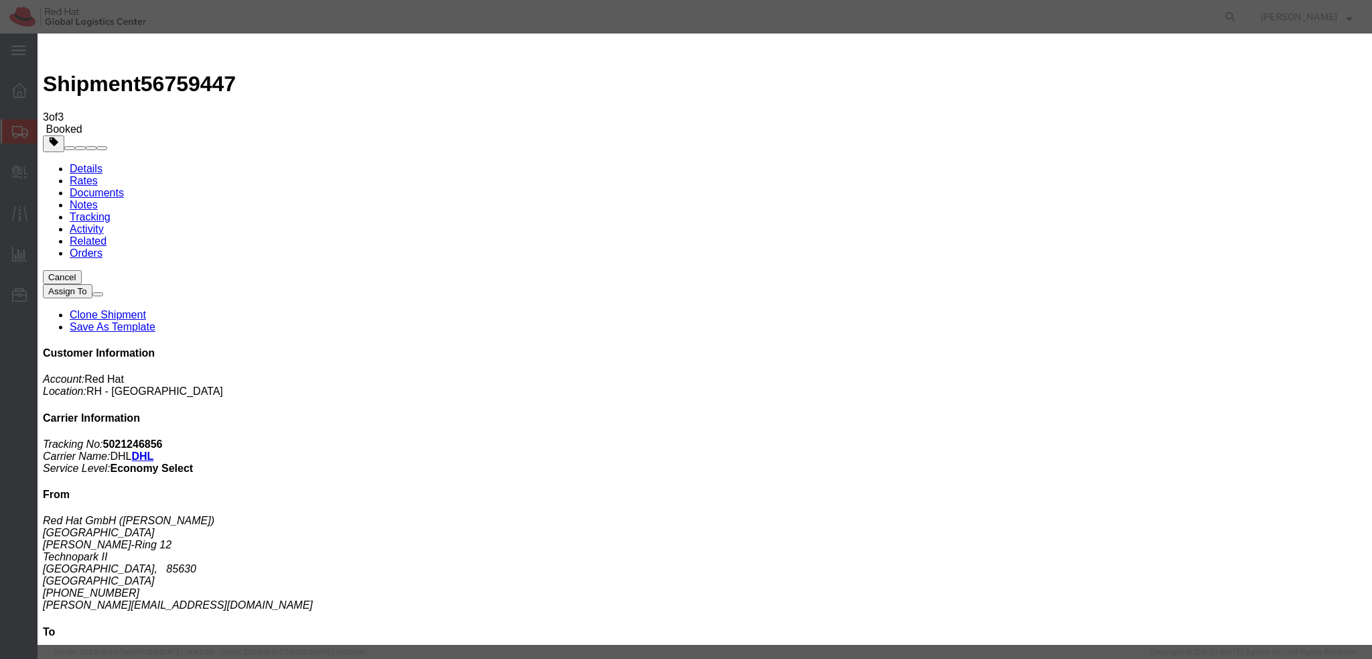
click div "Sep 09 2025 4:00 PM"
type input "3:00 PM"
click button "Apply"
click button "Save"
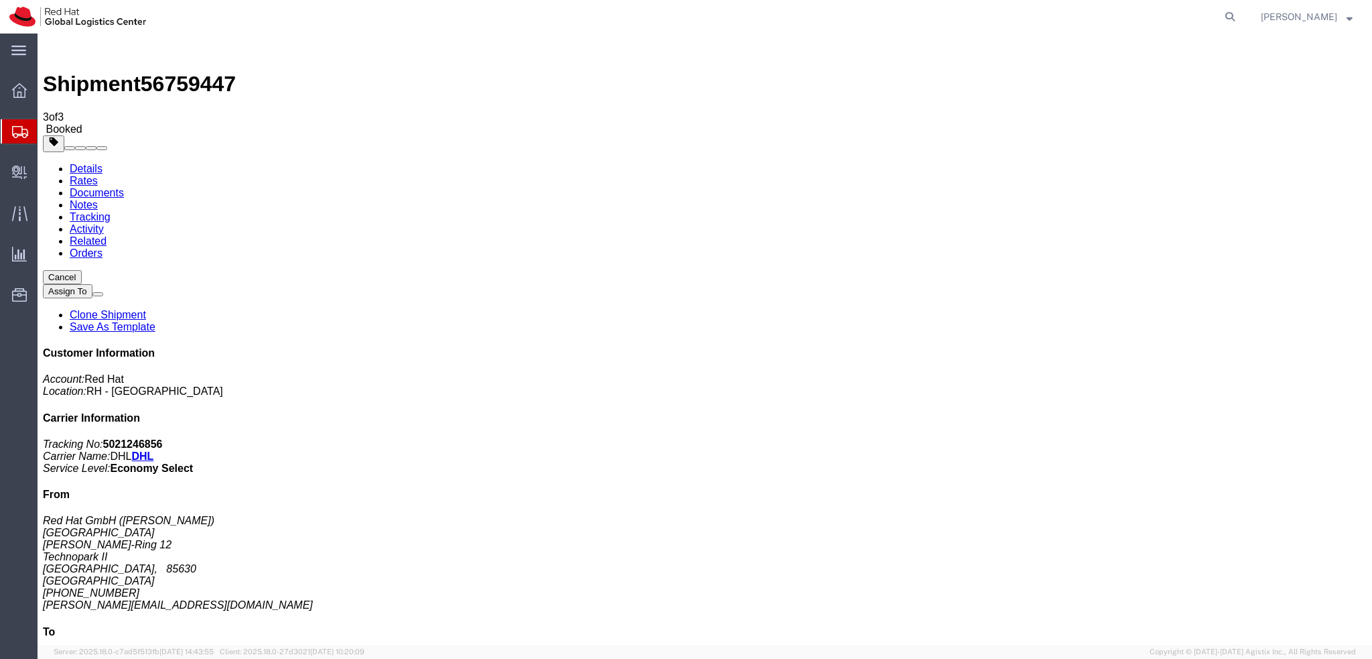
click button "Close"
click link "Schedule pickup request"
click address "Red Hat GmbH (Ingrid Schaller) MUNICH Werner-von-Siemens-Ring 12 Technopark II …"
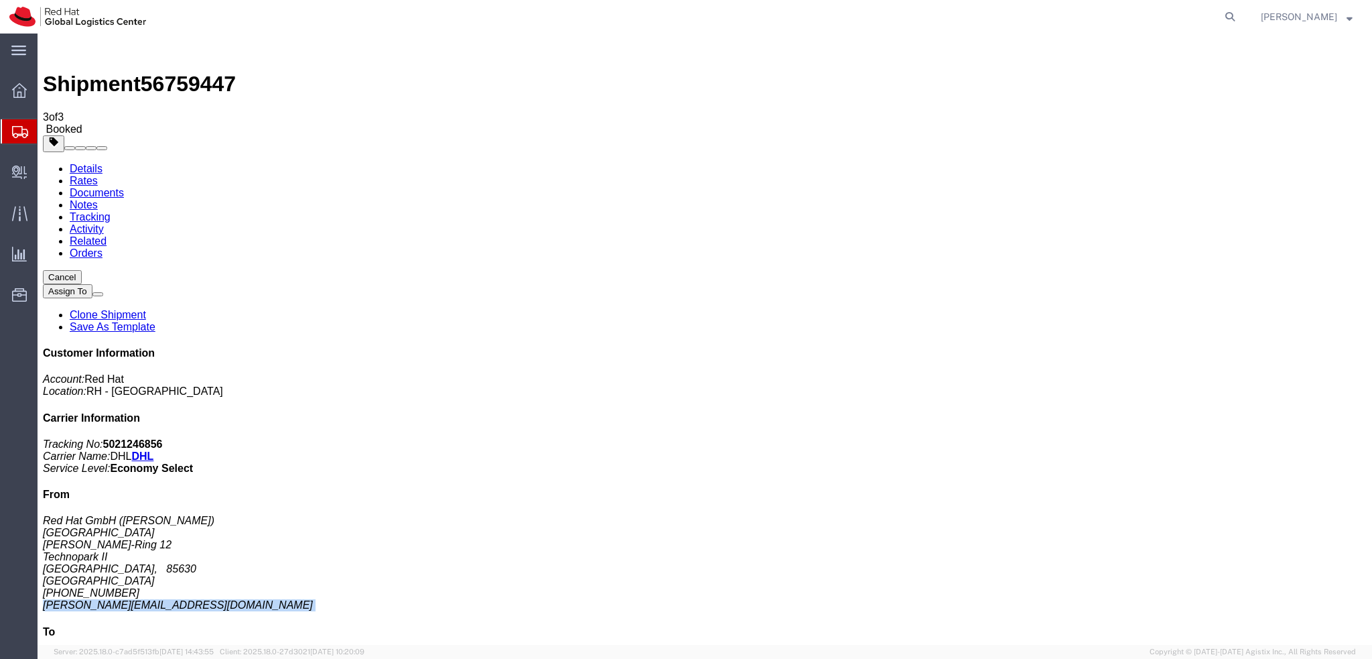
copy div "schaller@redhat.com"
click link "Documents"
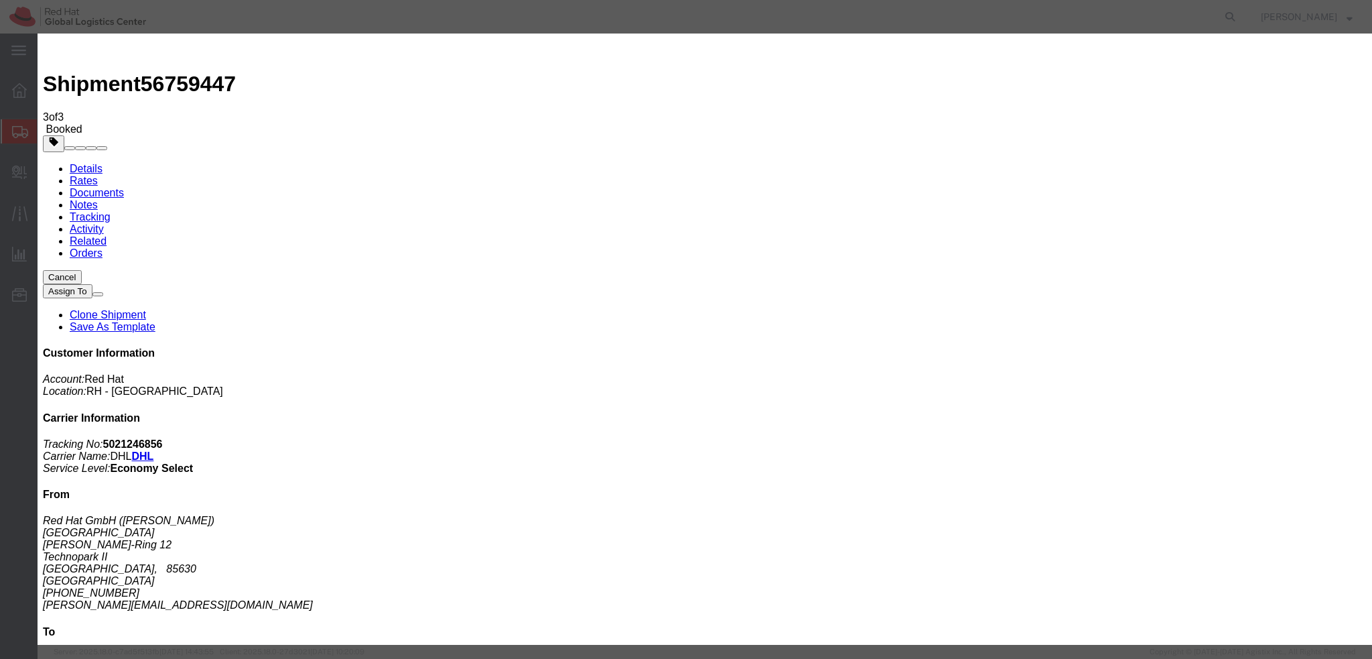
paste input "schaller@redhat.com"
type input "schaller@redhat.com"
paste input "[EMAIL_ADDRESS][DOMAIN_NAME]"
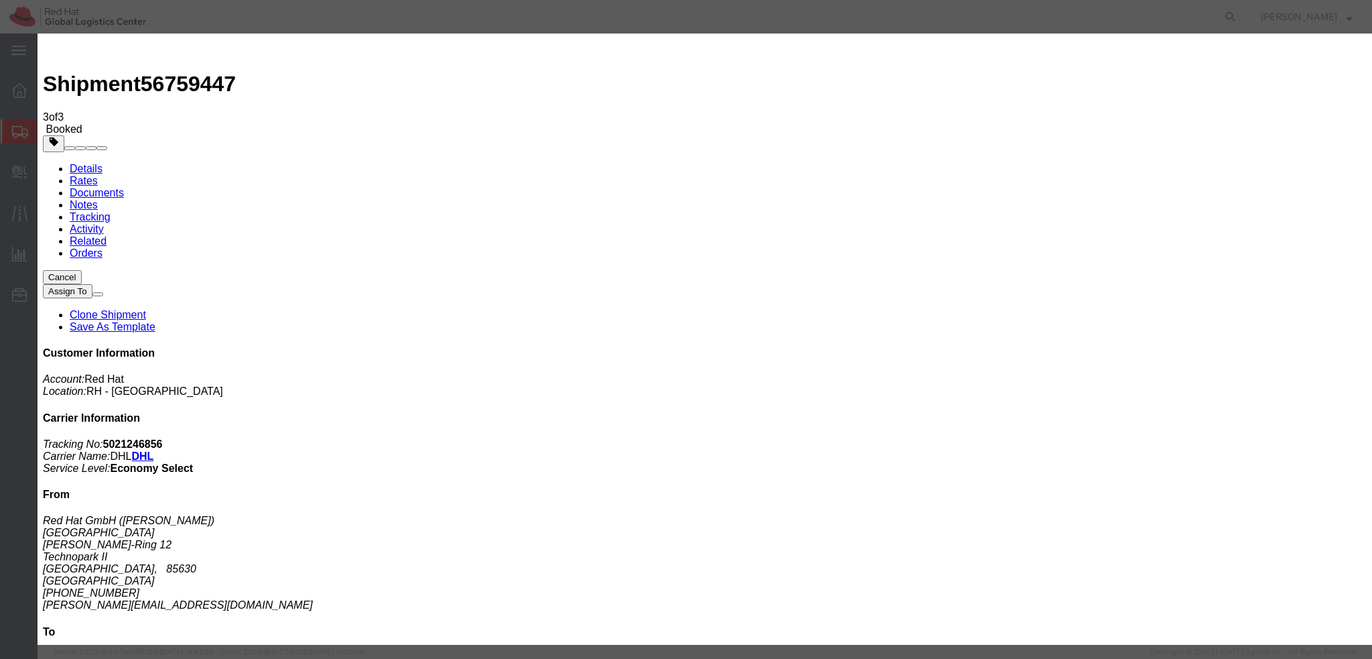
type input "[EMAIL_ADDRESS][DOMAIN_NAME]"
paste textarea "Hi A, please find the label for your shipment to B attached to this email. Plea…"
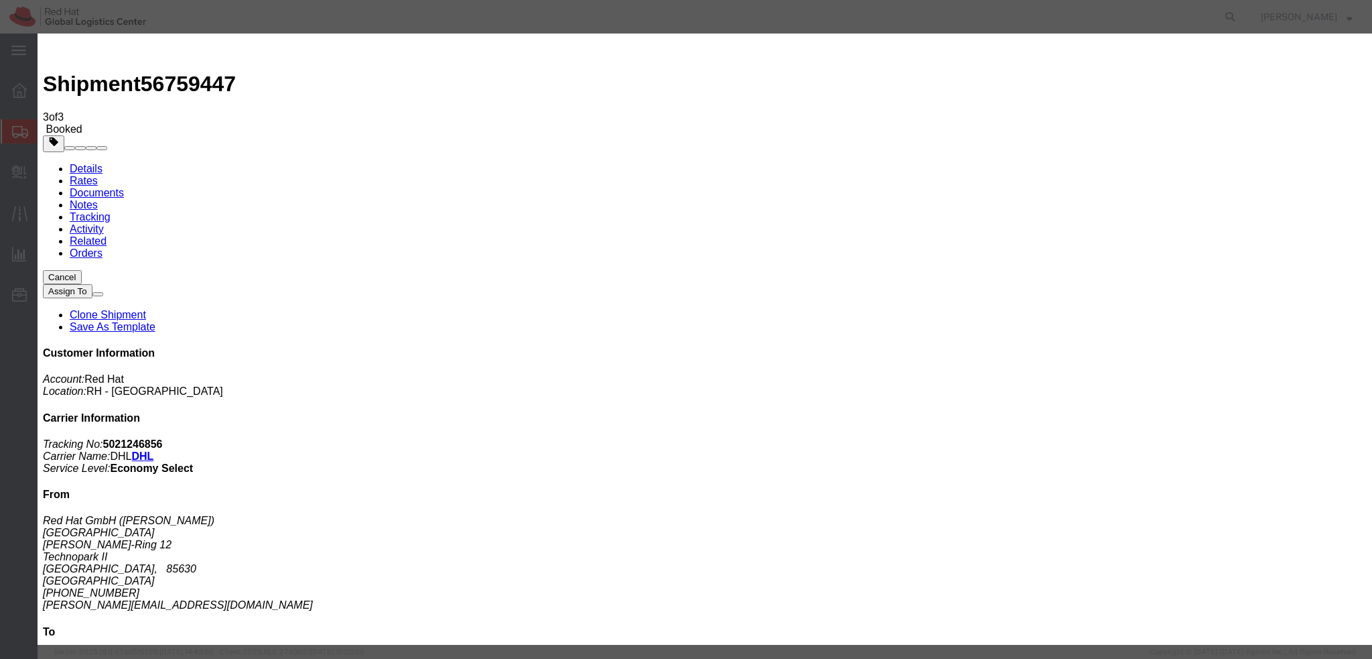
type textarea "Hi [PERSON_NAME], please find the label for your shipment to [GEOGRAPHIC_DATA] …"
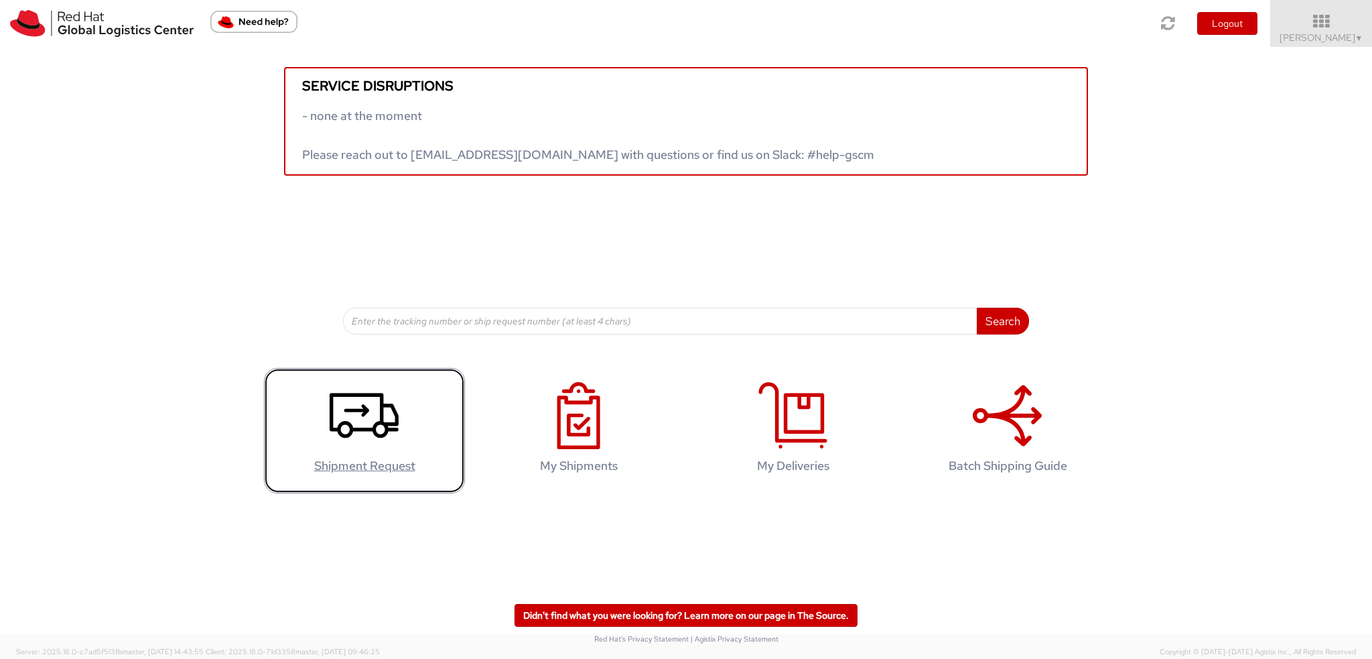
click at [362, 420] on icon at bounding box center [364, 415] width 69 height 67
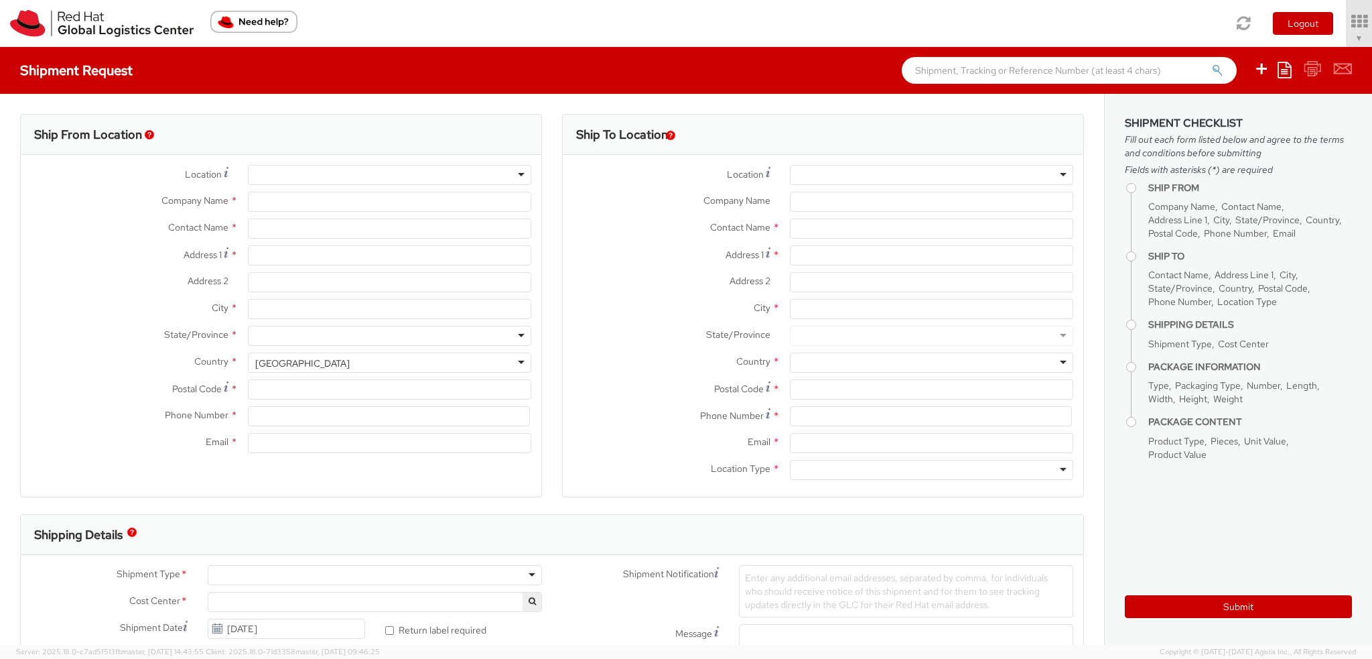
select select "901"
select select
type input "Red Hat Czech s.r.o."
type input "[PERSON_NAME]"
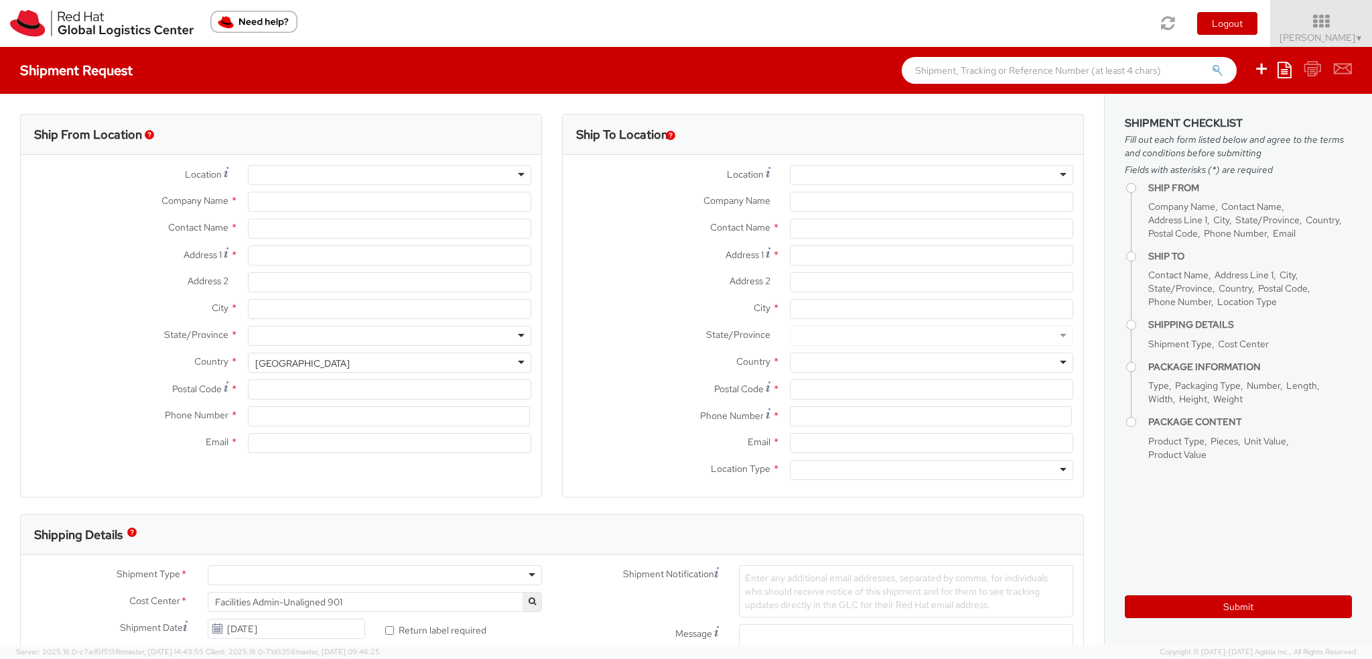
type input "Purkynova 665/115"
type input "[GEOGRAPHIC_DATA]"
type input "621 00"
type input "420 532 294 555"
type input "fmoravec@redhat.com"
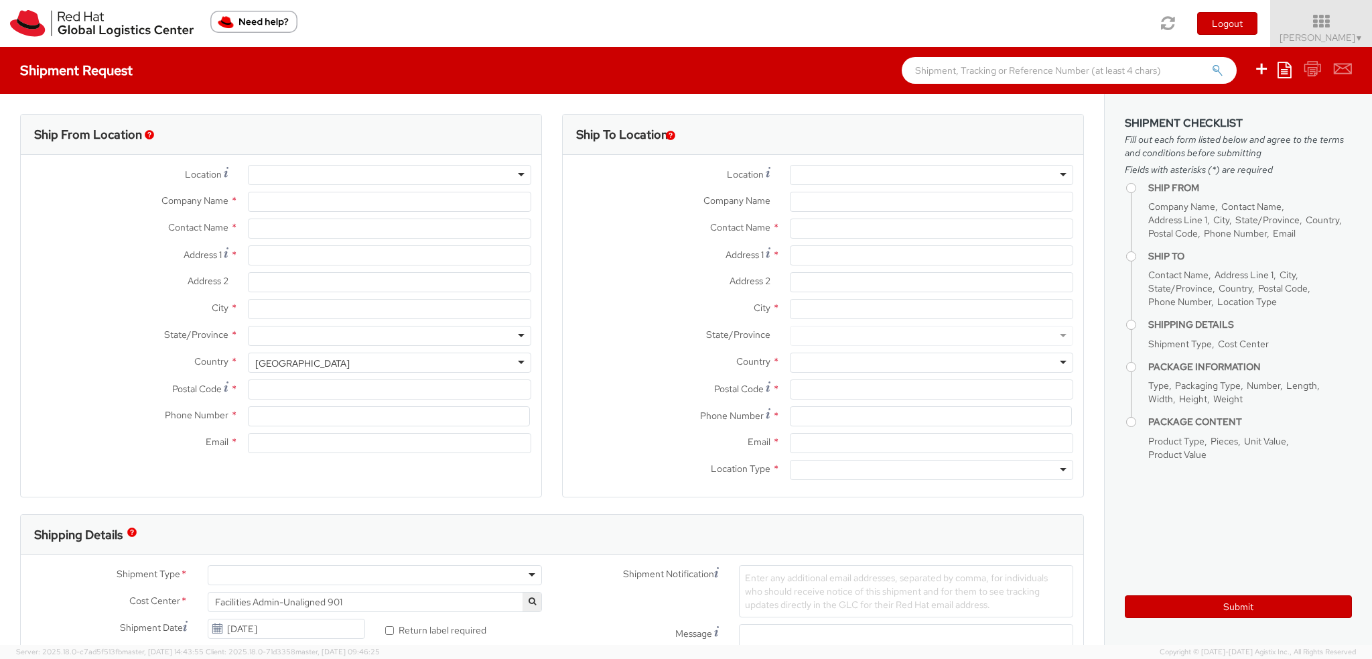
select select "CM"
select select "KGS"
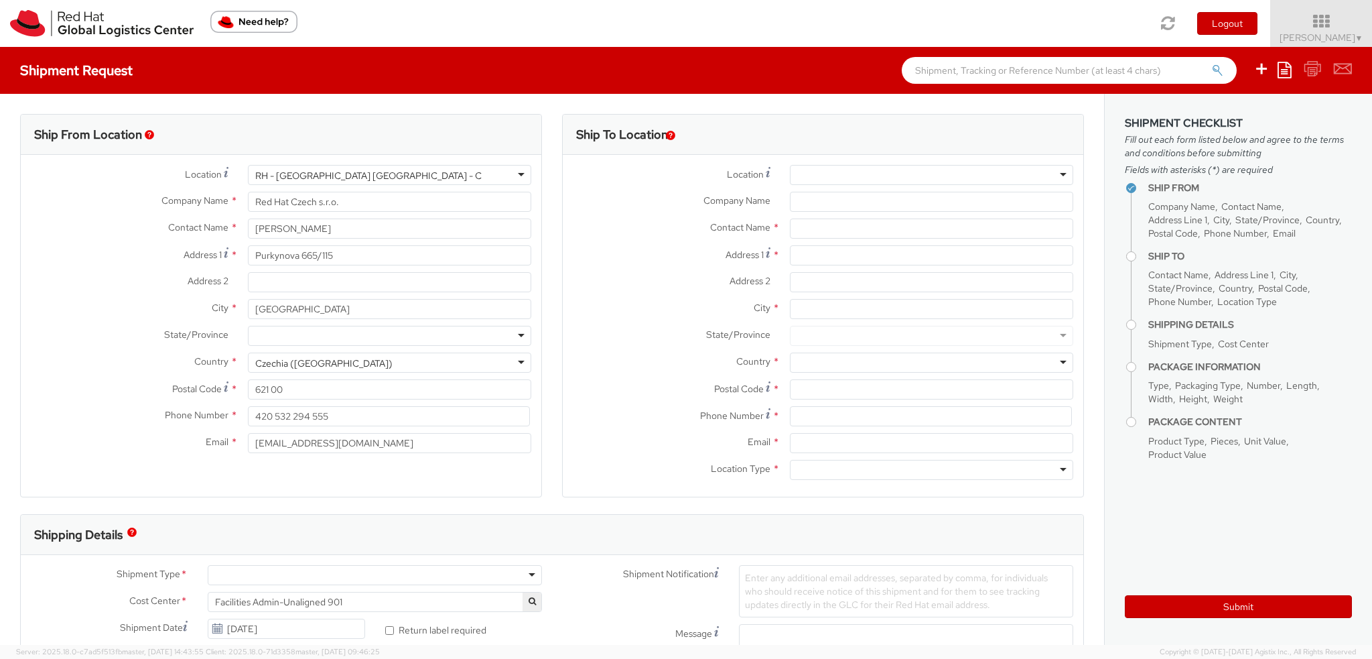
click at [874, 178] on div at bounding box center [931, 175] width 283 height 20
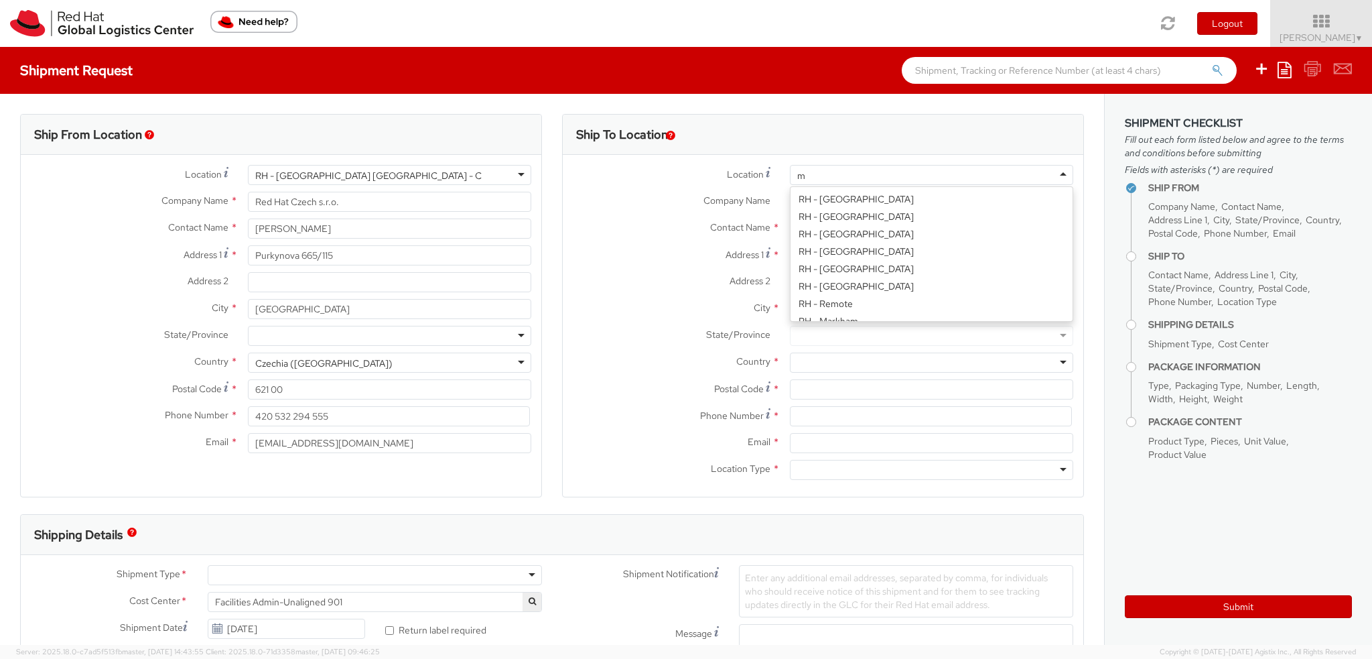
scroll to position [782, 0]
type input "mun"
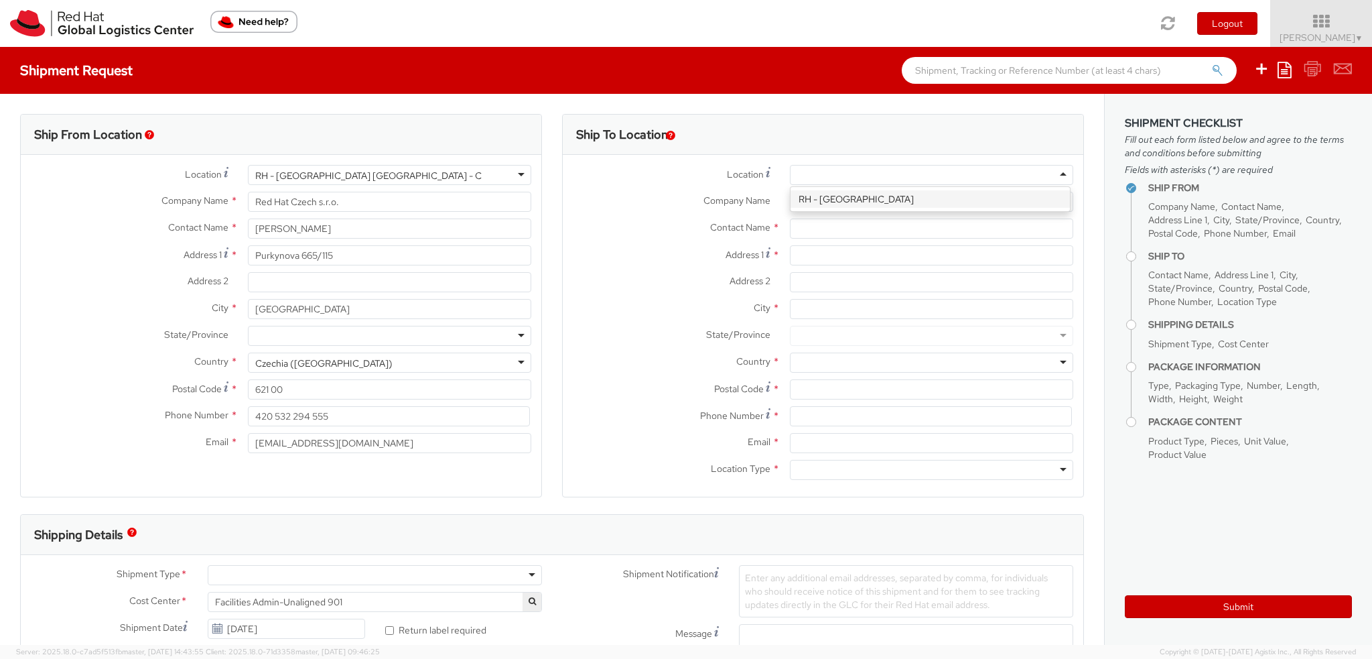
type input "Red Hat GmbH"
type input "[PERSON_NAME]-Ring 12"
type input "Technopark II"
type input "[GEOGRAPHIC_DATA]"
type input "85630"
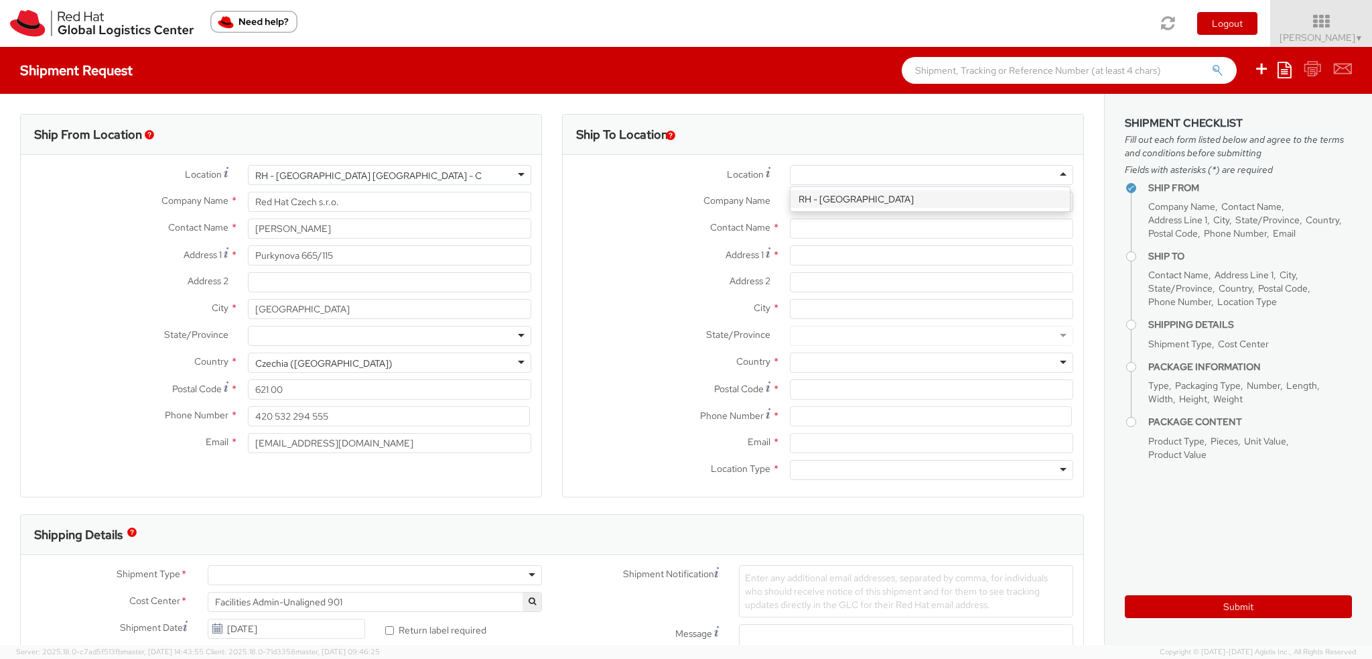
type input "49 89 205071 0"
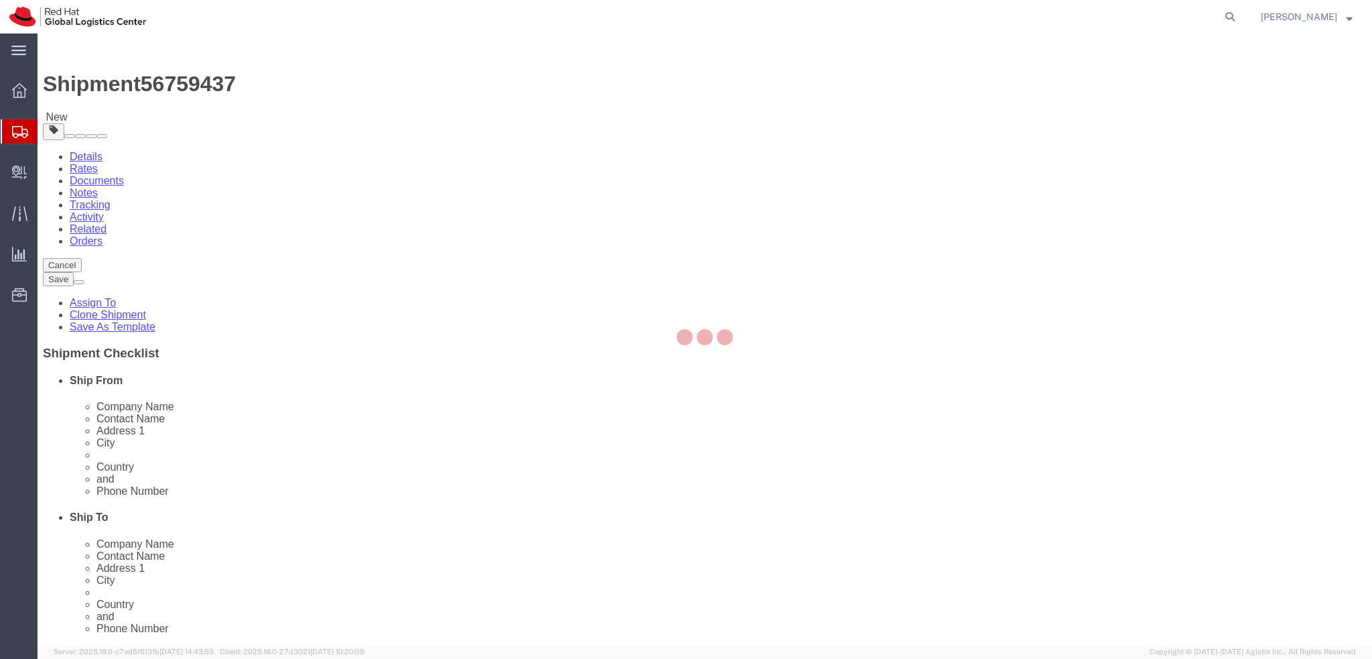
select select "37988"
select select "38037"
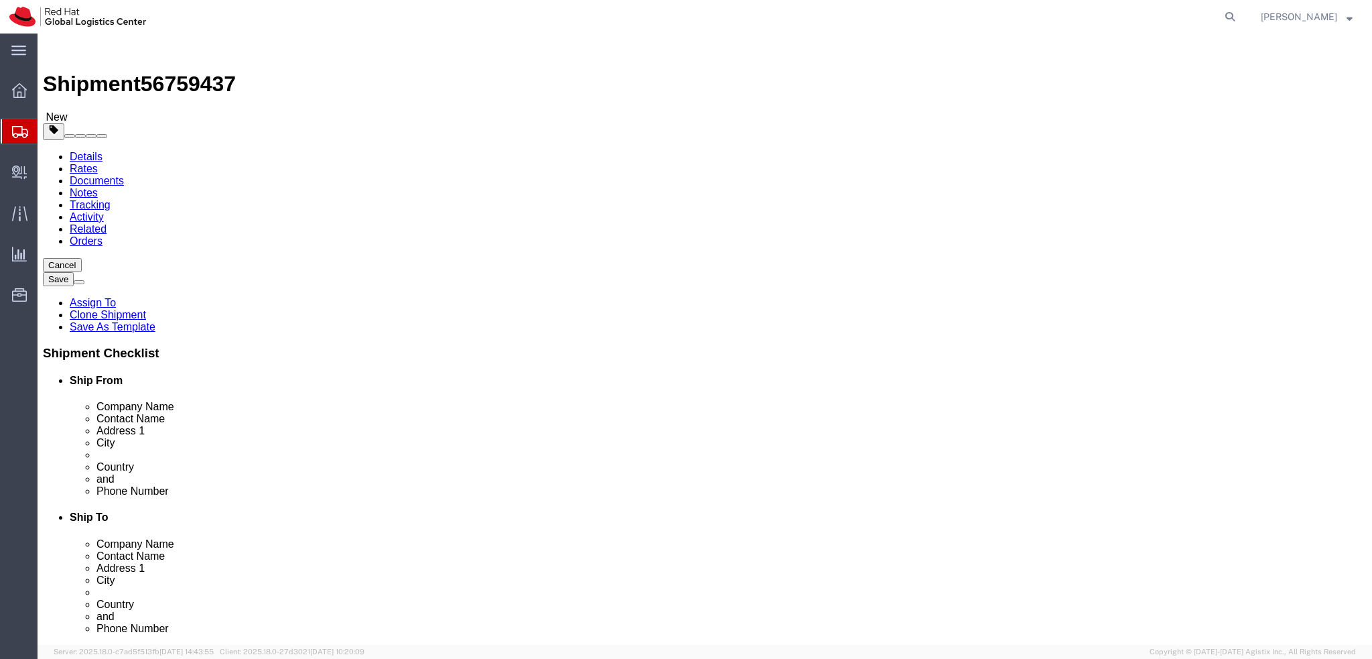
click link "Package Information"
click dd "500.00 EUR"
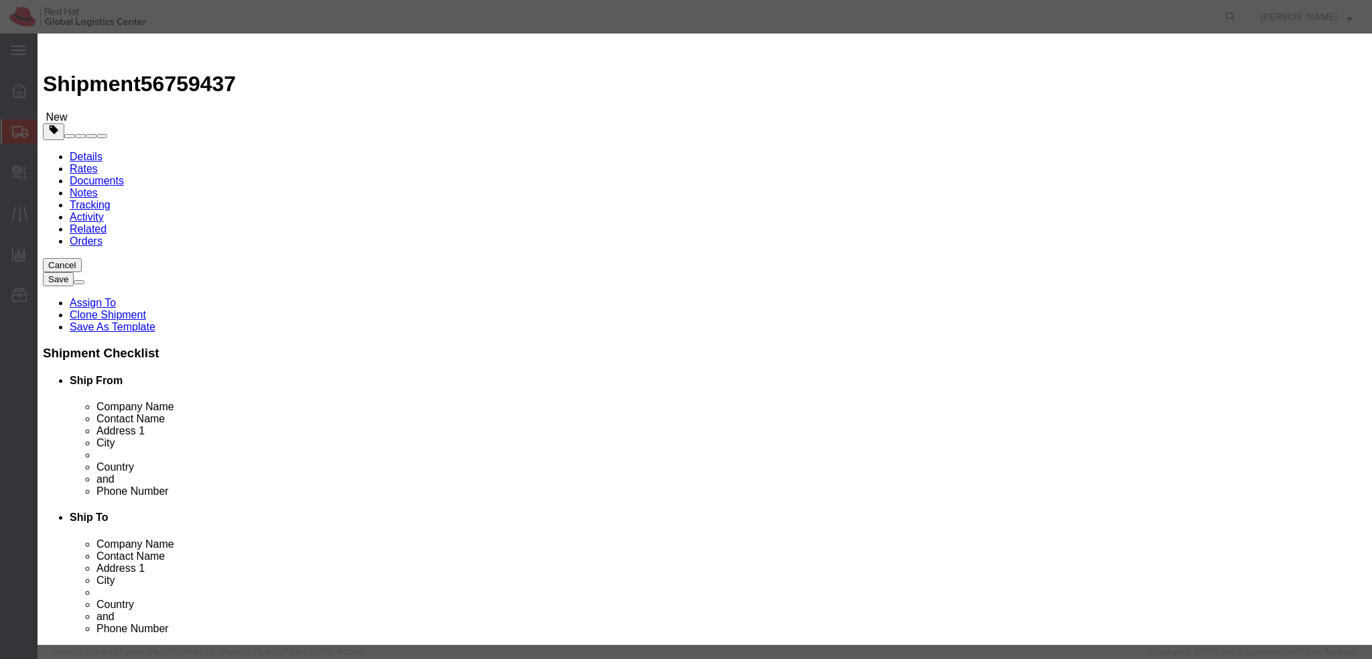
click textarea
type textarea "Laptop"
click button "Save & Close"
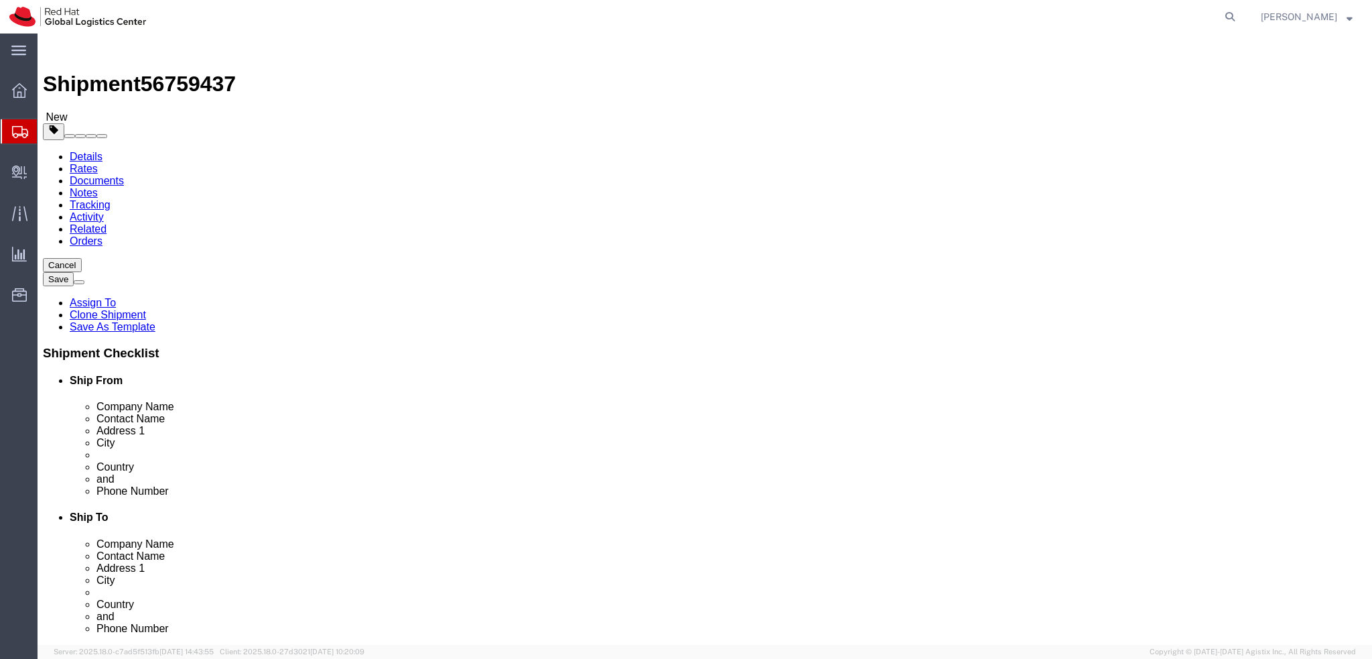
click icon
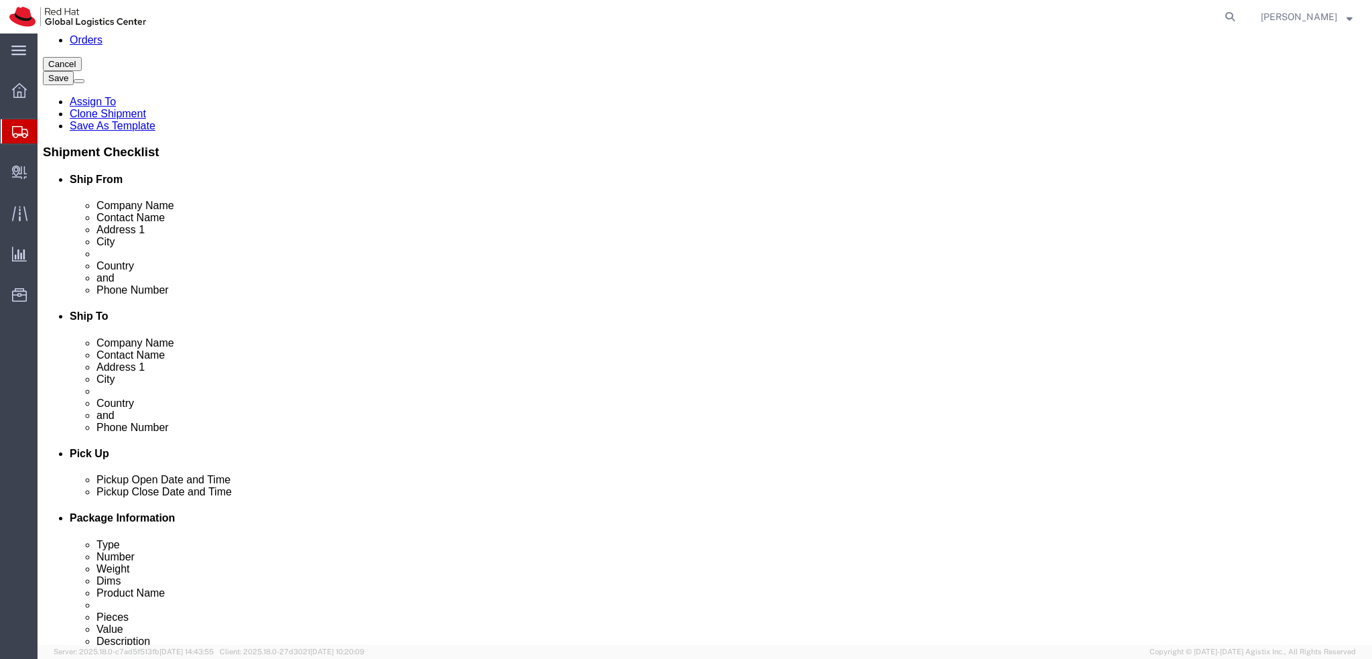
click button "Rate Shipment"
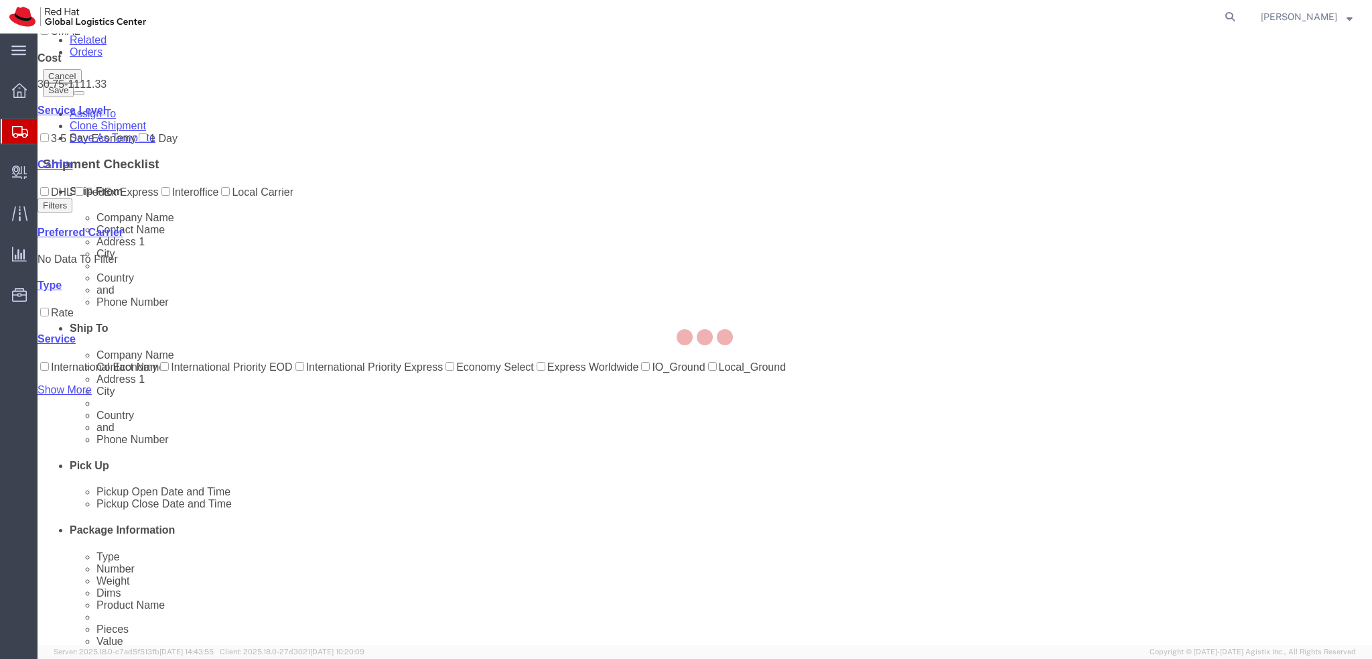
scroll to position [0, 0]
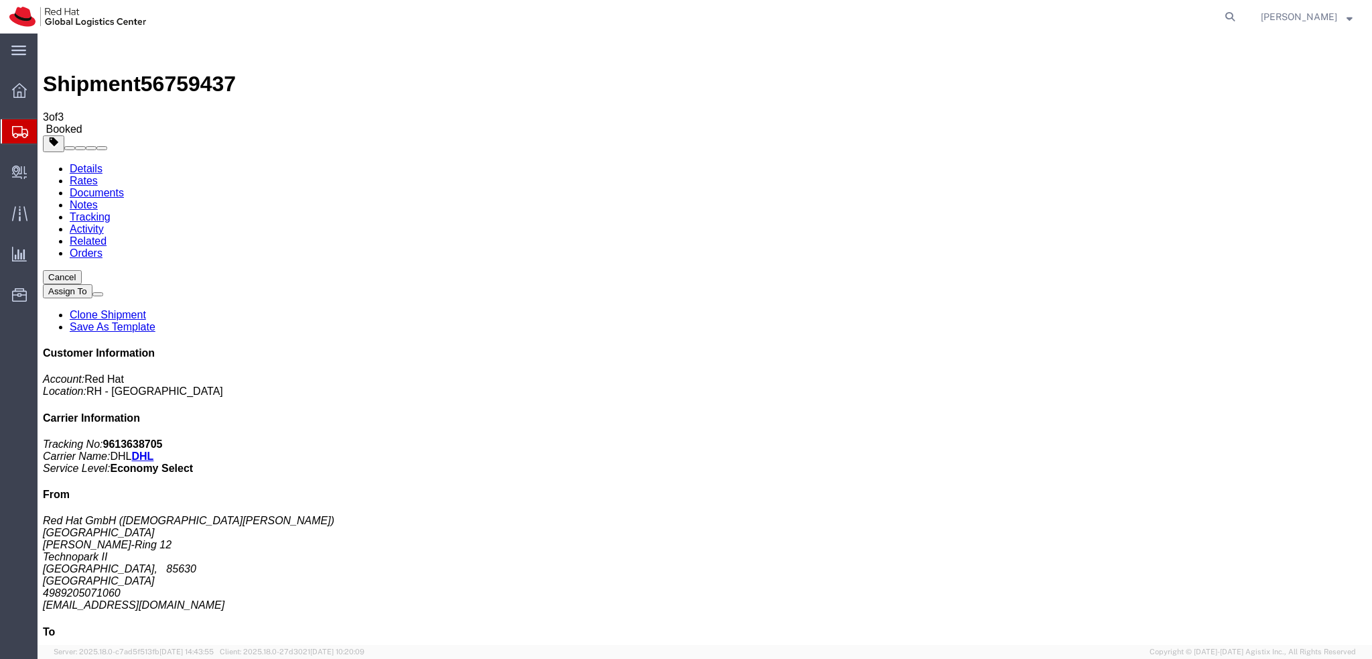
click at [78, 163] on link "Details" at bounding box center [86, 168] width 33 height 11
click button "button"
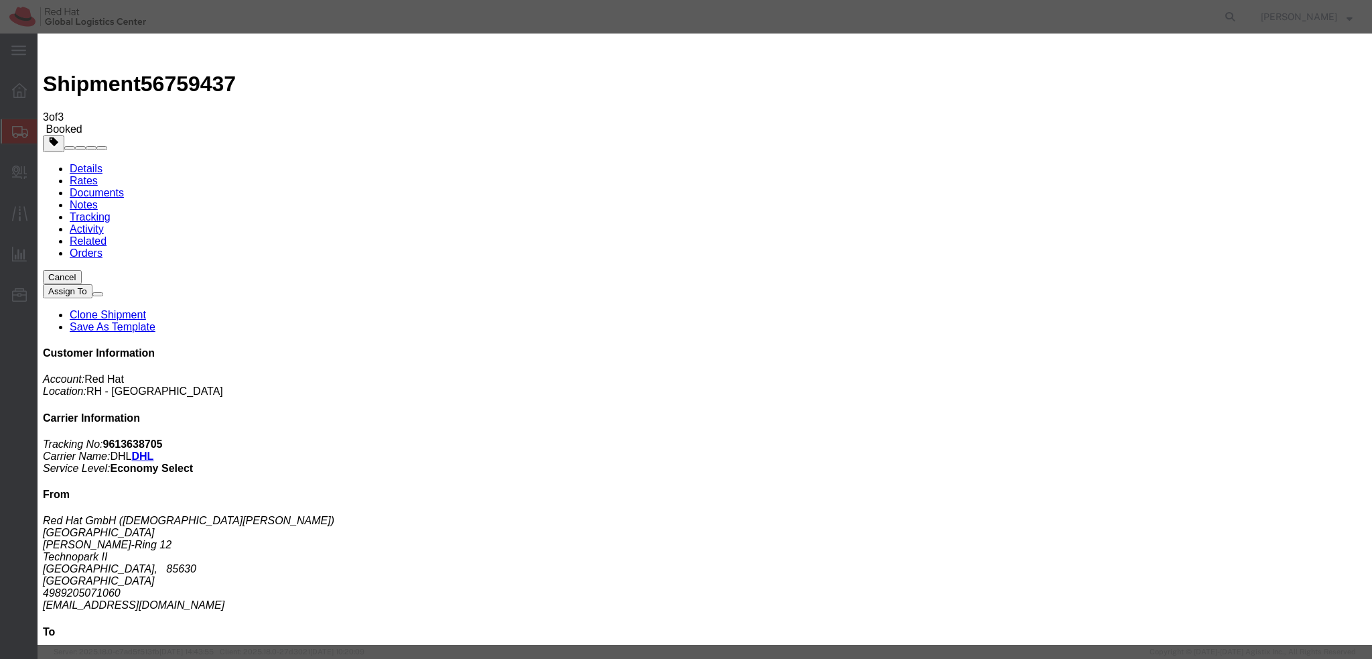
click div "[DATE] 4:00 PM"
type input "3:00 PM"
click button "Apply"
click button "Save"
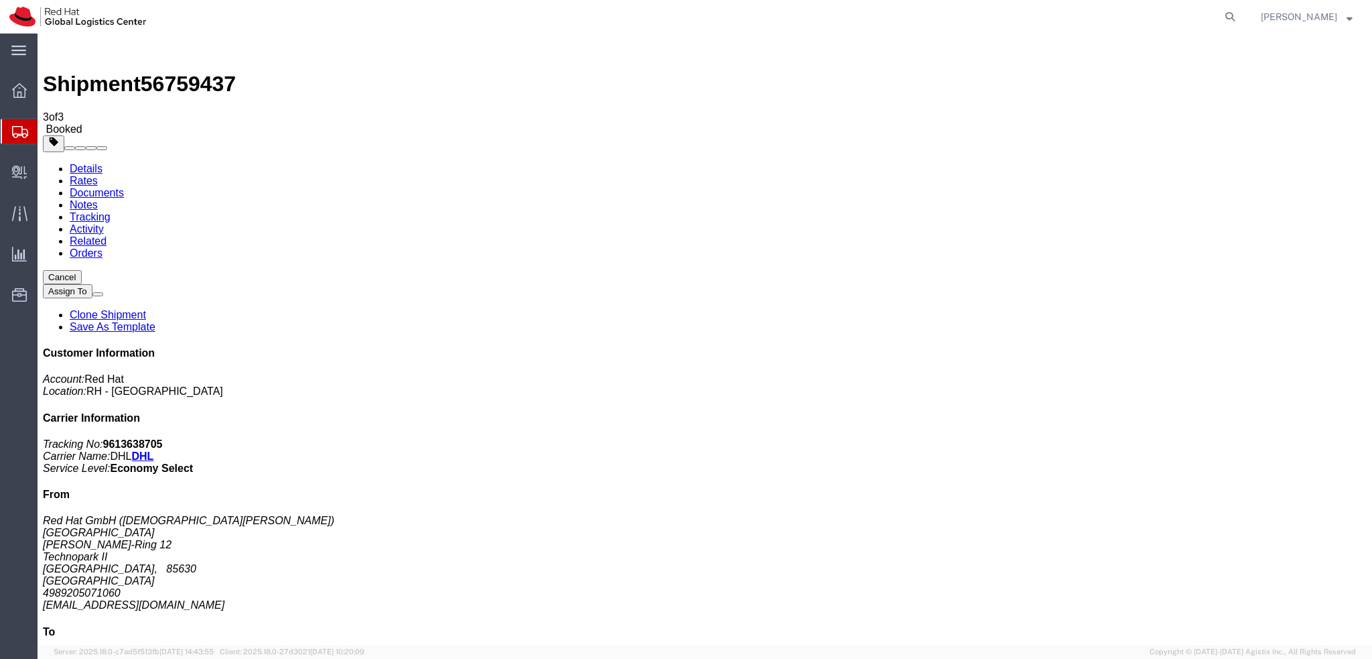
click button "Close"
click div "Pickup & Delivery Dates [DATE] 12:00 - [DATE] 15:00 Schedule pickup request Edi…"
click link "Schedule pickup request"
click link "Documents"
click at [1172, 515] on address "Red Hat GmbH ([DEMOGRAPHIC_DATA][PERSON_NAME]) MUNICH [PERSON_NAME]-von-Siemens…" at bounding box center [705, 563] width 1324 height 96
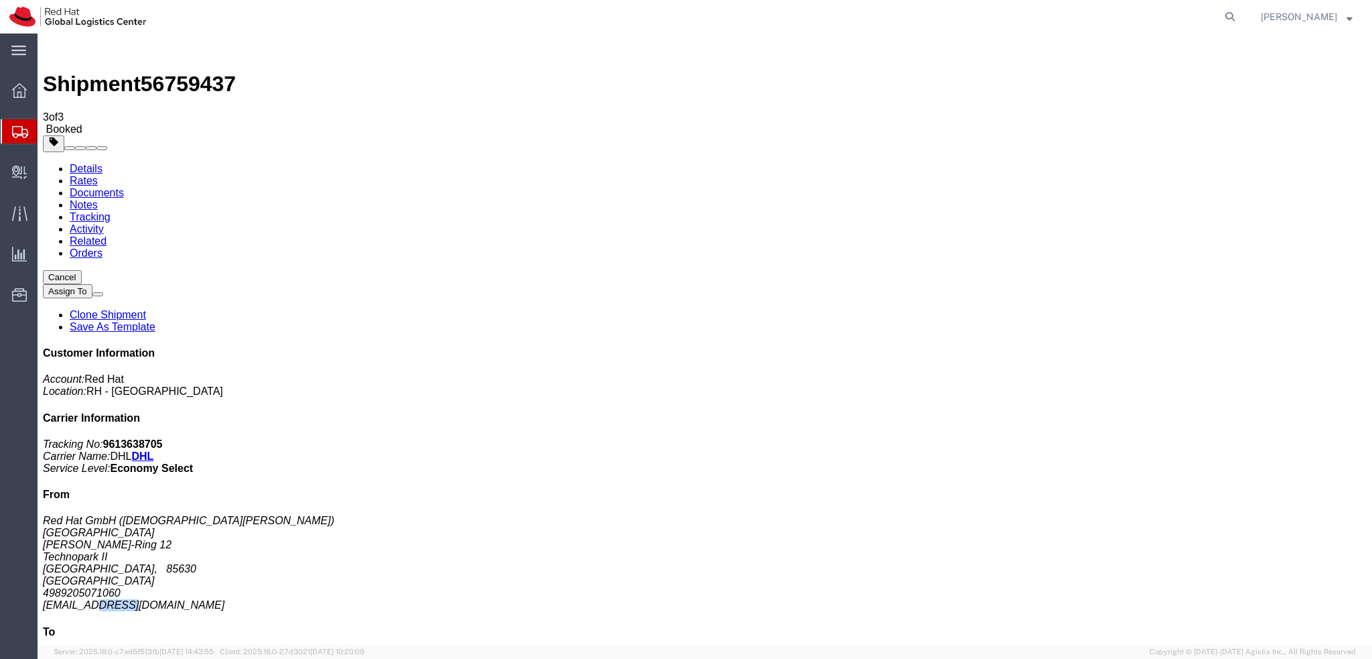
click at [1172, 515] on address "Red Hat GmbH ([DEMOGRAPHIC_DATA][PERSON_NAME]) MUNICH [PERSON_NAME]-von-Siemens…" at bounding box center [705, 563] width 1324 height 96
copy div "[EMAIL_ADDRESS][DOMAIN_NAME]"
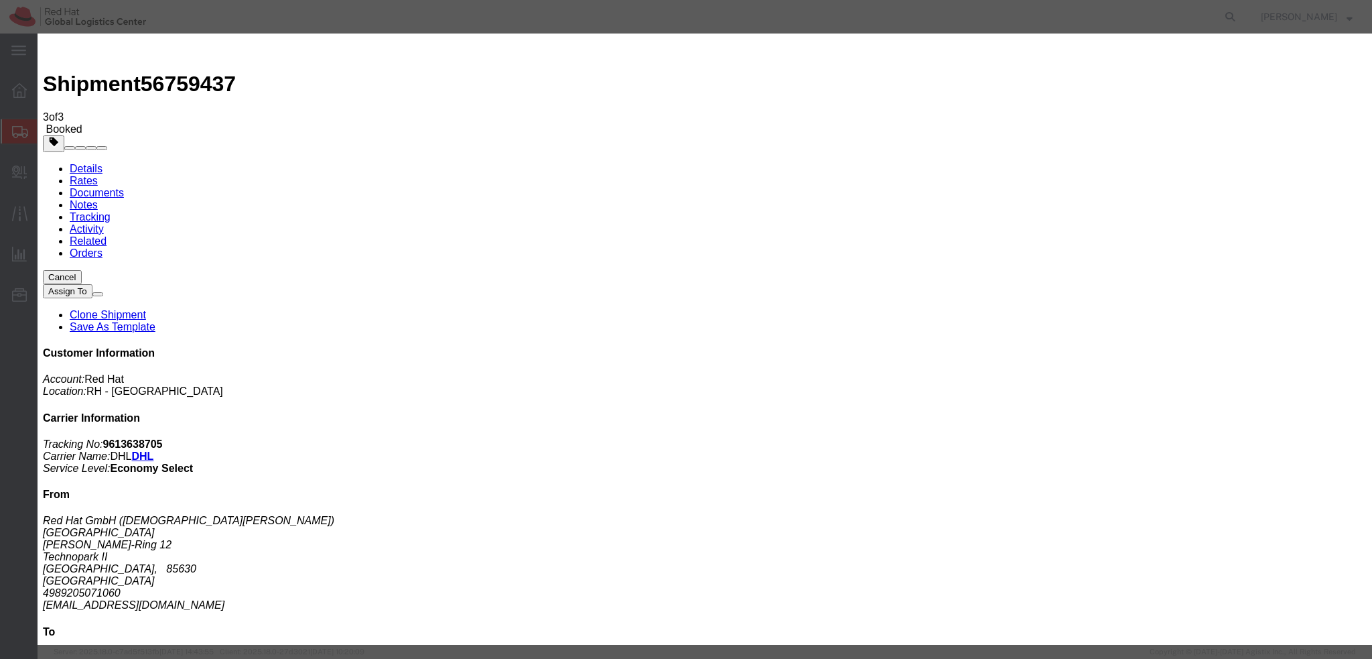
paste input "[EMAIL_ADDRESS][DOMAIN_NAME]"
type input "[EMAIL_ADDRESS][DOMAIN_NAME]"
paste input "[EMAIL_ADDRESS][DOMAIN_NAME]"
type input "[EMAIL_ADDRESS][DOMAIN_NAME]"
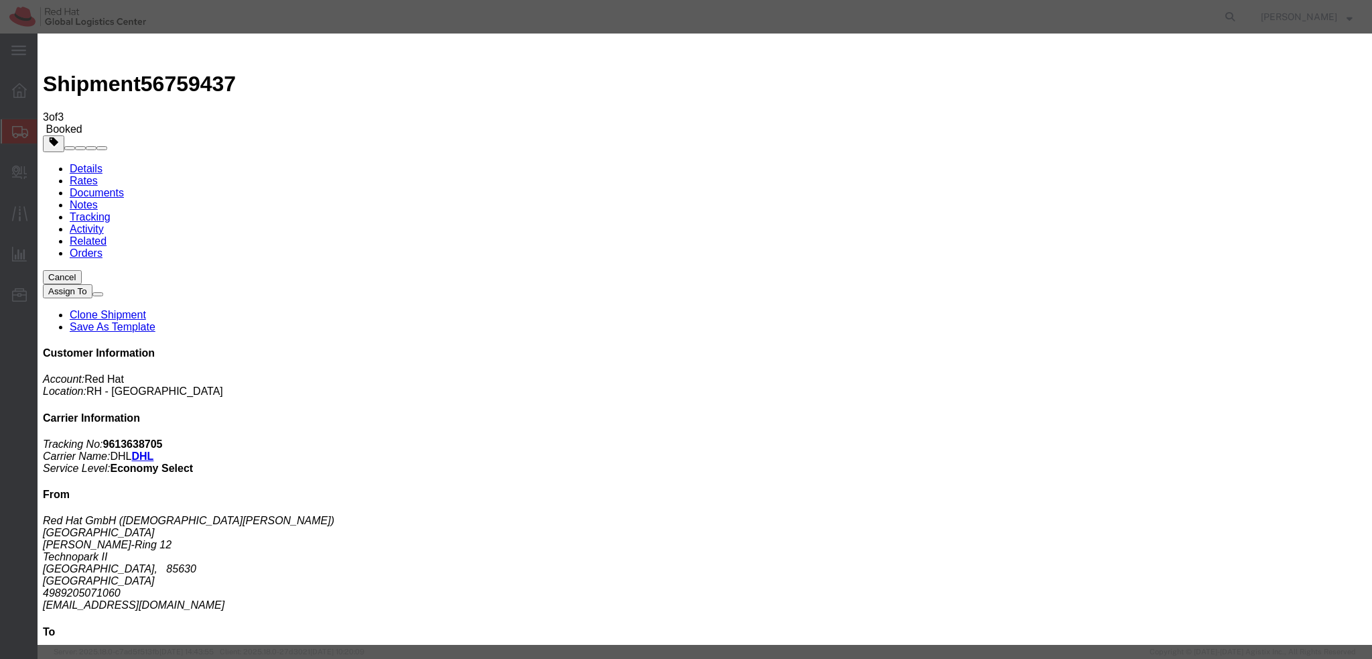
paste textarea "Hi [PERSON_NAME], please find the label for your shipment to [GEOGRAPHIC_DATA] …"
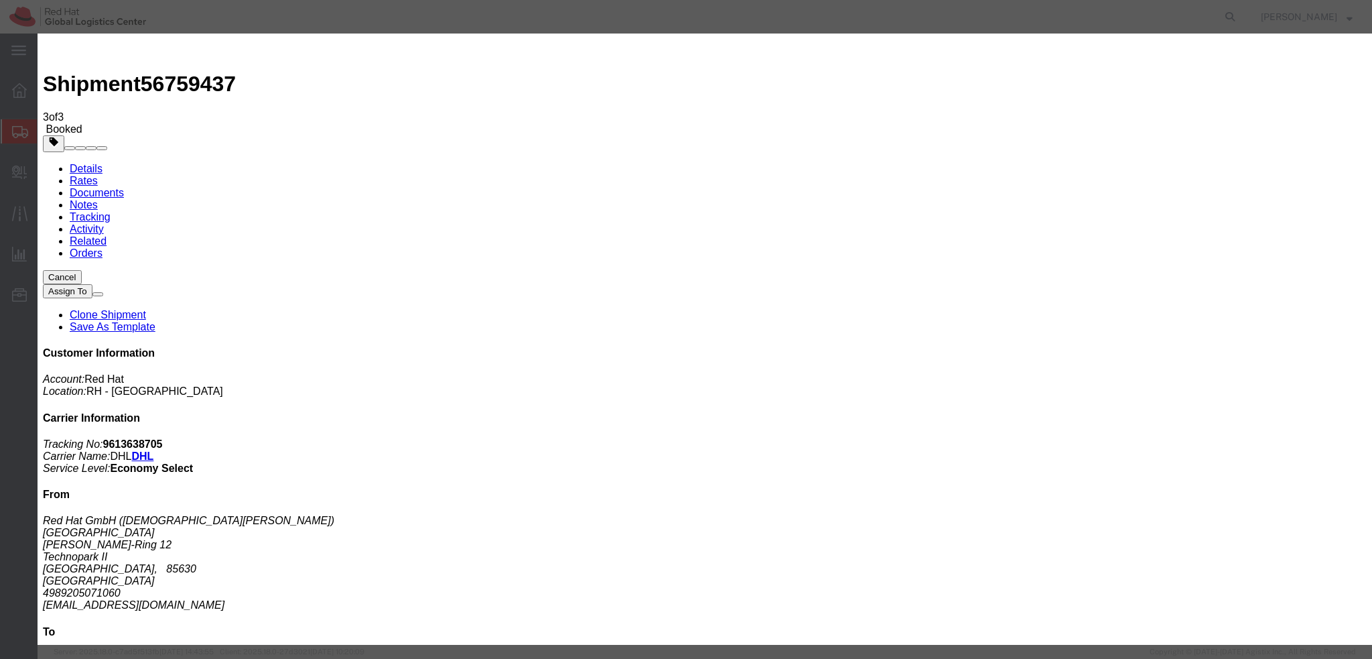
type textarea "Hi [PERSON_NAME], please find the label for your shipment to [GEOGRAPHIC_DATA] …"
